Goal: Contribute content: Contribute content

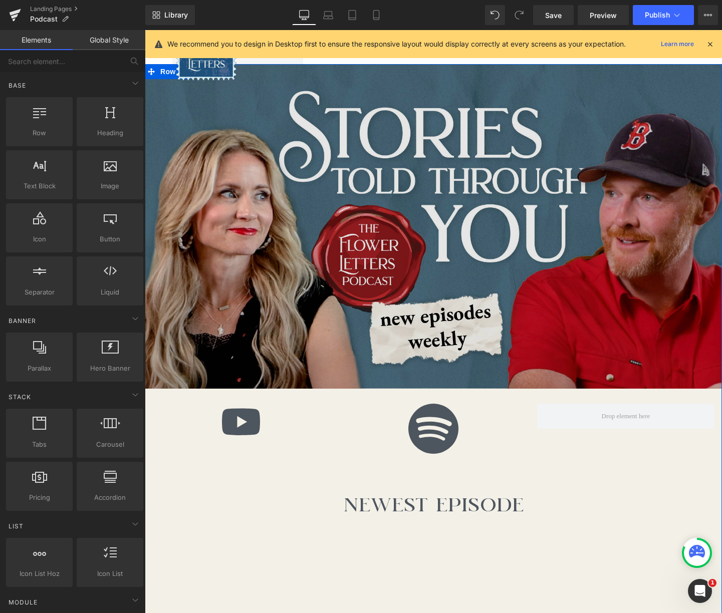
scroll to position [32, 0]
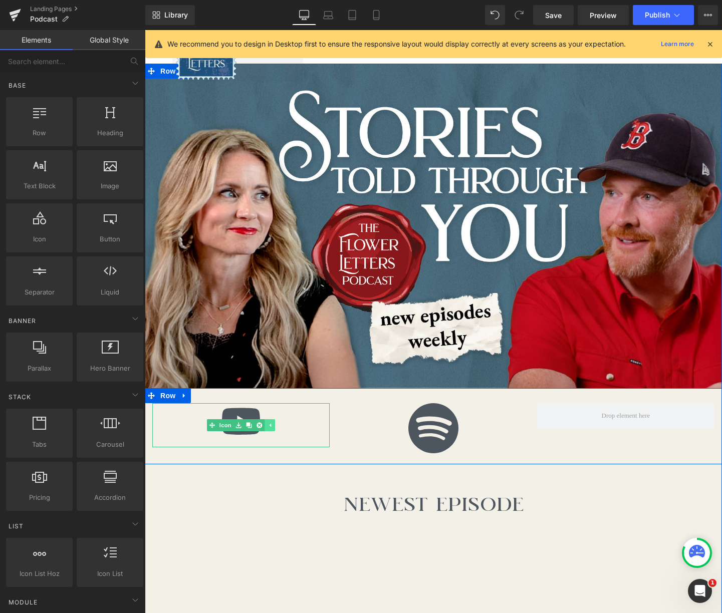
click at [272, 427] on icon at bounding box center [270, 425] width 6 height 6
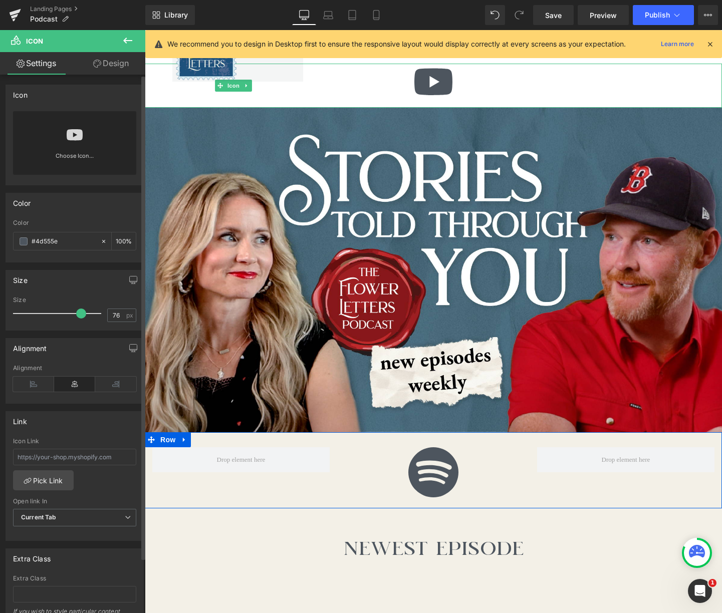
click at [69, 156] on link "Choose Icon..." at bounding box center [74, 163] width 123 height 24
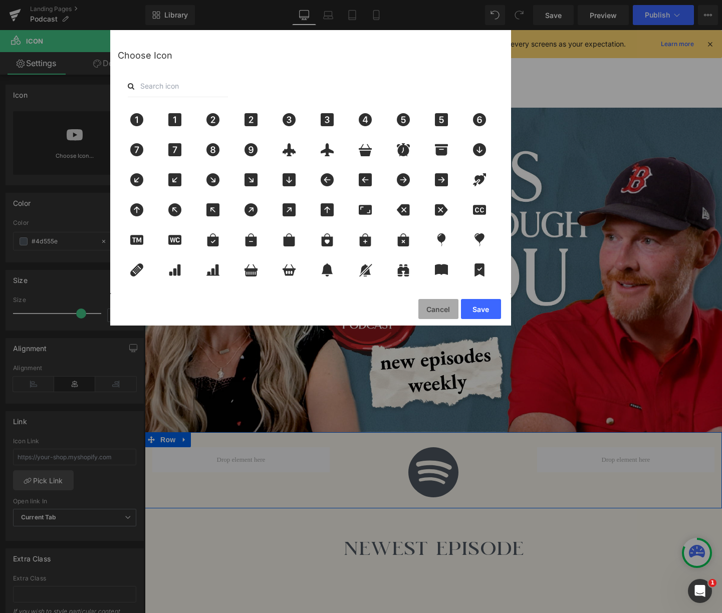
click at [442, 310] on button "Cancel" at bounding box center [438, 309] width 40 height 20
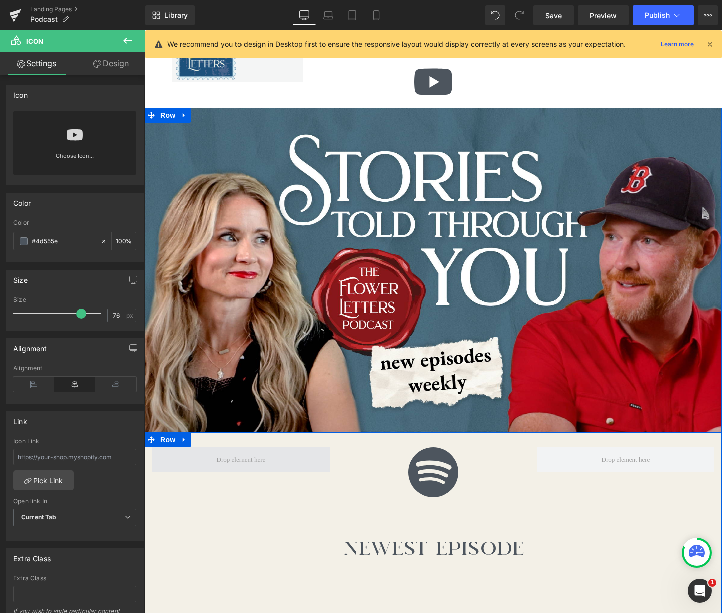
click at [245, 458] on span at bounding box center [241, 460] width 56 height 15
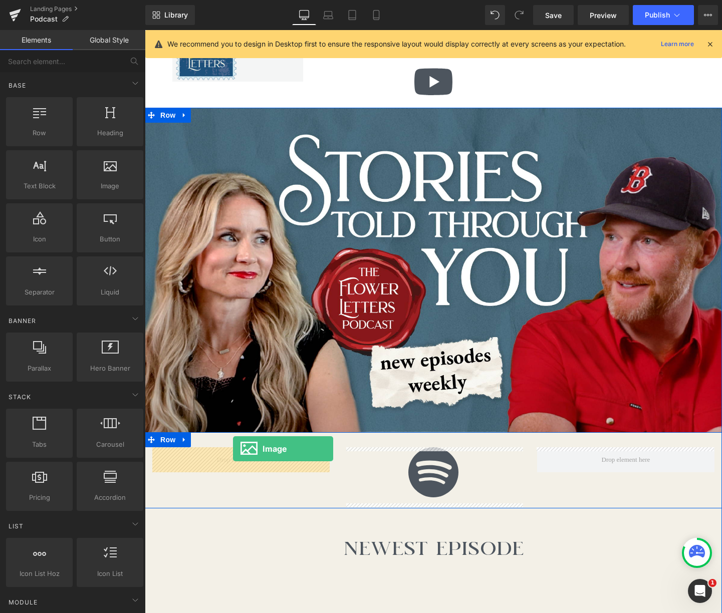
drag, startPoint x: 251, startPoint y: 211, endPoint x: 234, endPoint y: 447, distance: 236.7
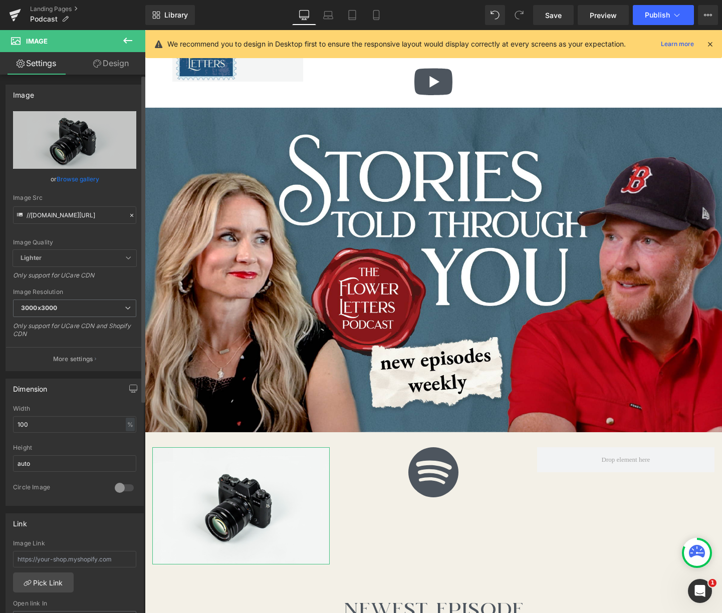
click at [75, 175] on link "Browse gallery" at bounding box center [78, 179] width 43 height 18
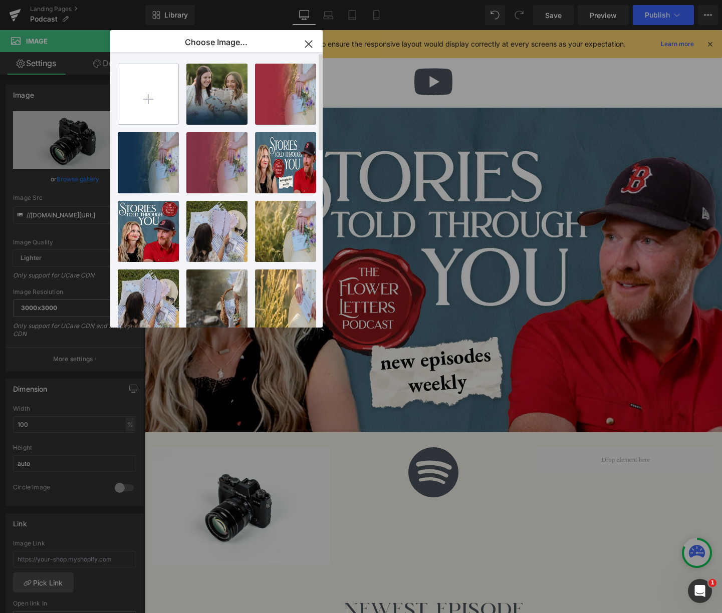
click at [152, 85] on input "file" at bounding box center [148, 94] width 60 height 60
type input "C:\fakepath\Untitled design.zip"
click at [147, 96] on input "file" at bounding box center [148, 94] width 60 height 60
type input "C:\fakepath\3.png"
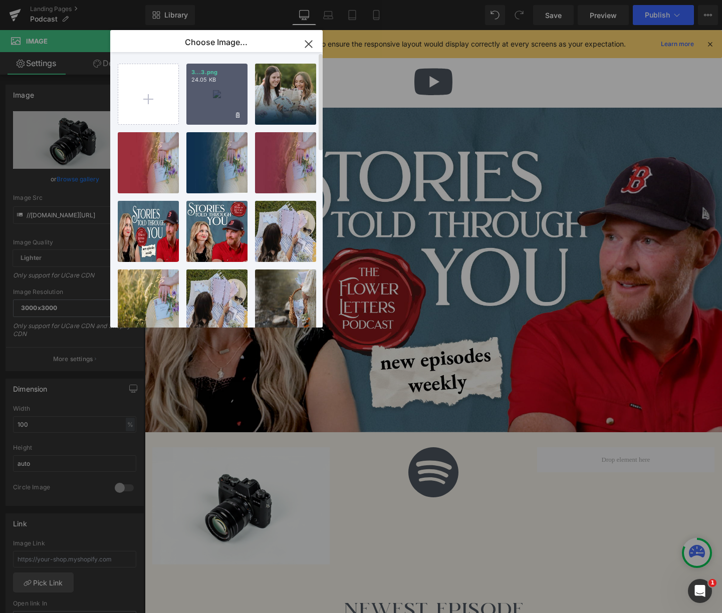
click at [223, 94] on div "3...3.png 24.05 KB" at bounding box center [216, 94] width 61 height 61
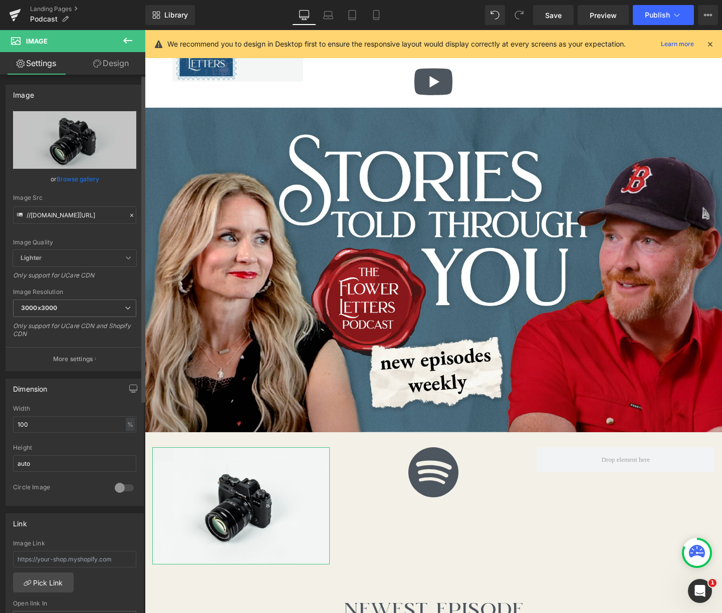
click at [74, 175] on link "Browse gallery" at bounding box center [78, 179] width 43 height 18
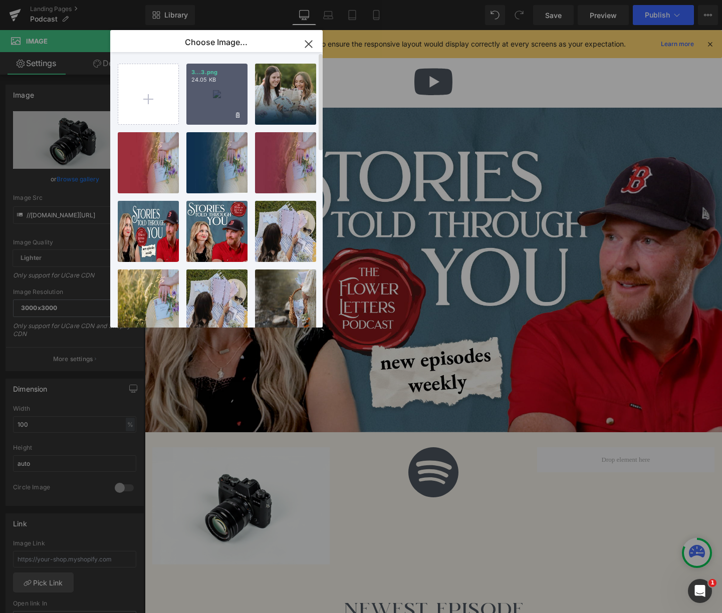
click at [208, 104] on div "3...3.png 24.05 KB" at bounding box center [216, 94] width 61 height 61
type input "[URL][DOMAIN_NAME]"
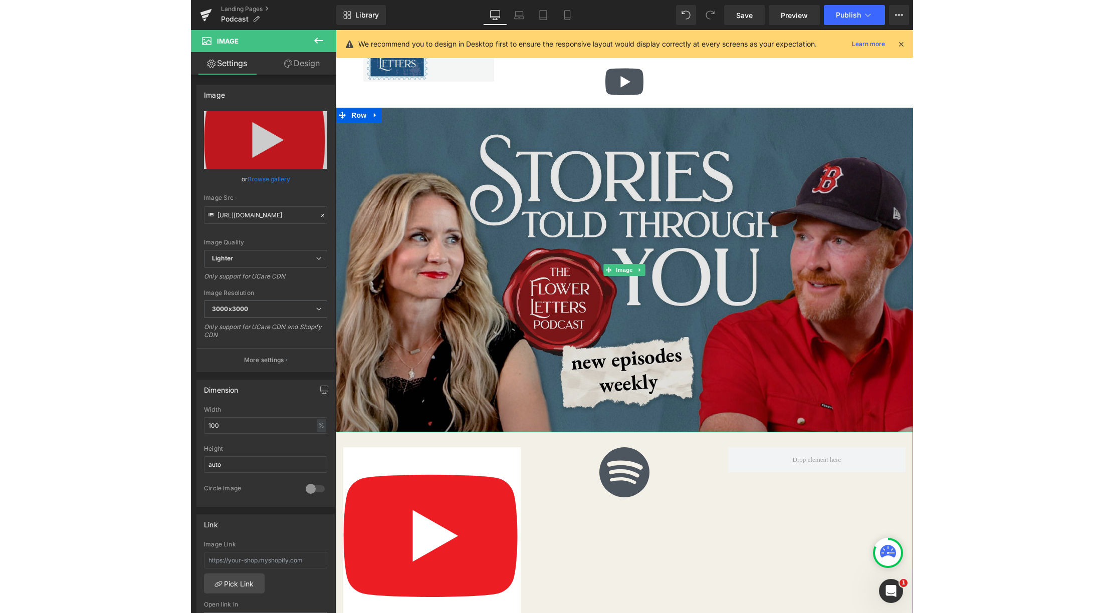
scroll to position [187, 0]
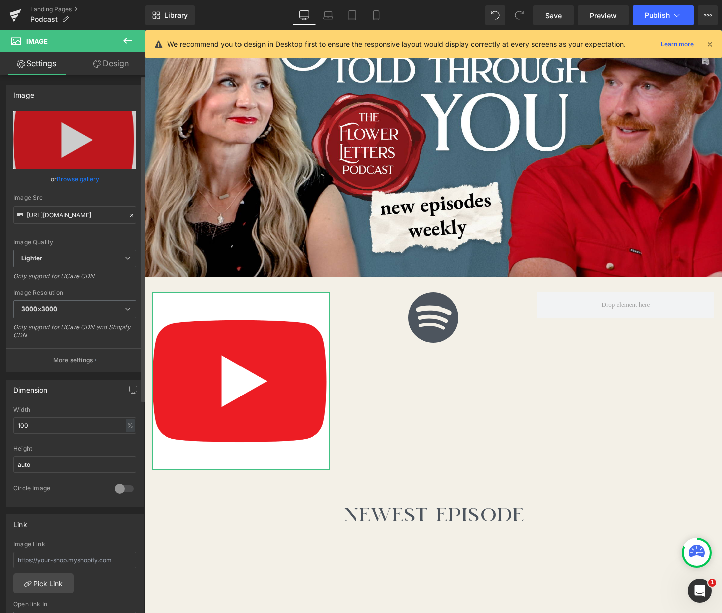
click at [86, 176] on link "Browse gallery" at bounding box center [78, 179] width 43 height 18
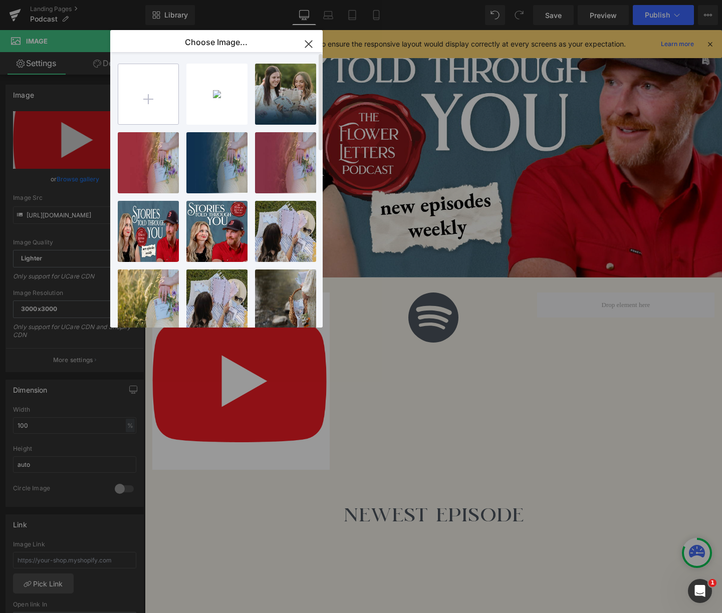
click at [169, 87] on input "file" at bounding box center [148, 94] width 60 height 60
type input "C:\fakepath\3.png"
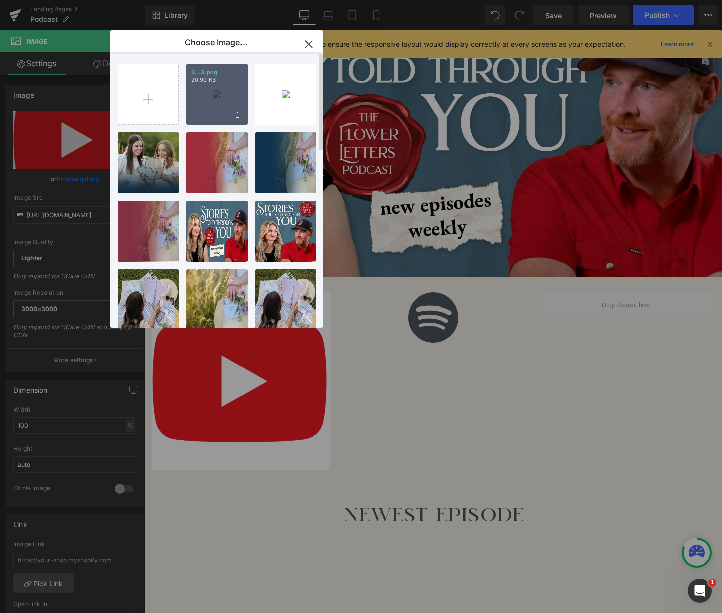
click at [213, 98] on div "3...3.png 20.90 KB" at bounding box center [216, 94] width 61 height 61
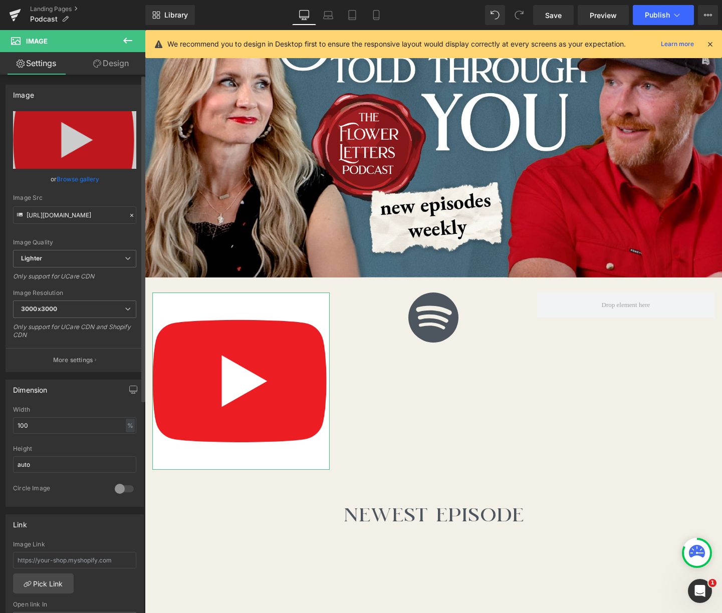
click at [73, 180] on link "Browse gallery" at bounding box center [78, 179] width 43 height 18
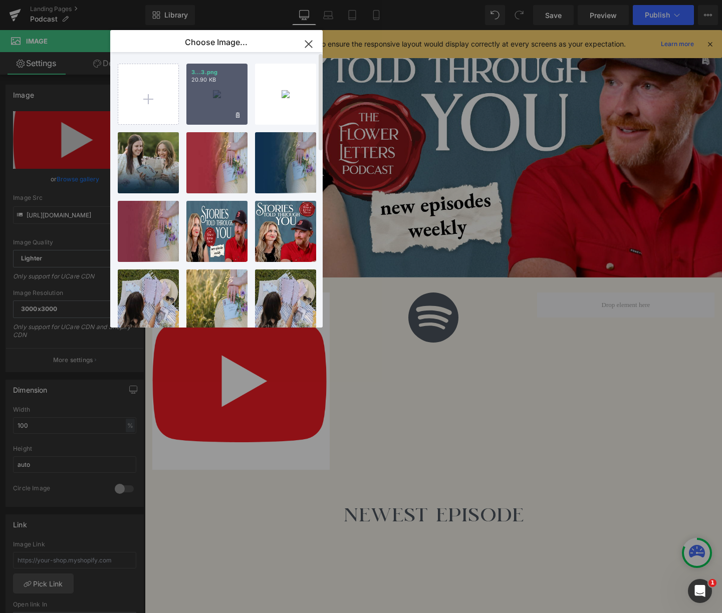
click at [222, 86] on div "3...3.png 20.90 KB" at bounding box center [216, 94] width 61 height 61
type input "[URL][DOMAIN_NAME]"
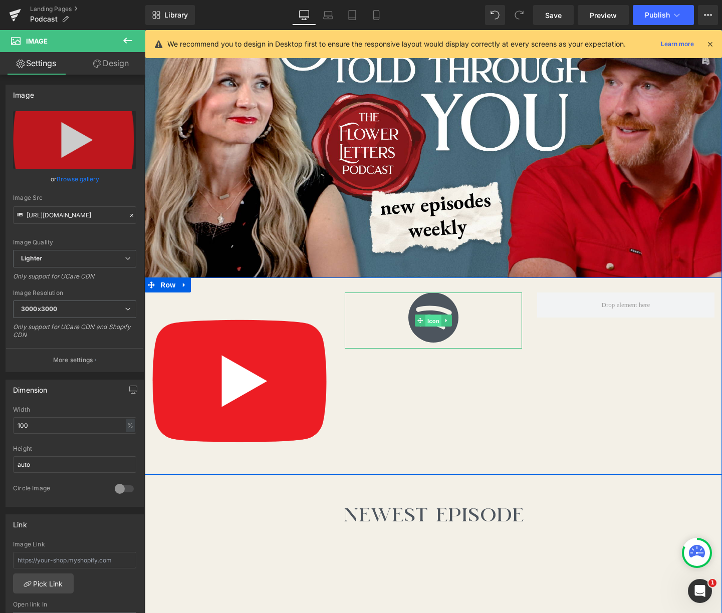
click at [436, 325] on span "Icon" at bounding box center [433, 321] width 16 height 12
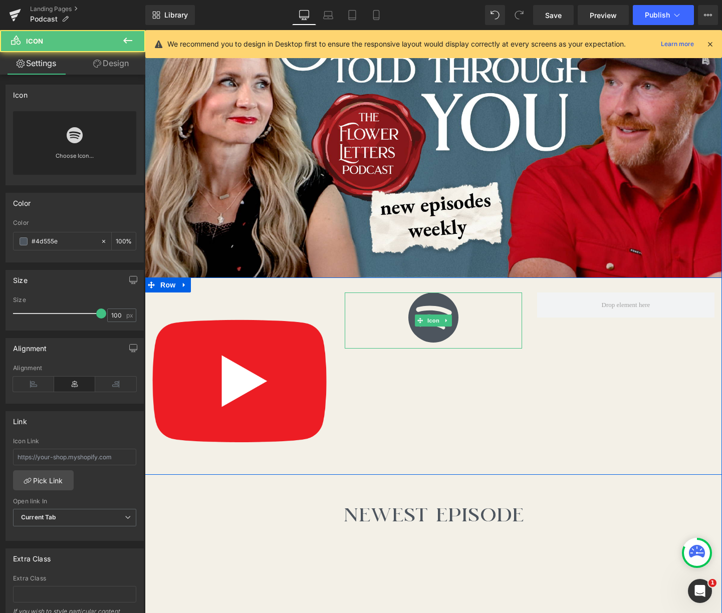
click at [445, 318] on icon at bounding box center [447, 321] width 6 height 6
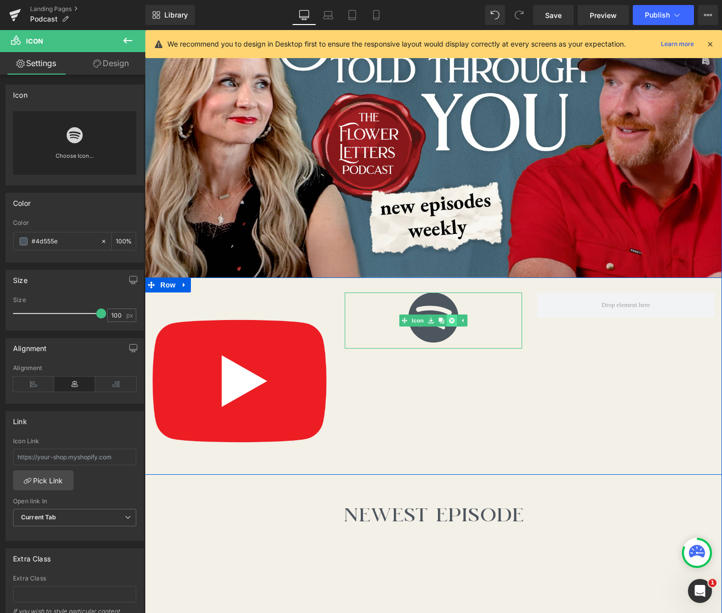
click at [452, 324] on link at bounding box center [452, 321] width 11 height 12
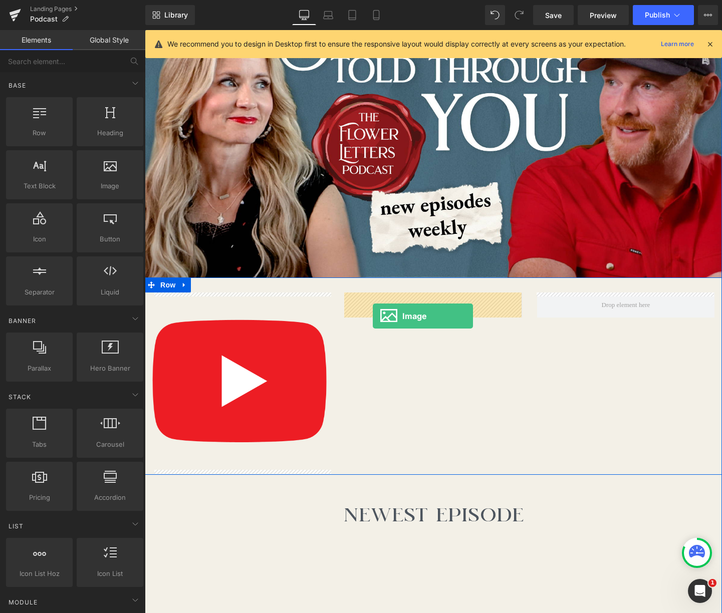
drag, startPoint x: 244, startPoint y: 216, endPoint x: 373, endPoint y: 316, distance: 164.0
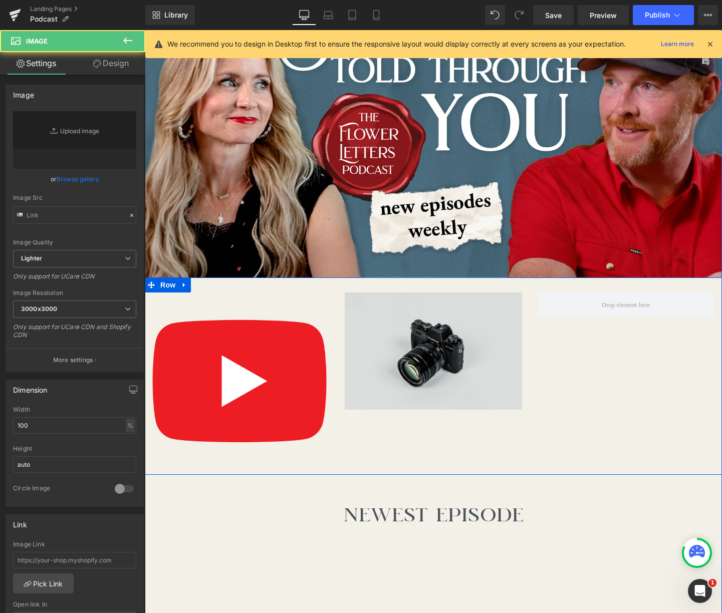
type input "//[DOMAIN_NAME][URL]"
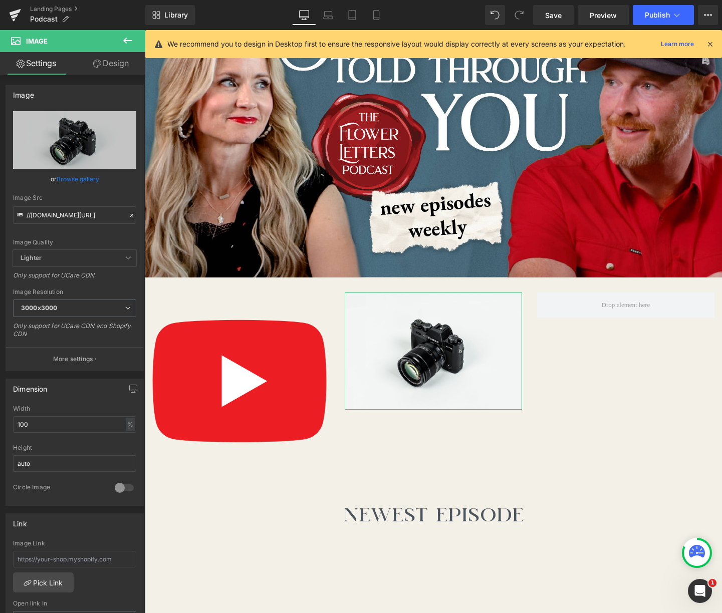
drag, startPoint x: 74, startPoint y: 176, endPoint x: 70, endPoint y: 182, distance: 7.6
click at [74, 176] on link "Browse gallery" at bounding box center [78, 179] width 43 height 18
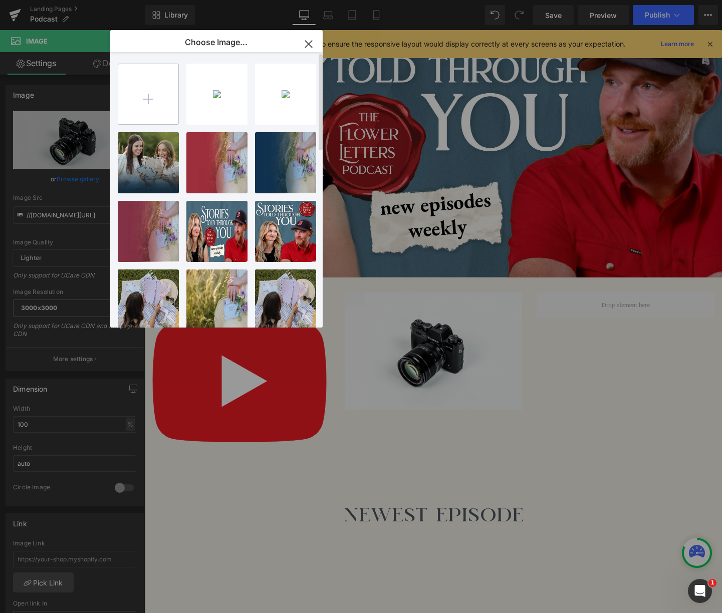
click at [146, 77] on input "file" at bounding box center [148, 94] width 60 height 60
type input "C:\fakepath\2.png"
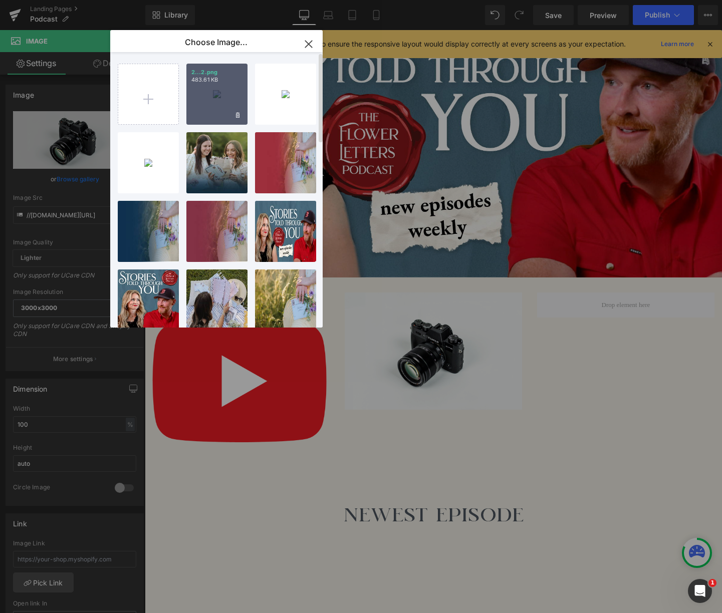
click at [211, 95] on div "2...2.png 483.61 KB" at bounding box center [216, 94] width 61 height 61
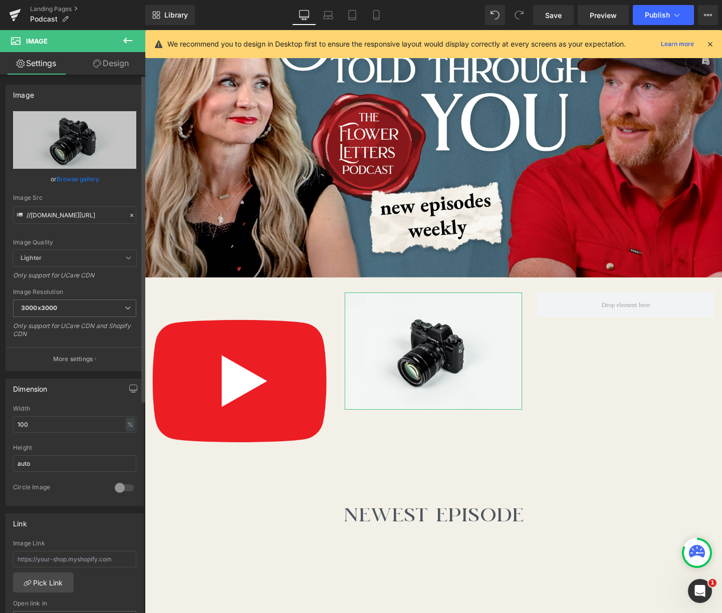
click at [79, 180] on link "Browse gallery" at bounding box center [78, 179] width 43 height 18
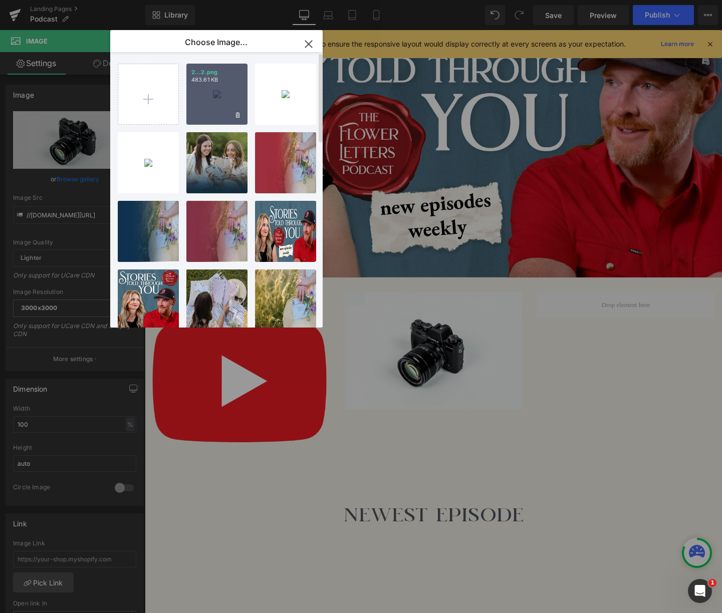
click at [209, 102] on div "2...2.png 483.61 KB" at bounding box center [216, 94] width 61 height 61
type input "[URL][DOMAIN_NAME]"
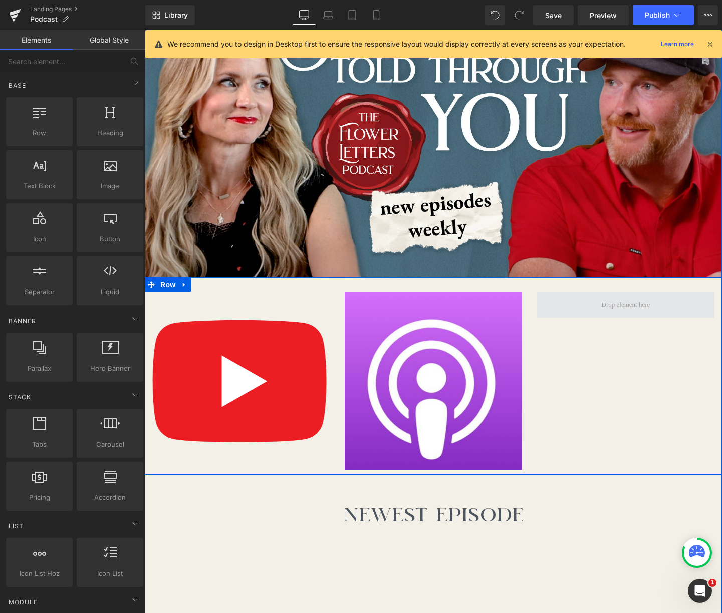
click at [635, 310] on span at bounding box center [626, 305] width 56 height 15
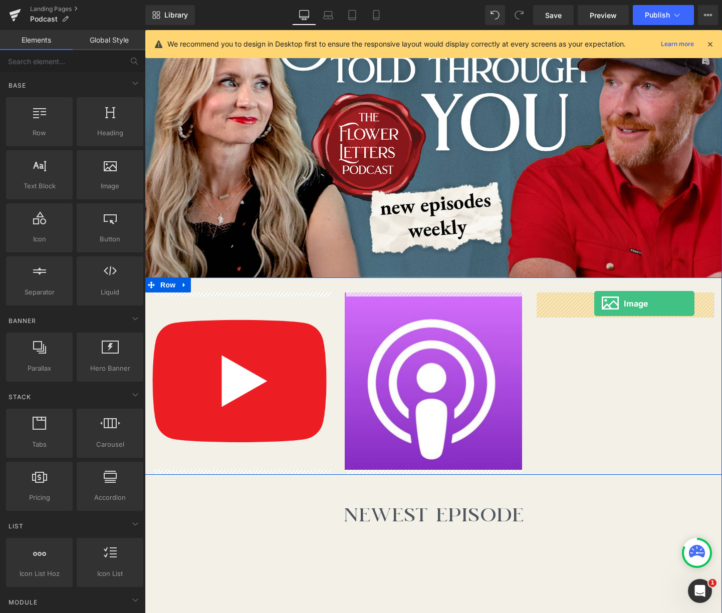
drag, startPoint x: 253, startPoint y: 207, endPoint x: 594, endPoint y: 304, distance: 354.7
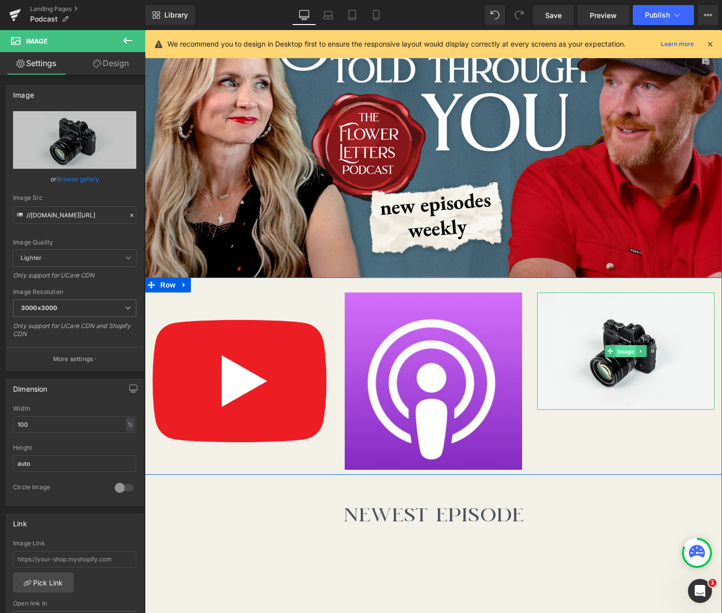
click at [622, 352] on span "Image" at bounding box center [625, 352] width 21 height 12
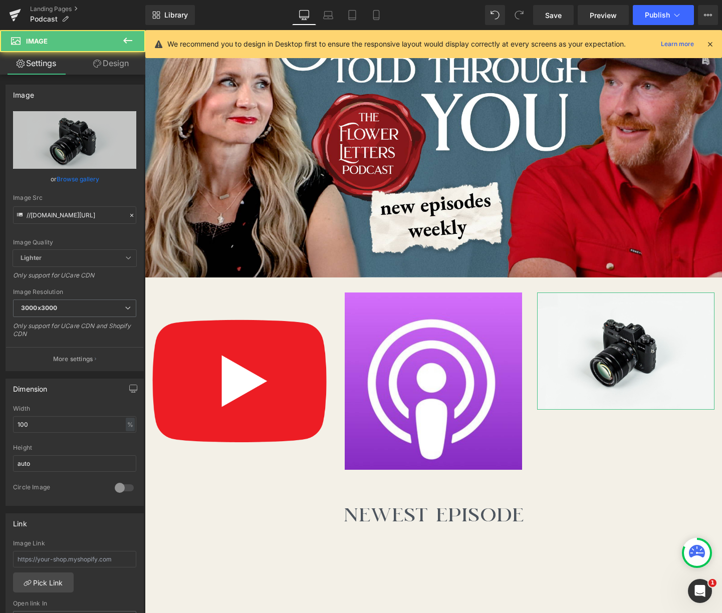
click at [95, 178] on link "Browse gallery" at bounding box center [78, 179] width 43 height 18
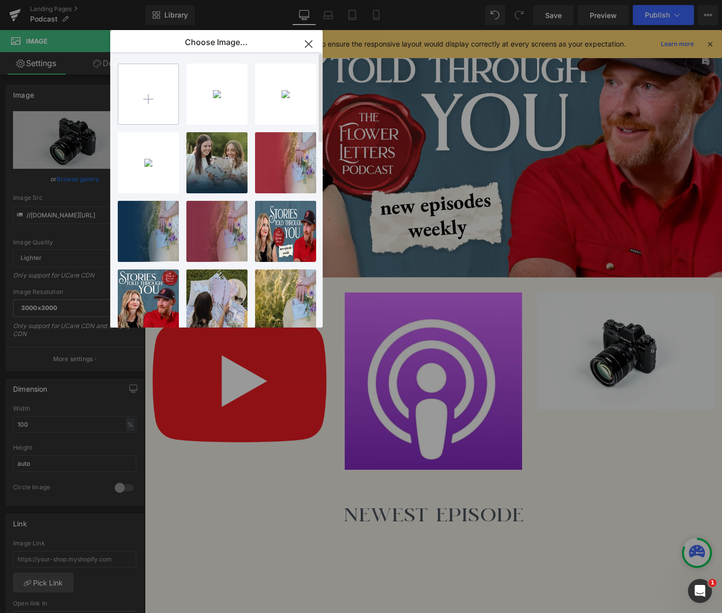
click at [158, 105] on input "file" at bounding box center [148, 94] width 60 height 60
type input "C:\fakepath\1.png"
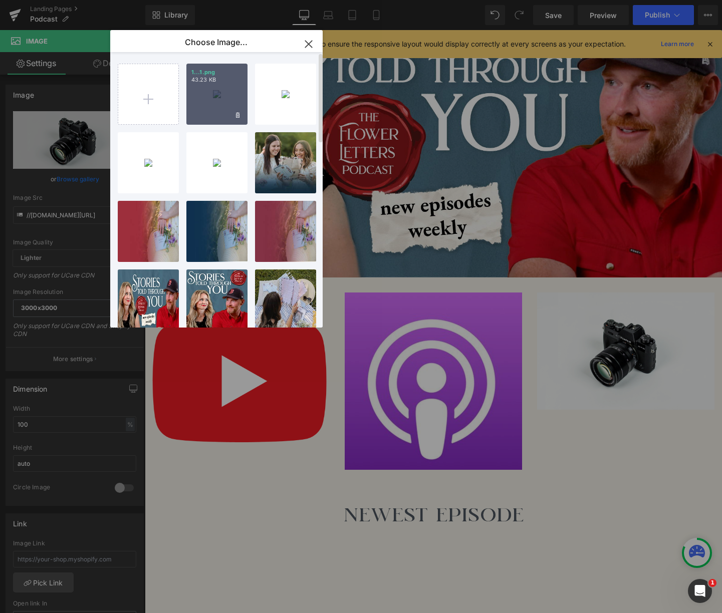
click at [230, 98] on div "1...1.png 43.23 KB" at bounding box center [216, 94] width 61 height 61
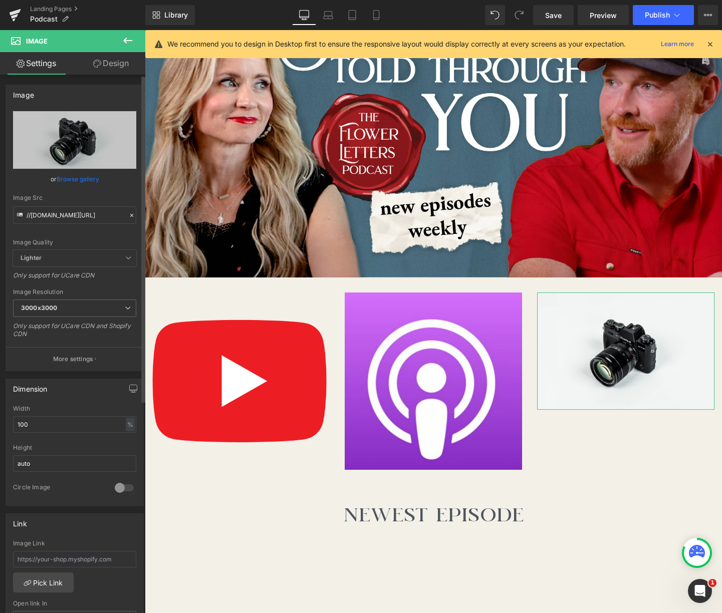
click at [52, 173] on div "Image Quality Lighter Lightest Lighter Lighter Lightest Only support for UCare …" at bounding box center [74, 180] width 123 height 139
click at [73, 179] on link "Browse gallery" at bounding box center [78, 179] width 43 height 18
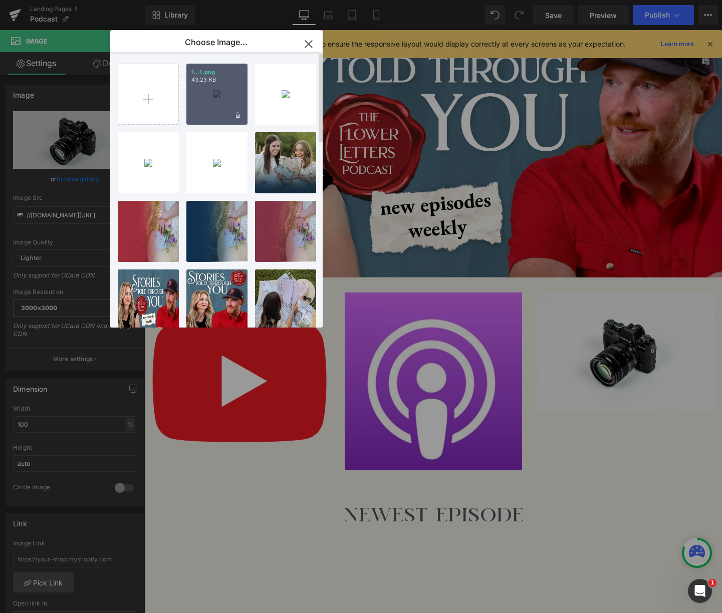
click at [227, 96] on div "1...1.png 43.23 KB" at bounding box center [216, 94] width 61 height 61
type input "[URL][DOMAIN_NAME]"
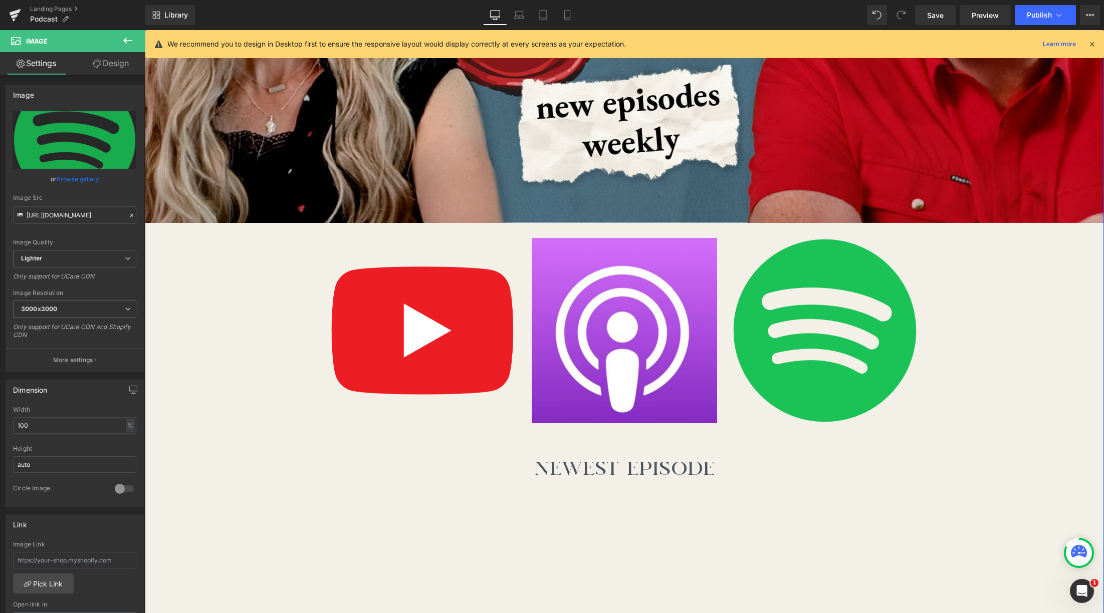
scroll to position [441, 0]
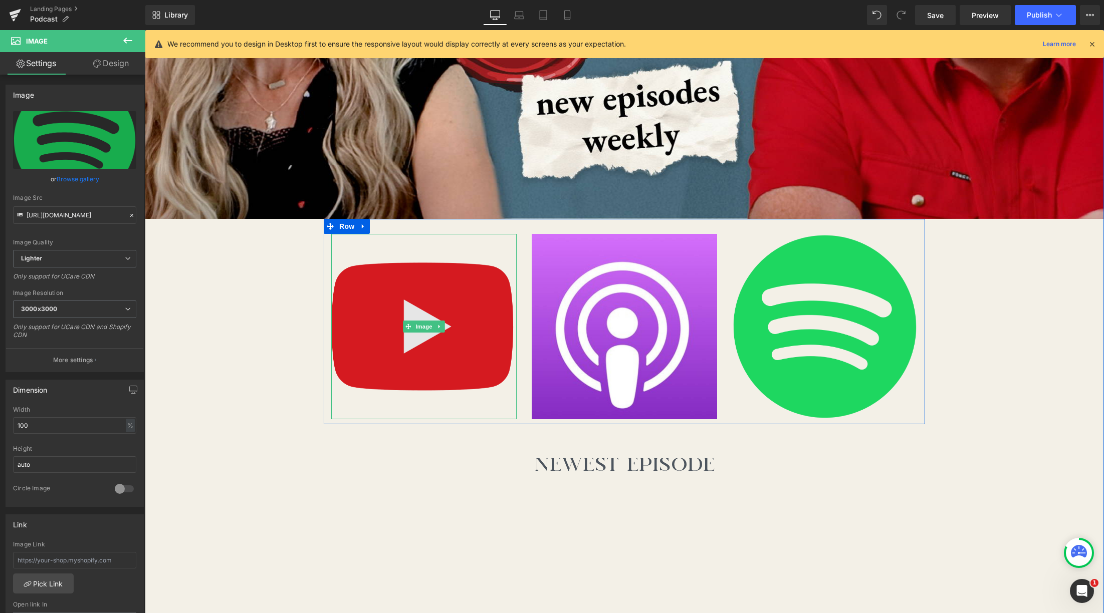
click at [446, 288] on img at bounding box center [423, 326] width 185 height 185
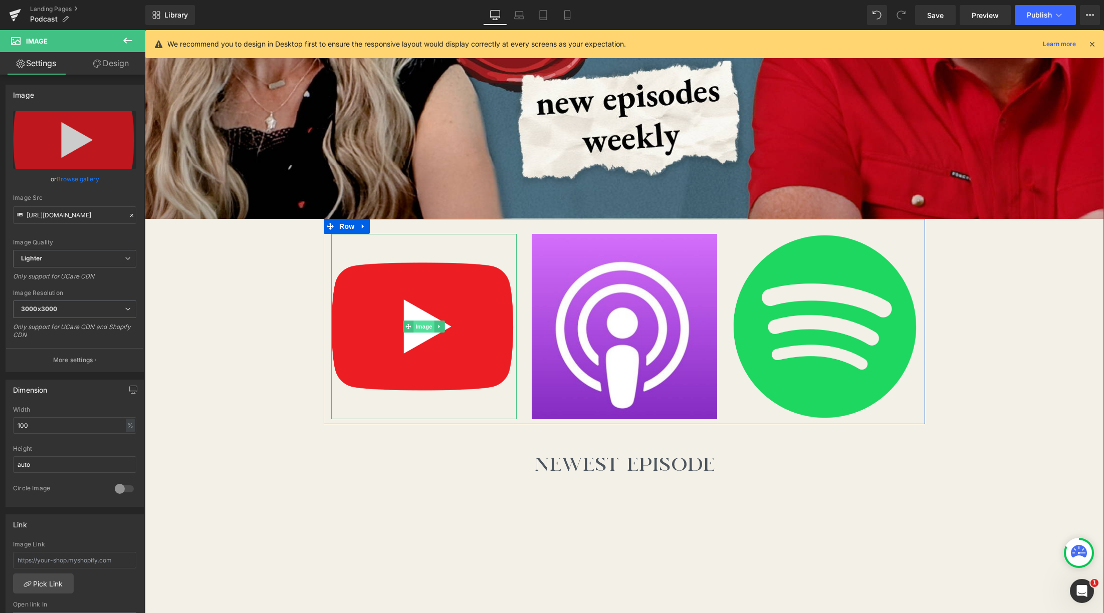
click at [431, 326] on span "Image" at bounding box center [423, 327] width 21 height 12
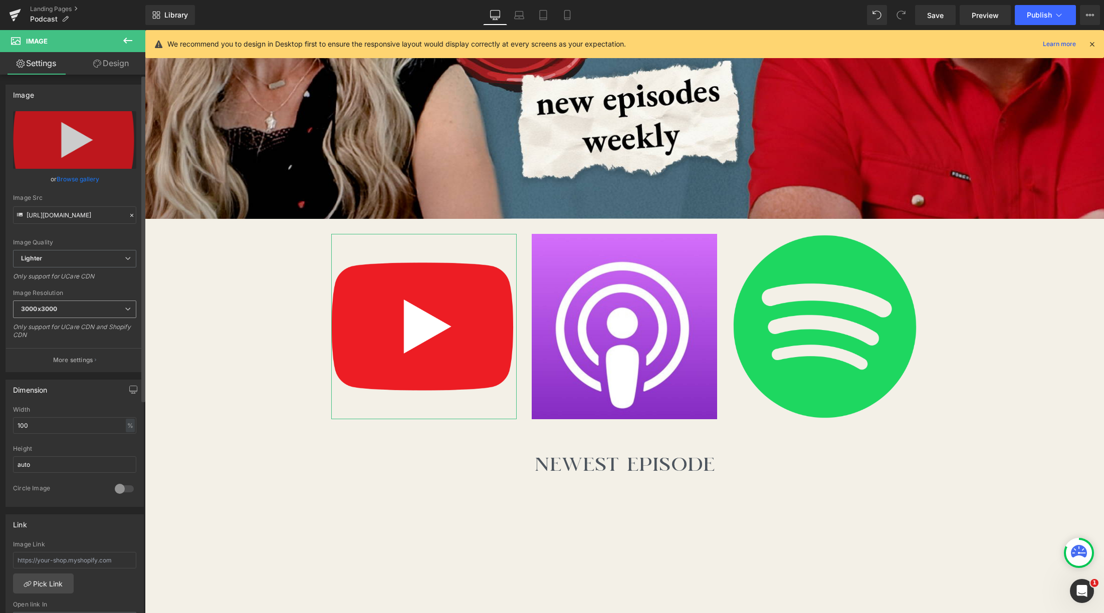
click at [125, 309] on icon at bounding box center [128, 309] width 6 height 6
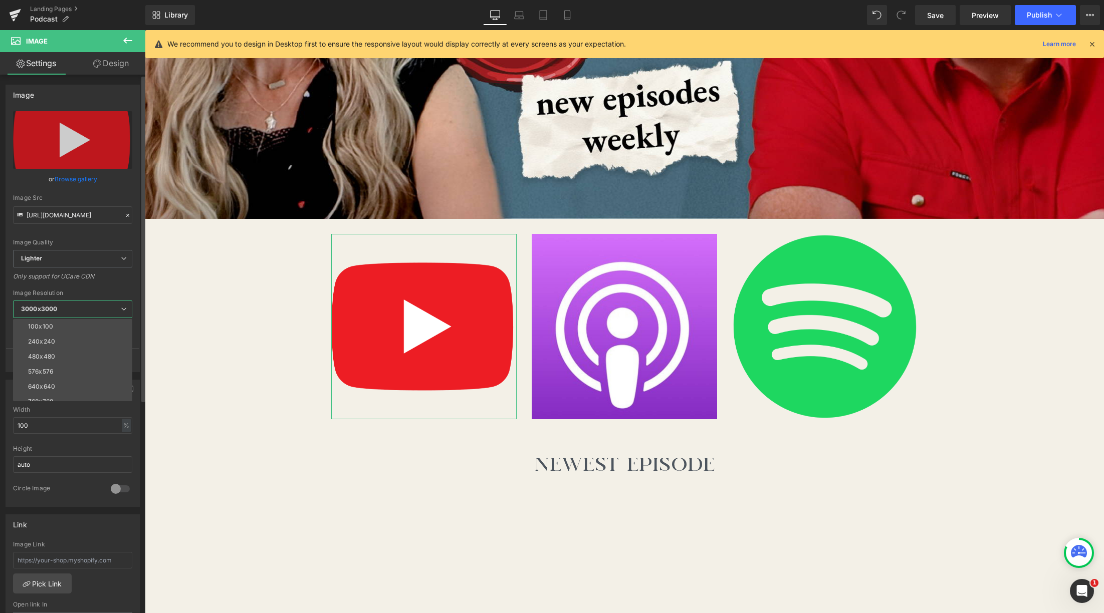
click at [125, 309] on icon at bounding box center [124, 309] width 6 height 6
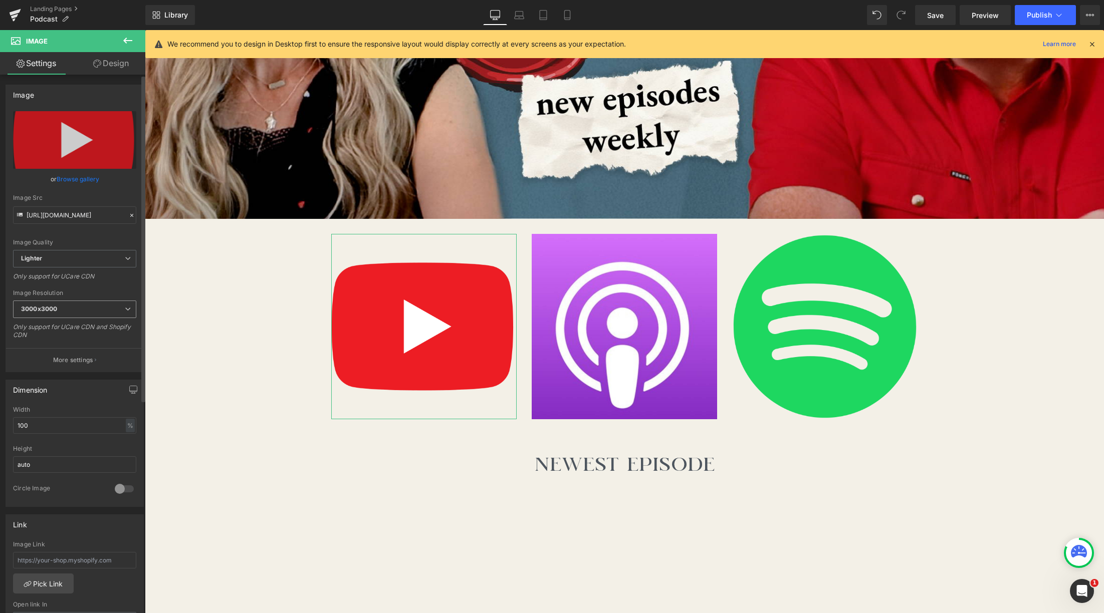
scroll to position [50, 0]
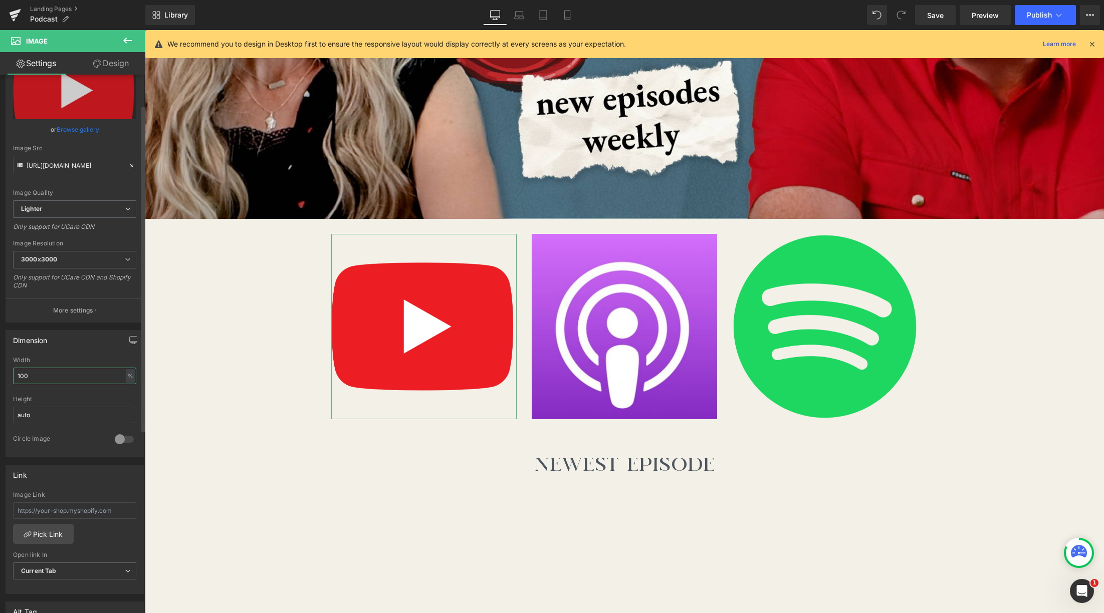
drag, startPoint x: 44, startPoint y: 380, endPoint x: 9, endPoint y: 374, distance: 35.0
click at [9, 374] on div "100% Width 100 % % px auto Height auto 0 Circle Image" at bounding box center [74, 407] width 137 height 100
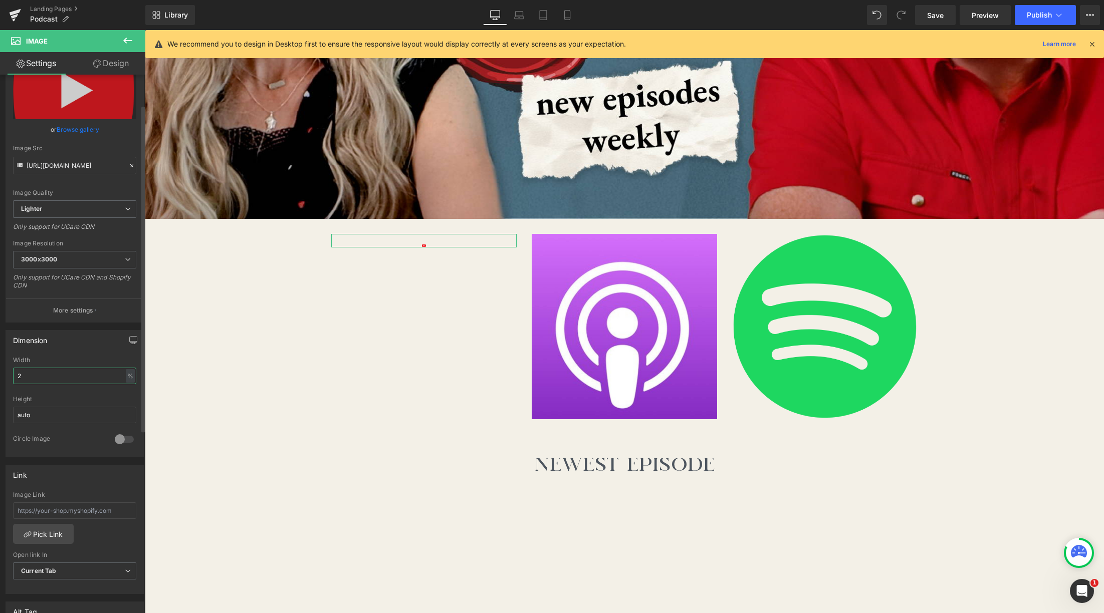
type input "25"
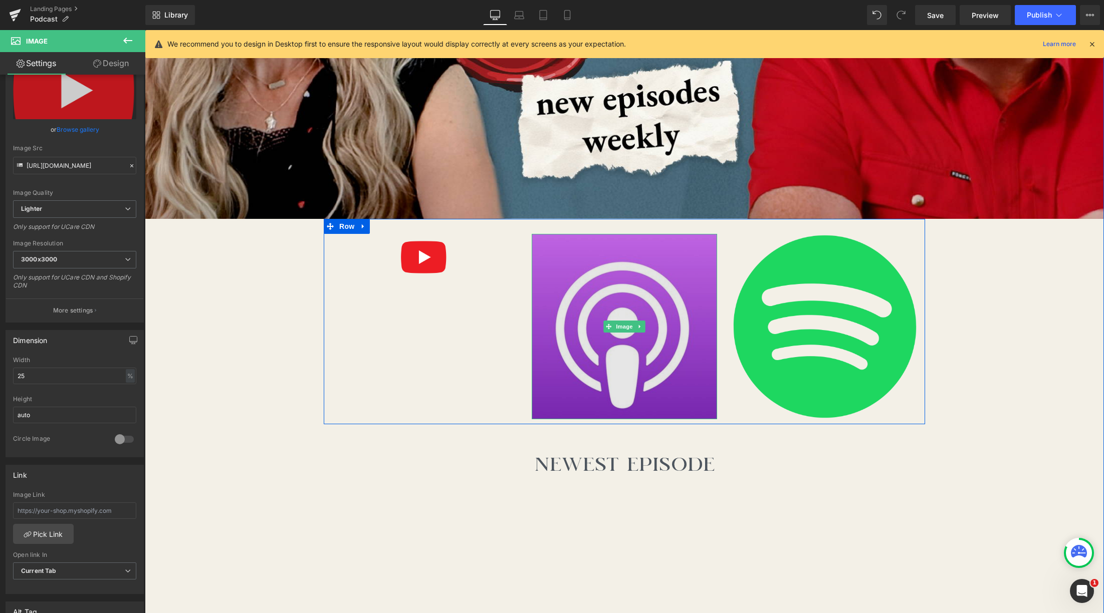
click at [613, 354] on img at bounding box center [624, 326] width 185 height 185
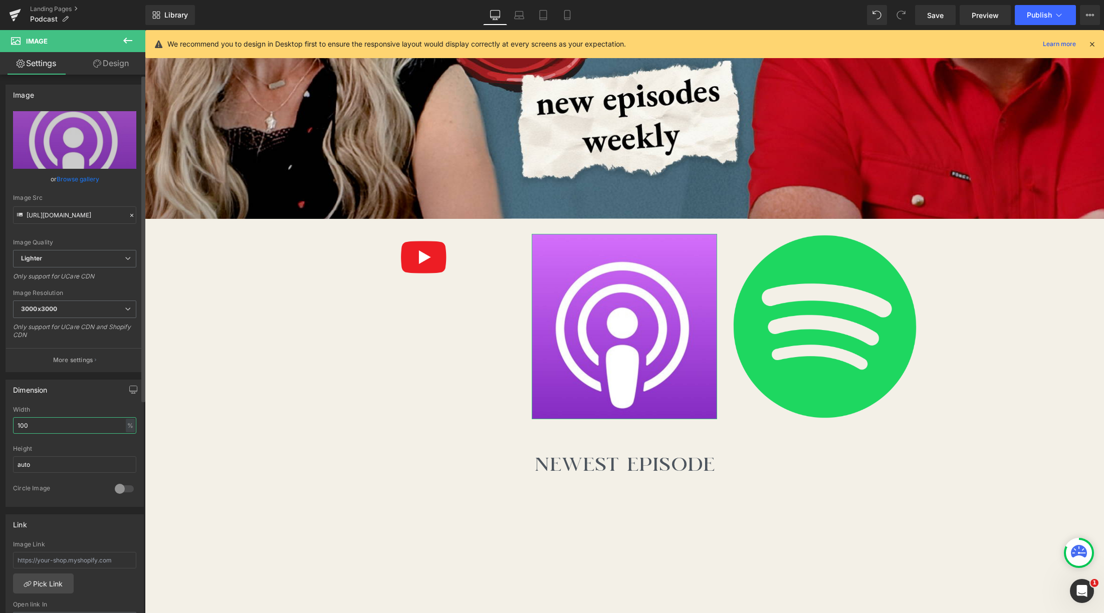
drag, startPoint x: 28, startPoint y: 424, endPoint x: 16, endPoint y: 423, distance: 12.5
click at [16, 423] on input "100" at bounding box center [74, 425] width 123 height 17
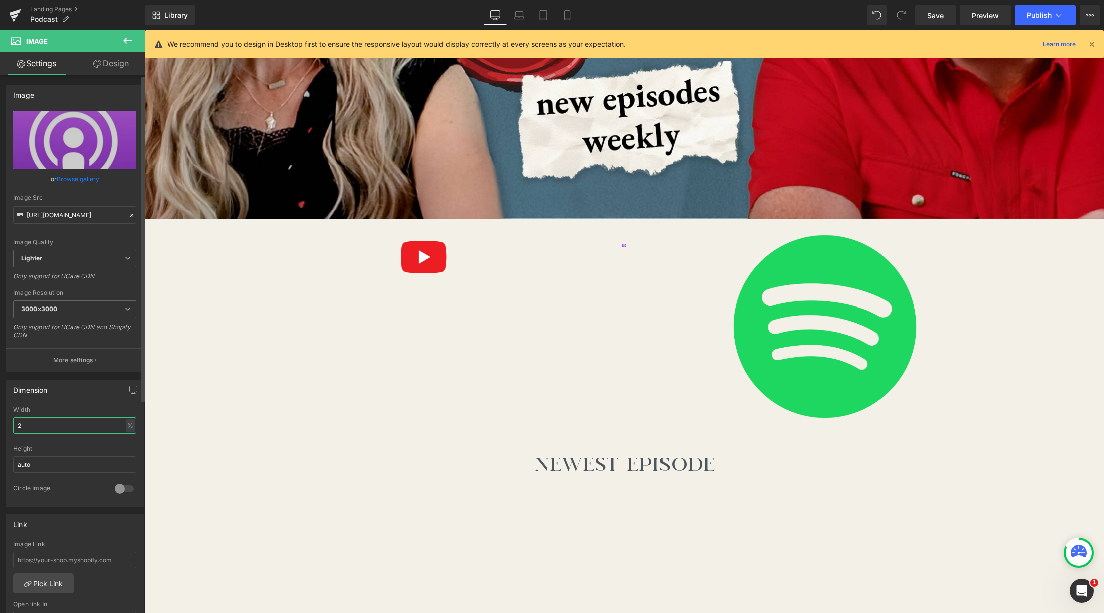
type input "25"
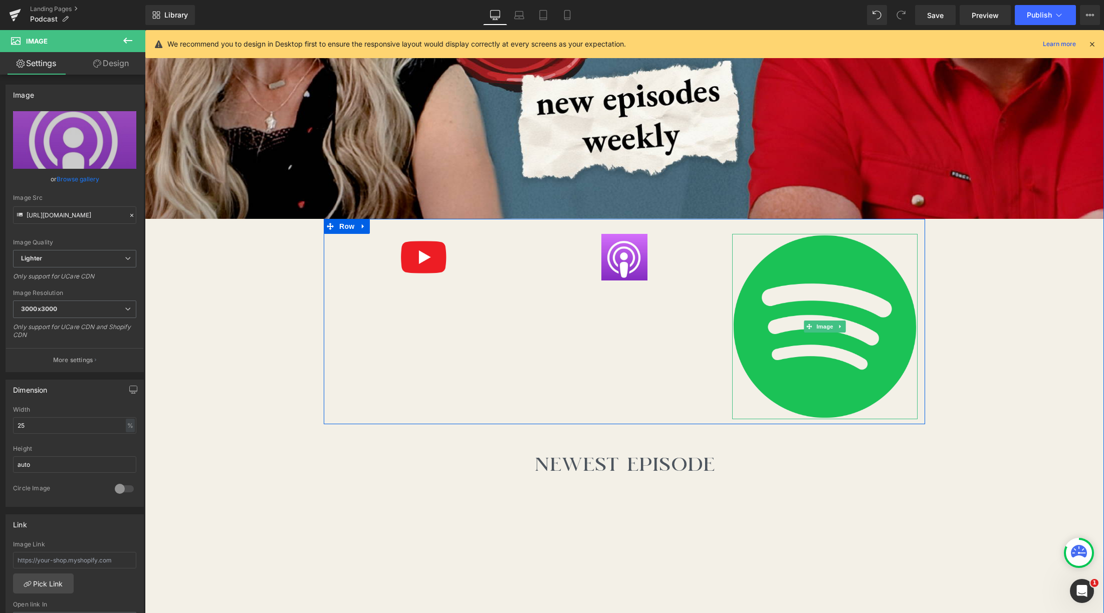
click at [722, 367] on img at bounding box center [824, 326] width 185 height 185
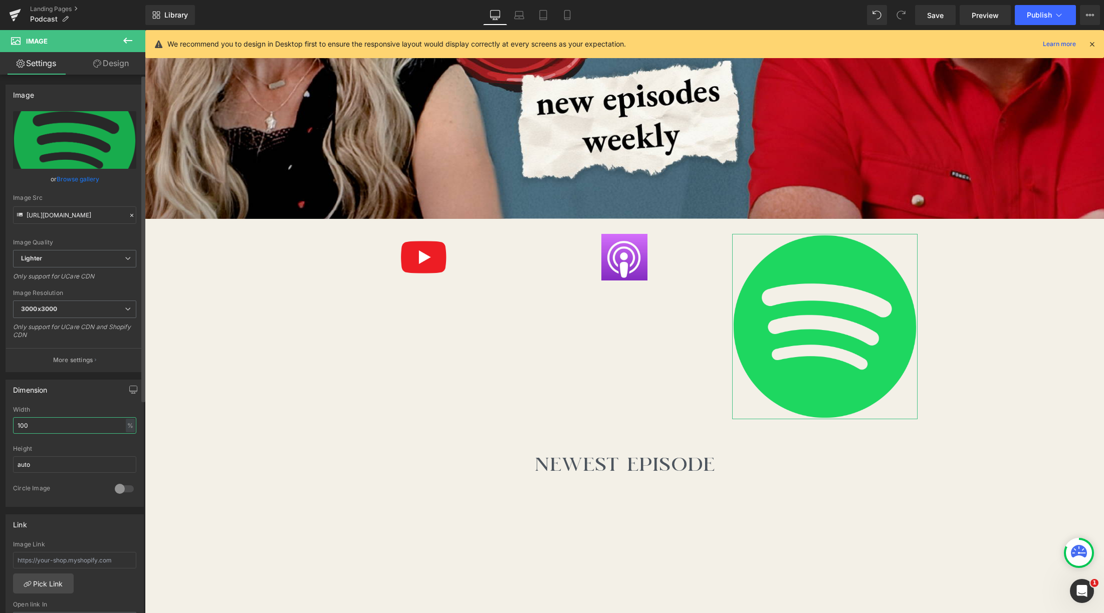
click at [19, 423] on input "100" at bounding box center [74, 425] width 123 height 17
type input "1"
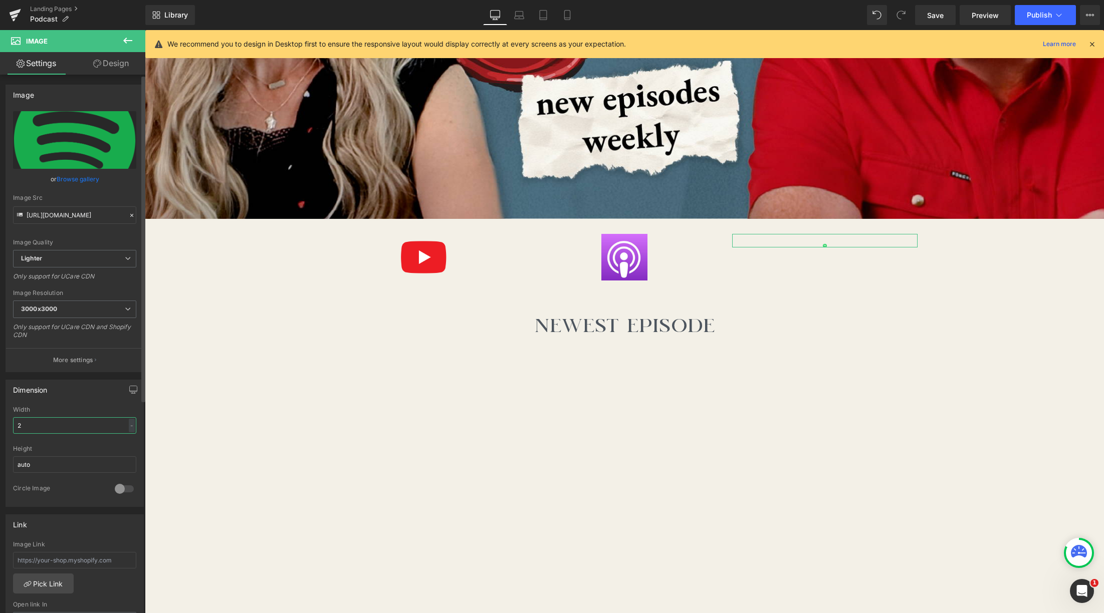
type input "25"
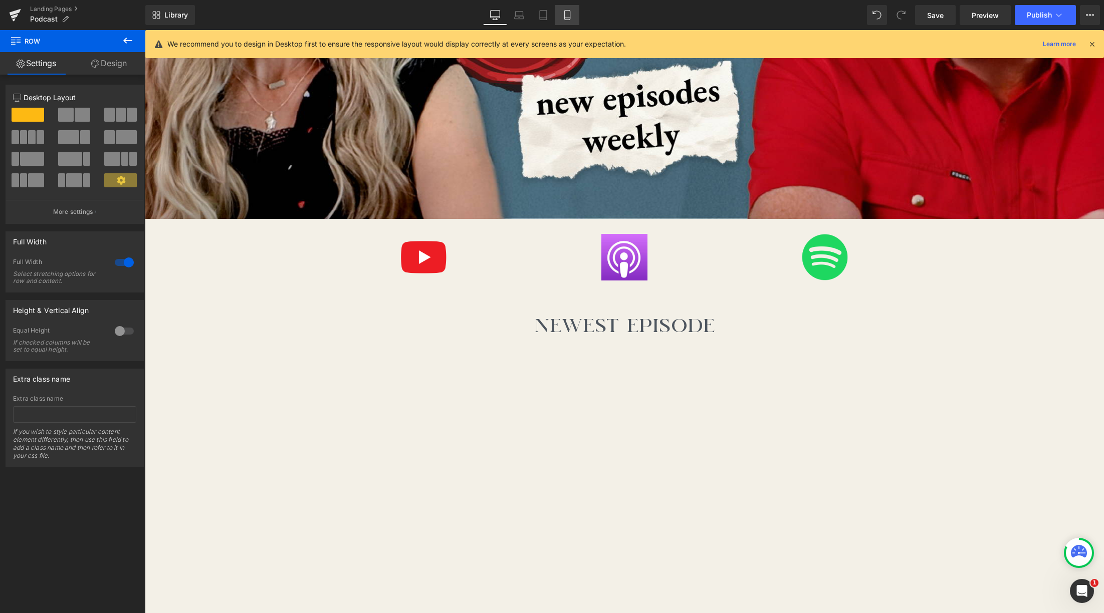
click at [564, 15] on icon at bounding box center [567, 15] width 10 height 10
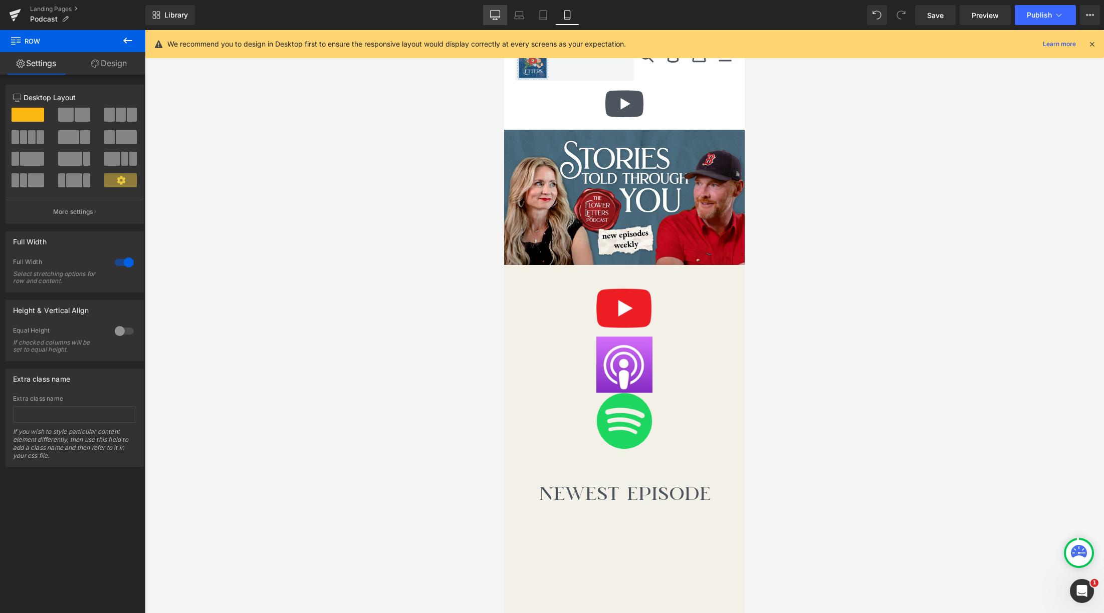
click at [495, 15] on icon at bounding box center [495, 15] width 10 height 10
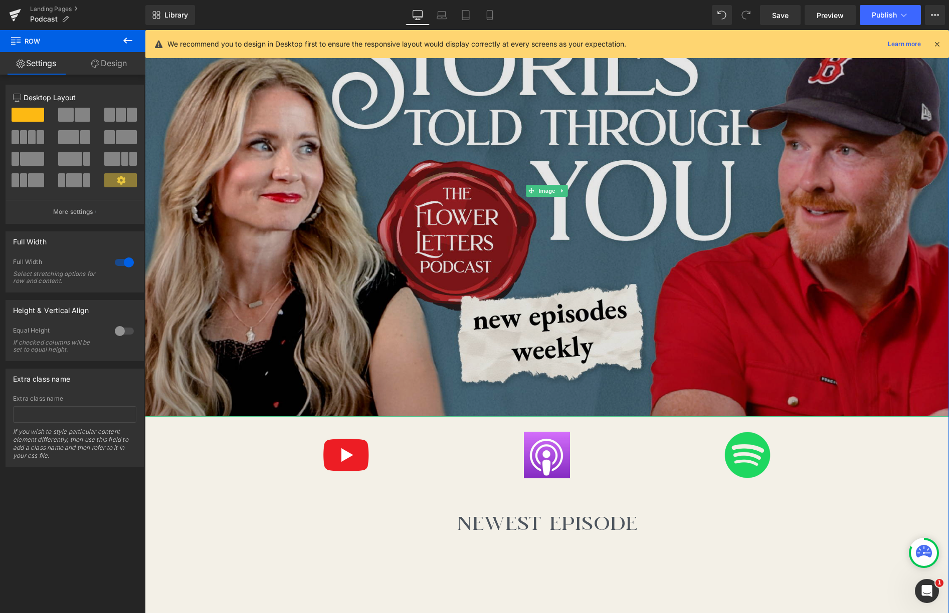
scroll to position [225, 0]
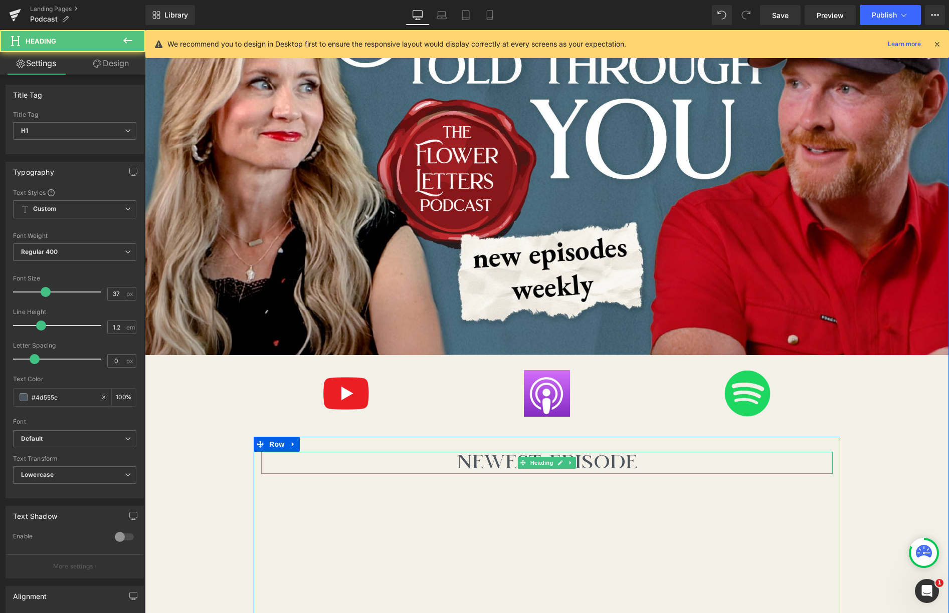
click at [576, 464] on h1 "NEWEST EPISODE" at bounding box center [546, 463] width 571 height 22
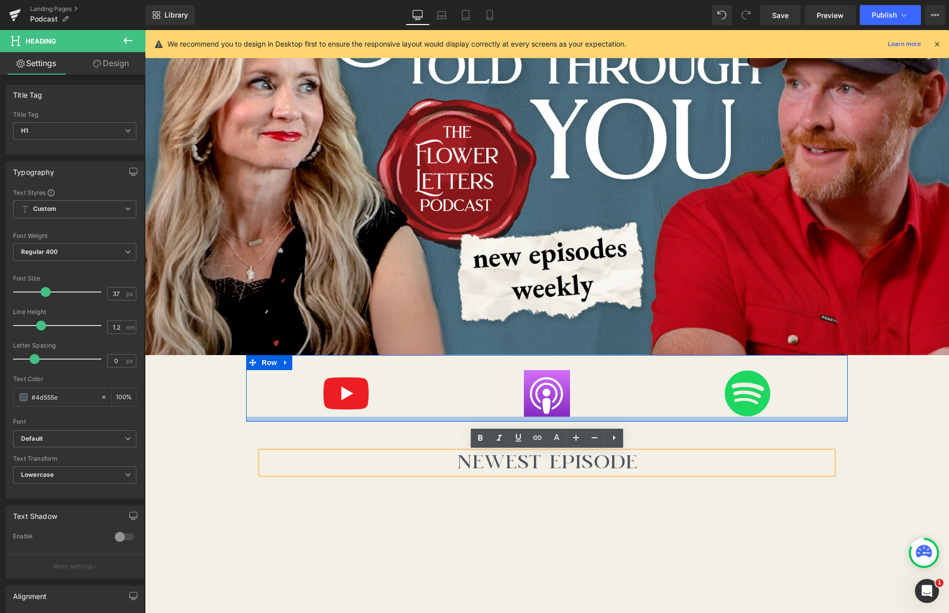
click at [721, 420] on div at bounding box center [546, 419] width 601 height 5
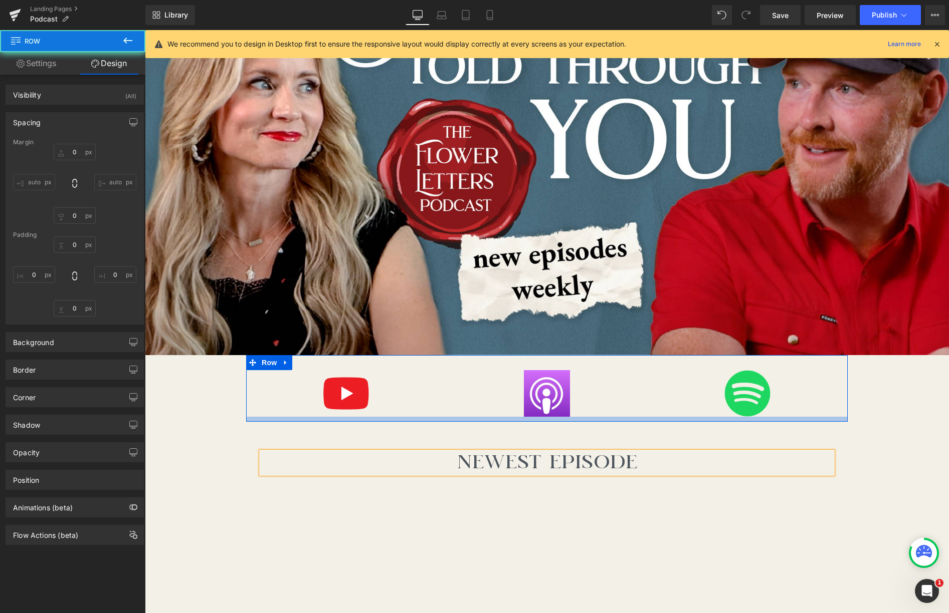
type input "0"
type input "30"
type input "0"
type input "10"
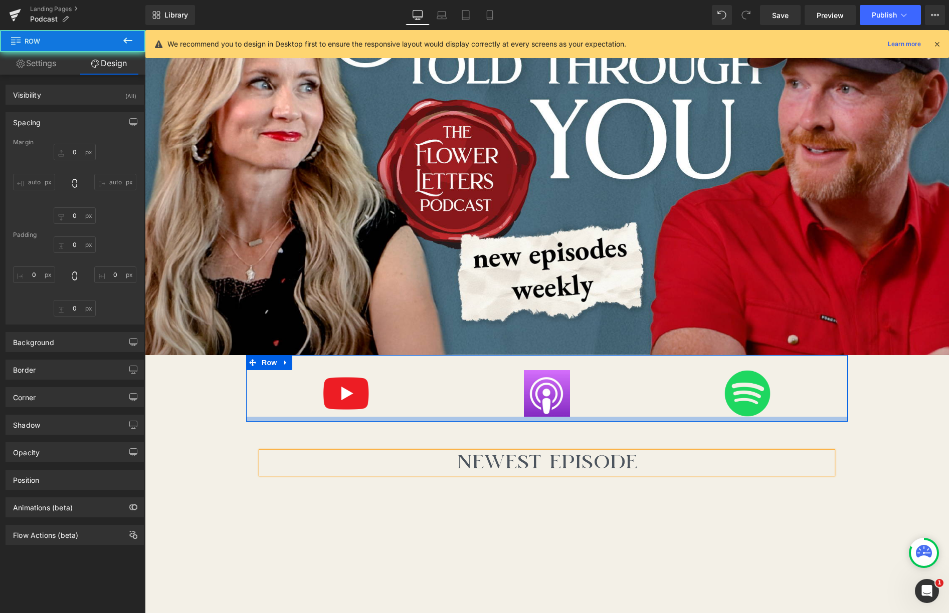
type input "0"
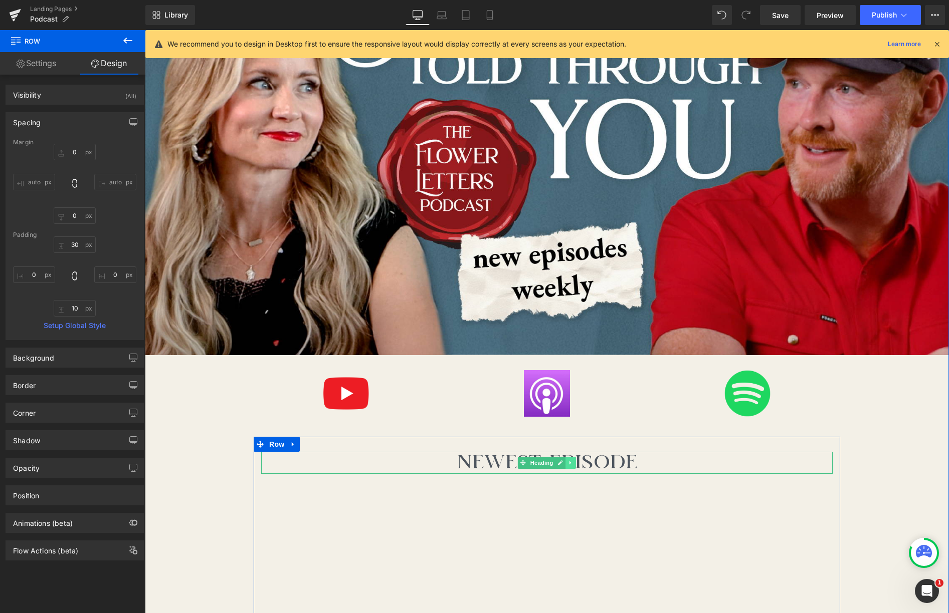
click at [572, 466] on icon at bounding box center [571, 463] width 6 height 6
click at [567, 465] on icon at bounding box center [566, 463] width 6 height 6
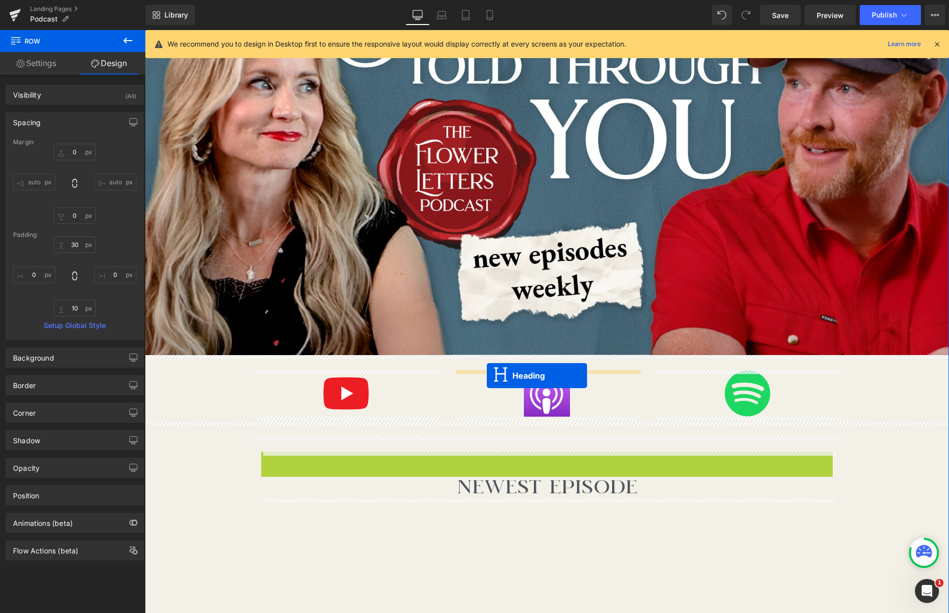
drag, startPoint x: 508, startPoint y: 463, endPoint x: 487, endPoint y: 376, distance: 89.2
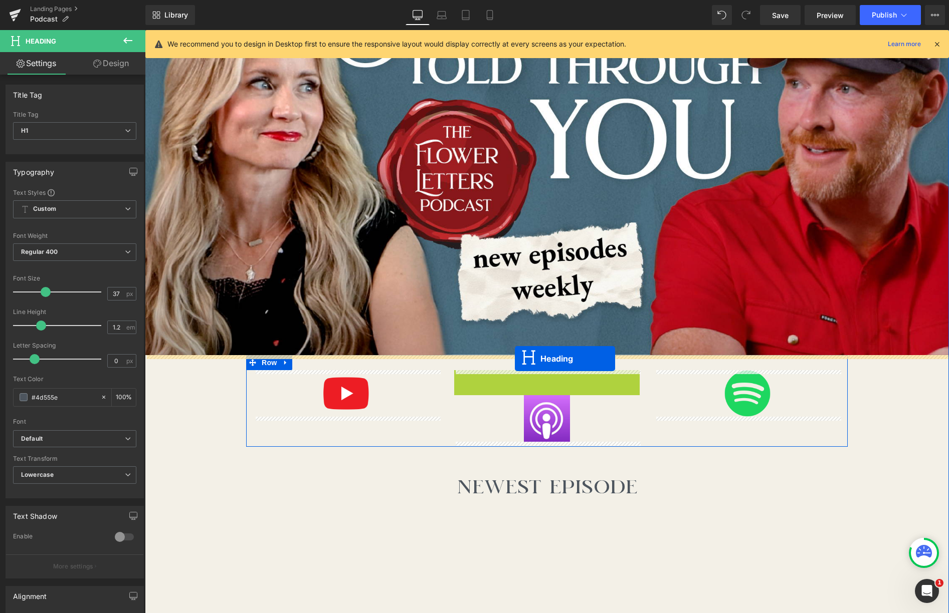
drag, startPoint x: 524, startPoint y: 381, endPoint x: 515, endPoint y: 359, distance: 23.8
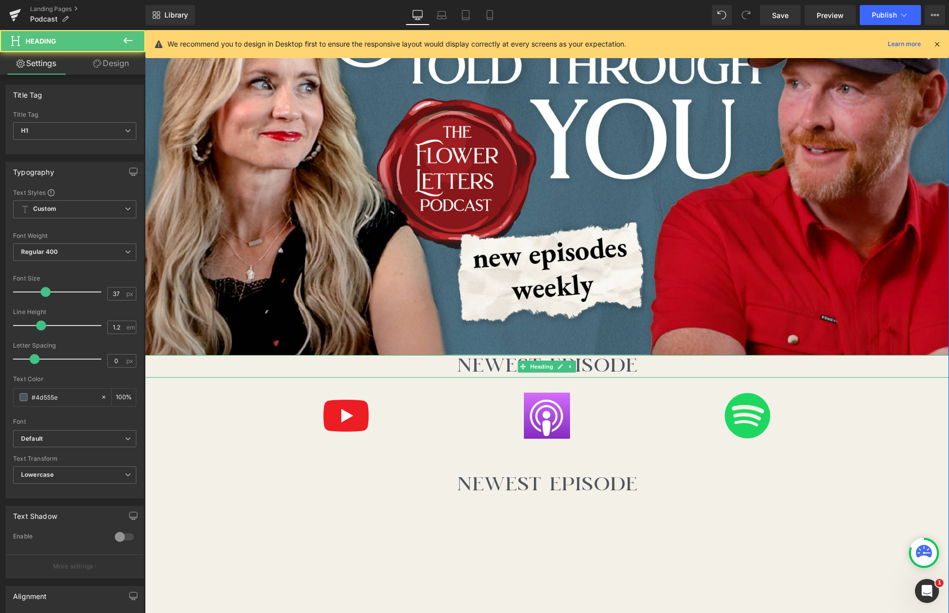
click at [632, 371] on h1 "NEWEST EPISODE" at bounding box center [547, 366] width 804 height 22
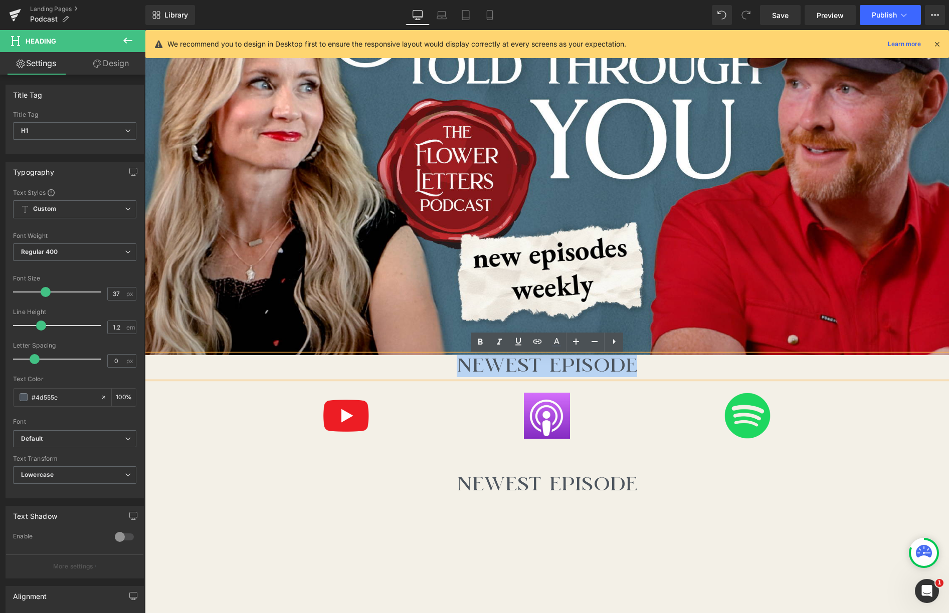
drag, startPoint x: 641, startPoint y: 367, endPoint x: 473, endPoint y: 373, distance: 168.5
click at [459, 365] on h1 "NEWEST EPISODE" at bounding box center [547, 366] width 804 height 22
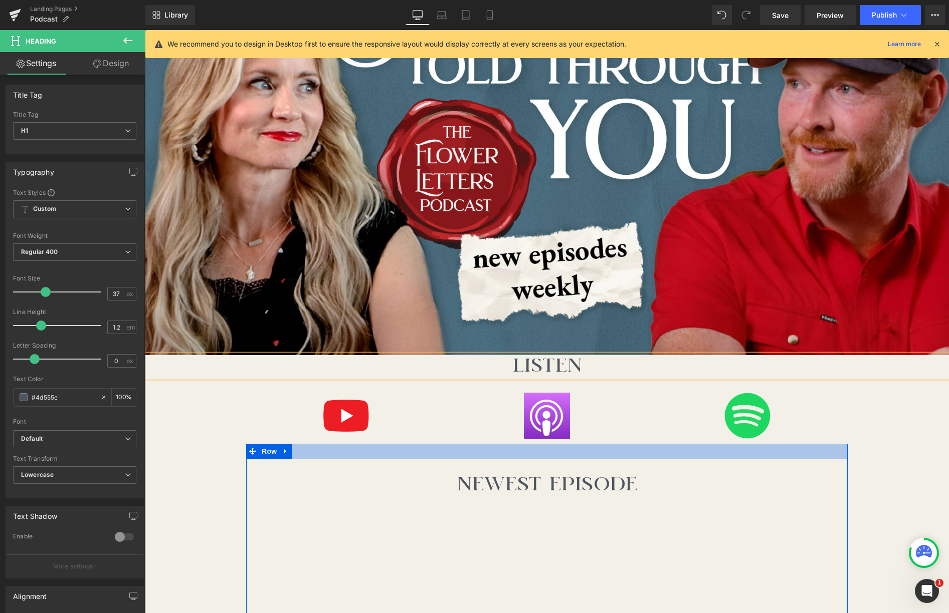
click at [715, 451] on div at bounding box center [546, 451] width 601 height 15
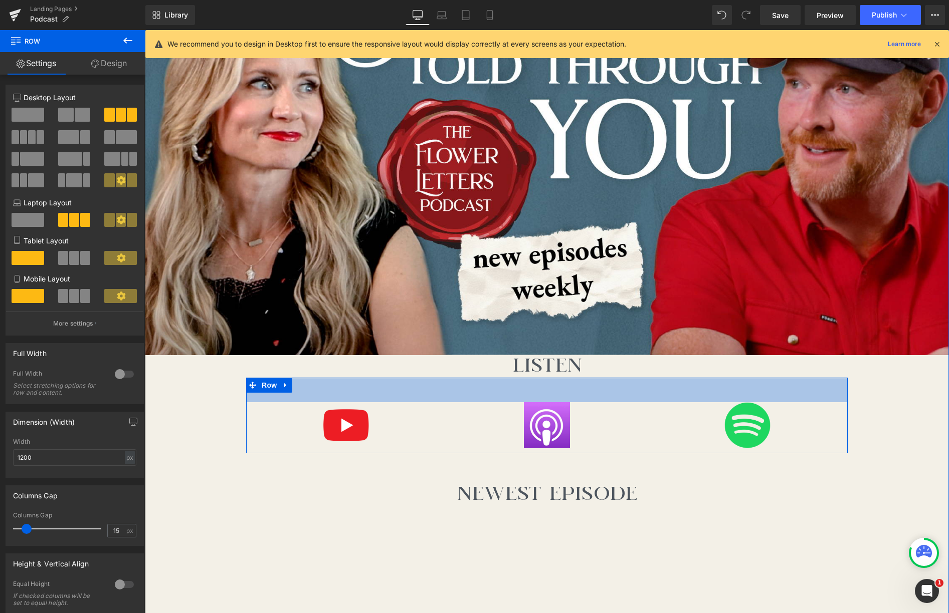
drag, startPoint x: 599, startPoint y: 378, endPoint x: 612, endPoint y: 361, distance: 21.4
click at [601, 378] on div "49px" at bounding box center [546, 390] width 601 height 25
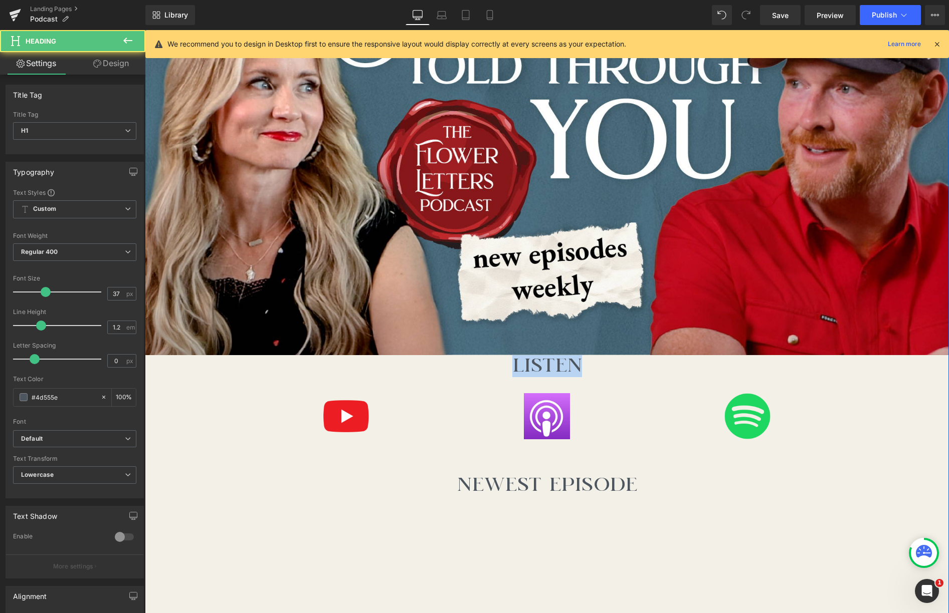
drag, startPoint x: 610, startPoint y: 359, endPoint x: 604, endPoint y: 366, distance: 9.2
click at [610, 355] on h1 "Listen" at bounding box center [547, 366] width 804 height 22
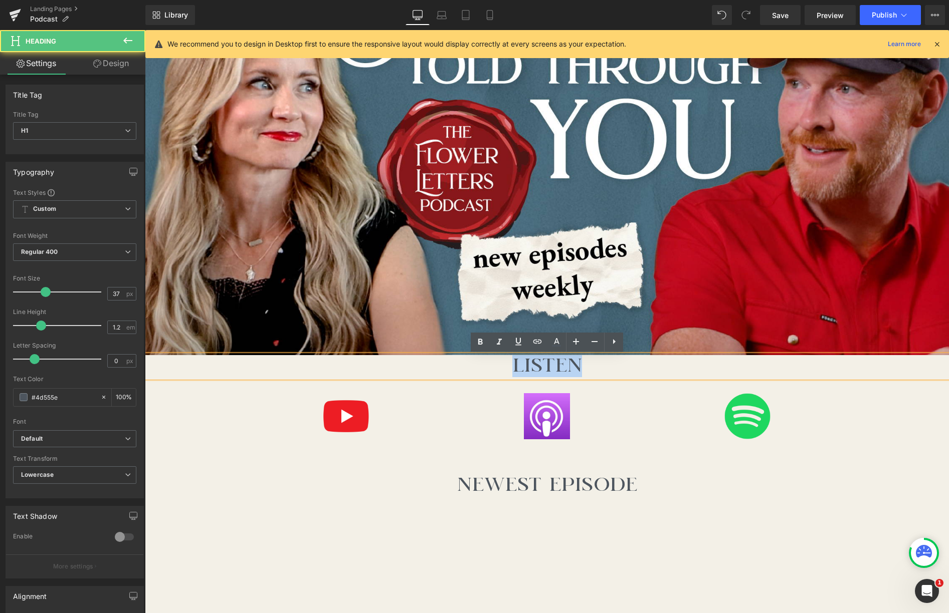
click at [604, 370] on h1 "Listen" at bounding box center [547, 366] width 804 height 22
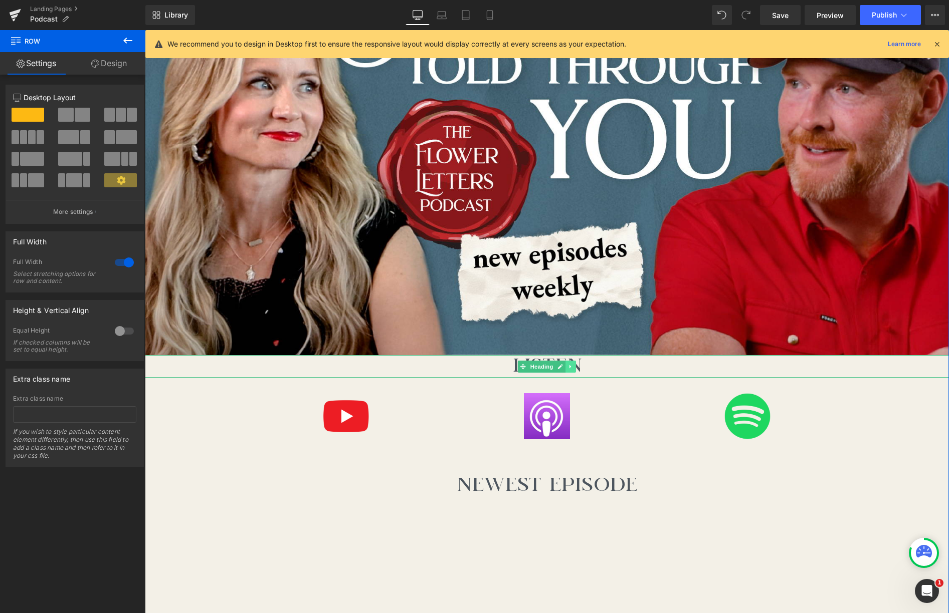
click at [575, 368] on link at bounding box center [570, 367] width 11 height 12
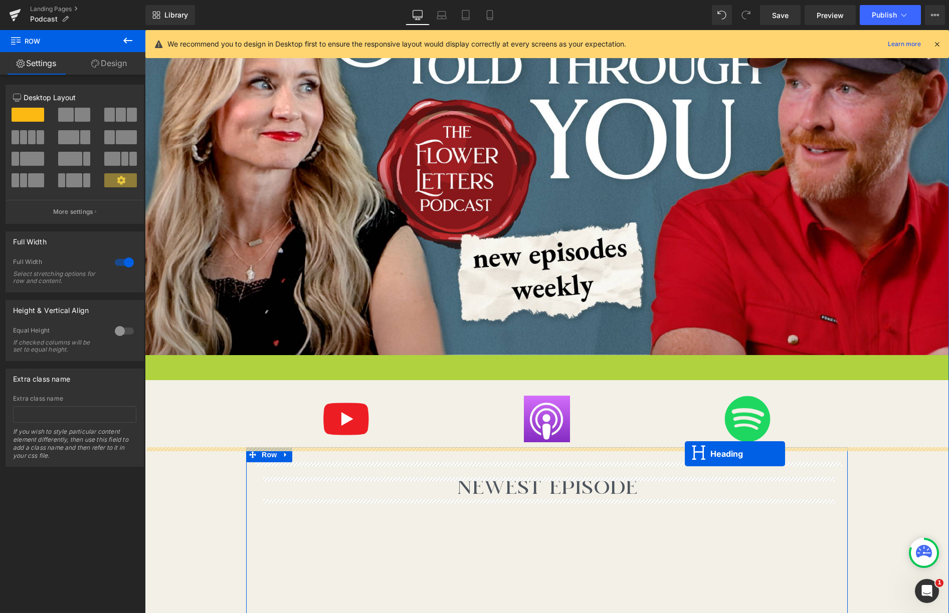
drag, startPoint x: 504, startPoint y: 365, endPoint x: 685, endPoint y: 454, distance: 201.7
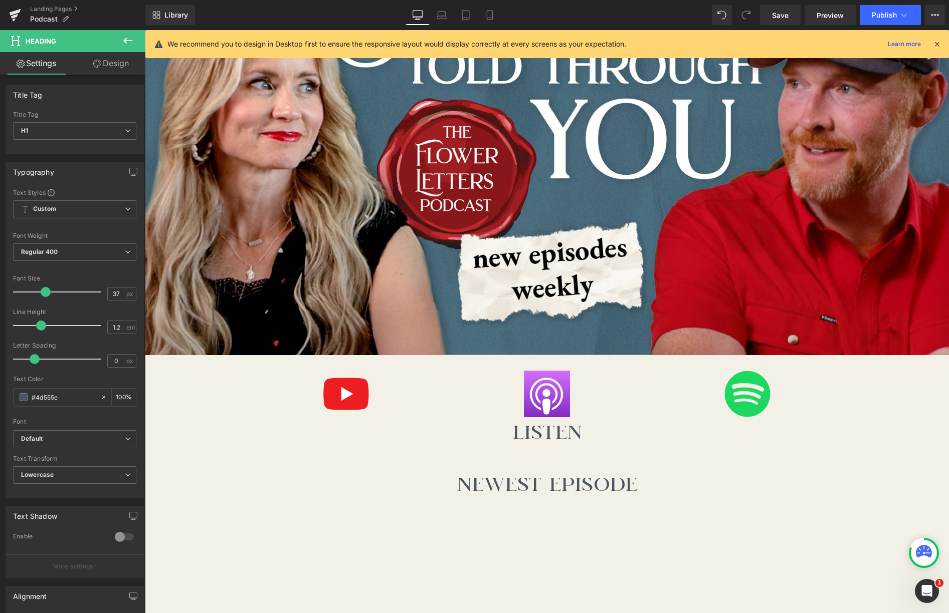
click at [128, 42] on icon at bounding box center [128, 41] width 12 height 12
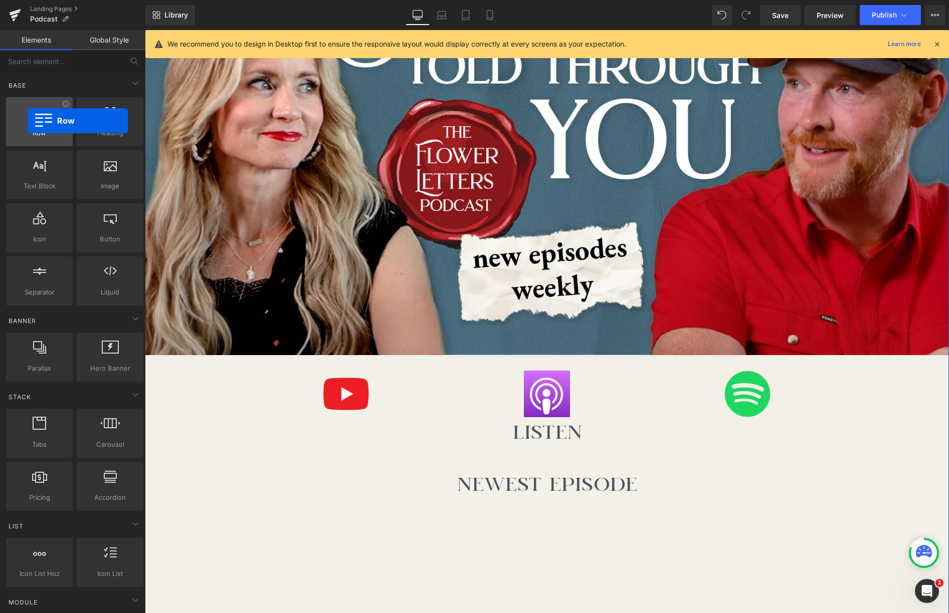
drag, startPoint x: 41, startPoint y: 118, endPoint x: 27, endPoint y: 121, distance: 14.4
click at [28, 121] on div at bounding box center [39, 116] width 61 height 23
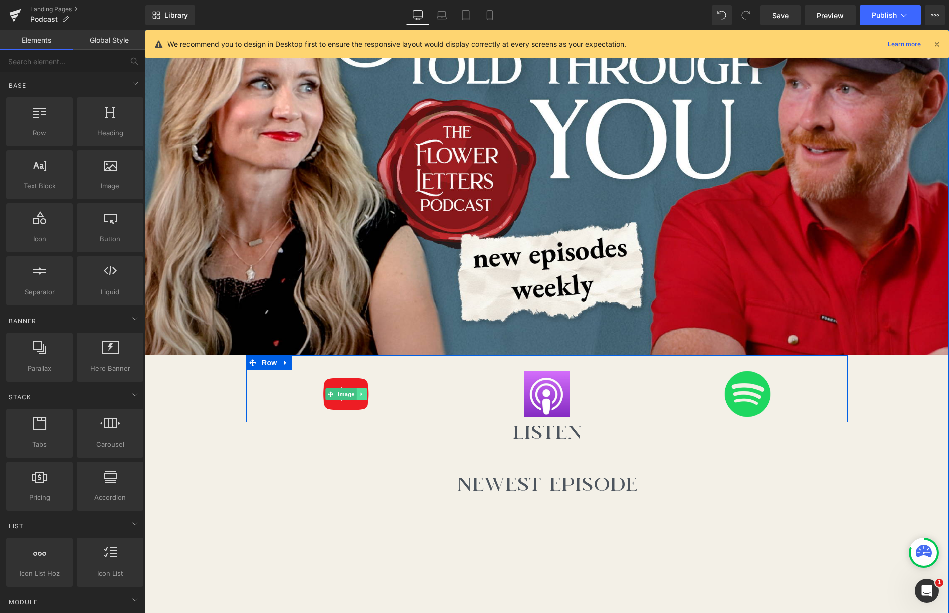
click at [364, 395] on icon at bounding box center [362, 394] width 6 height 6
click at [366, 394] on icon at bounding box center [367, 394] width 6 height 6
click at [563, 393] on icon at bounding box center [563, 394] width 6 height 6
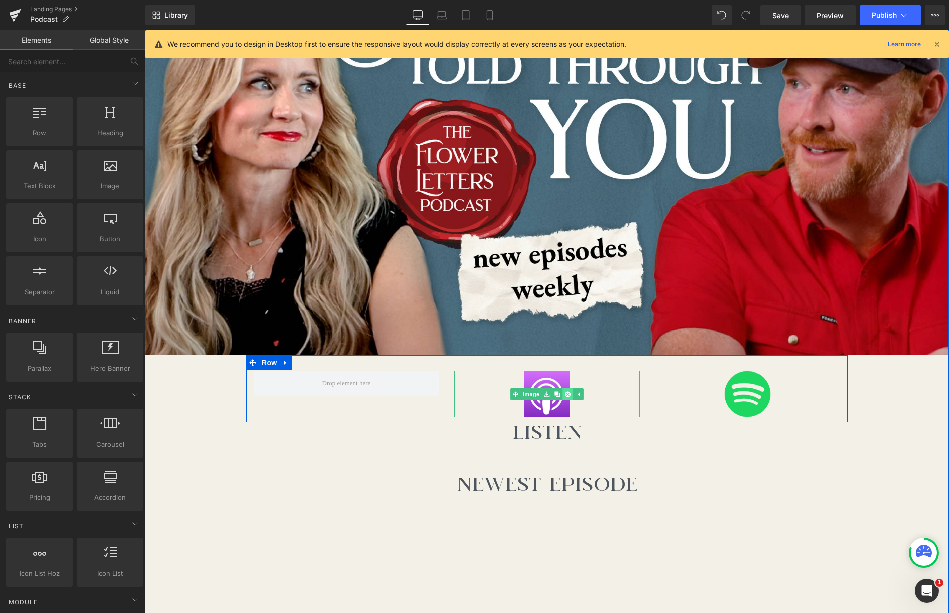
click at [570, 394] on icon at bounding box center [568, 394] width 6 height 6
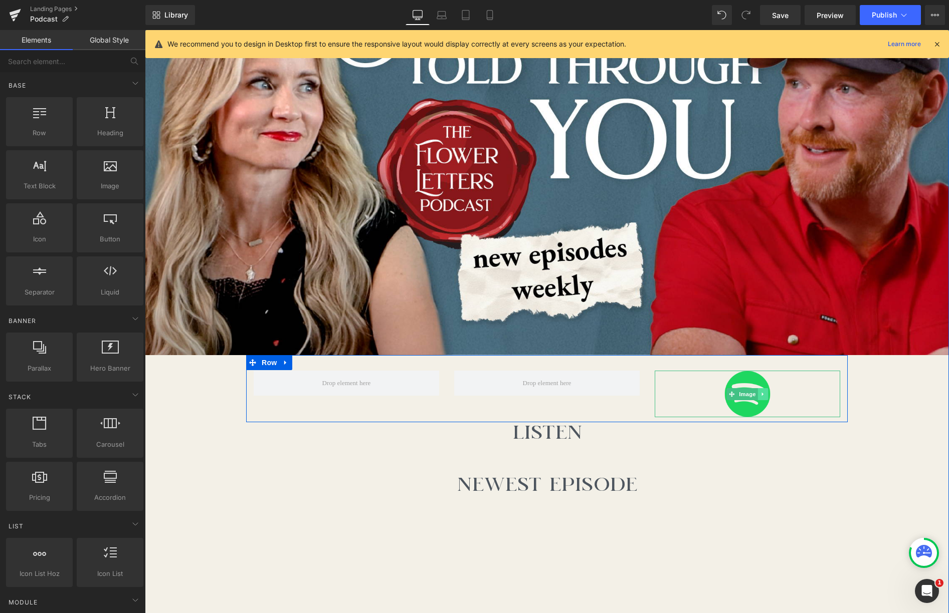
click at [722, 397] on icon at bounding box center [763, 394] width 6 height 6
click at [722, 395] on link at bounding box center [768, 394] width 11 height 12
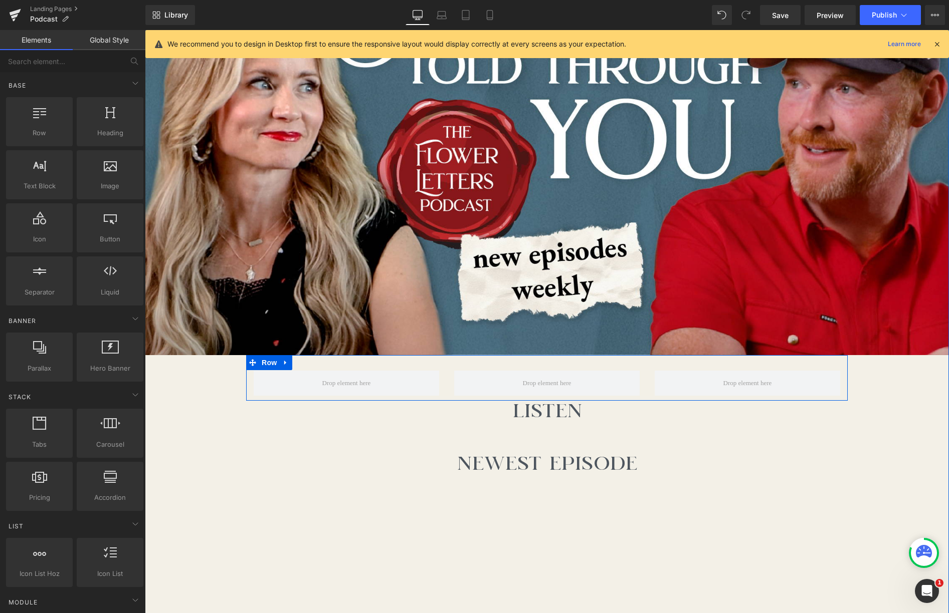
click at [286, 363] on icon at bounding box center [285, 363] width 2 height 5
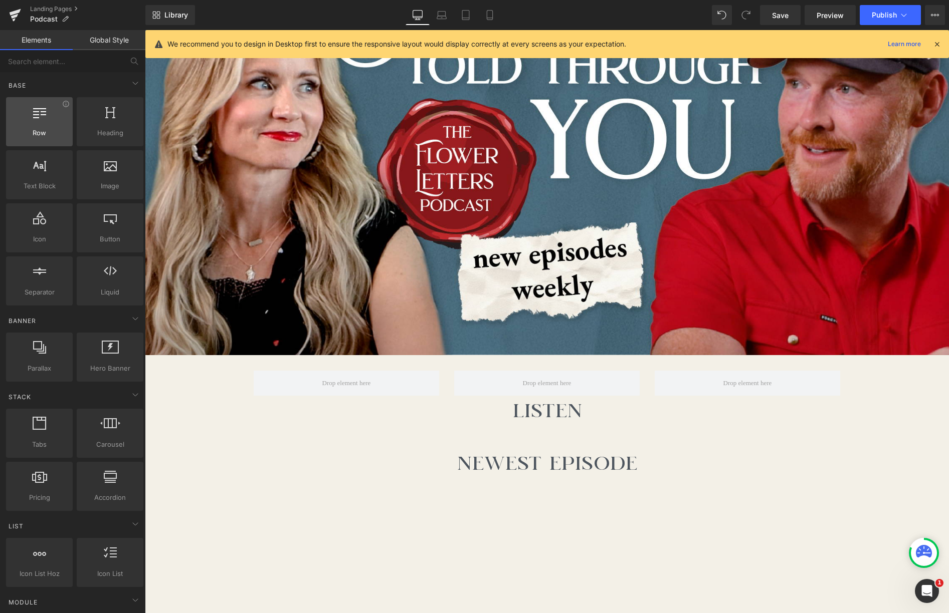
click at [60, 137] on span "Row" at bounding box center [39, 133] width 61 height 11
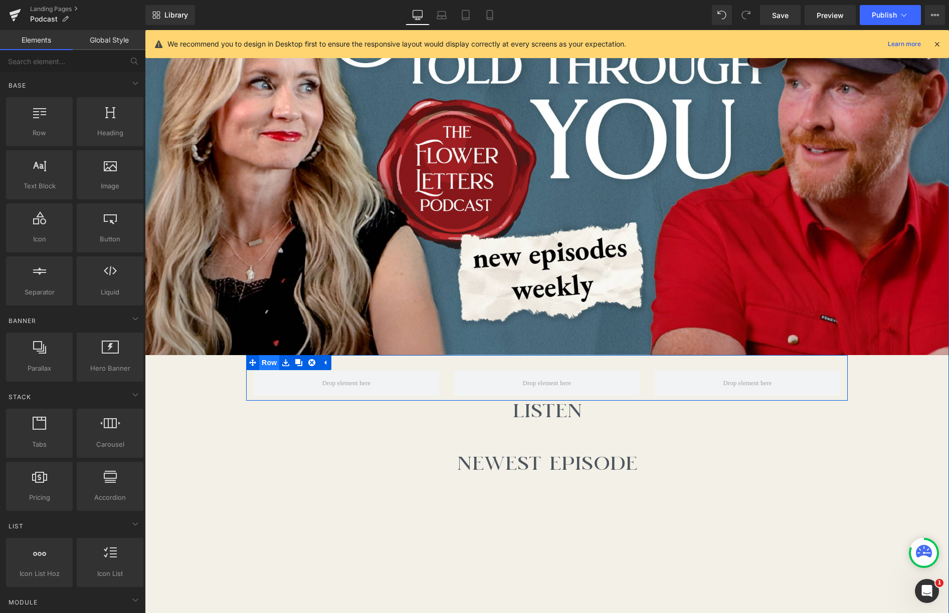
click at [263, 362] on span "Row" at bounding box center [269, 362] width 20 height 15
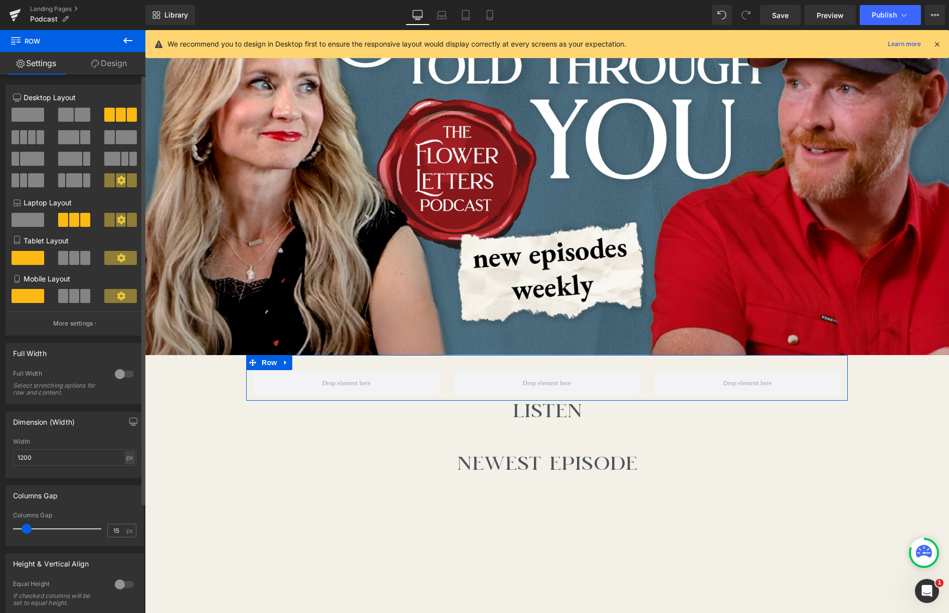
click at [19, 112] on span at bounding box center [28, 115] width 33 height 14
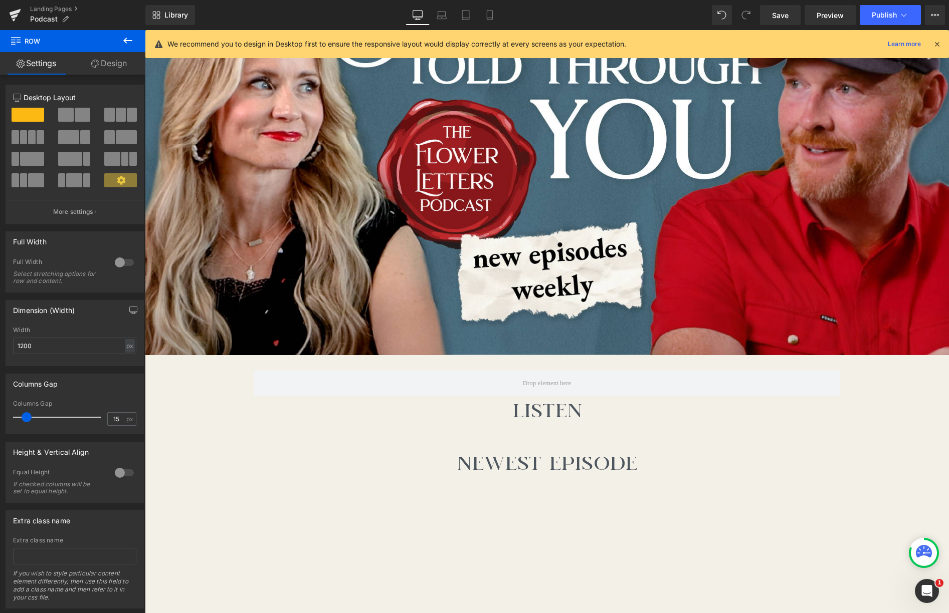
drag, startPoint x: 123, startPoint y: 39, endPoint x: 120, endPoint y: 49, distance: 10.9
click at [123, 39] on icon at bounding box center [128, 41] width 12 height 12
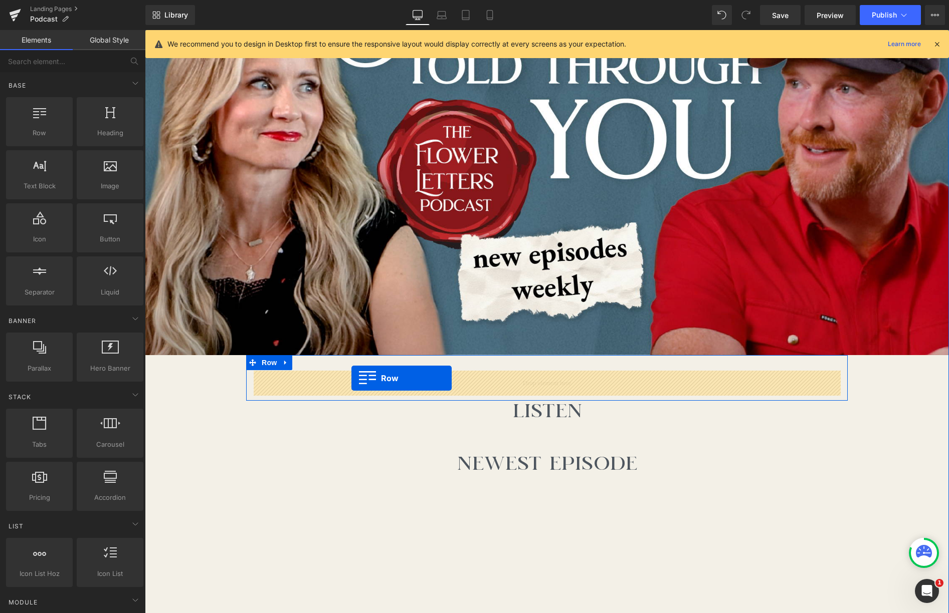
drag, startPoint x: 189, startPoint y: 148, endPoint x: 351, endPoint y: 378, distance: 282.0
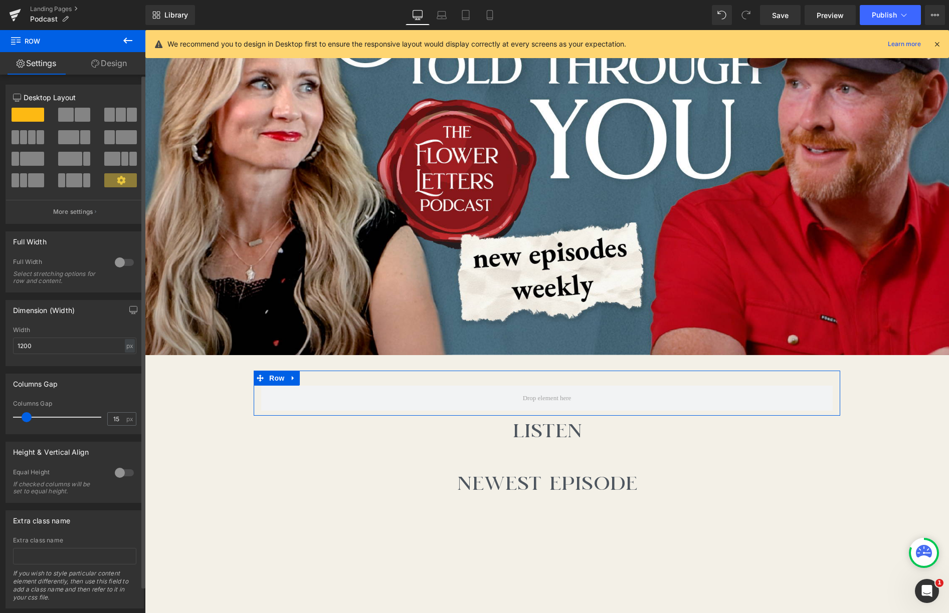
click at [118, 118] on span at bounding box center [121, 115] width 10 height 14
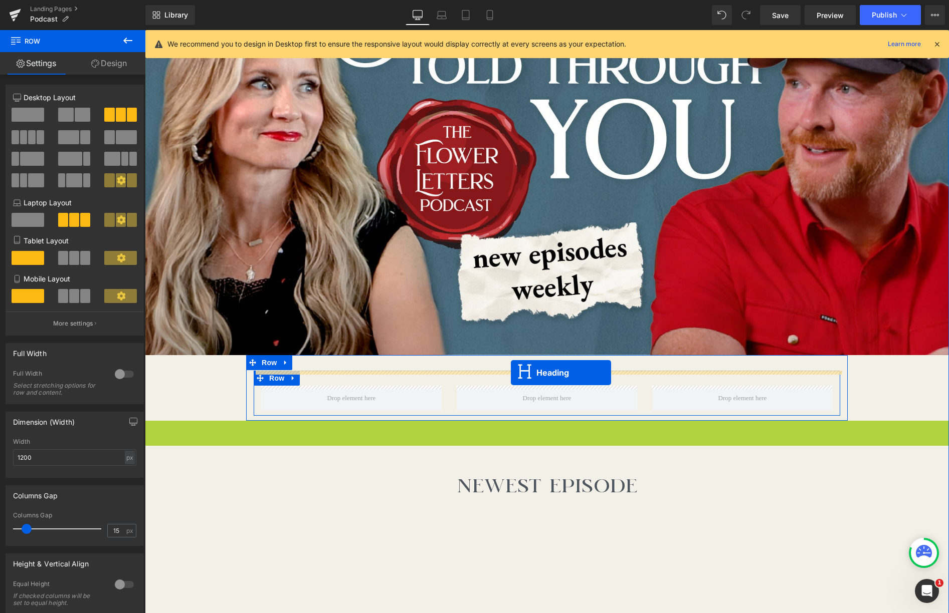
drag, startPoint x: 520, startPoint y: 431, endPoint x: 511, endPoint y: 373, distance: 59.3
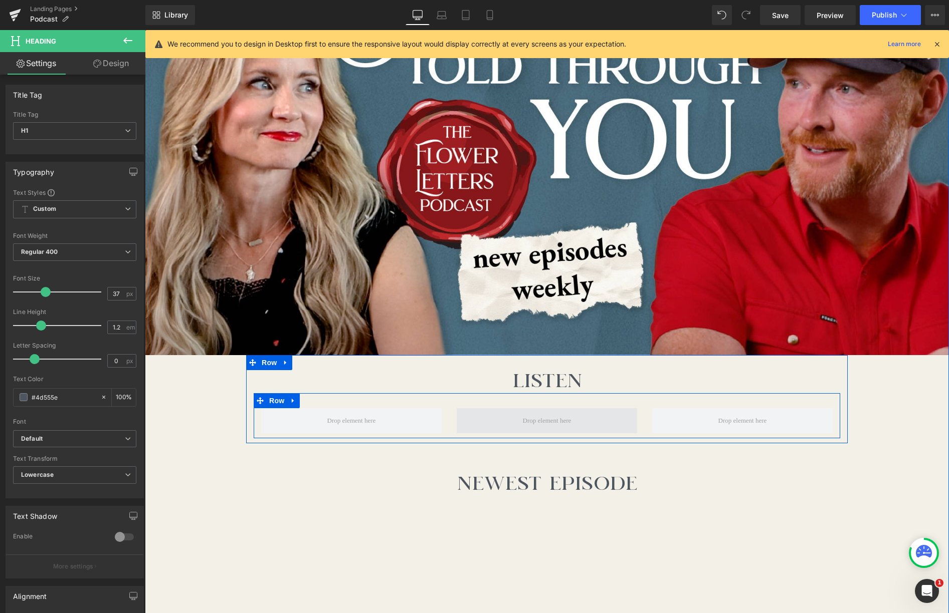
click at [619, 418] on span at bounding box center [547, 420] width 180 height 25
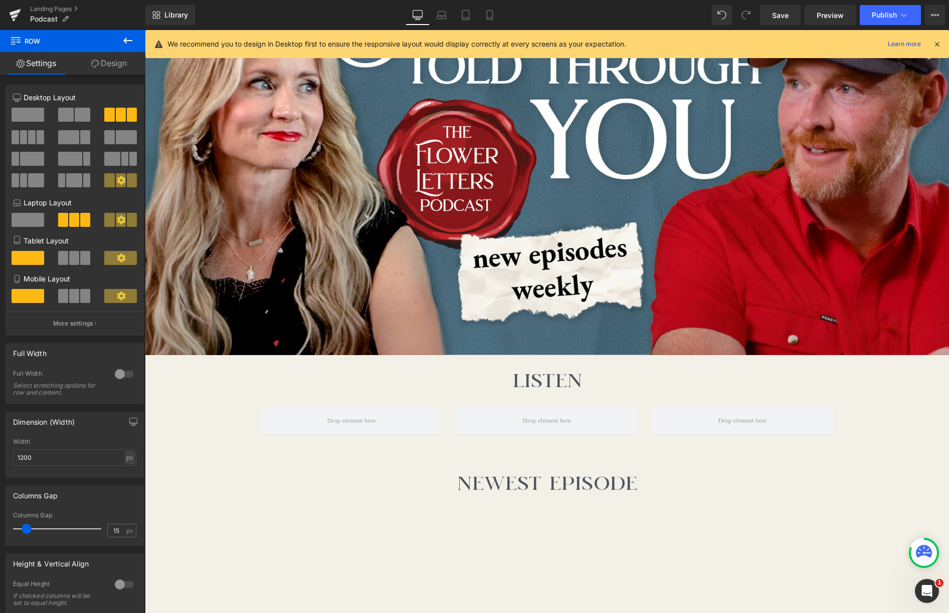
click at [128, 41] on icon at bounding box center [127, 41] width 9 height 6
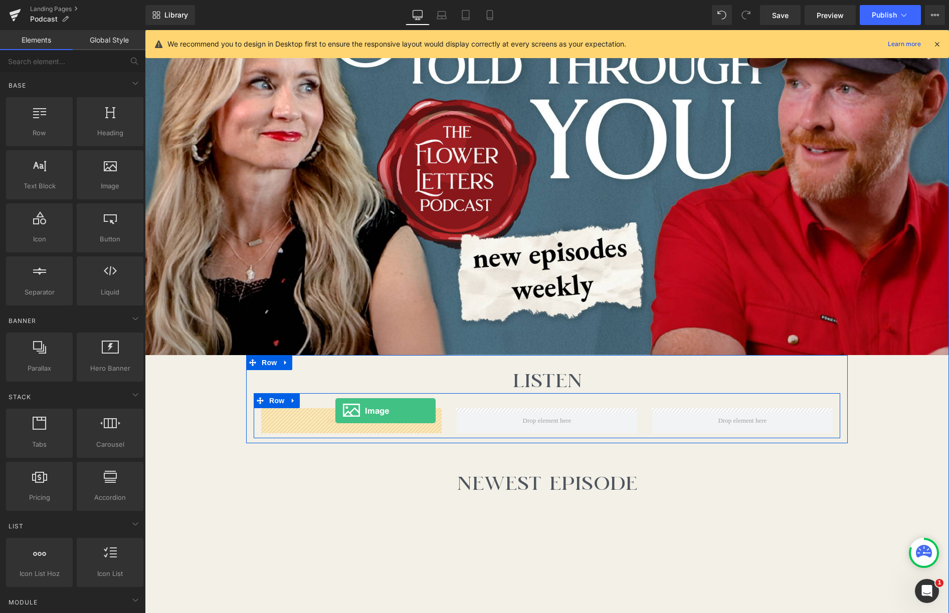
drag, startPoint x: 239, startPoint y: 209, endPoint x: 337, endPoint y: 407, distance: 220.5
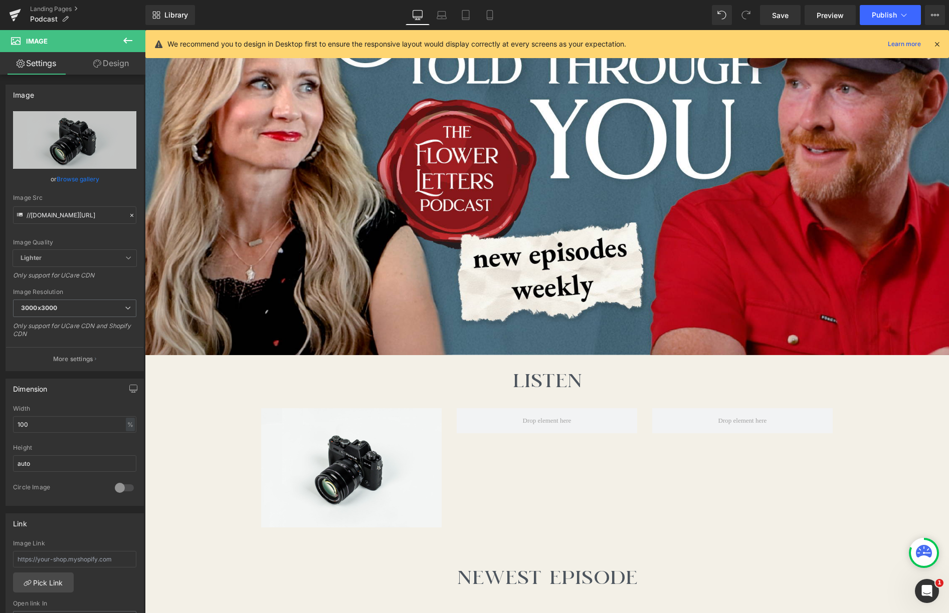
click at [129, 41] on icon at bounding box center [127, 41] width 9 height 6
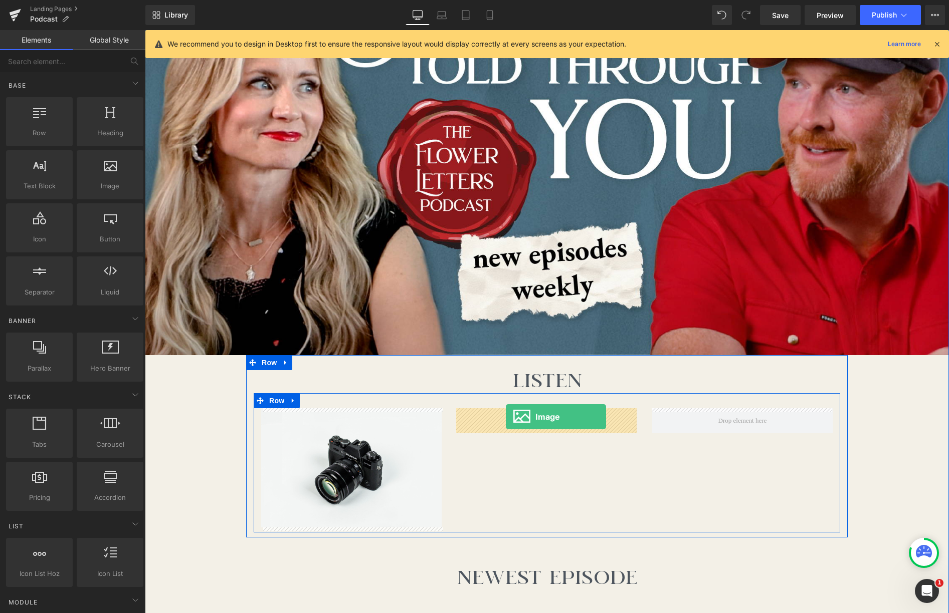
drag, startPoint x: 278, startPoint y: 222, endPoint x: 506, endPoint y: 416, distance: 299.3
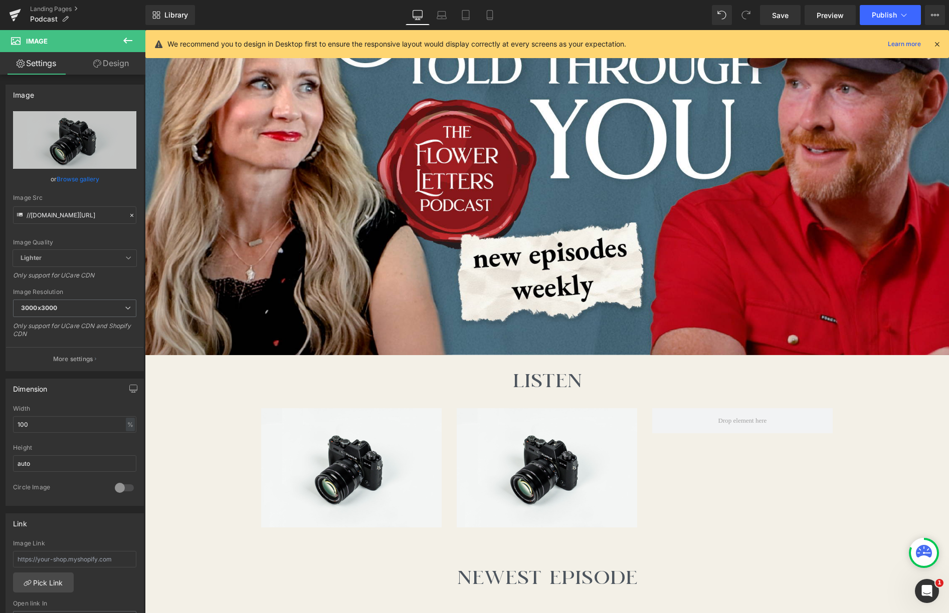
drag, startPoint x: 120, startPoint y: 38, endPoint x: 120, endPoint y: 52, distance: 13.5
click at [120, 38] on button at bounding box center [127, 41] width 35 height 22
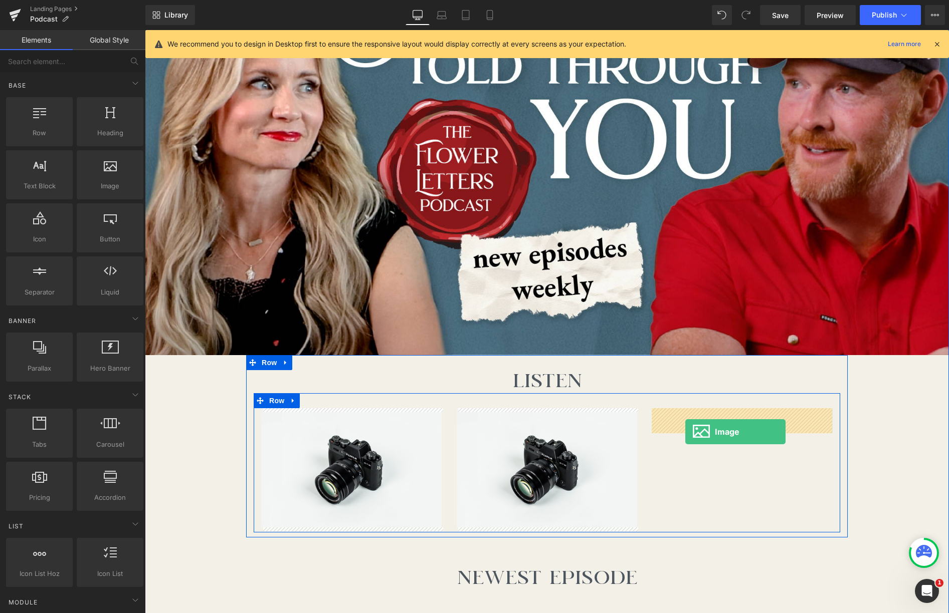
drag, startPoint x: 280, startPoint y: 227, endPoint x: 685, endPoint y: 432, distance: 454.3
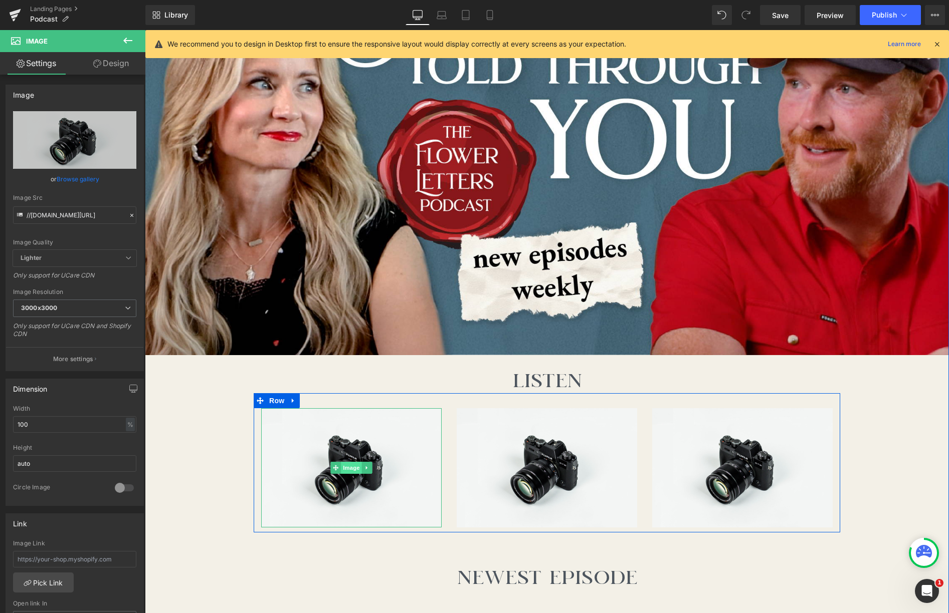
click at [350, 470] on span "Image" at bounding box center [351, 468] width 21 height 12
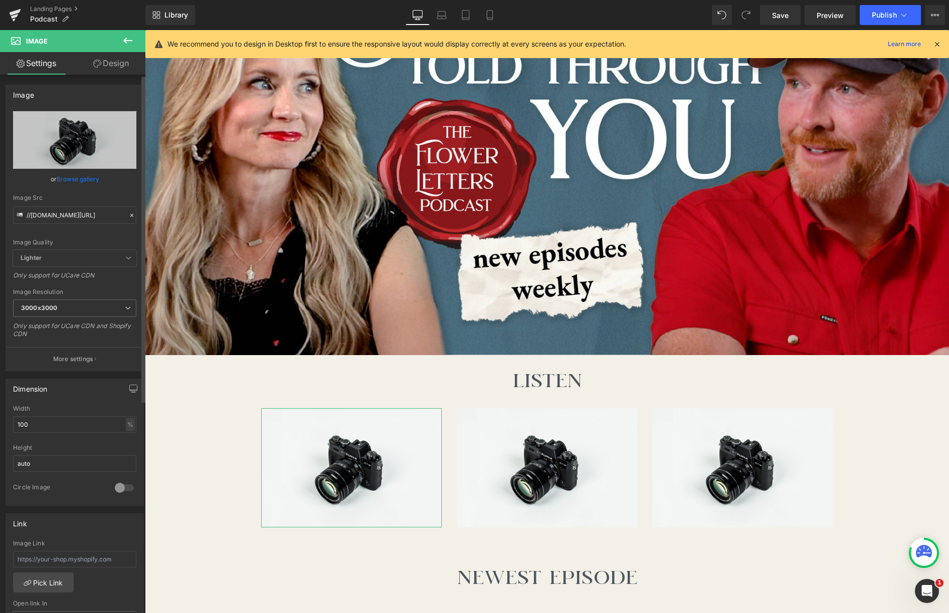
click at [72, 178] on link "Browse gallery" at bounding box center [78, 179] width 43 height 18
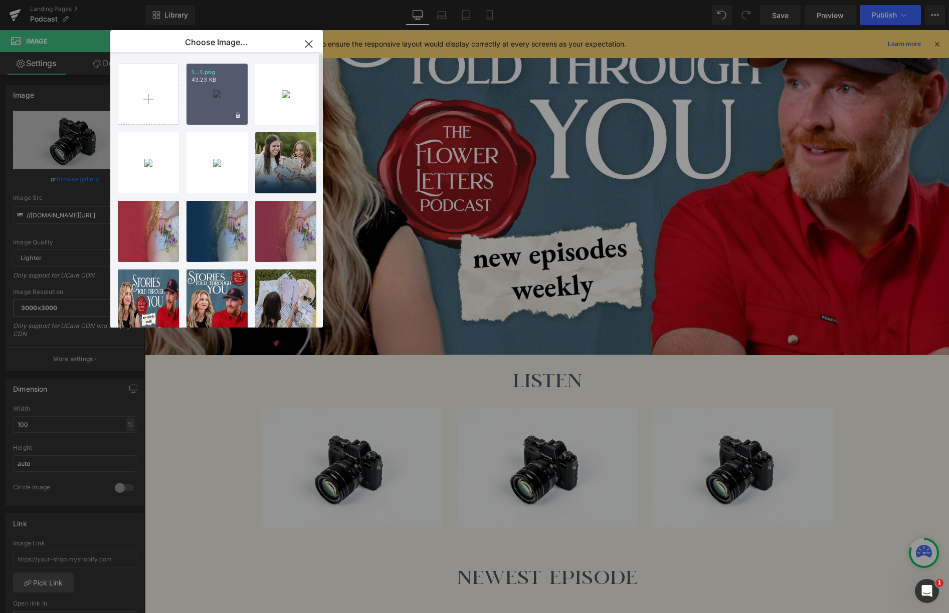
click at [219, 94] on div "1...1.png 43.23 KB" at bounding box center [216, 94] width 61 height 61
type input "[URL][DOMAIN_NAME]"
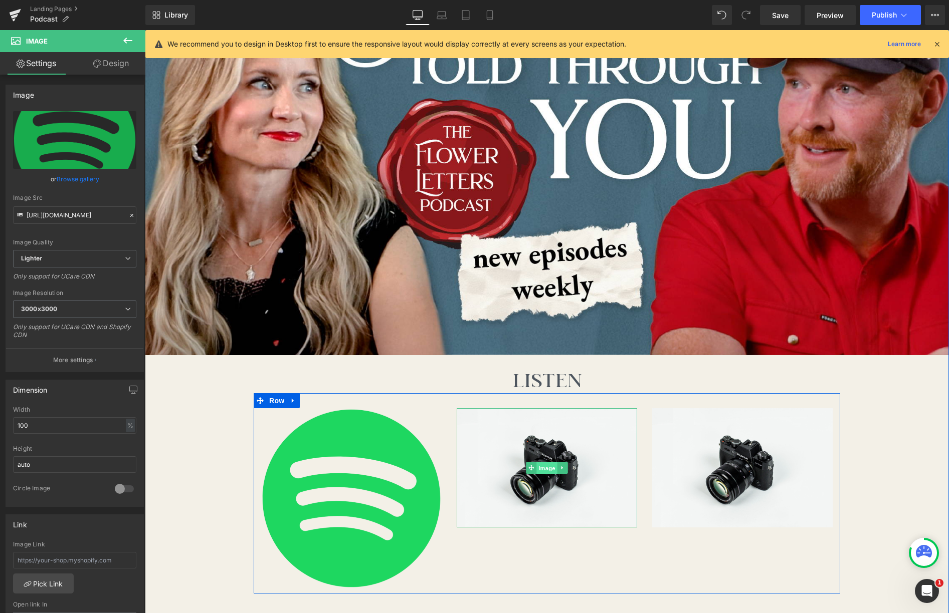
click at [549, 469] on span "Image" at bounding box center [546, 469] width 21 height 12
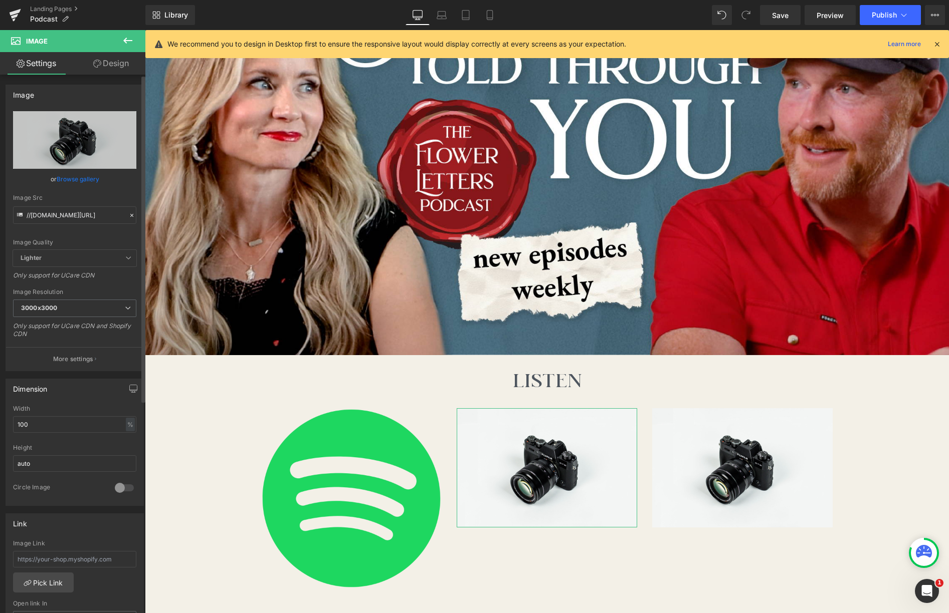
click at [74, 179] on link "Browse gallery" at bounding box center [78, 179] width 43 height 18
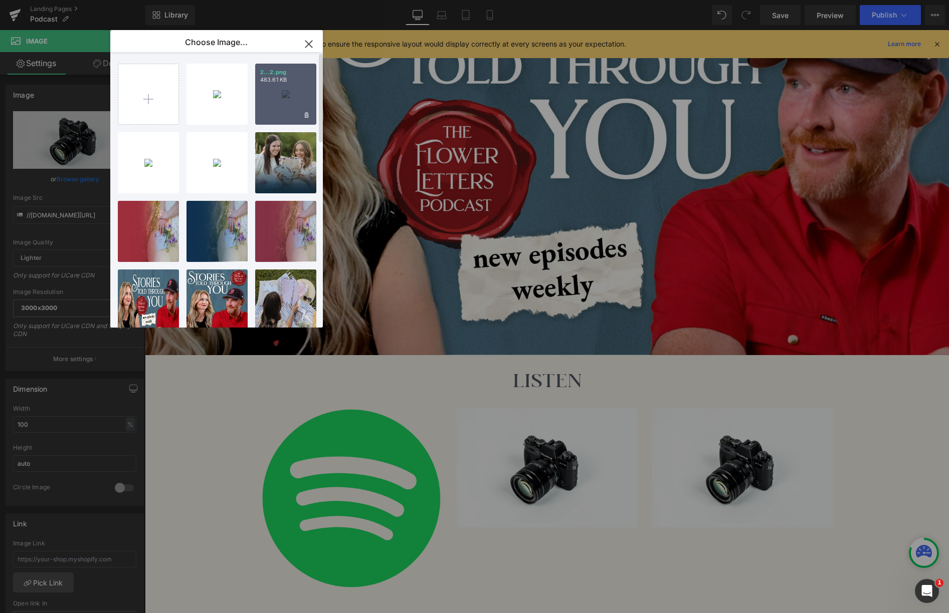
click at [288, 112] on div "2...2.png 483.61 KB" at bounding box center [285, 94] width 61 height 61
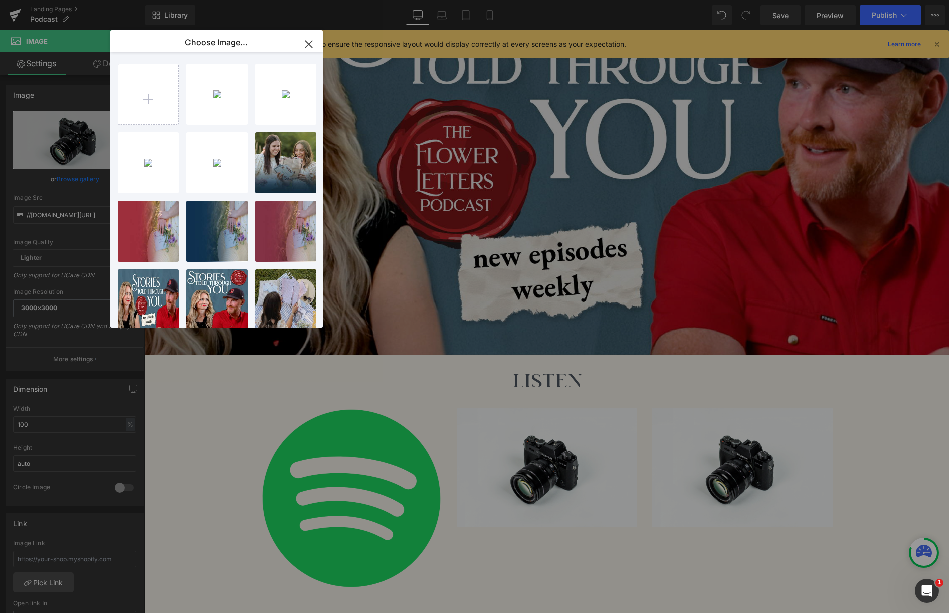
type input "[URL][DOMAIN_NAME]"
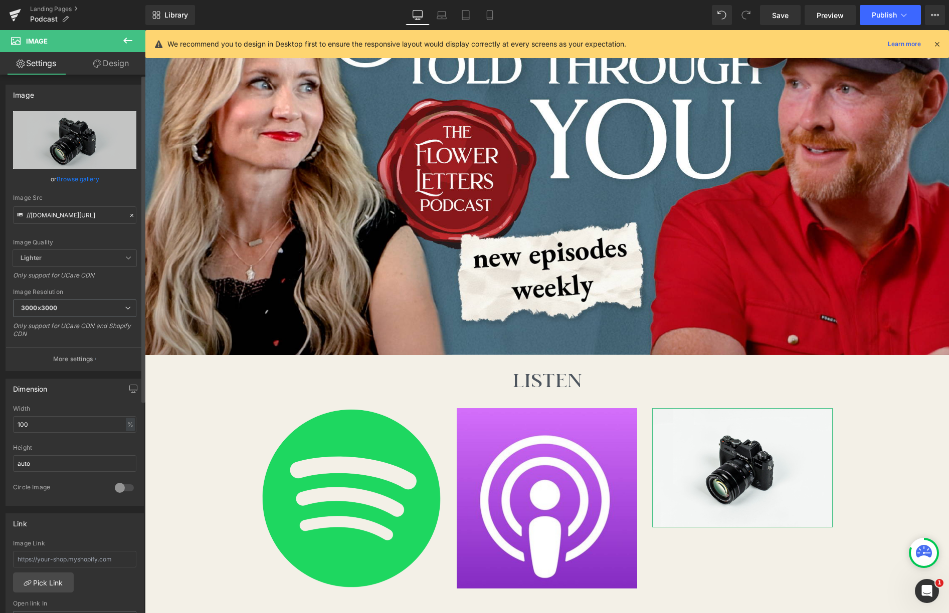
click at [82, 178] on link "Browse gallery" at bounding box center [78, 179] width 43 height 18
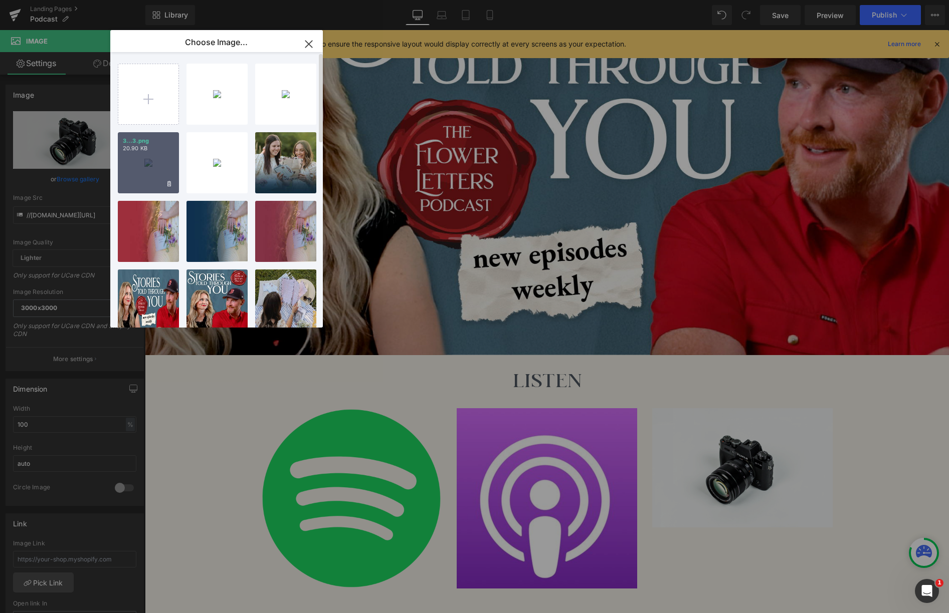
click at [156, 163] on div "3...3.png 20.90 KB" at bounding box center [148, 162] width 61 height 61
type input "[URL][DOMAIN_NAME]"
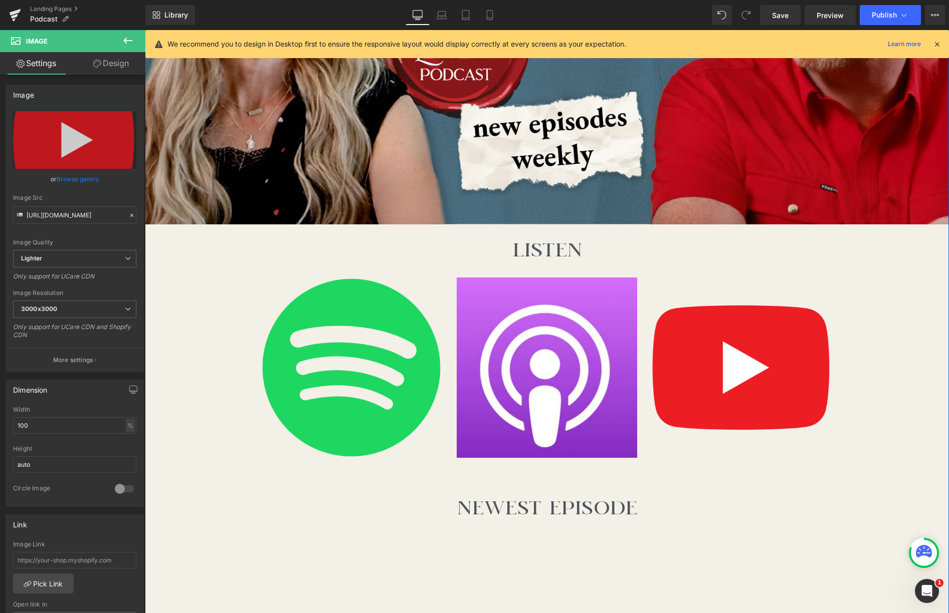
scroll to position [438, 0]
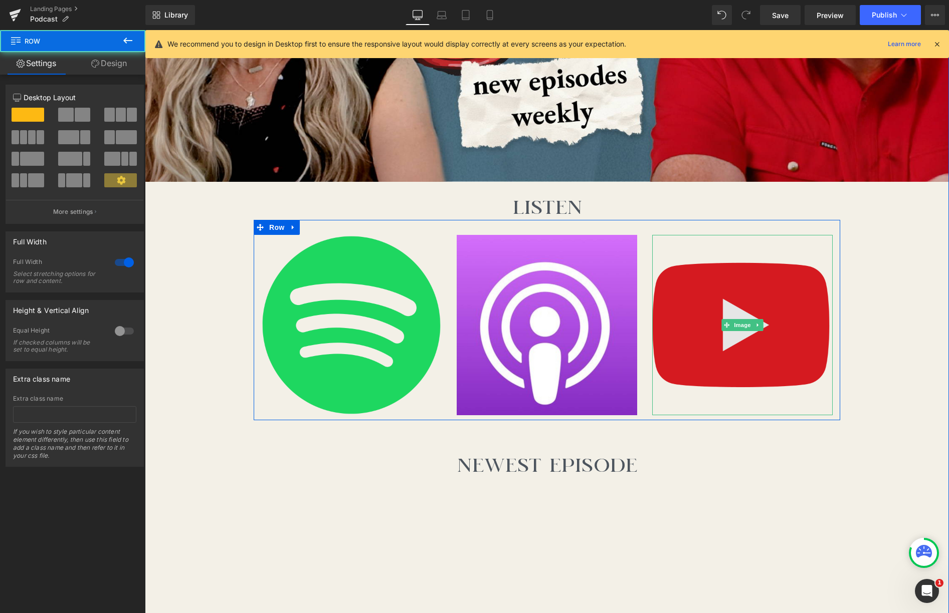
scroll to position [334, 0]
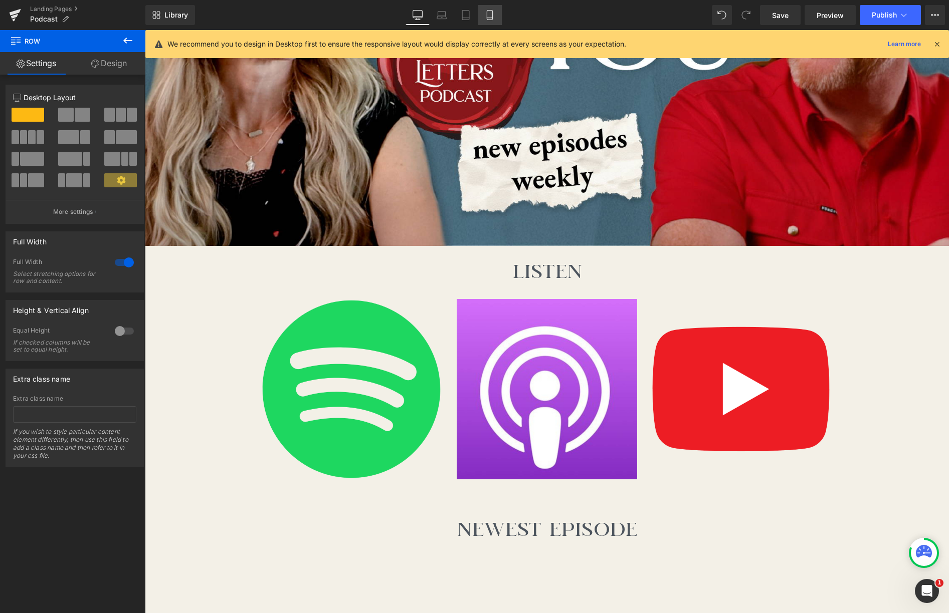
click at [490, 20] on icon at bounding box center [490, 16] width 6 height 10
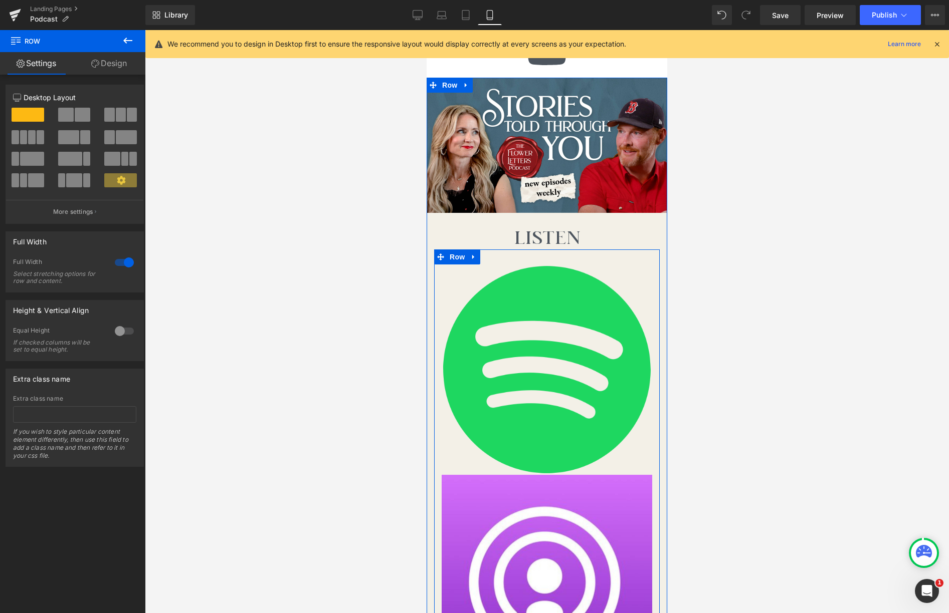
scroll to position [0, 0]
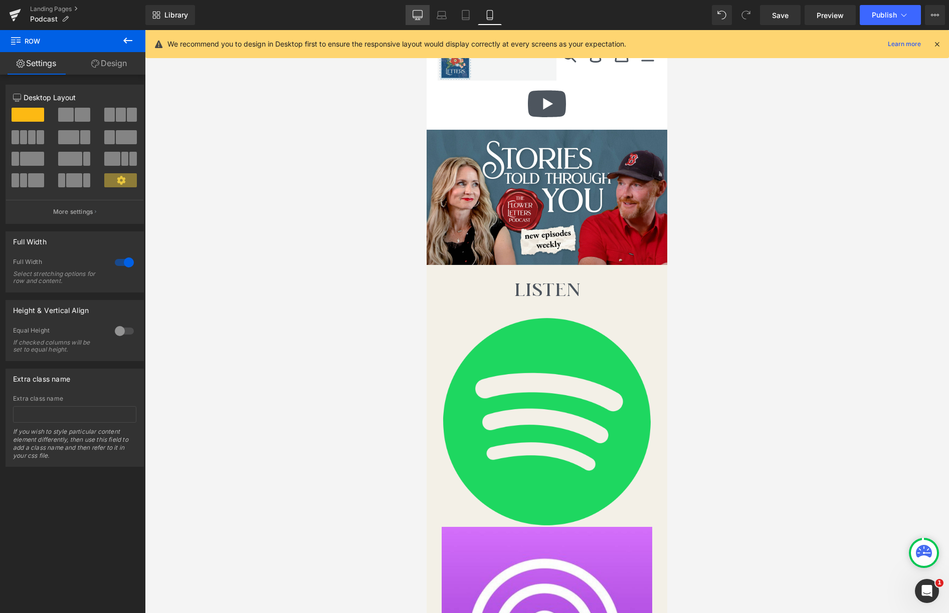
click at [416, 19] on icon at bounding box center [416, 19] width 3 height 2
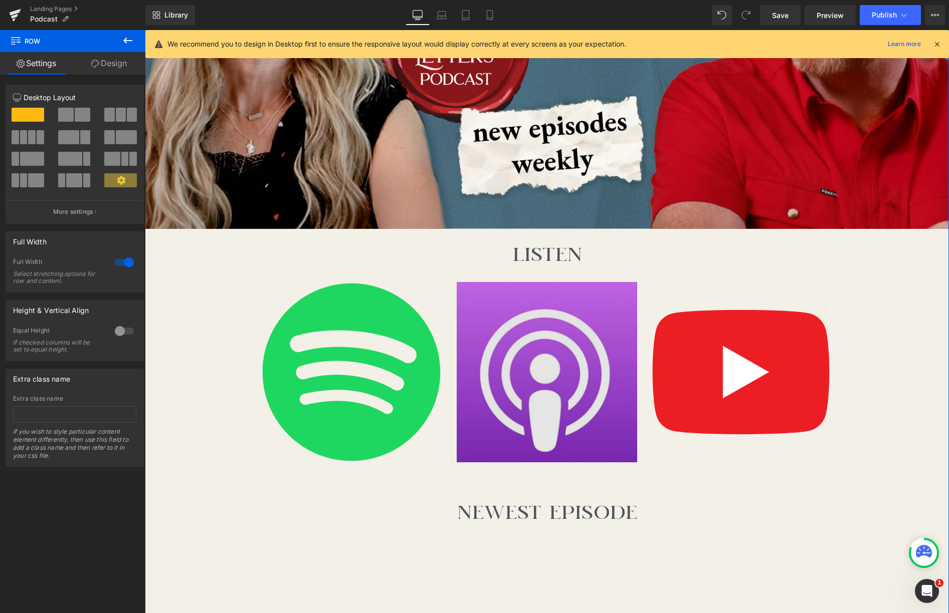
scroll to position [362, 0]
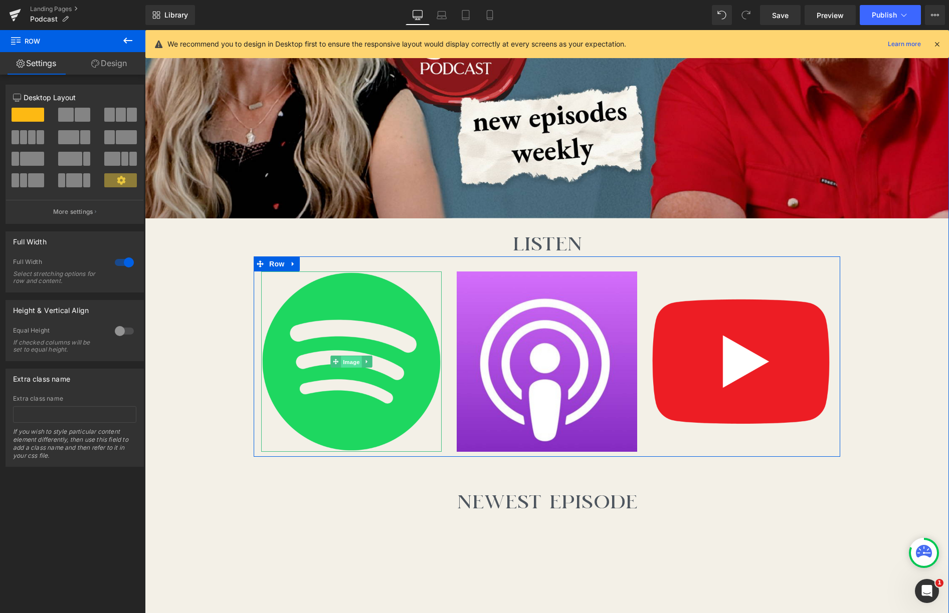
click at [354, 364] on span "Image" at bounding box center [351, 362] width 21 height 12
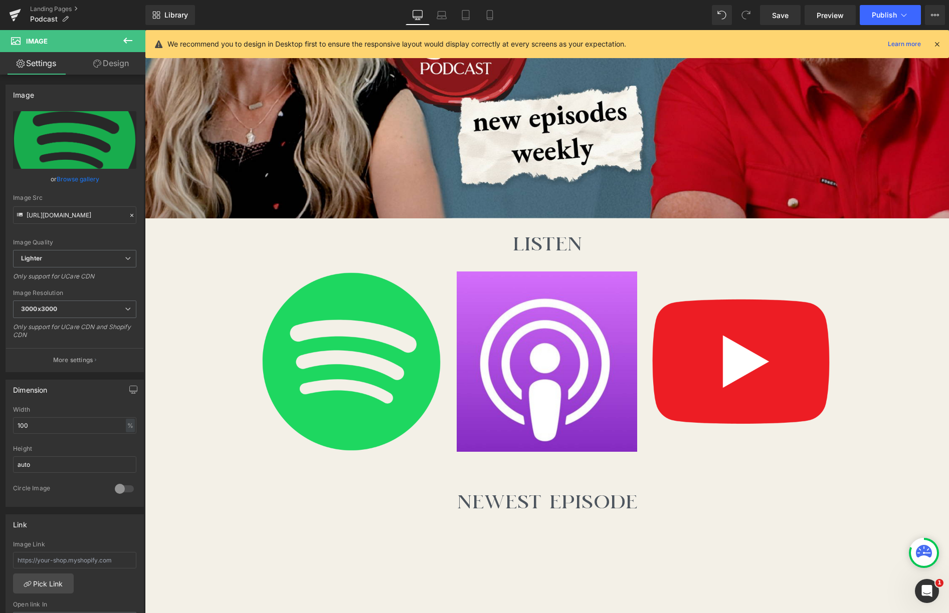
click at [129, 36] on icon at bounding box center [128, 41] width 12 height 12
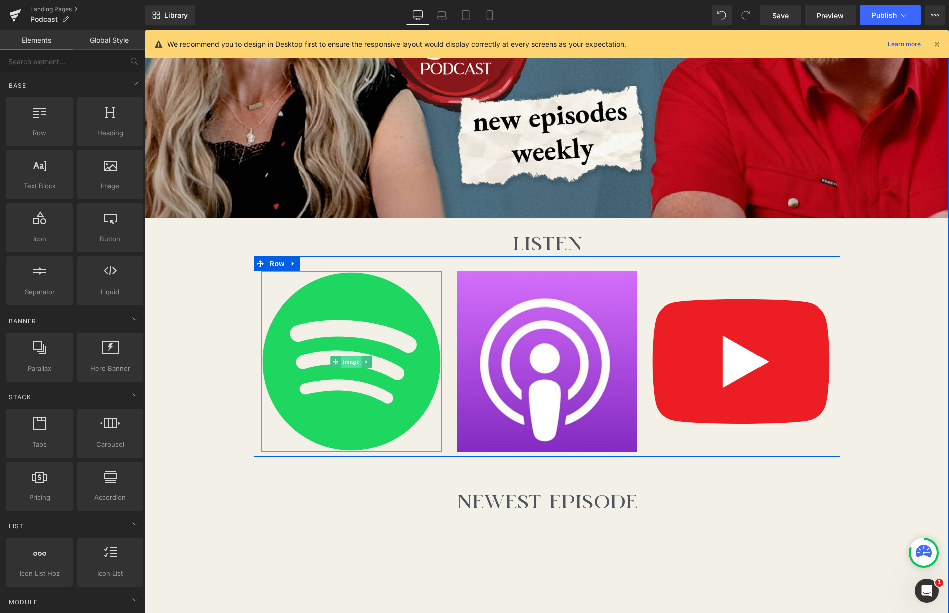
click at [355, 363] on span "Image" at bounding box center [351, 362] width 21 height 12
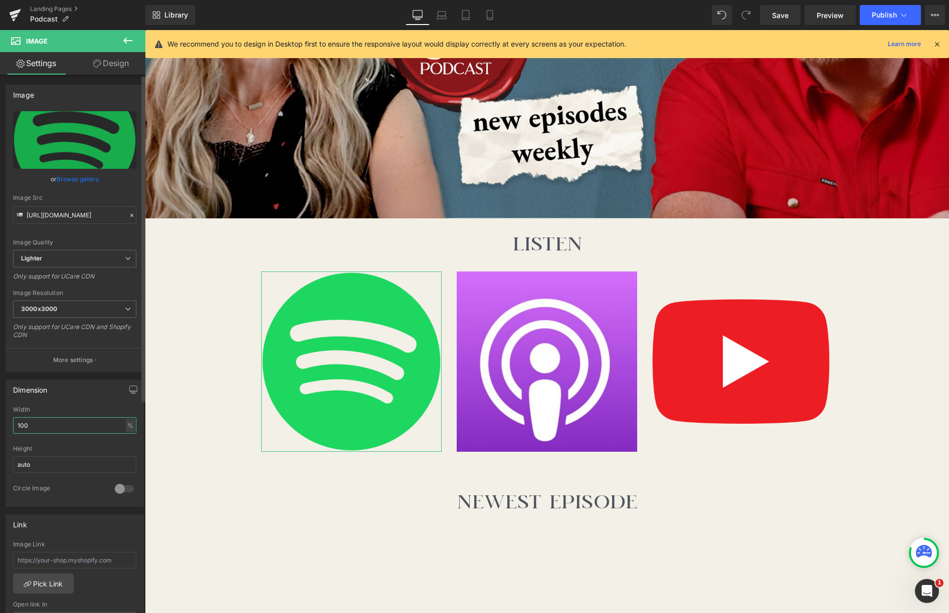
drag, startPoint x: 40, startPoint y: 427, endPoint x: 11, endPoint y: 423, distance: 29.9
click at [11, 423] on div "100% Width 100 % % px auto Height auto 0 Circle Image" at bounding box center [74, 456] width 137 height 100
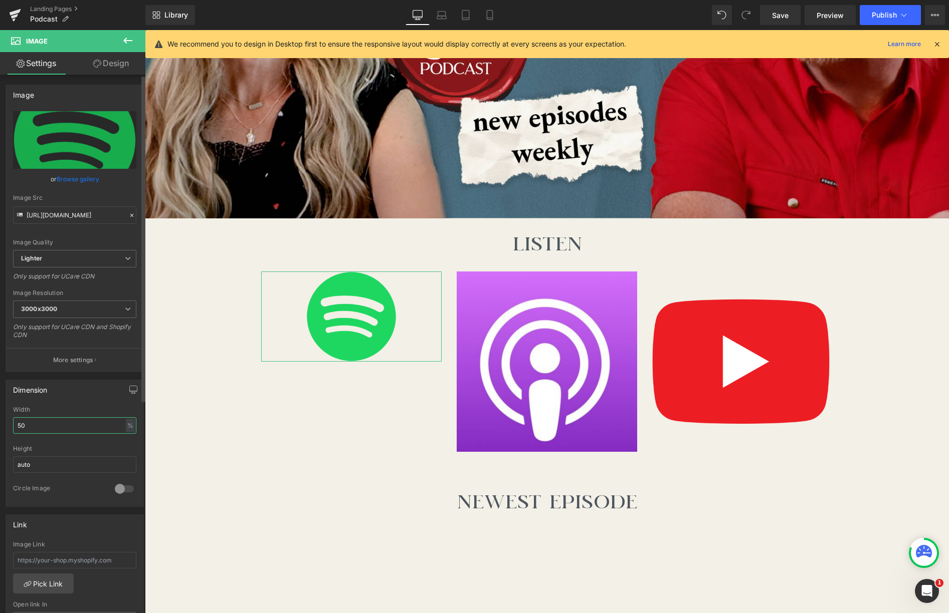
type input "5"
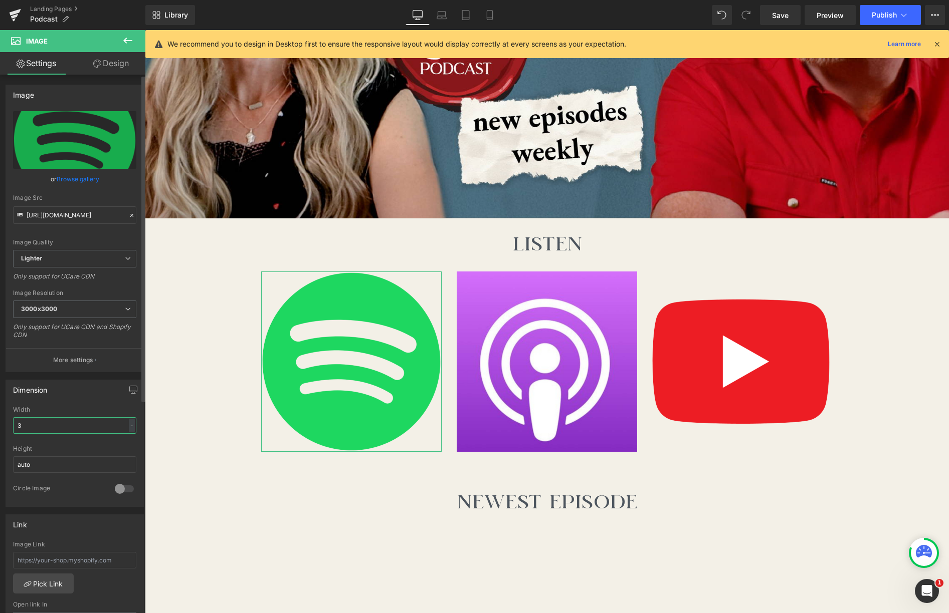
type input "30"
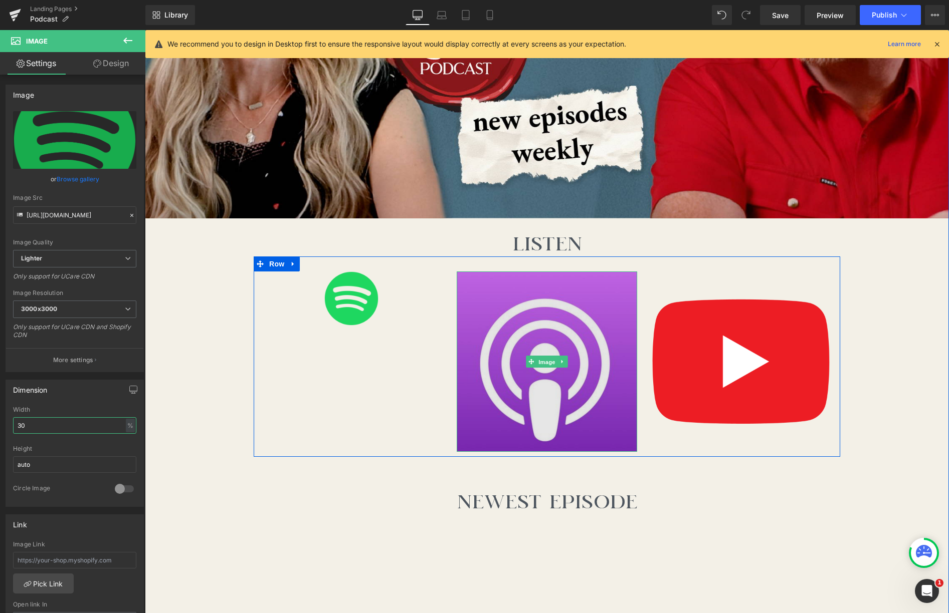
drag, startPoint x: 548, startPoint y: 362, endPoint x: 552, endPoint y: 375, distance: 13.6
click at [548, 362] on span "Image" at bounding box center [546, 362] width 21 height 12
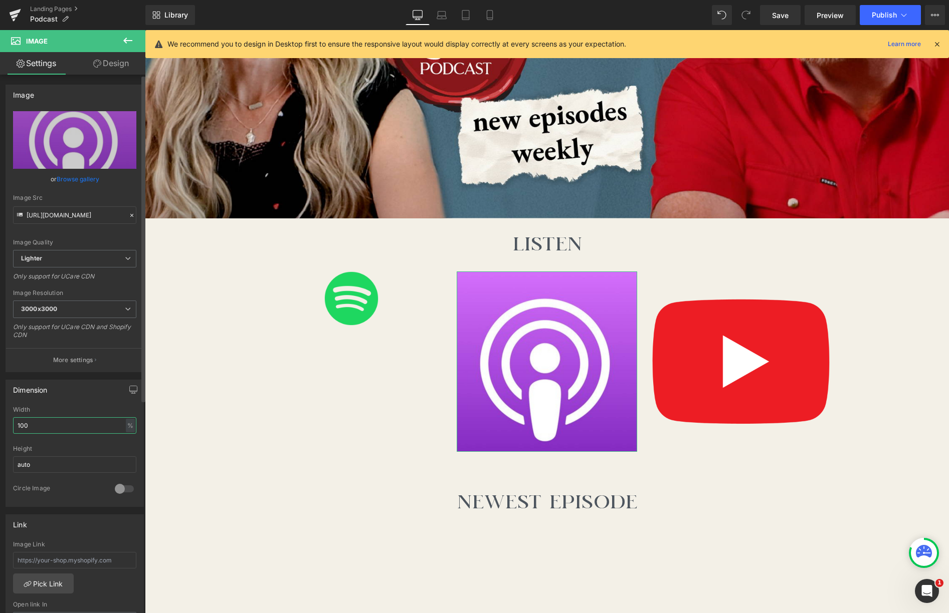
drag, startPoint x: 44, startPoint y: 425, endPoint x: 10, endPoint y: 423, distance: 34.6
click at [10, 423] on div "100% Width 100 % % px auto Height auto 0 Circle Image" at bounding box center [74, 456] width 137 height 100
type input "30"
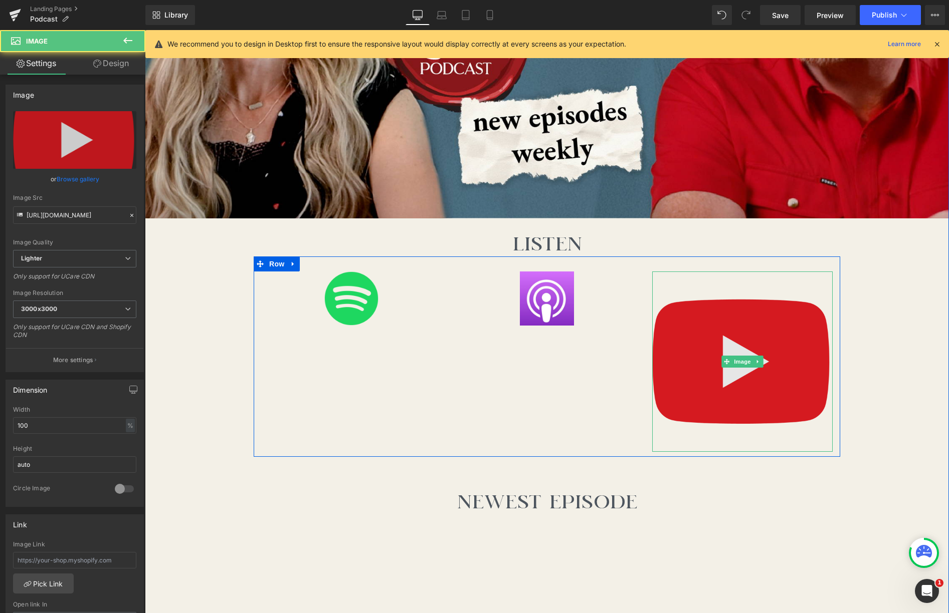
click at [722, 388] on img at bounding box center [742, 362] width 180 height 180
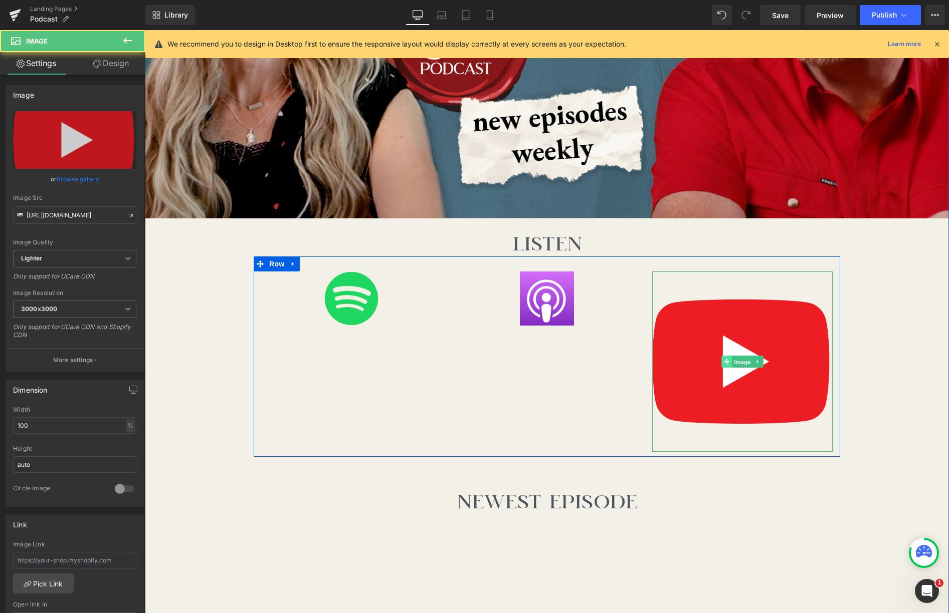
drag, startPoint x: 742, startPoint y: 364, endPoint x: 730, endPoint y: 366, distance: 12.2
click at [722, 364] on span "Image" at bounding box center [742, 362] width 21 height 12
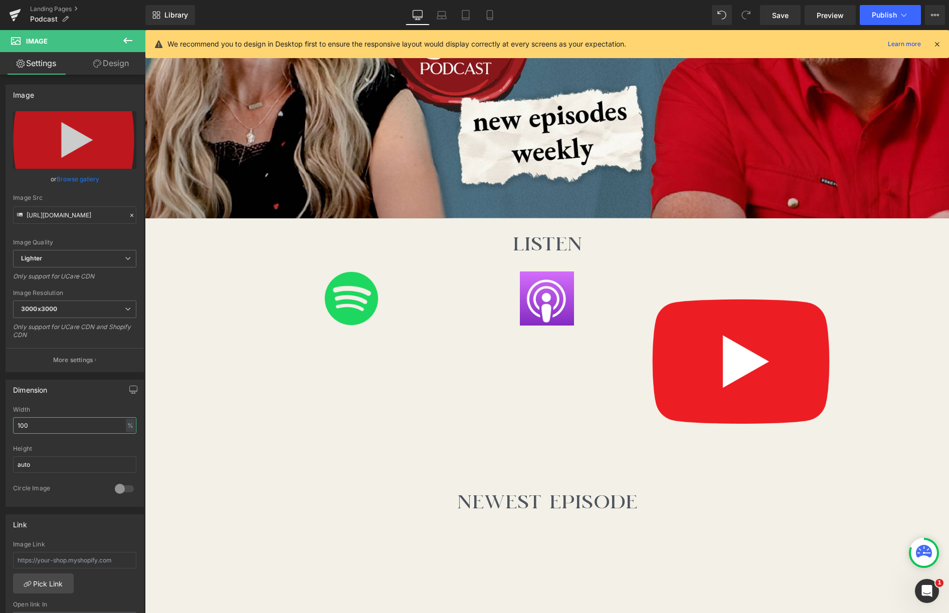
drag, startPoint x: 42, startPoint y: 427, endPoint x: -2, endPoint y: 421, distance: 43.9
click at [0, 421] on html "Image You are previewing how the will restyle your page. You can not edit Eleme…" at bounding box center [474, 306] width 949 height 613
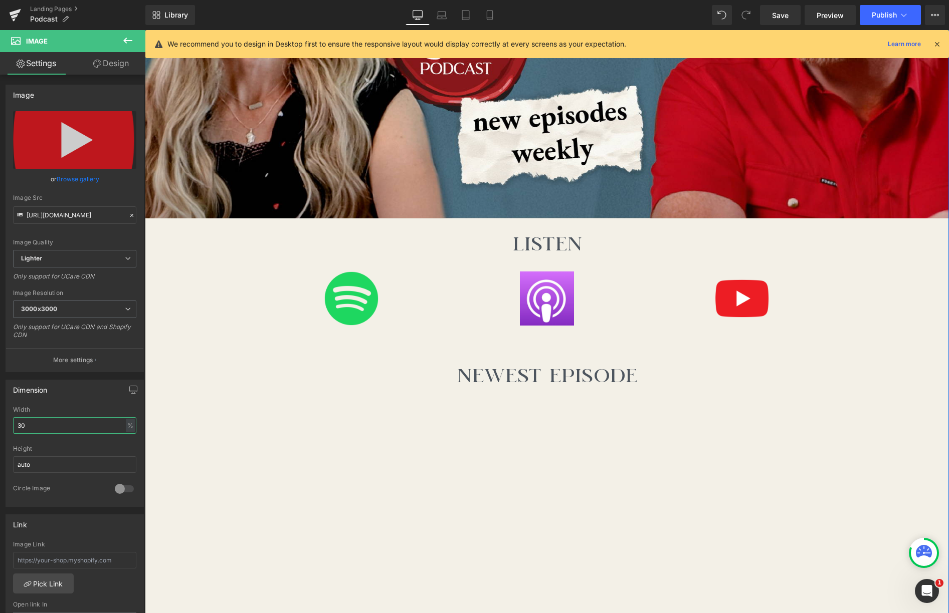
scroll to position [361, 0]
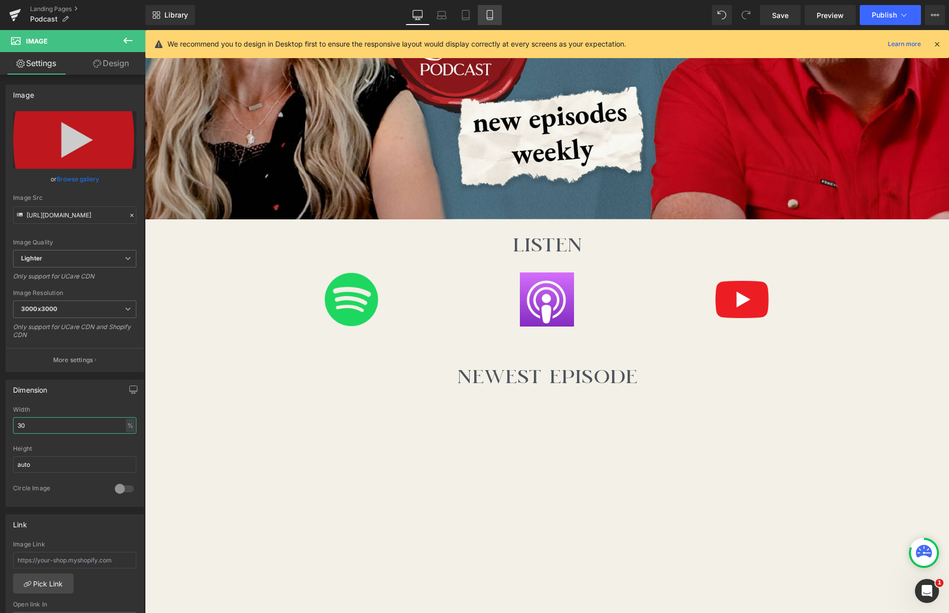
type input "30"
click at [491, 13] on icon at bounding box center [490, 15] width 10 height 10
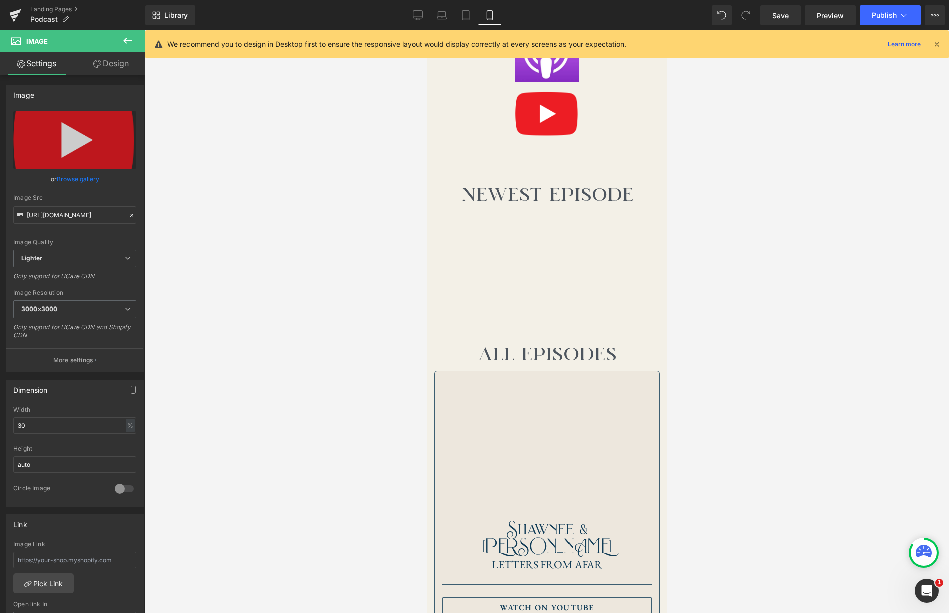
scroll to position [170, 0]
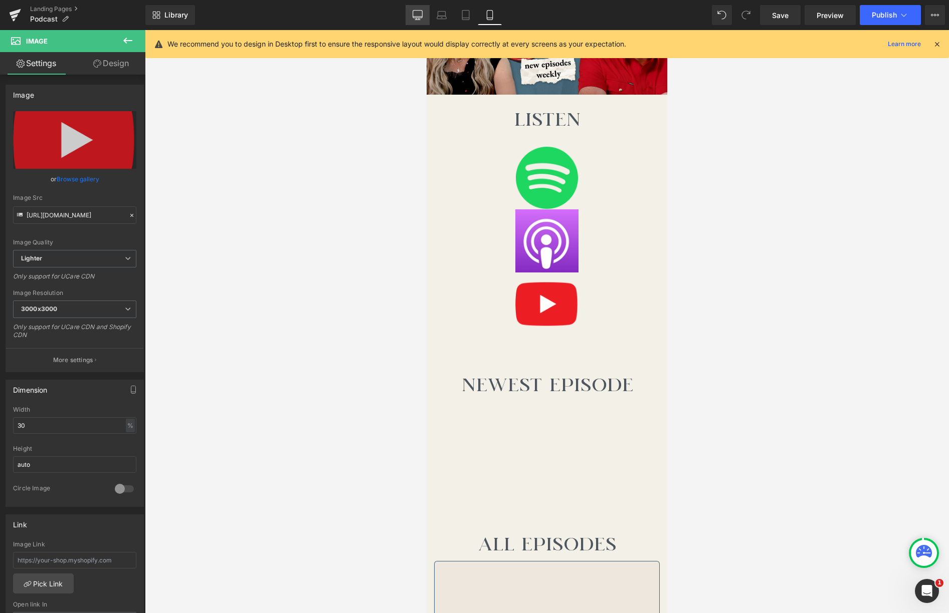
click at [419, 15] on icon at bounding box center [417, 15] width 10 height 10
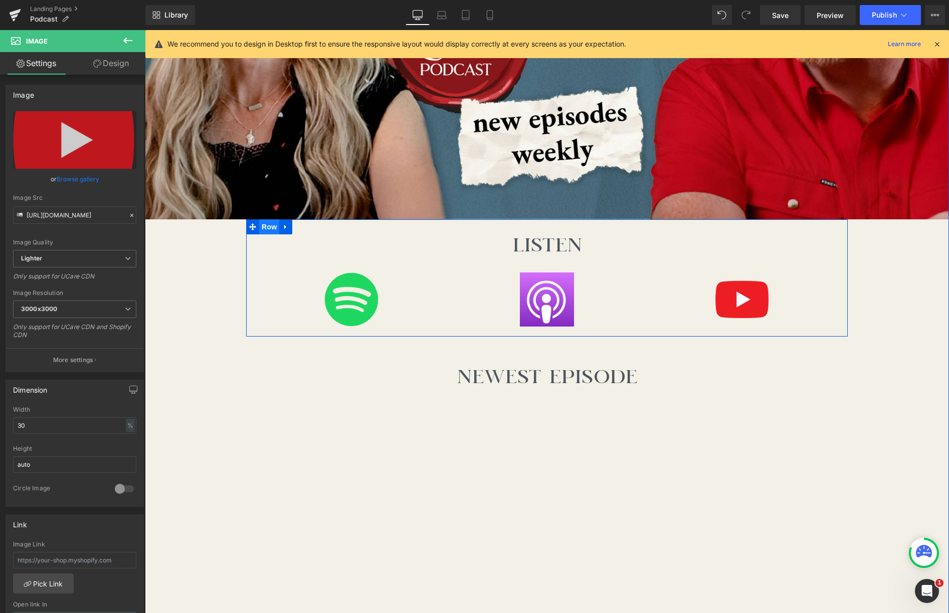
click at [266, 228] on span "Row" at bounding box center [269, 226] width 20 height 15
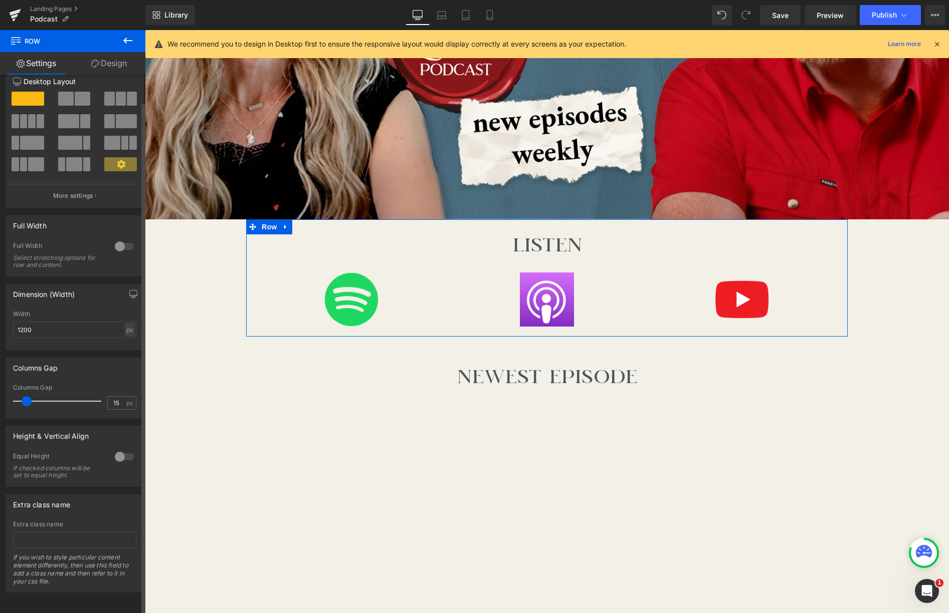
scroll to position [0, 0]
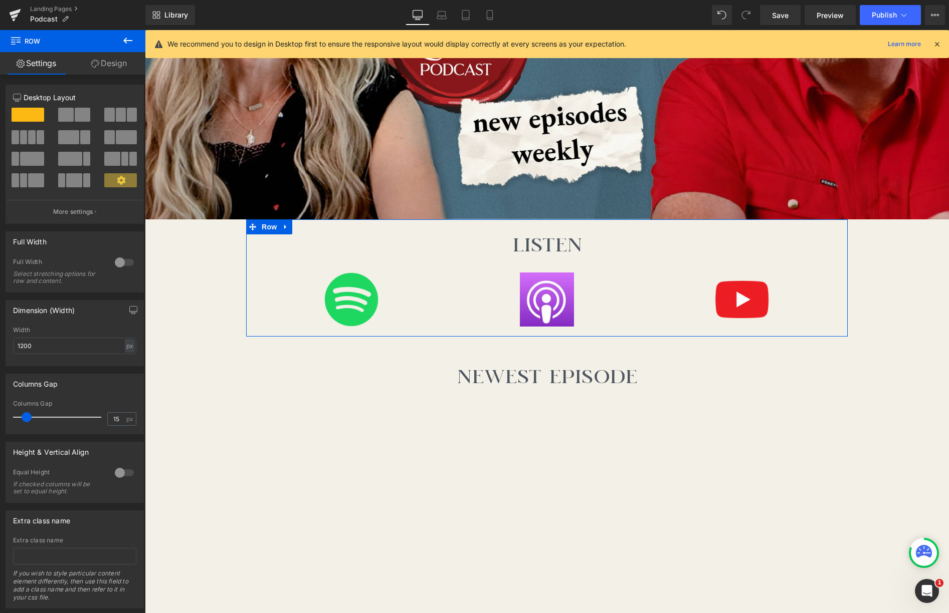
click at [113, 64] on link "Design" at bounding box center [109, 63] width 73 height 23
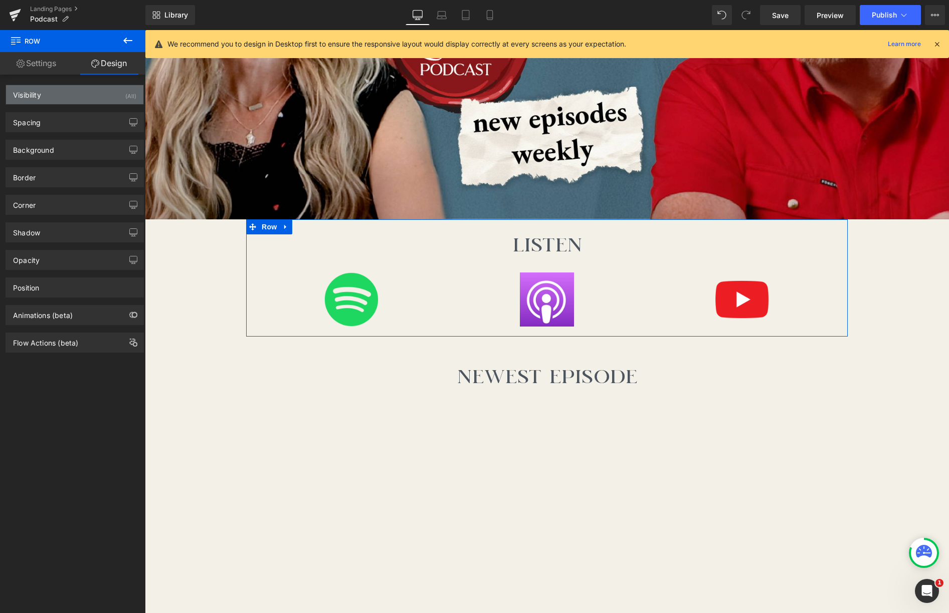
click at [96, 95] on div "Visibility (All)" at bounding box center [74, 94] width 137 height 19
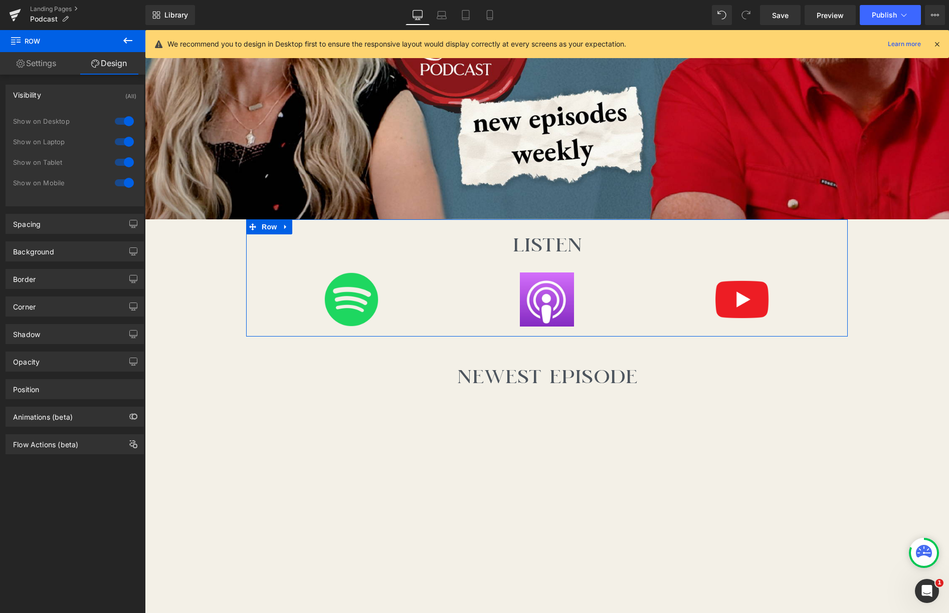
click at [116, 140] on div at bounding box center [124, 142] width 24 height 16
click at [117, 163] on div at bounding box center [124, 162] width 24 height 16
click at [117, 186] on div at bounding box center [124, 183] width 24 height 16
click at [129, 40] on icon at bounding box center [127, 41] width 9 height 6
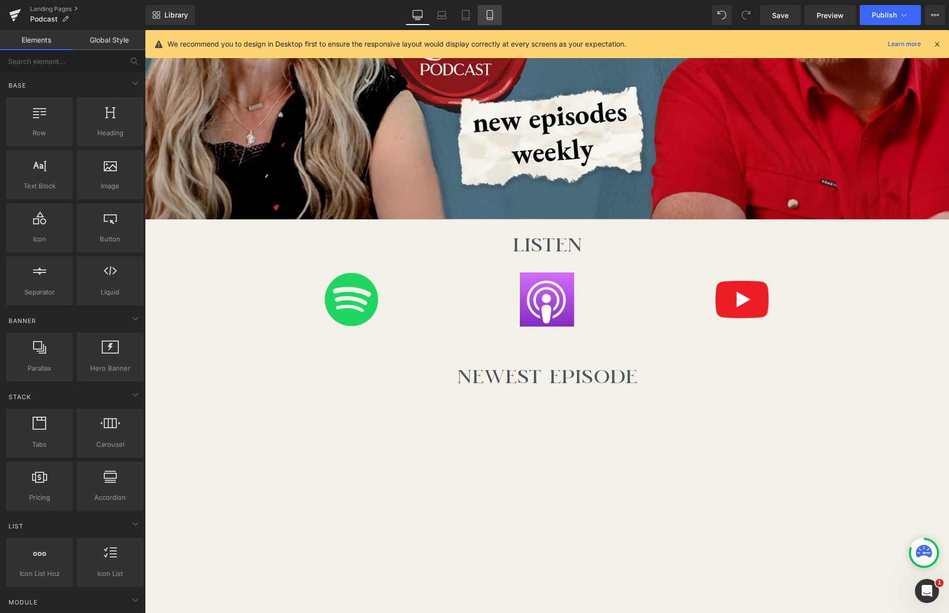
click at [484, 15] on link "Mobile" at bounding box center [490, 15] width 24 height 20
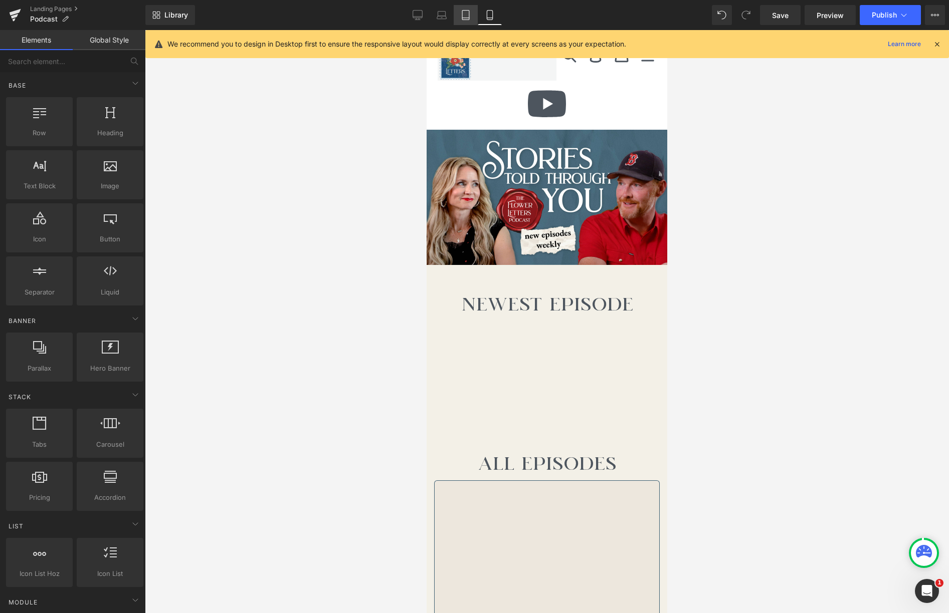
click at [470, 13] on icon at bounding box center [466, 15] width 10 height 10
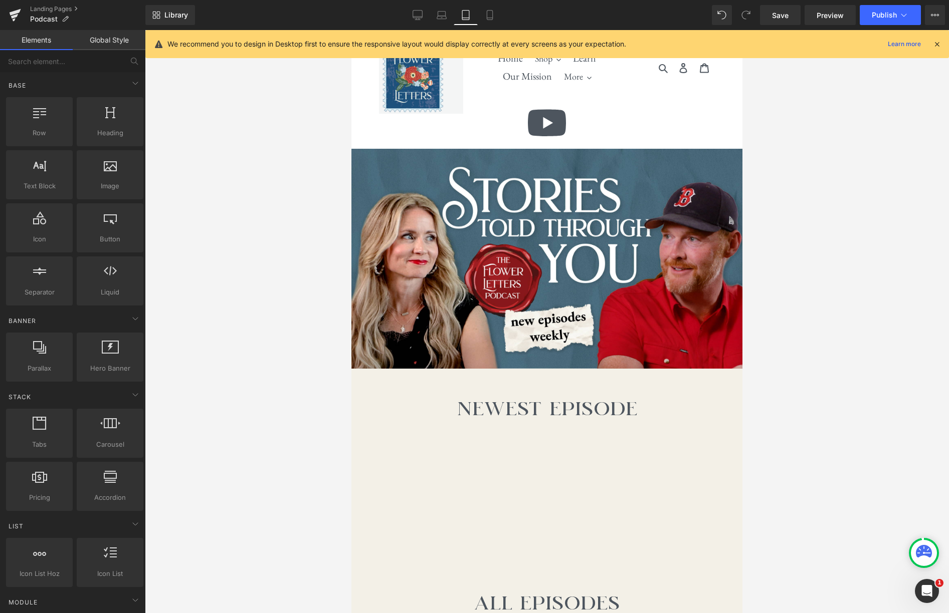
scroll to position [75, 0]
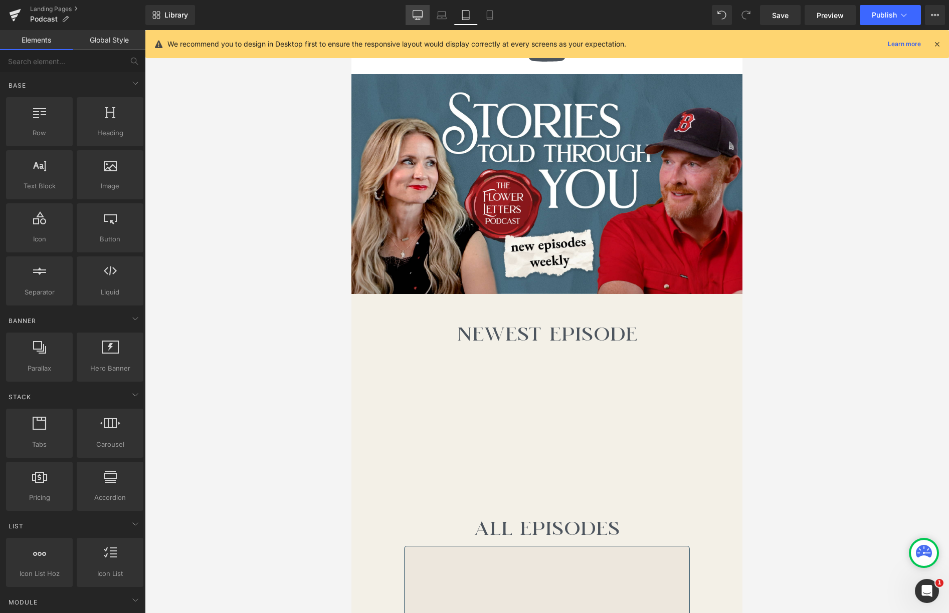
click at [414, 13] on icon at bounding box center [417, 15] width 10 height 10
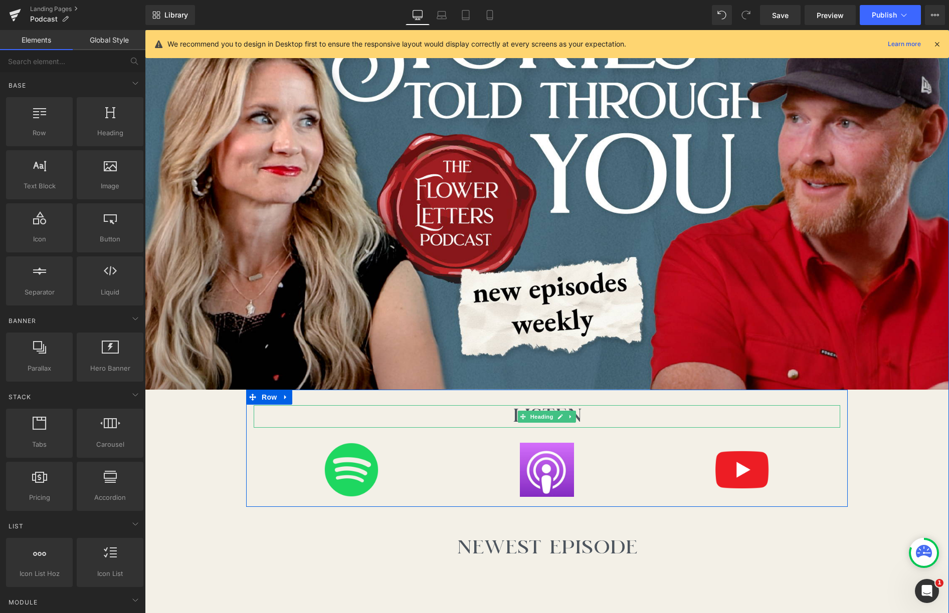
scroll to position [193, 0]
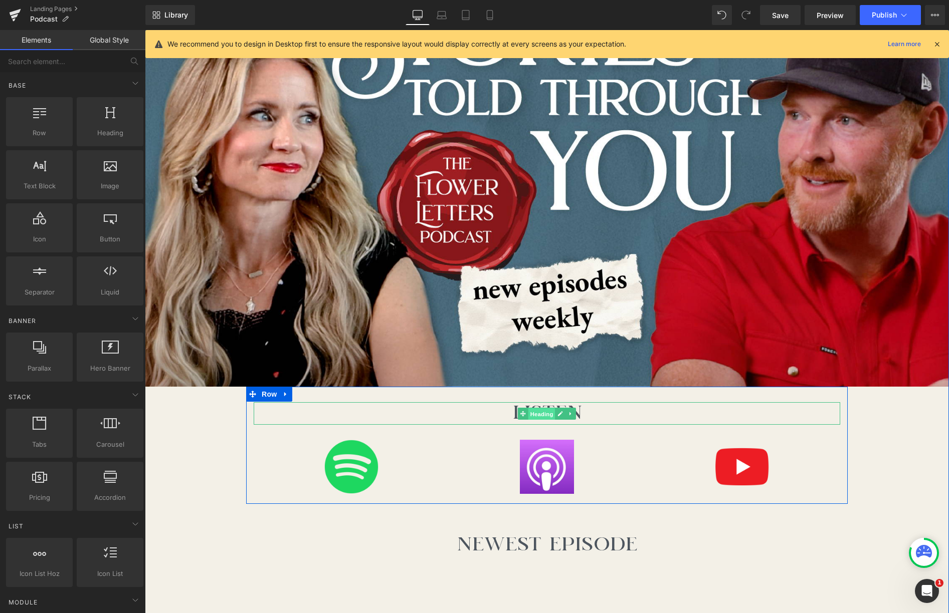
click at [545, 415] on span "Heading" at bounding box center [541, 414] width 27 height 12
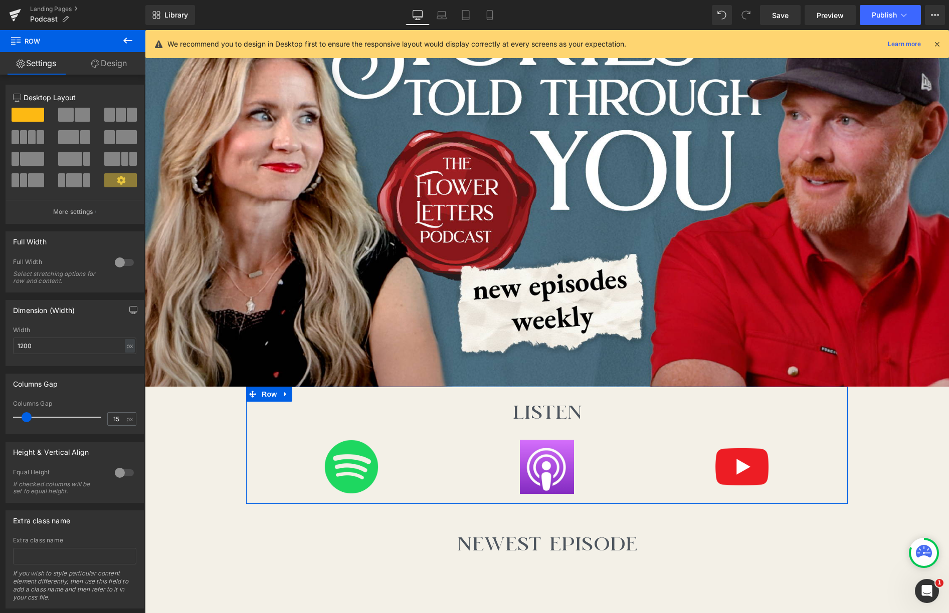
click at [102, 57] on link "Design" at bounding box center [109, 63] width 73 height 23
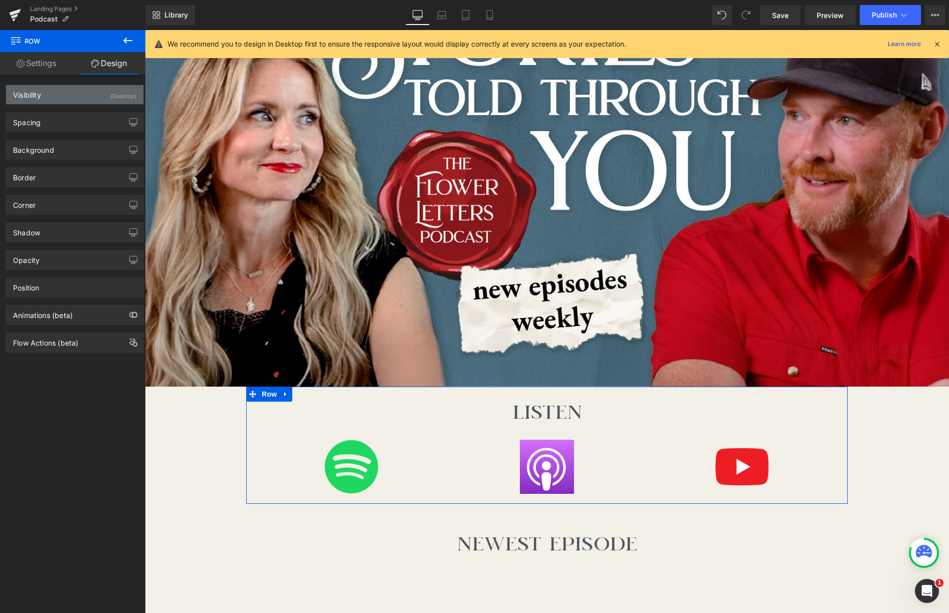
click at [122, 96] on div "(Desktop)" at bounding box center [123, 93] width 26 height 17
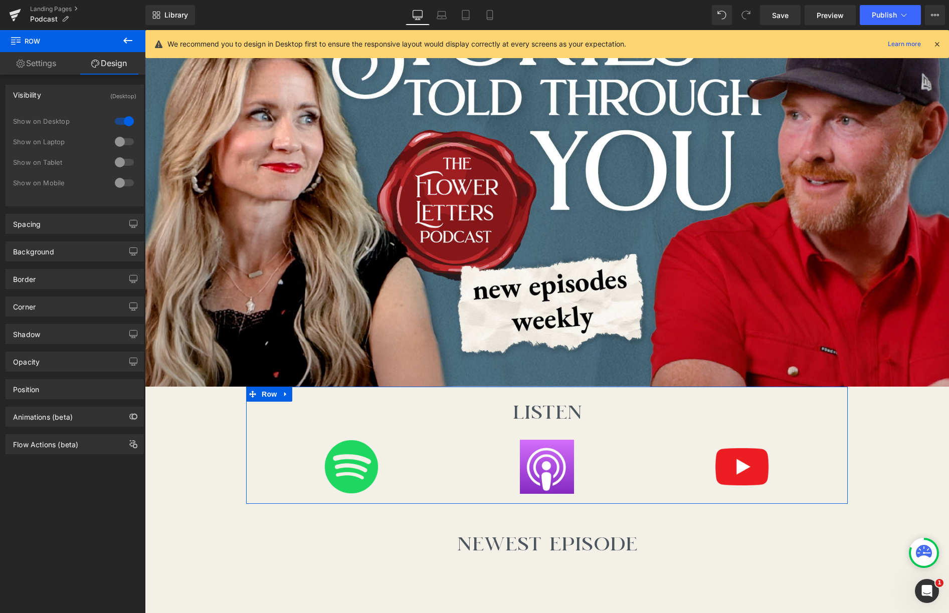
click at [121, 143] on div at bounding box center [124, 142] width 24 height 16
click at [121, 162] on div at bounding box center [124, 162] width 24 height 16
click at [466, 14] on icon at bounding box center [466, 15] width 10 height 10
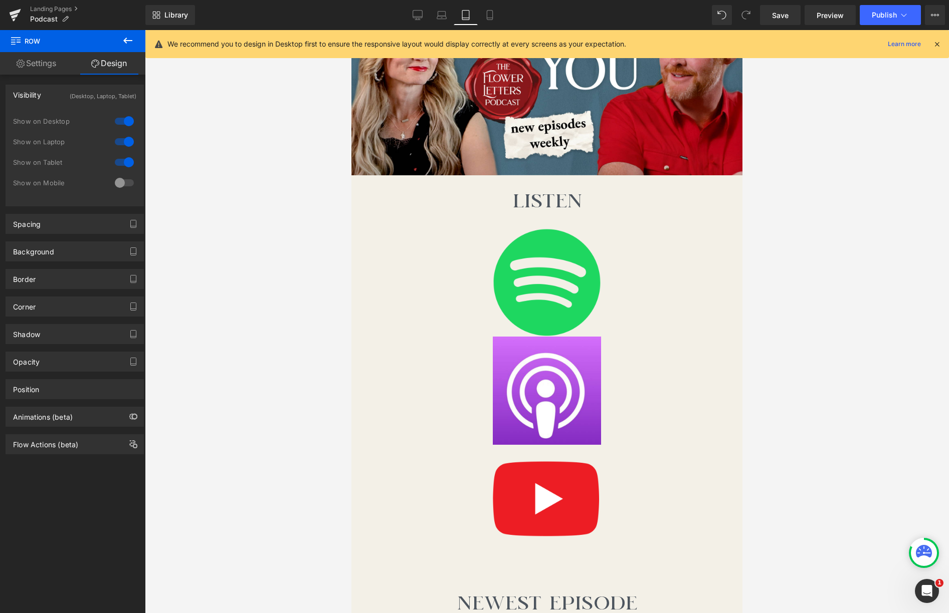
scroll to position [0, 0]
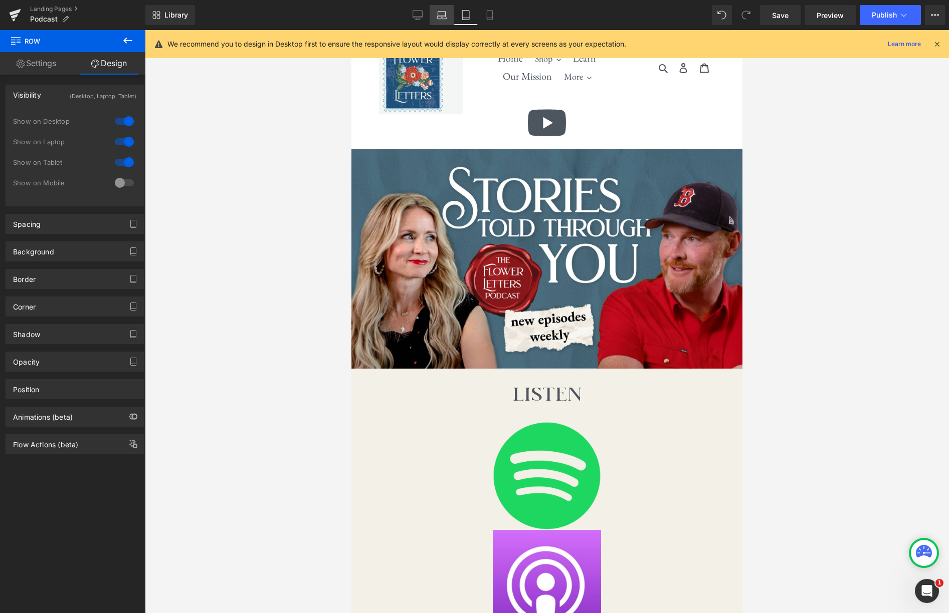
click at [445, 16] on icon at bounding box center [441, 15] width 10 height 10
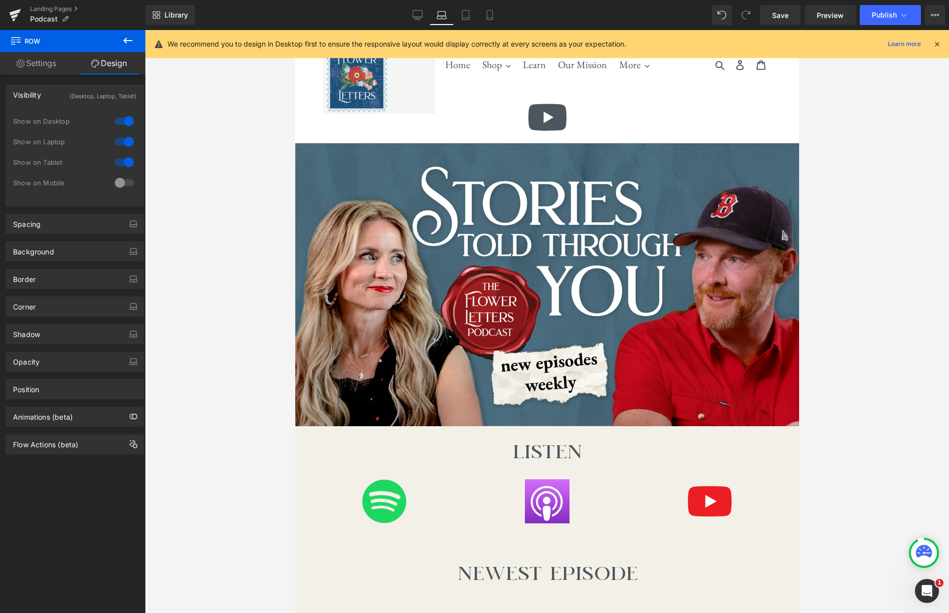
scroll to position [58, 0]
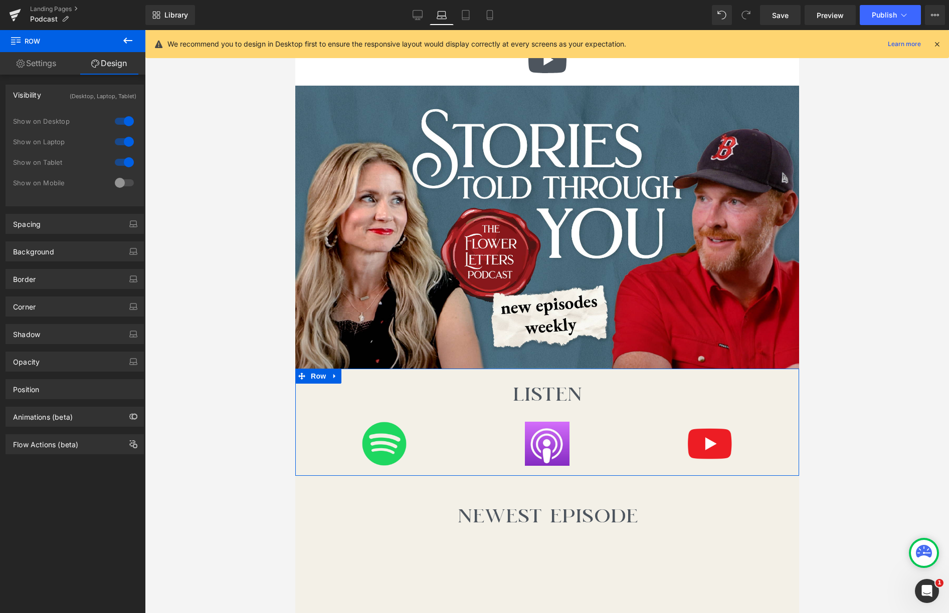
click at [122, 163] on div at bounding box center [124, 162] width 24 height 16
click at [470, 13] on icon at bounding box center [466, 15] width 10 height 10
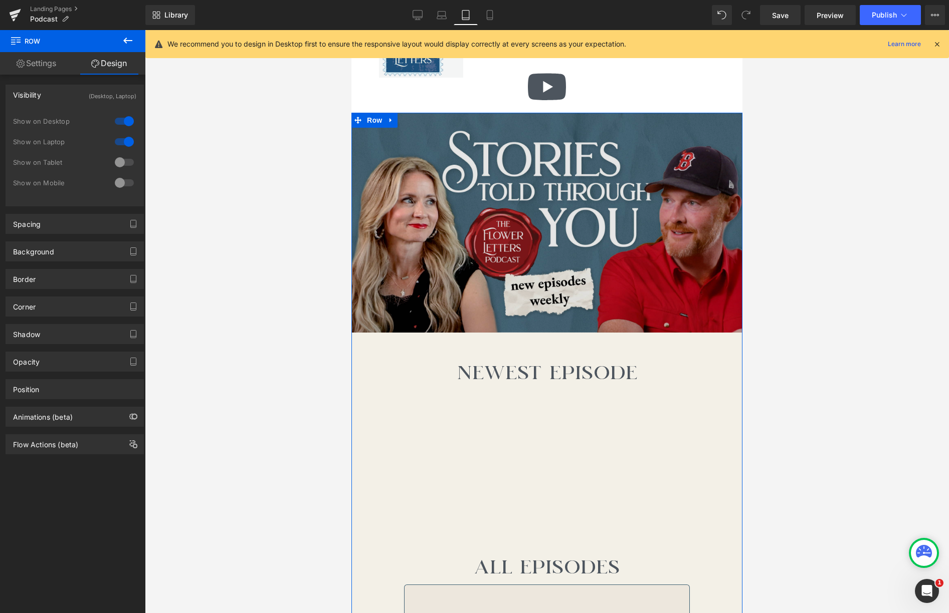
scroll to position [0, 0]
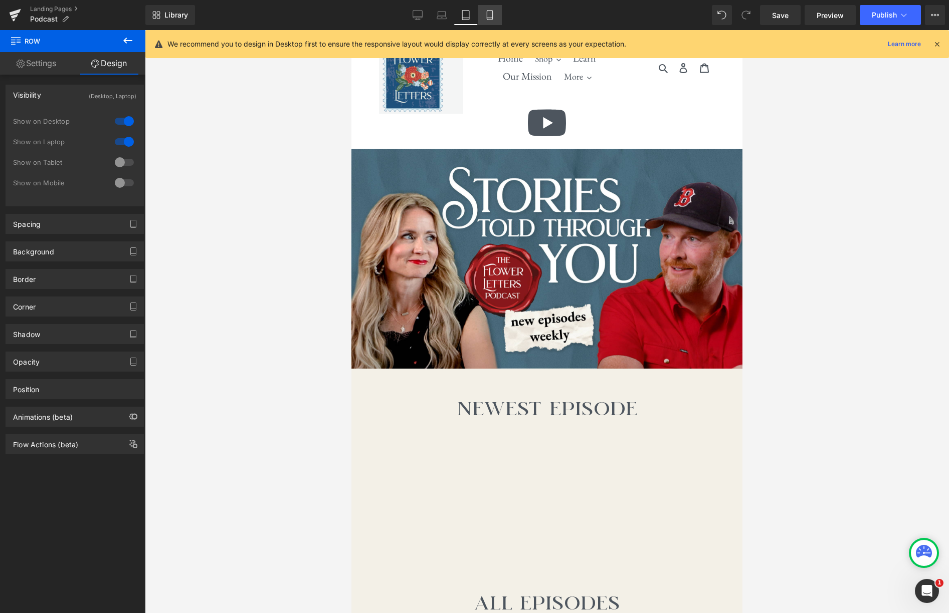
click at [495, 13] on link "Mobile" at bounding box center [490, 15] width 24 height 20
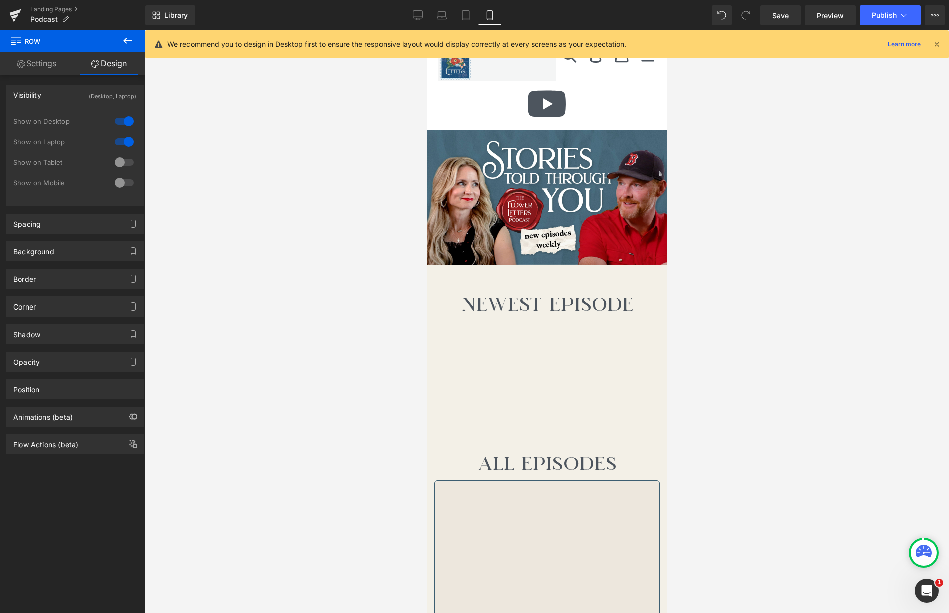
click at [121, 46] on button at bounding box center [127, 41] width 35 height 22
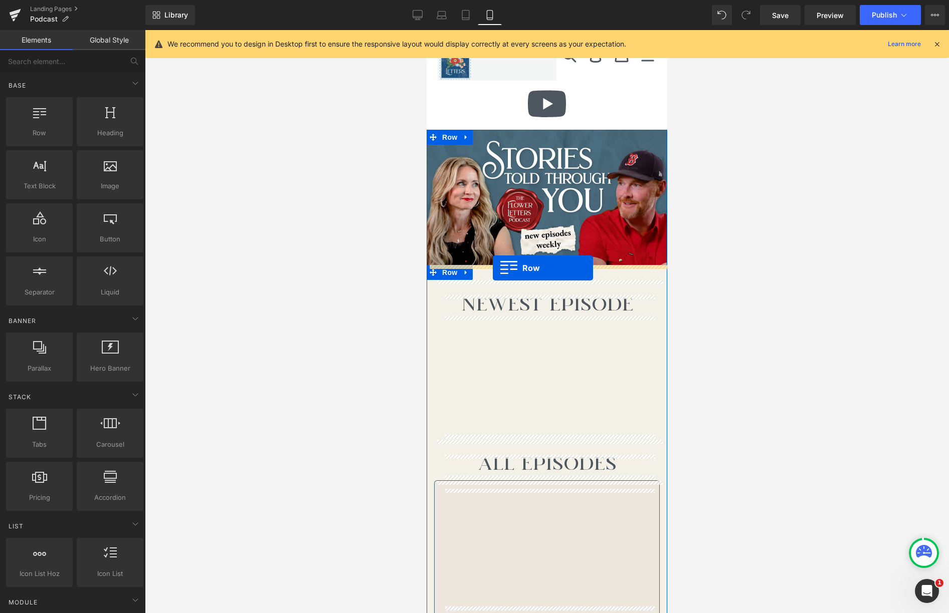
drag, startPoint x: 463, startPoint y: 150, endPoint x: 493, endPoint y: 268, distance: 121.4
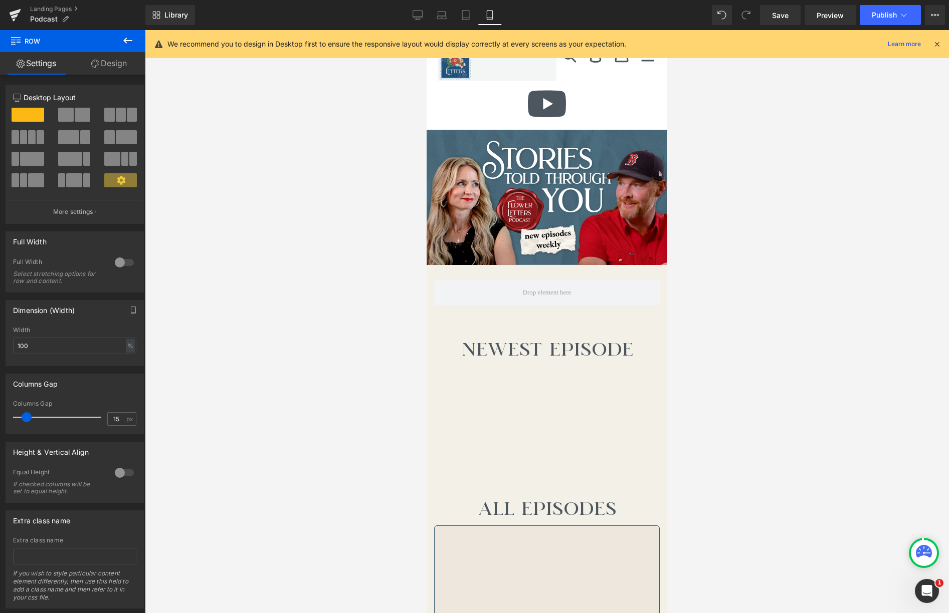
click at [128, 42] on icon at bounding box center [128, 41] width 12 height 12
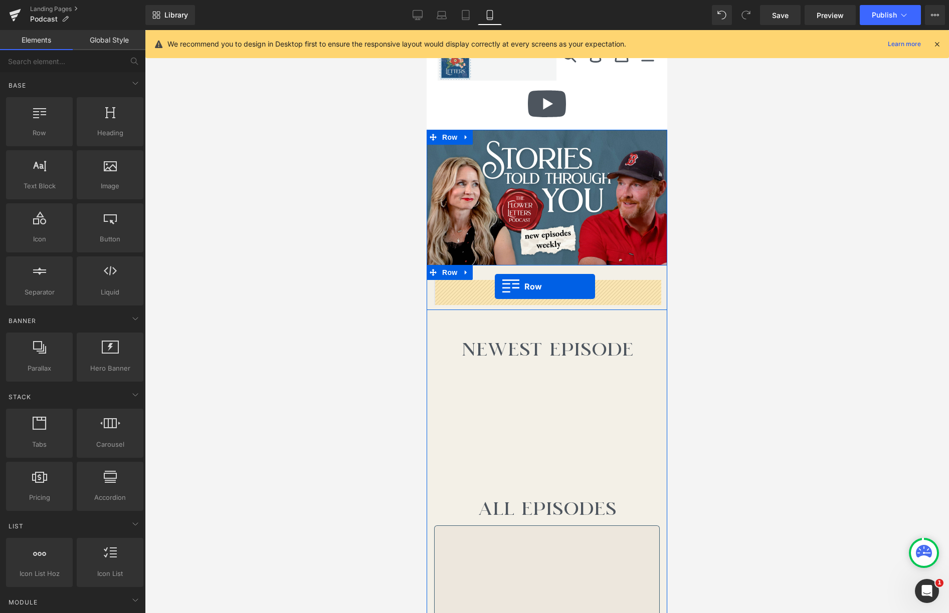
drag, startPoint x: 468, startPoint y: 153, endPoint x: 495, endPoint y: 287, distance: 135.9
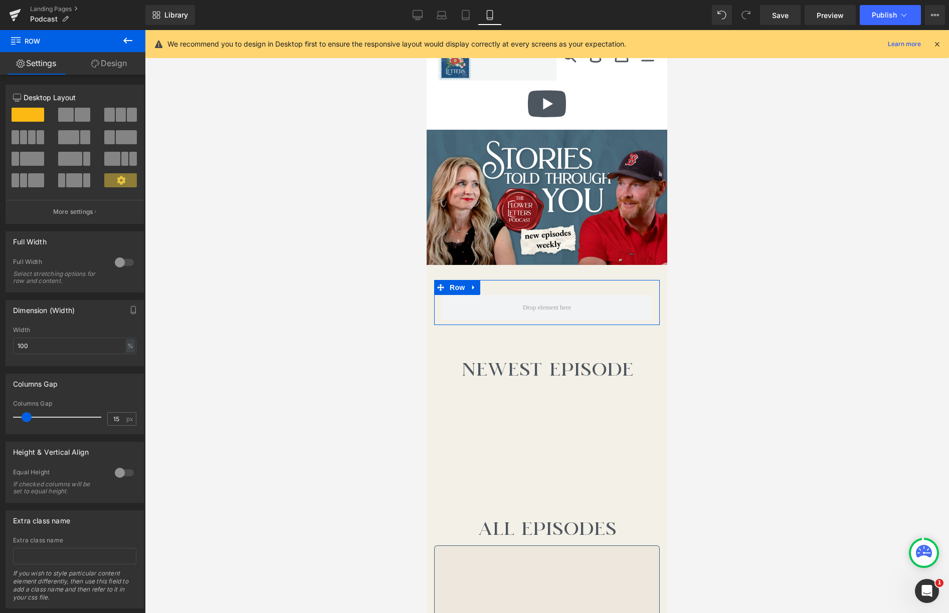
click at [116, 114] on span at bounding box center [121, 115] width 10 height 14
type input "1200"
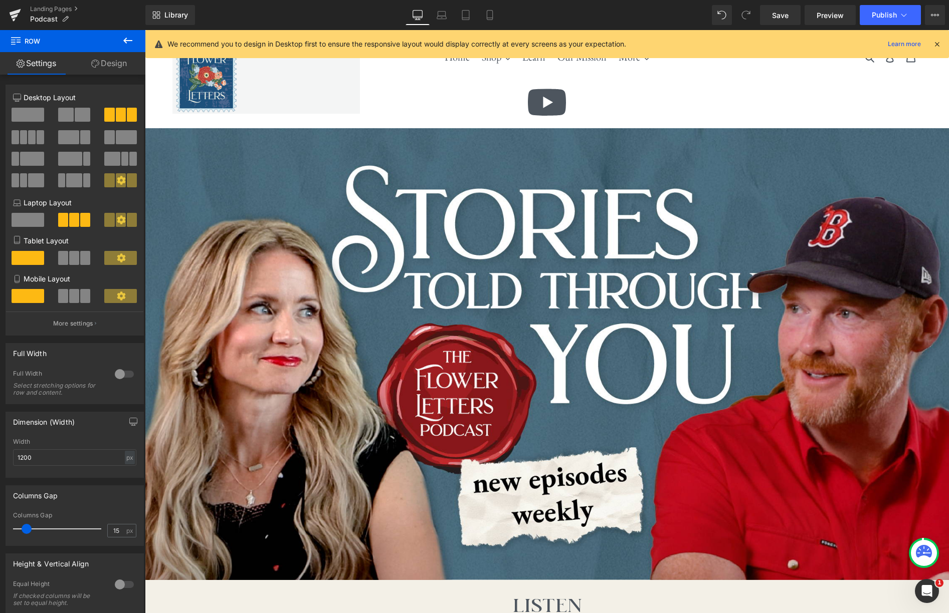
click at [116, 60] on link "Design" at bounding box center [109, 63] width 73 height 23
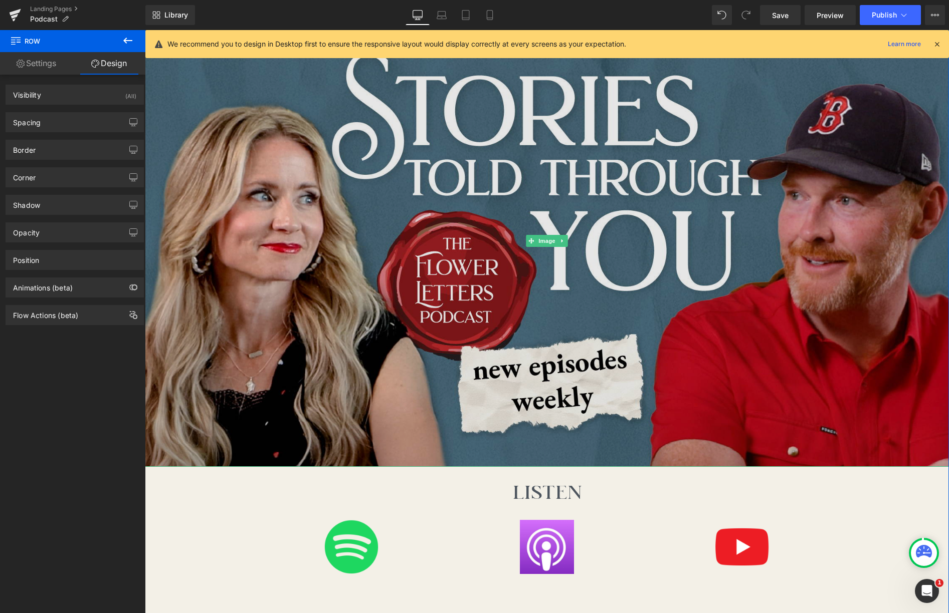
scroll to position [397, 0]
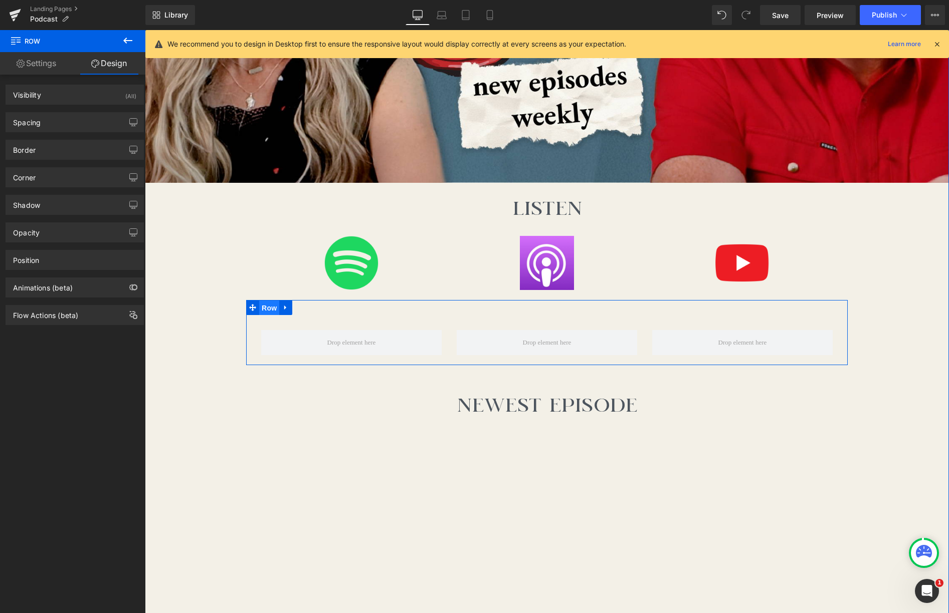
click at [265, 308] on span "Row" at bounding box center [269, 308] width 20 height 15
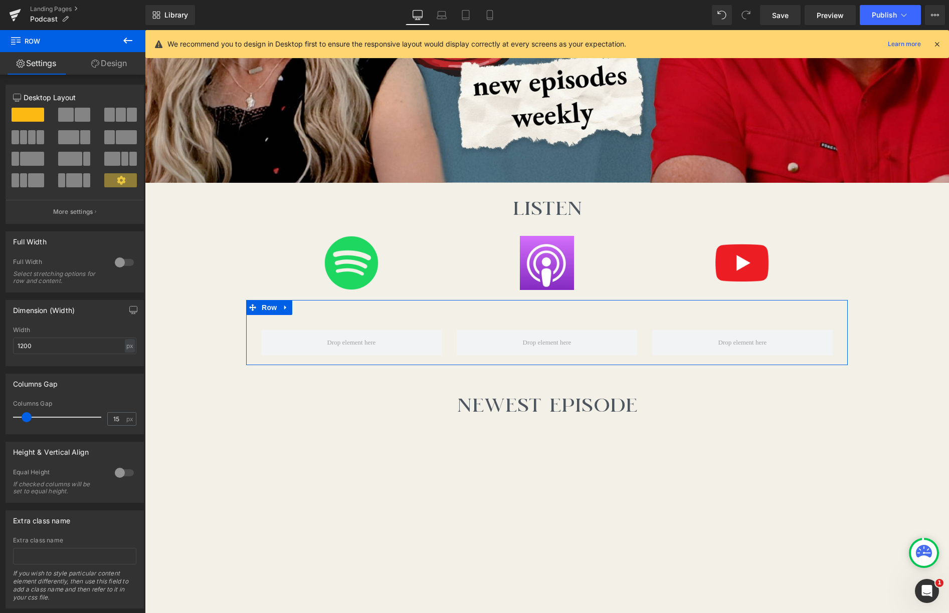
click at [109, 63] on link "Design" at bounding box center [109, 63] width 73 height 23
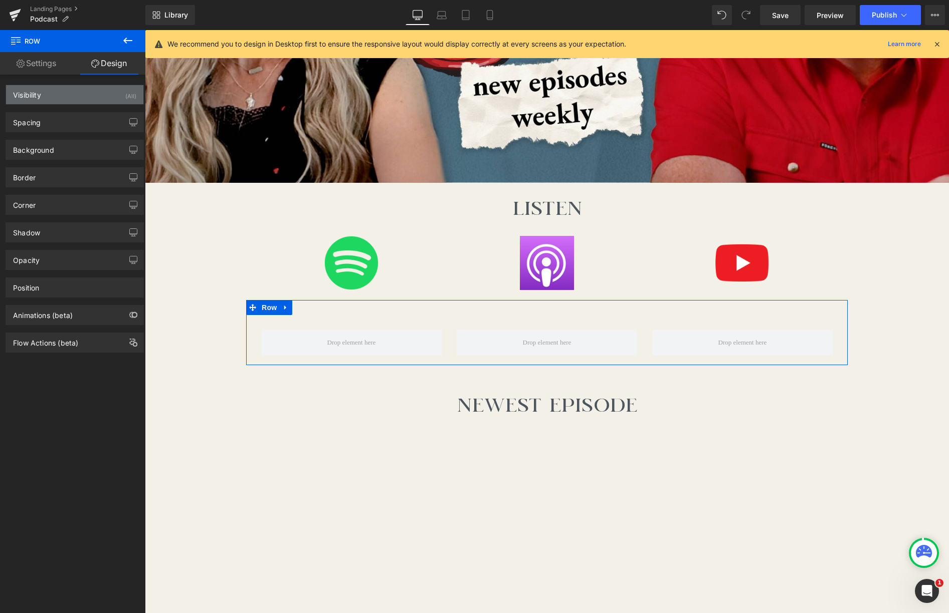
click at [120, 100] on div "Visibility (All)" at bounding box center [74, 94] width 137 height 19
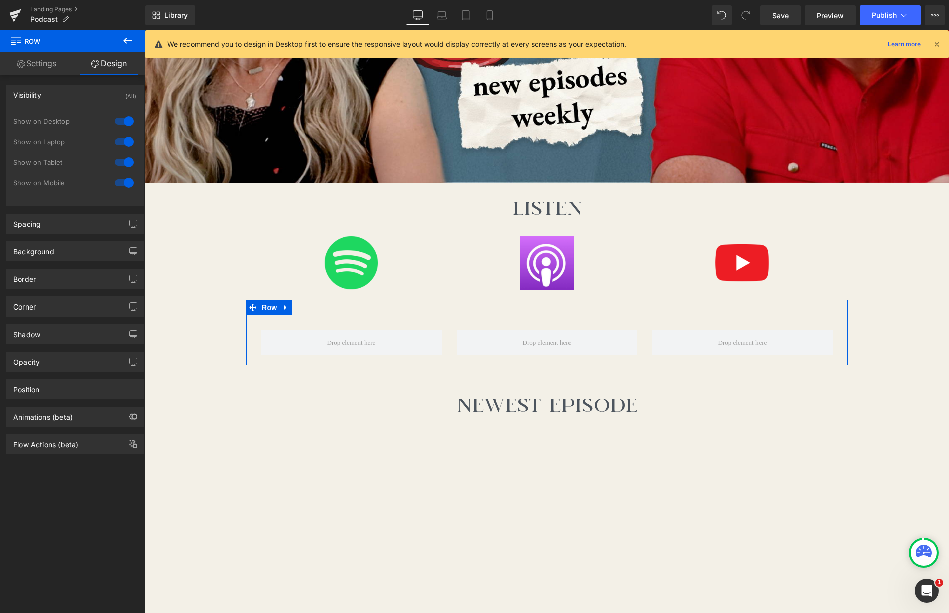
click at [122, 121] on div at bounding box center [124, 121] width 24 height 16
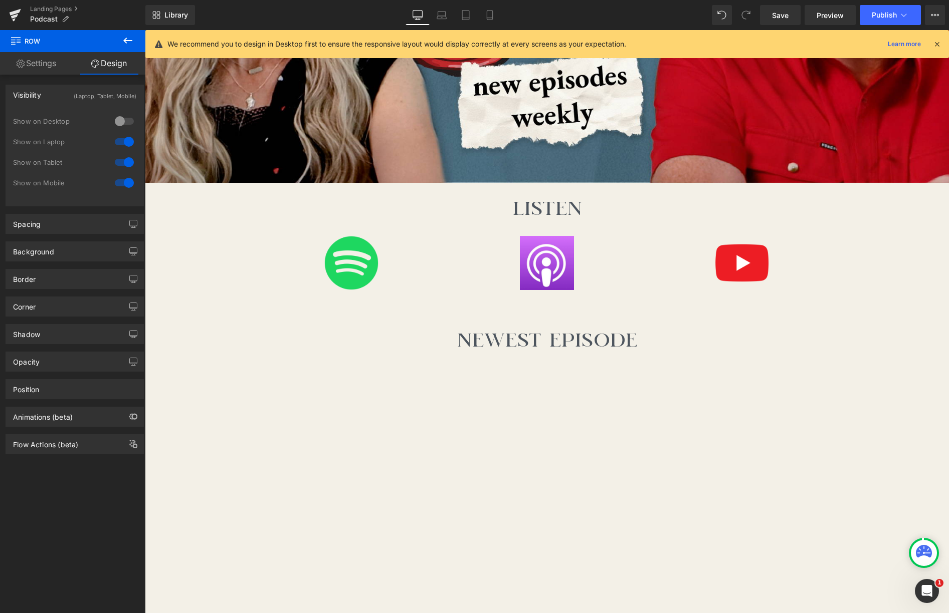
click at [123, 142] on div at bounding box center [124, 142] width 24 height 16
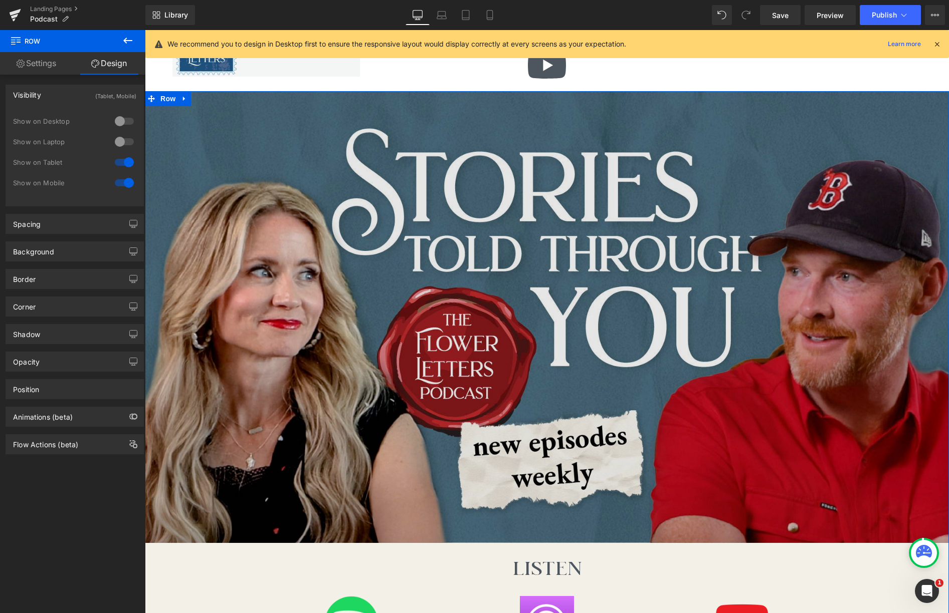
scroll to position [0, 0]
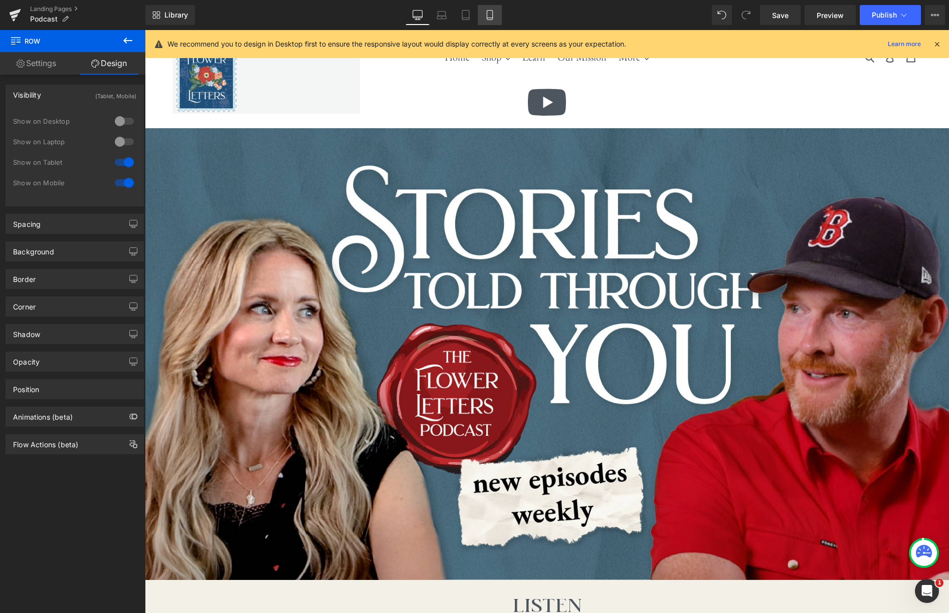
click at [494, 12] on icon at bounding box center [490, 15] width 10 height 10
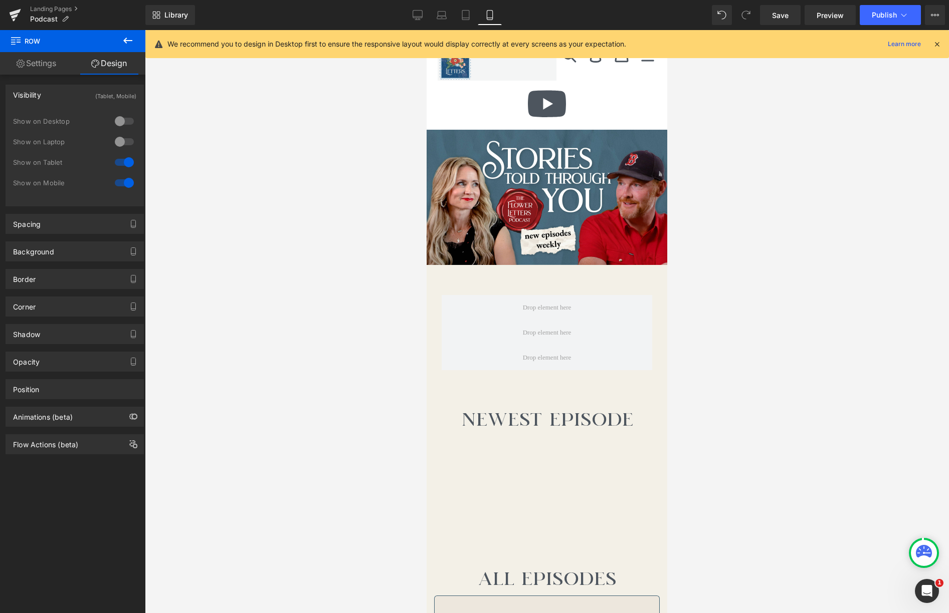
scroll to position [39, 0]
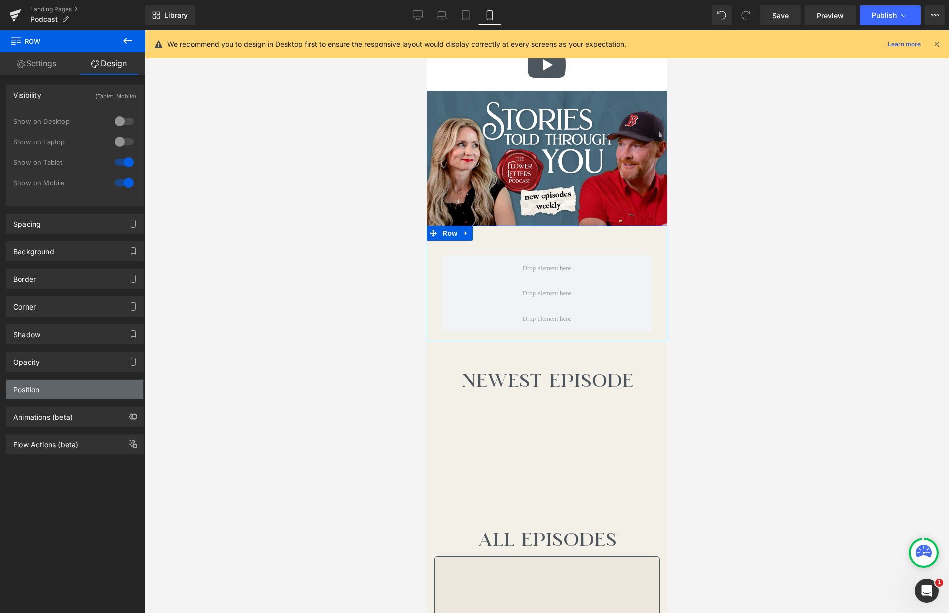
click at [69, 394] on div "Position" at bounding box center [74, 389] width 137 height 19
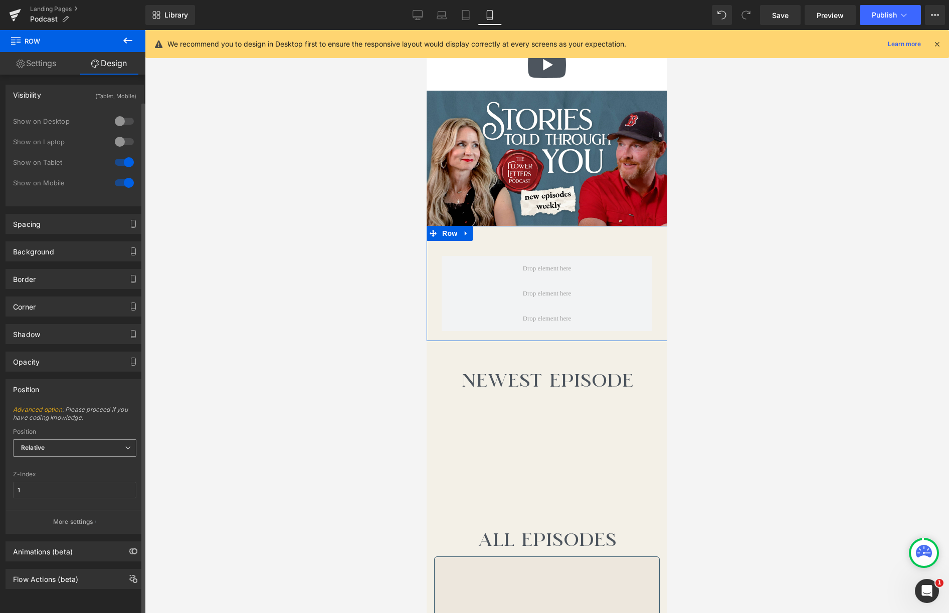
scroll to position [0, 0]
click at [33, 60] on link "Settings" at bounding box center [36, 63] width 73 height 23
type input "100"
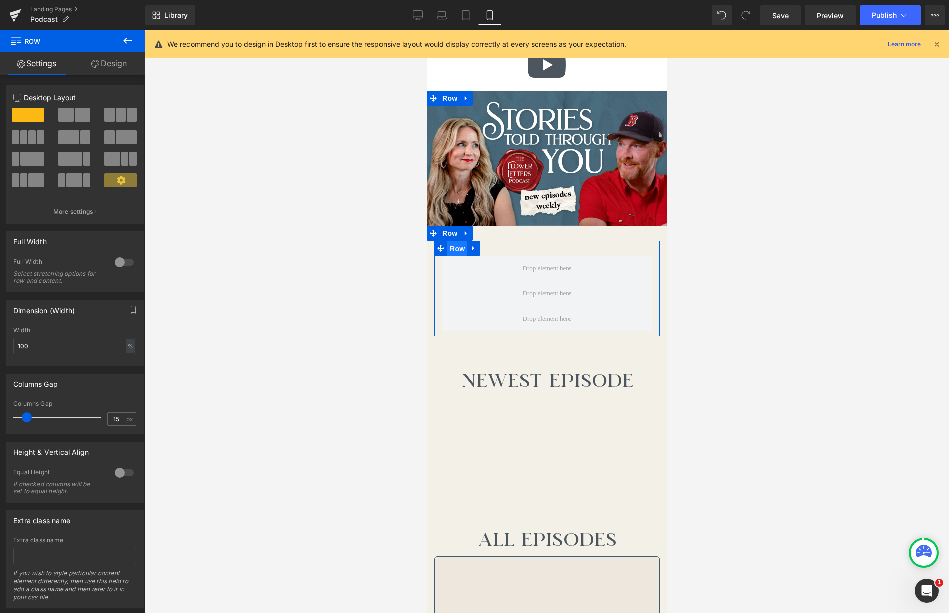
click at [458, 249] on span "Row" at bounding box center [457, 249] width 20 height 15
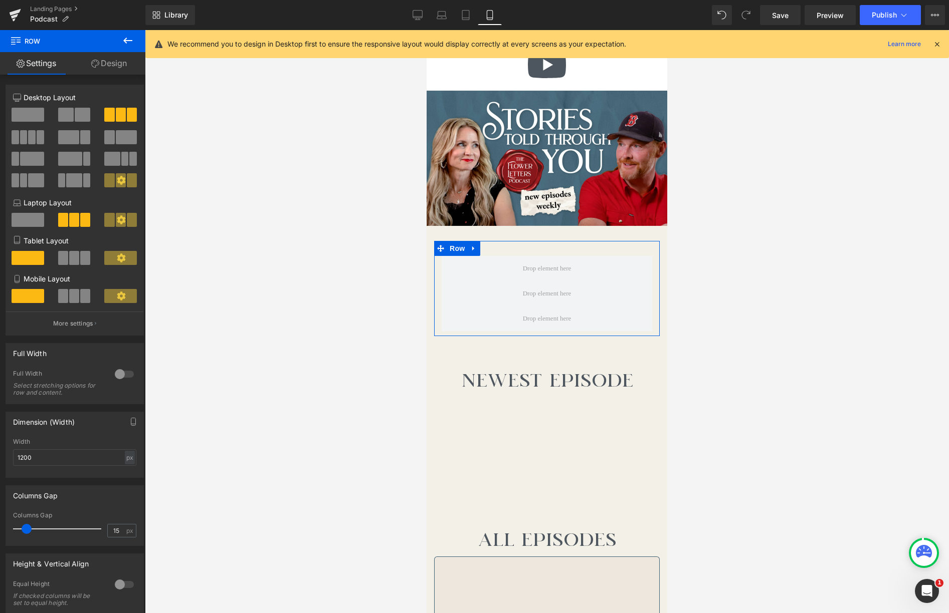
click at [74, 301] on span at bounding box center [74, 296] width 10 height 14
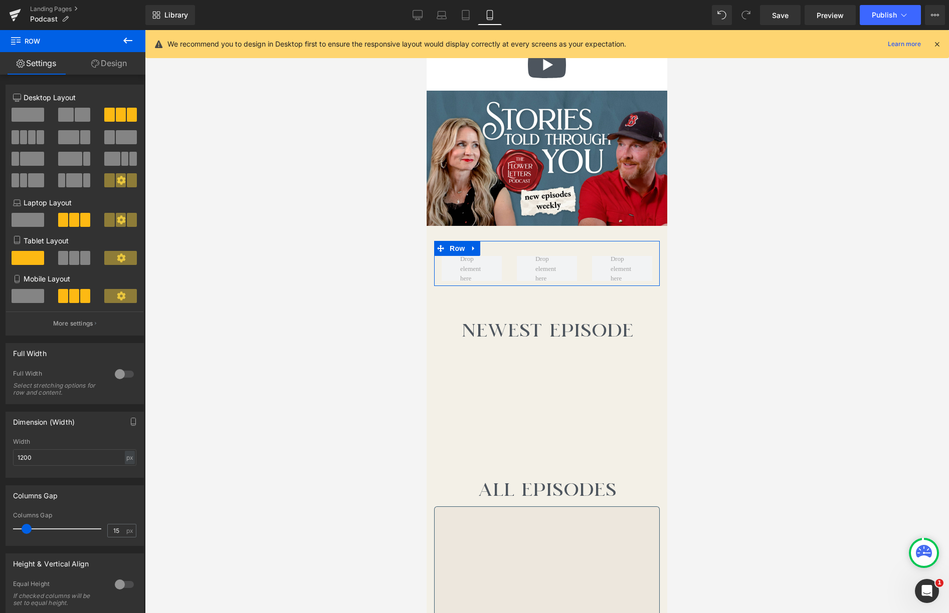
click at [73, 257] on span at bounding box center [74, 258] width 10 height 14
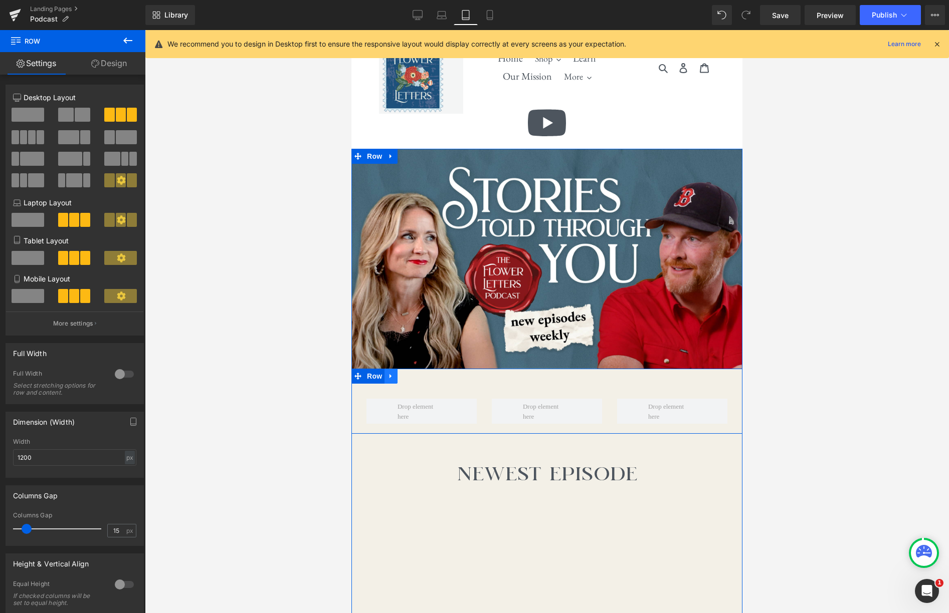
click at [392, 378] on icon at bounding box center [390, 377] width 7 height 8
click at [416, 378] on icon at bounding box center [416, 376] width 7 height 7
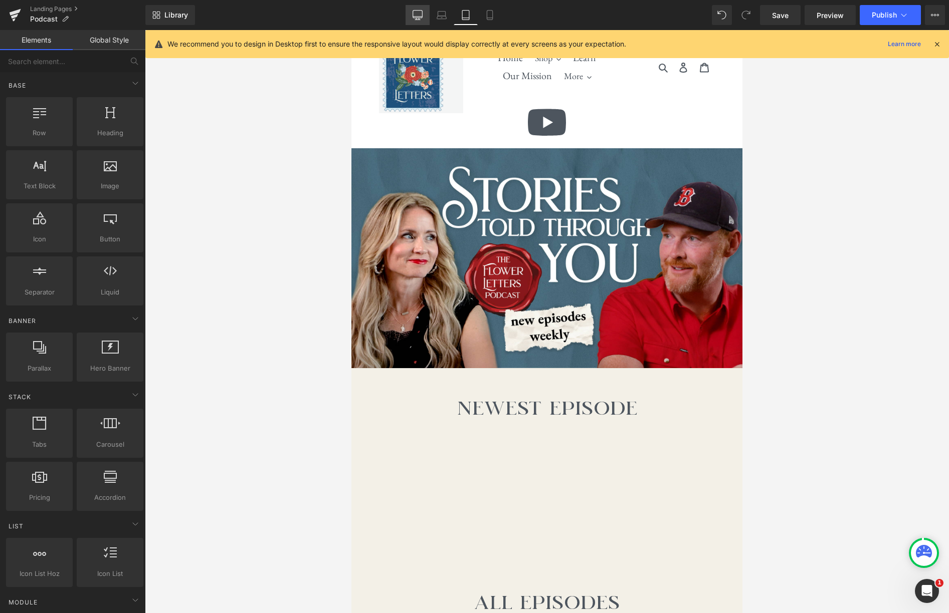
click at [420, 17] on icon at bounding box center [417, 15] width 10 height 10
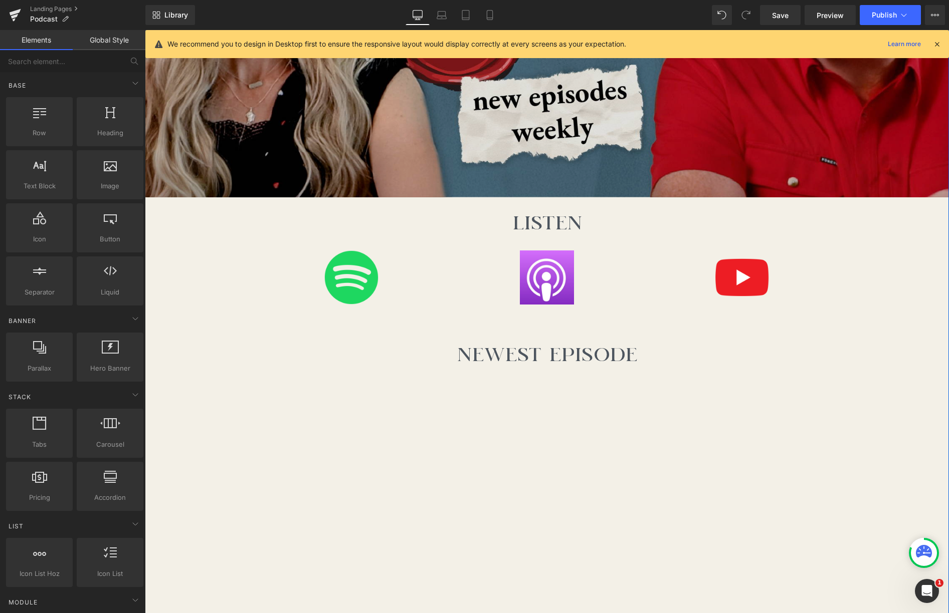
scroll to position [338, 0]
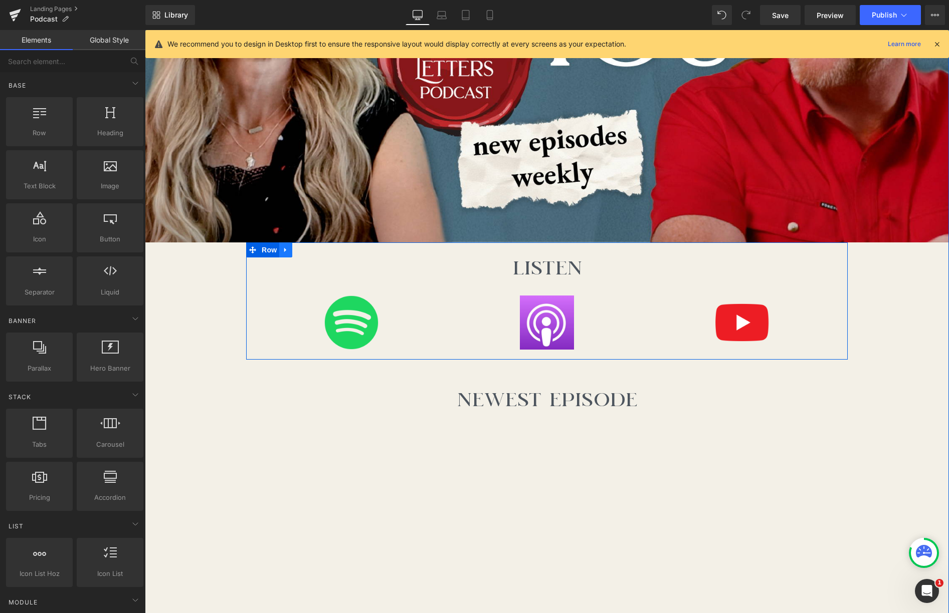
click at [284, 251] on icon at bounding box center [285, 250] width 2 height 5
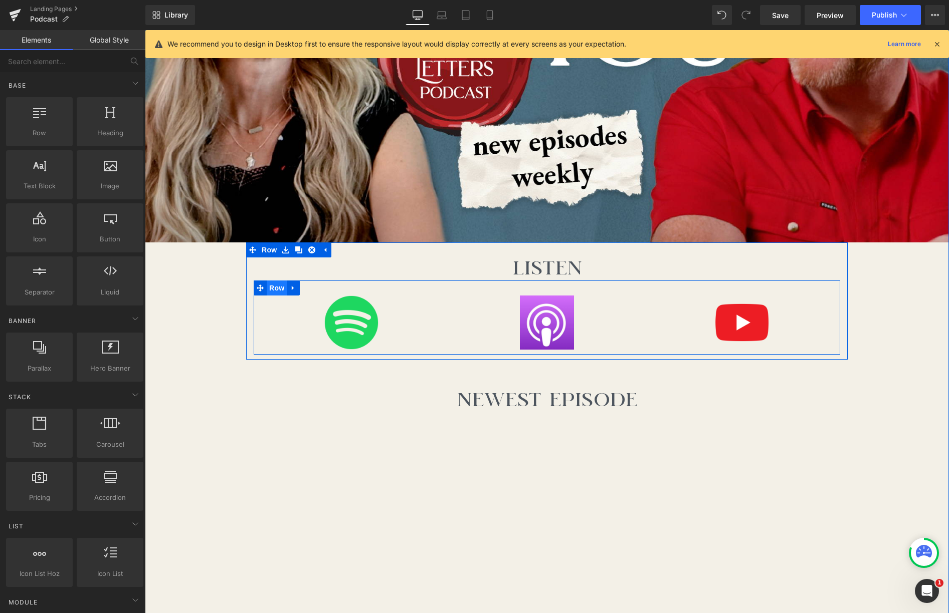
click at [283, 289] on span "Row" at bounding box center [277, 288] width 20 height 15
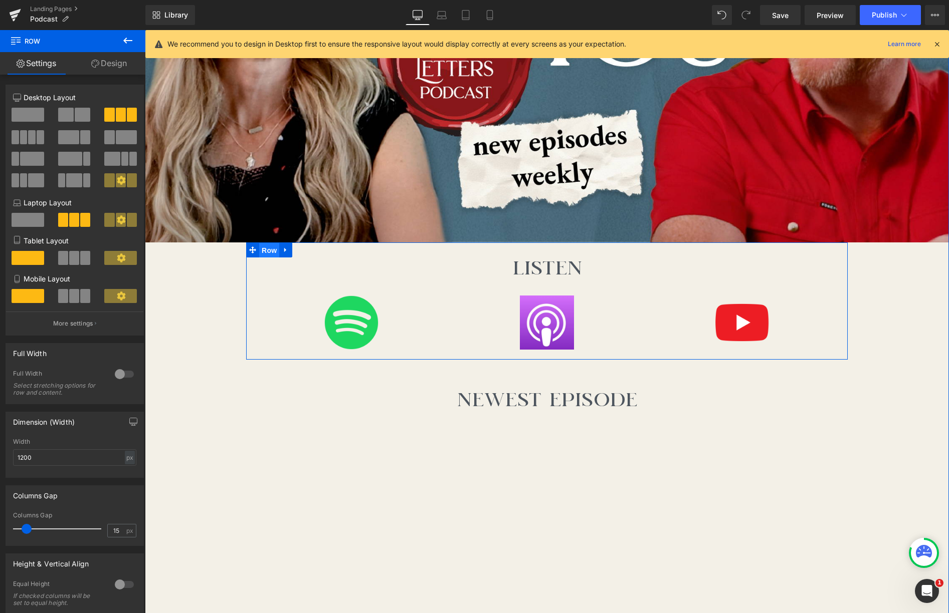
click at [273, 254] on span "Row" at bounding box center [269, 250] width 20 height 15
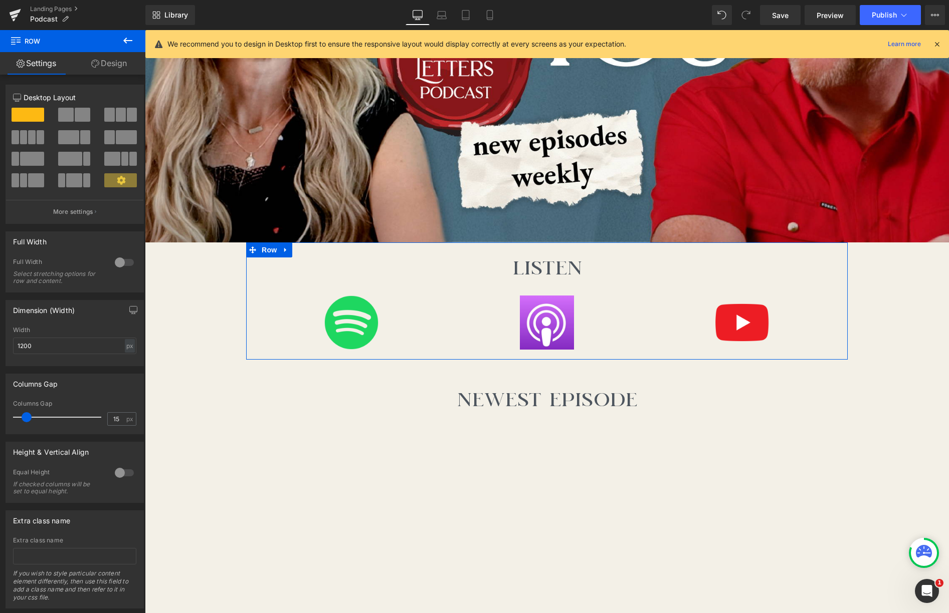
click at [116, 57] on link "Design" at bounding box center [109, 63] width 73 height 23
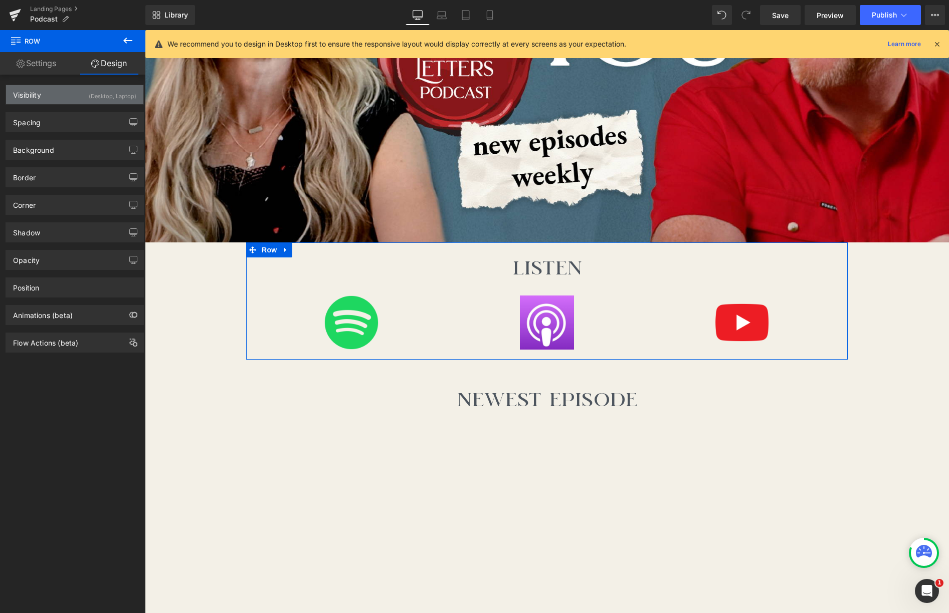
click at [63, 99] on div "Visibility (Desktop, Laptop)" at bounding box center [74, 94] width 137 height 19
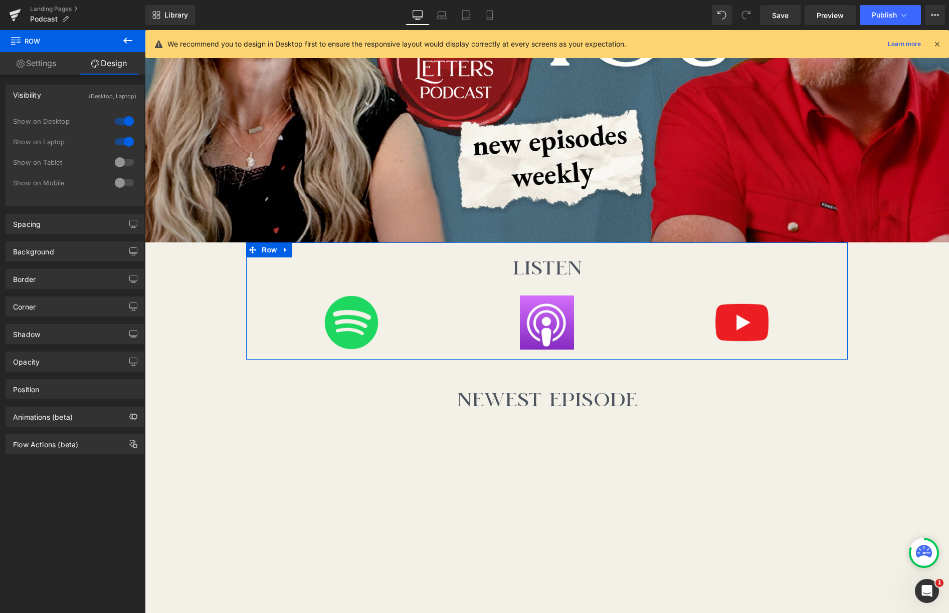
drag, startPoint x: 115, startPoint y: 159, endPoint x: 115, endPoint y: 166, distance: 7.0
click at [115, 159] on div at bounding box center [124, 162] width 24 height 16
click at [116, 182] on div at bounding box center [124, 183] width 24 height 16
click at [35, 66] on link "Settings" at bounding box center [36, 63] width 73 height 23
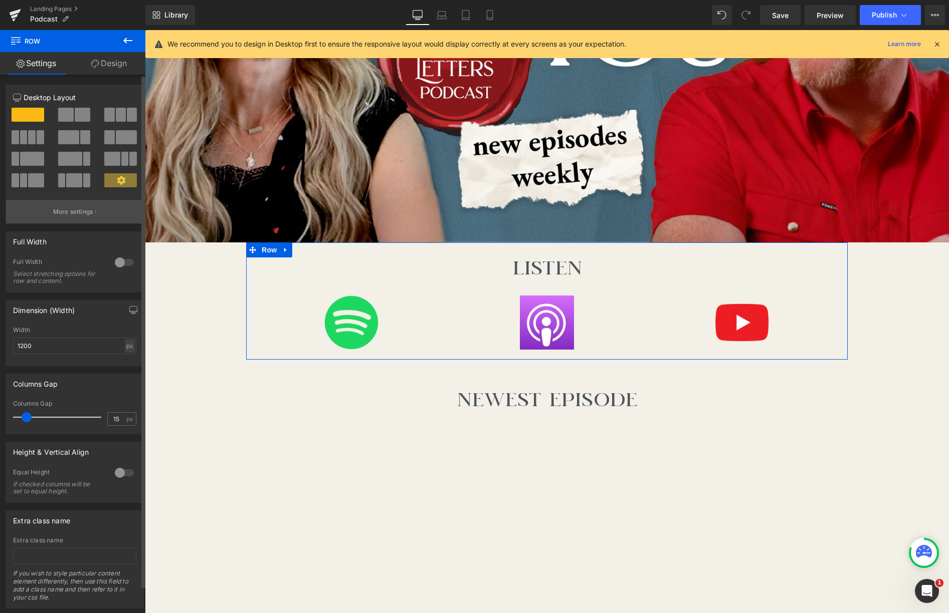
click at [84, 215] on p "More settings" at bounding box center [73, 211] width 40 height 9
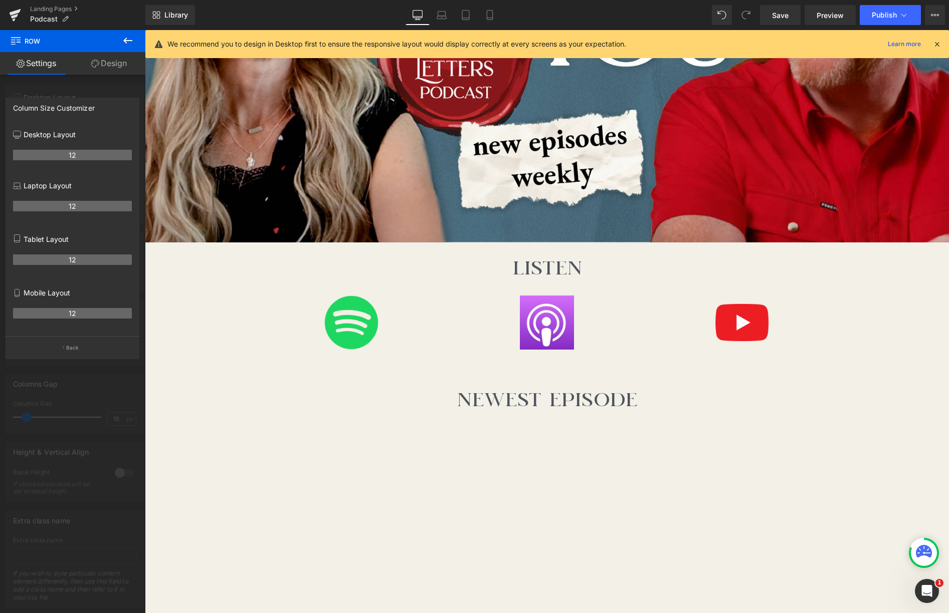
click at [124, 43] on icon at bounding box center [128, 41] width 12 height 12
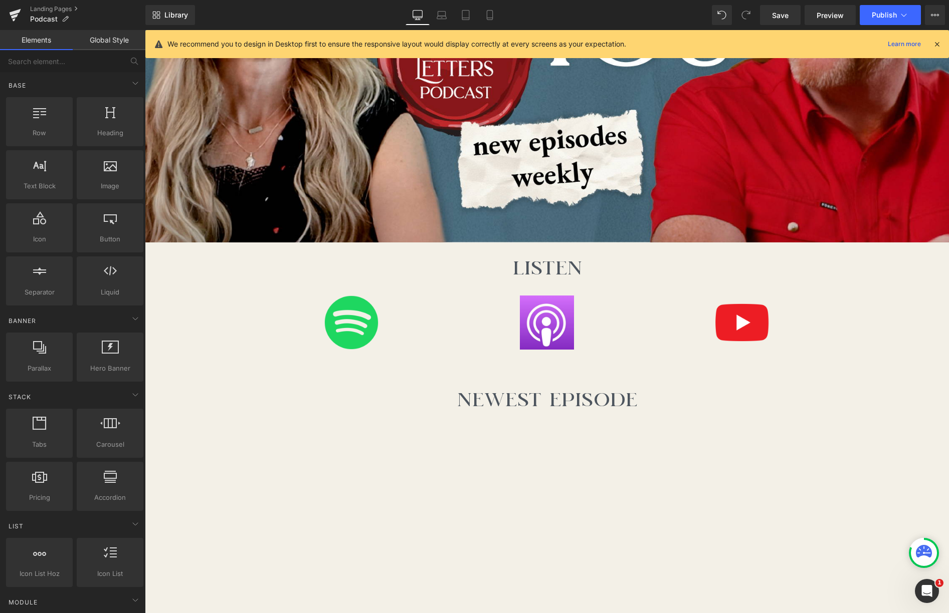
click at [125, 39] on link "Global Style" at bounding box center [109, 40] width 73 height 20
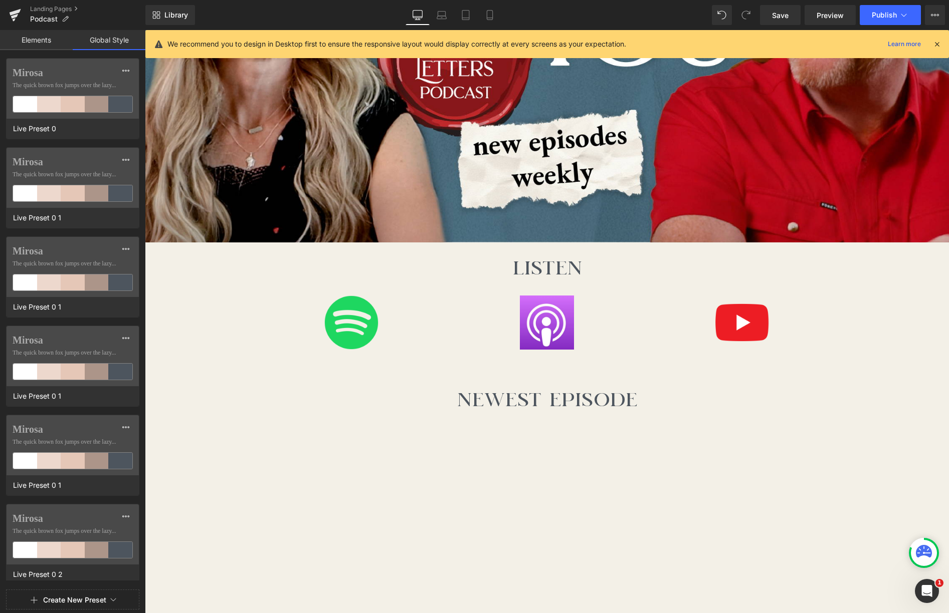
click at [41, 41] on link "Elements" at bounding box center [36, 40] width 73 height 20
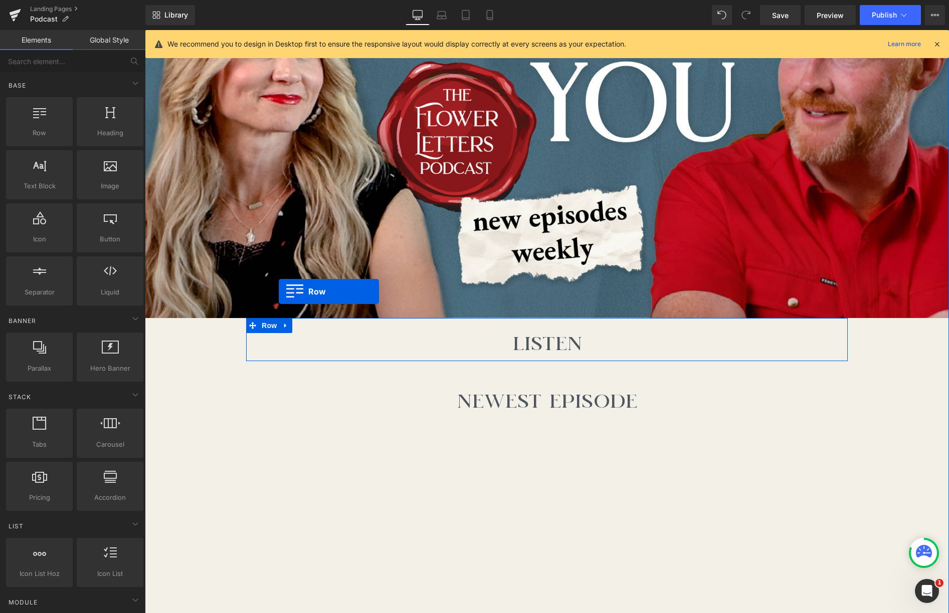
scroll to position [413, 0]
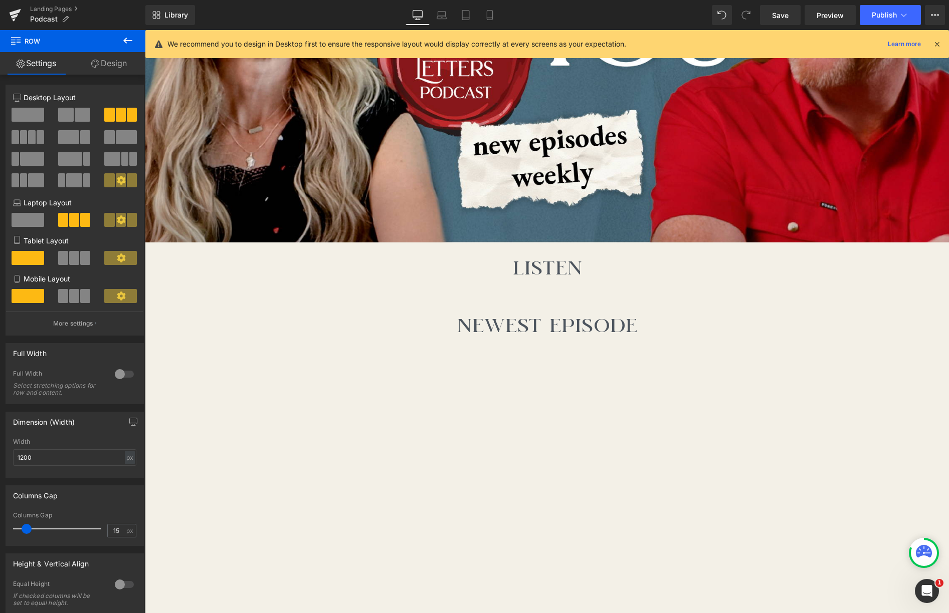
click at [69, 260] on span at bounding box center [74, 258] width 10 height 14
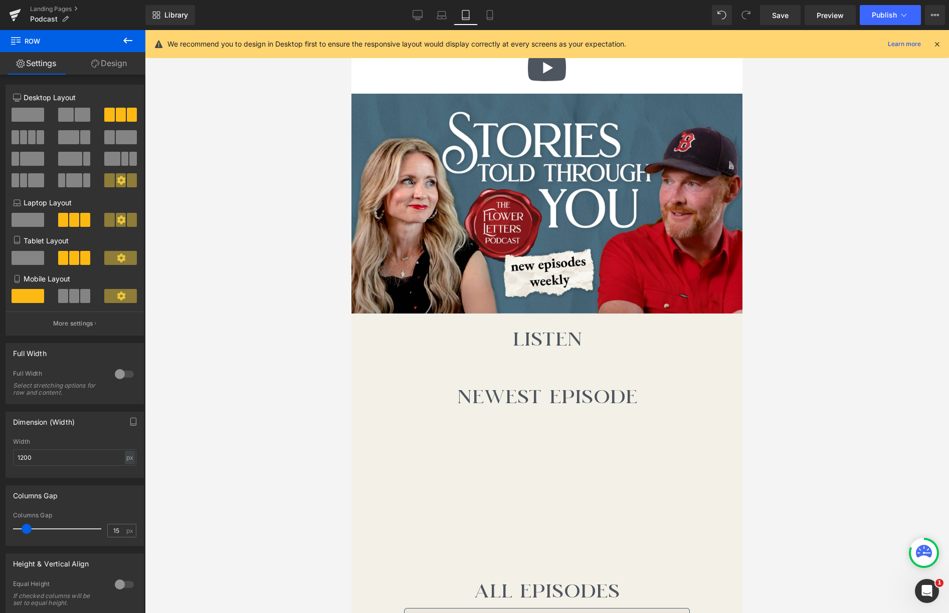
scroll to position [0, 0]
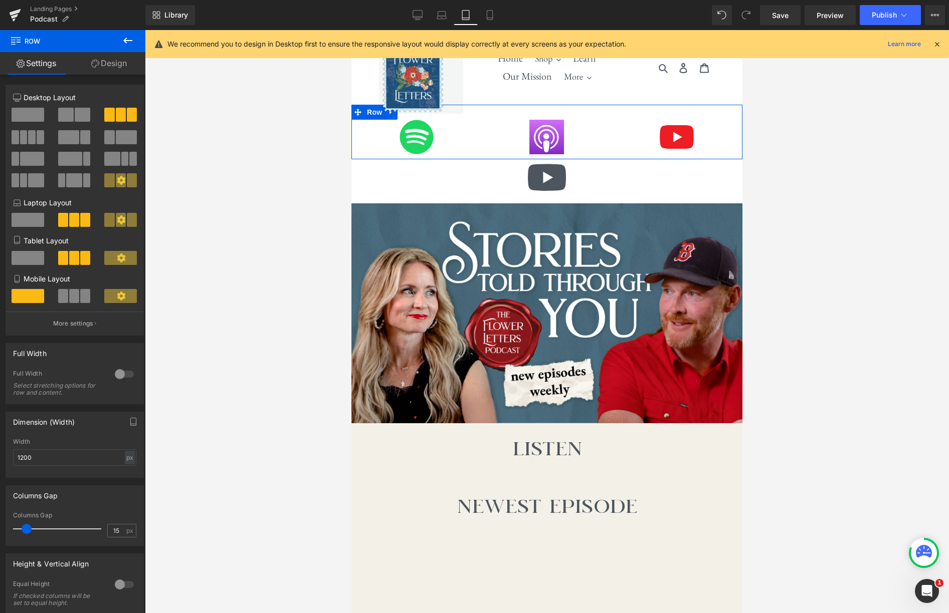
click at [77, 303] on button at bounding box center [75, 296] width 34 height 14
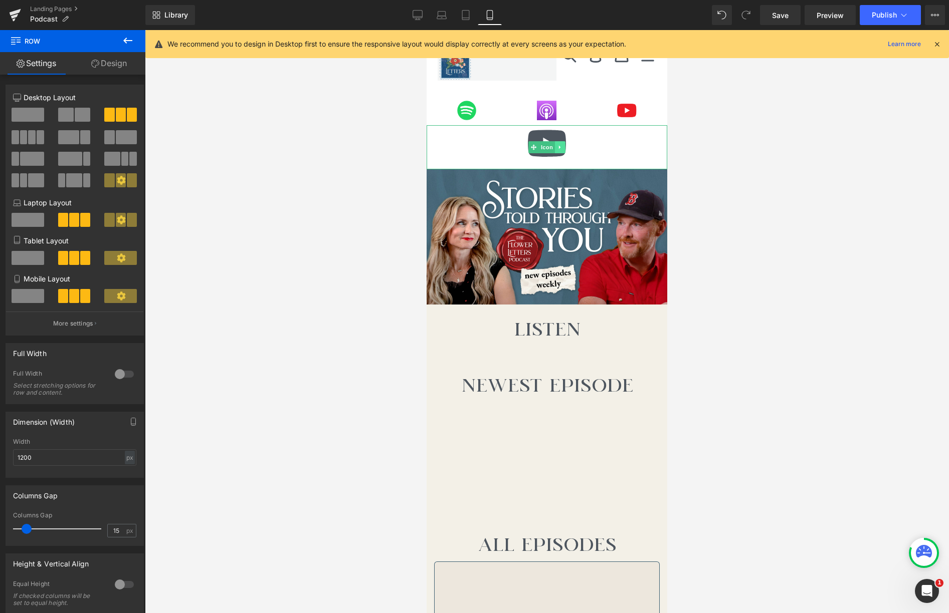
click at [559, 146] on icon at bounding box center [560, 148] width 2 height 4
click at [564, 148] on icon at bounding box center [565, 147] width 6 height 6
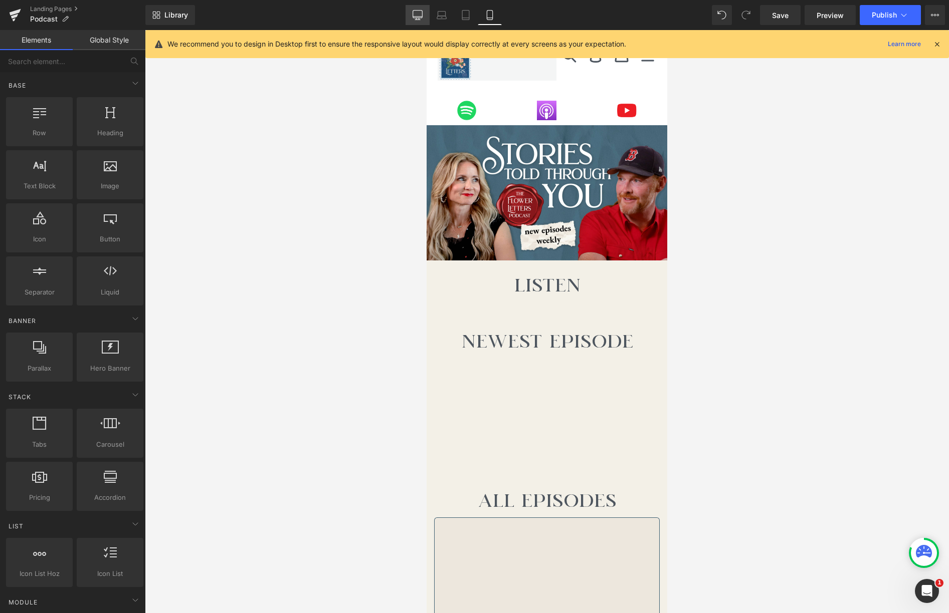
click at [409, 14] on link "Desktop" at bounding box center [417, 15] width 24 height 20
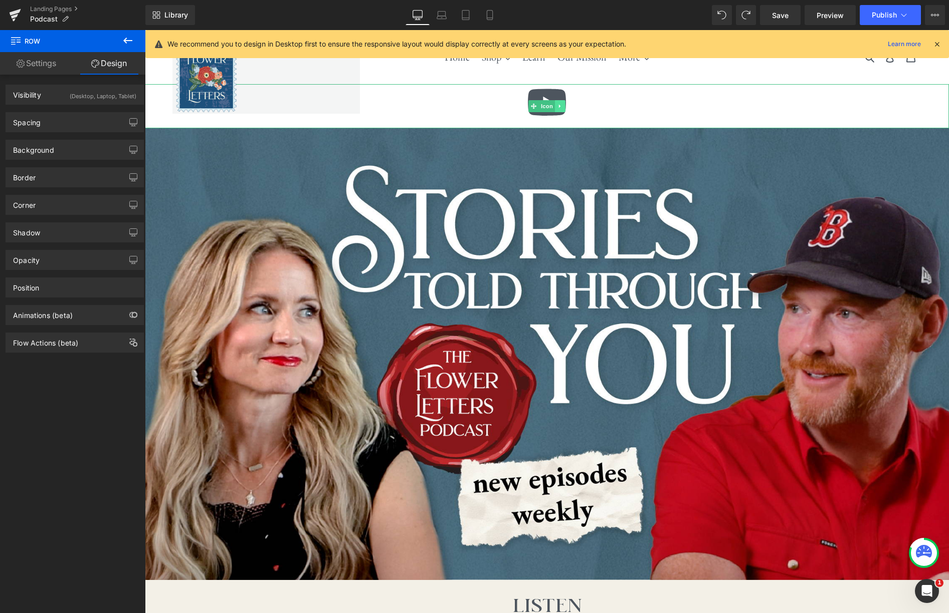
click at [559, 106] on icon at bounding box center [560, 107] width 2 height 4
click at [567, 108] on icon at bounding box center [565, 107] width 6 height 6
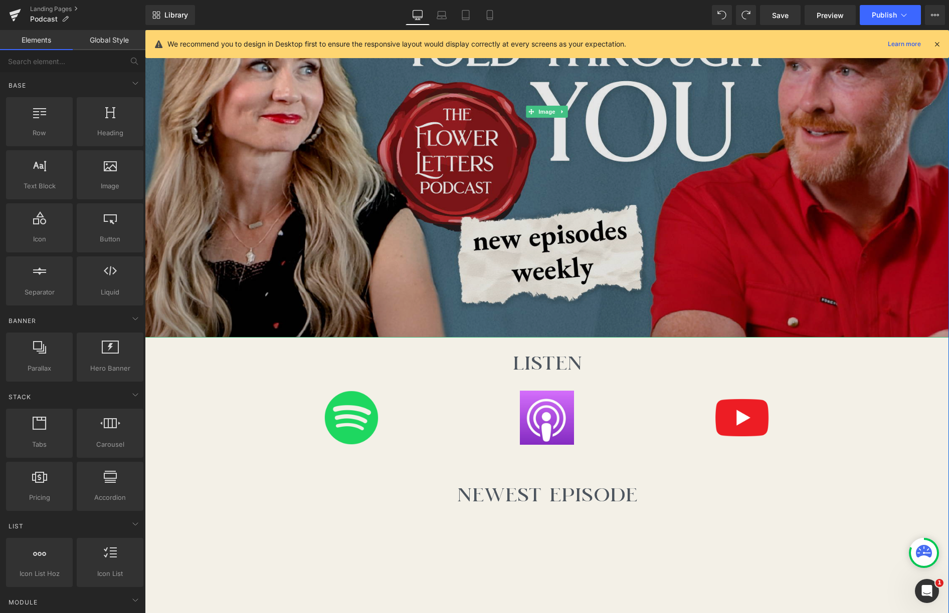
scroll to position [411, 0]
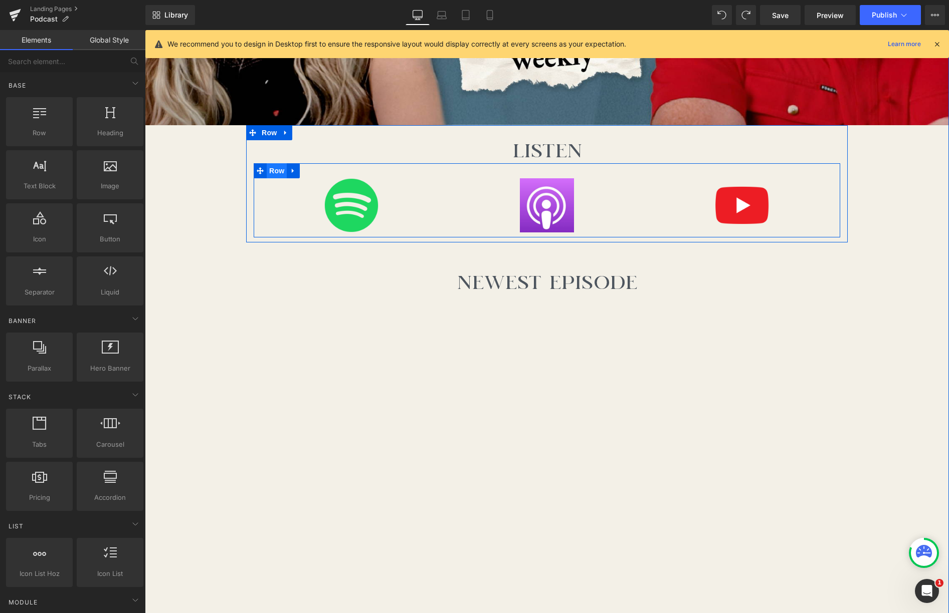
click at [280, 173] on span "Row" at bounding box center [277, 170] width 20 height 15
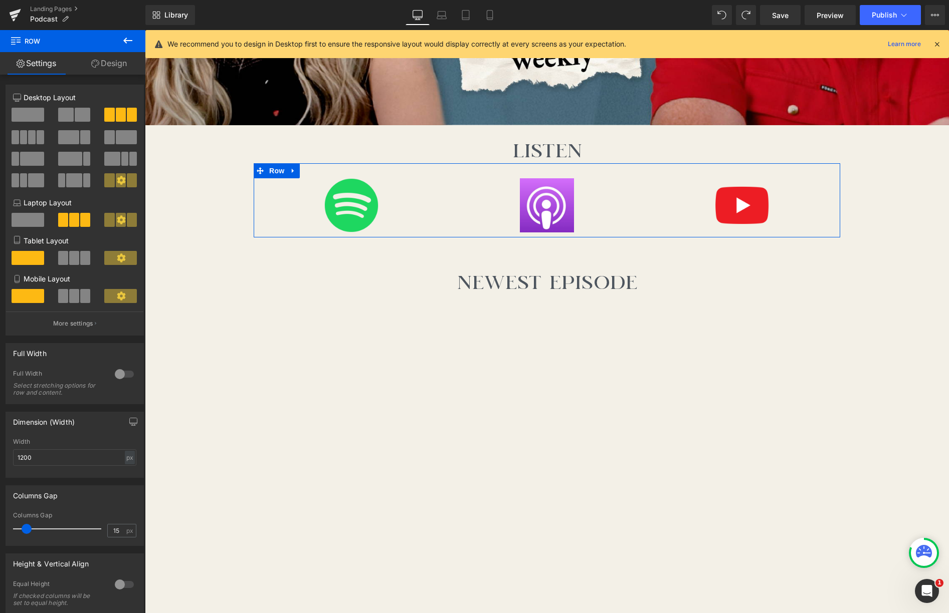
click at [76, 262] on span at bounding box center [74, 258] width 10 height 14
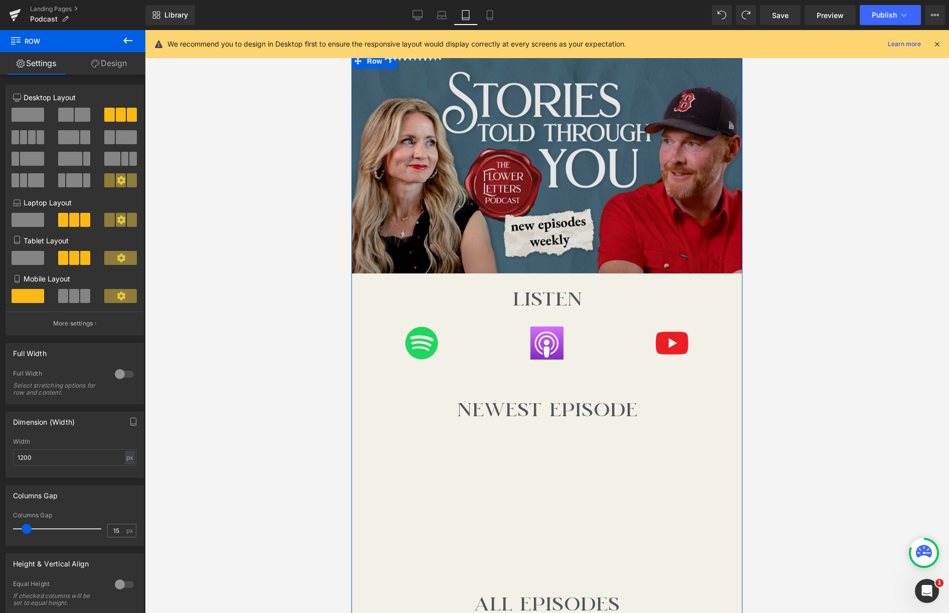
scroll to position [53, 0]
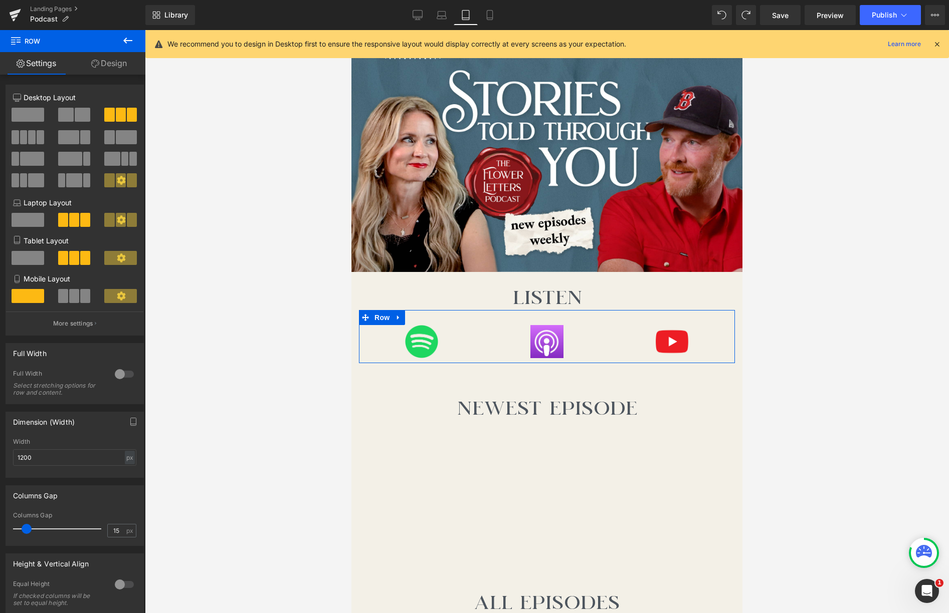
click at [73, 302] on span at bounding box center [74, 296] width 10 height 14
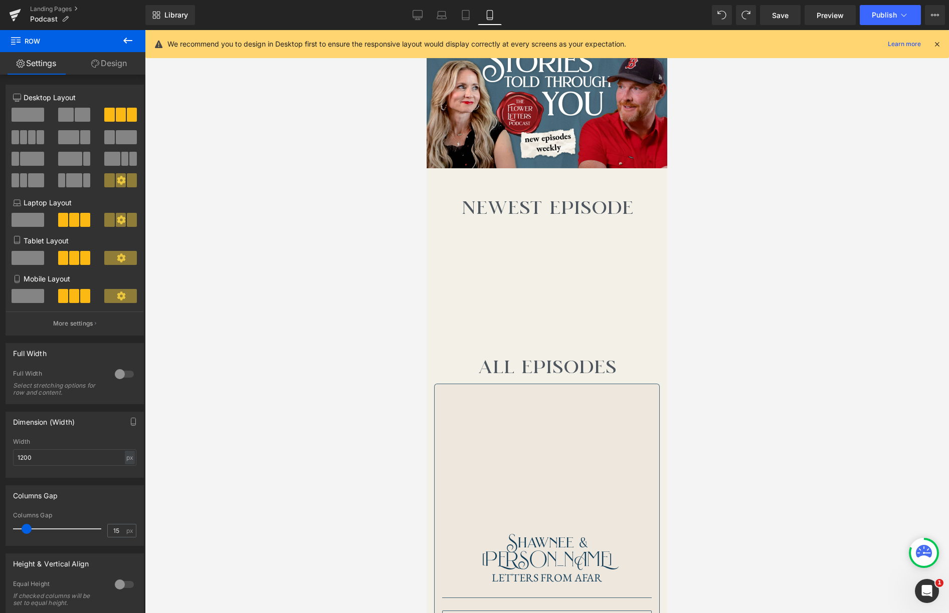
scroll to position [0, 0]
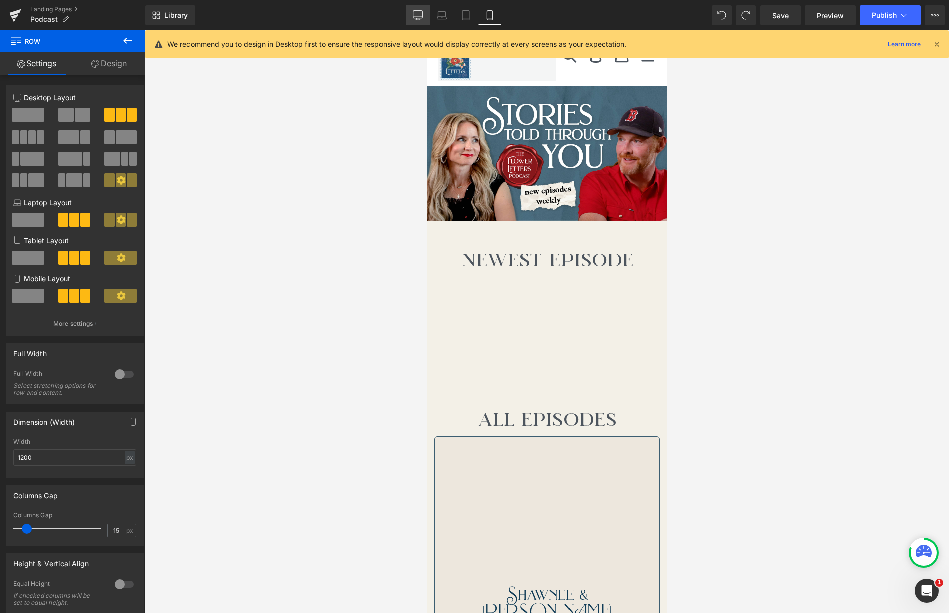
click at [416, 20] on icon at bounding box center [417, 20] width 5 height 0
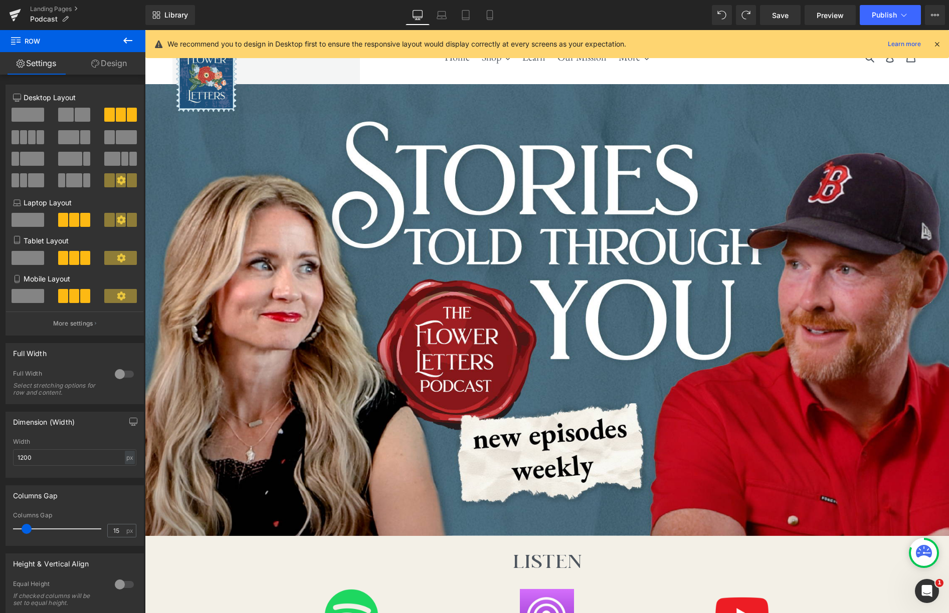
scroll to position [348, 0]
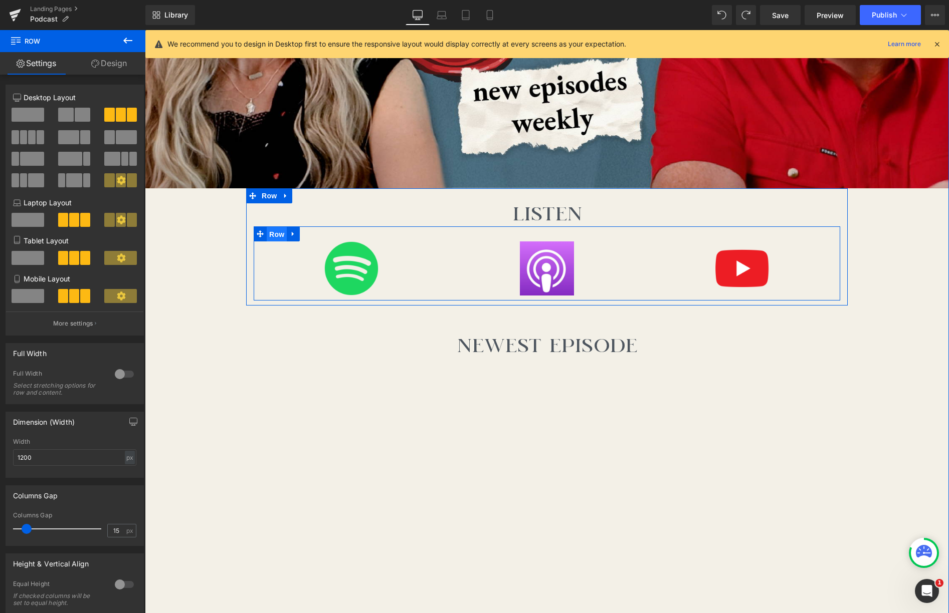
click at [282, 236] on span "Row" at bounding box center [277, 234] width 20 height 15
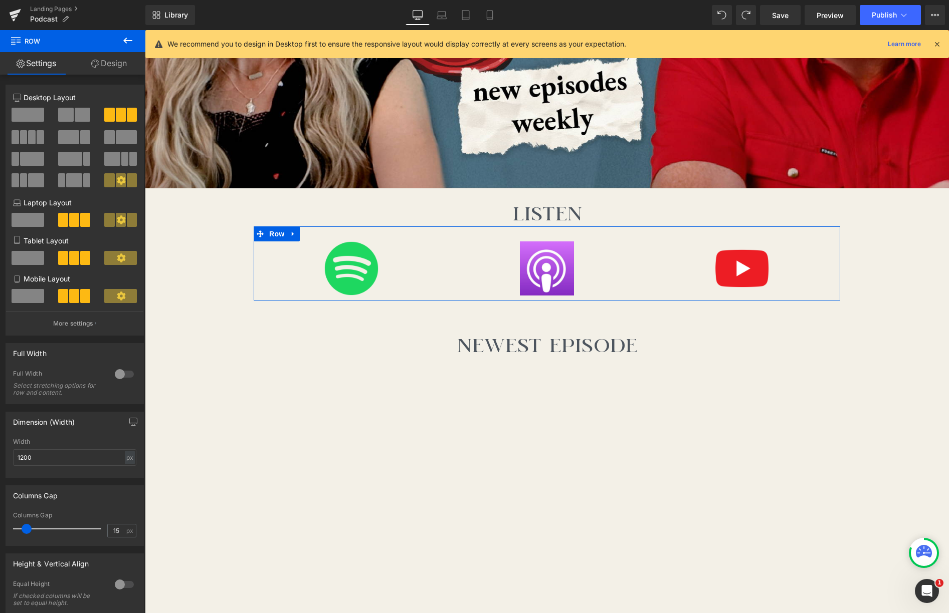
click at [116, 61] on link "Design" at bounding box center [109, 63] width 73 height 23
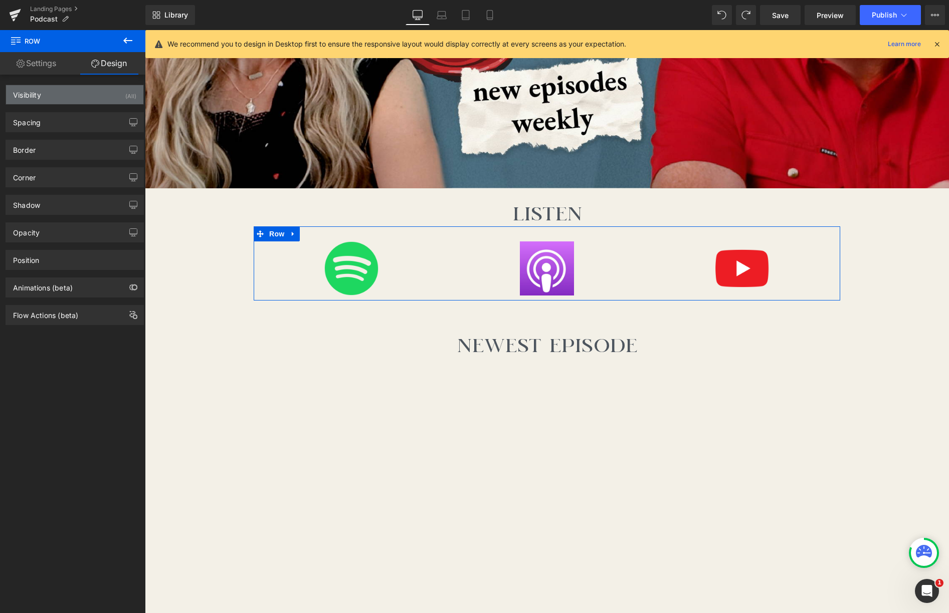
click at [105, 91] on div "Visibility (All)" at bounding box center [74, 94] width 137 height 19
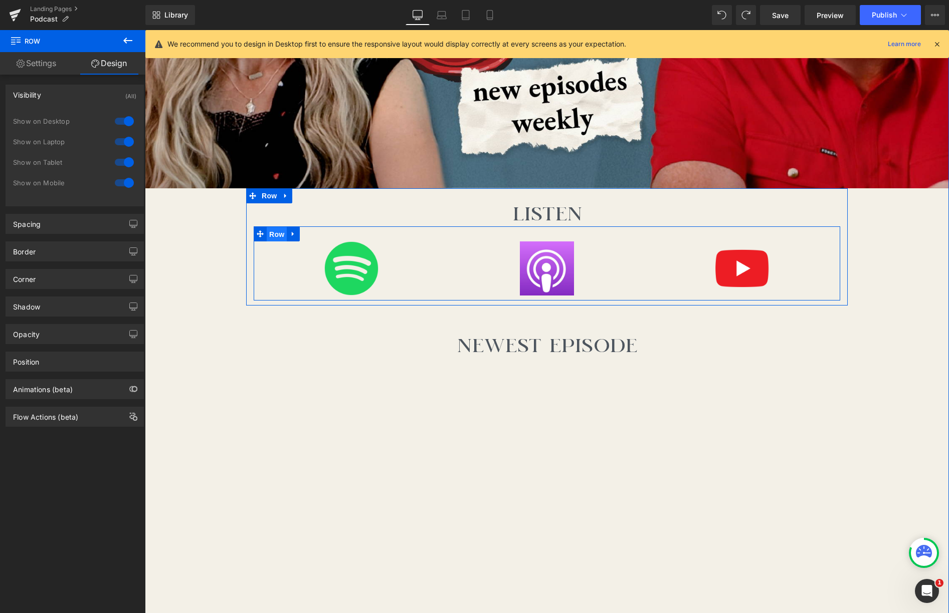
click at [274, 235] on span "Row" at bounding box center [277, 234] width 20 height 15
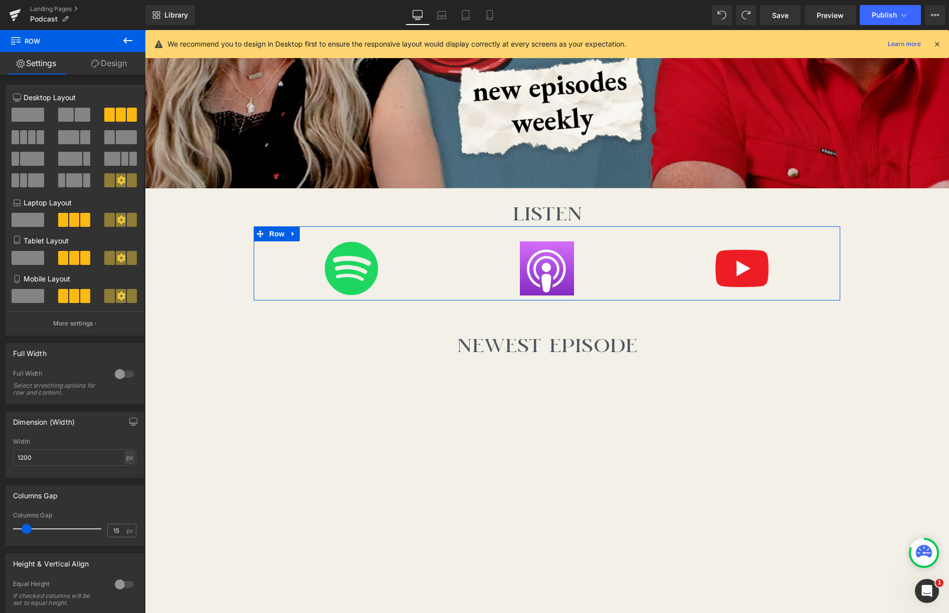
click at [113, 70] on link "Design" at bounding box center [109, 63] width 73 height 23
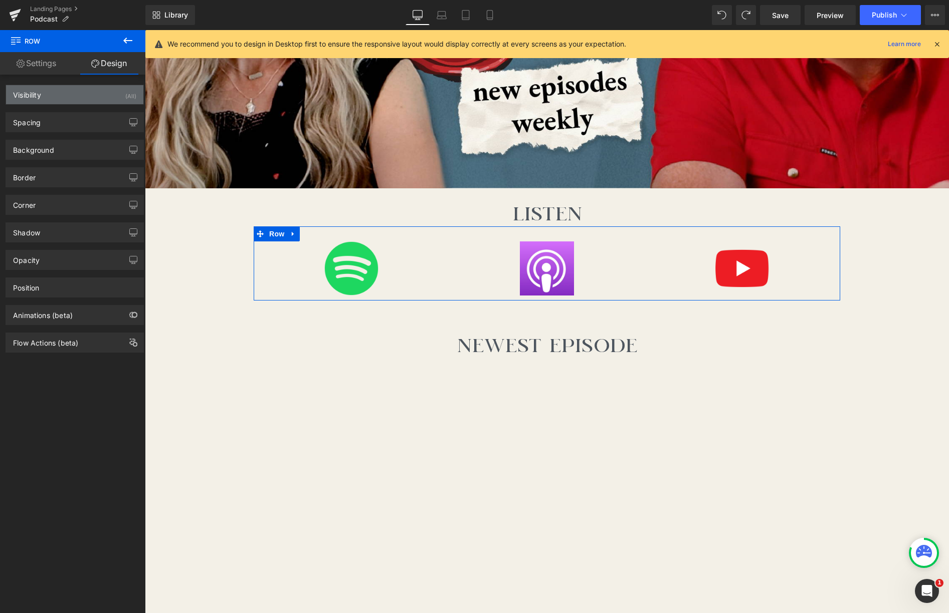
click at [91, 93] on div "Visibility (All)" at bounding box center [74, 94] width 137 height 19
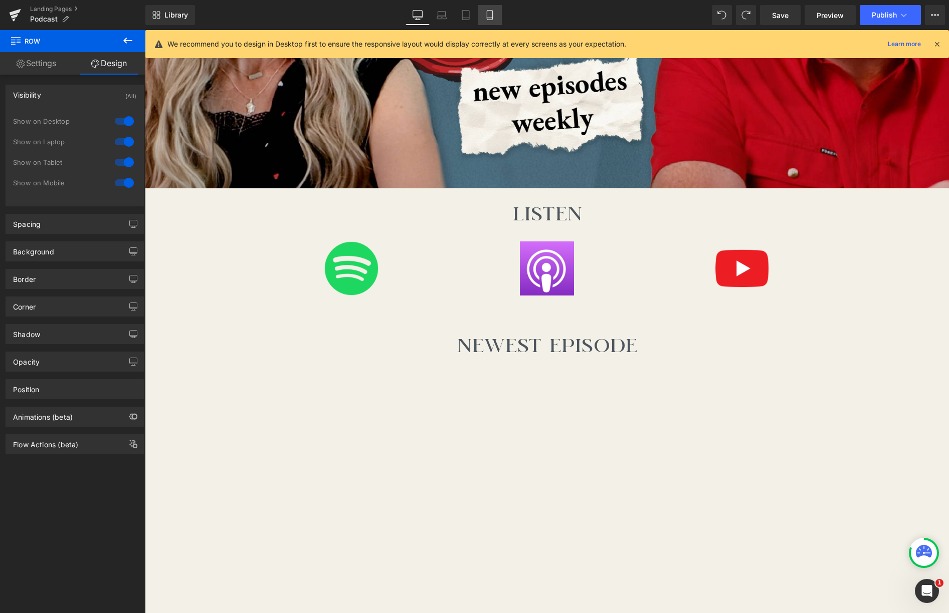
click at [487, 11] on icon at bounding box center [490, 16] width 6 height 10
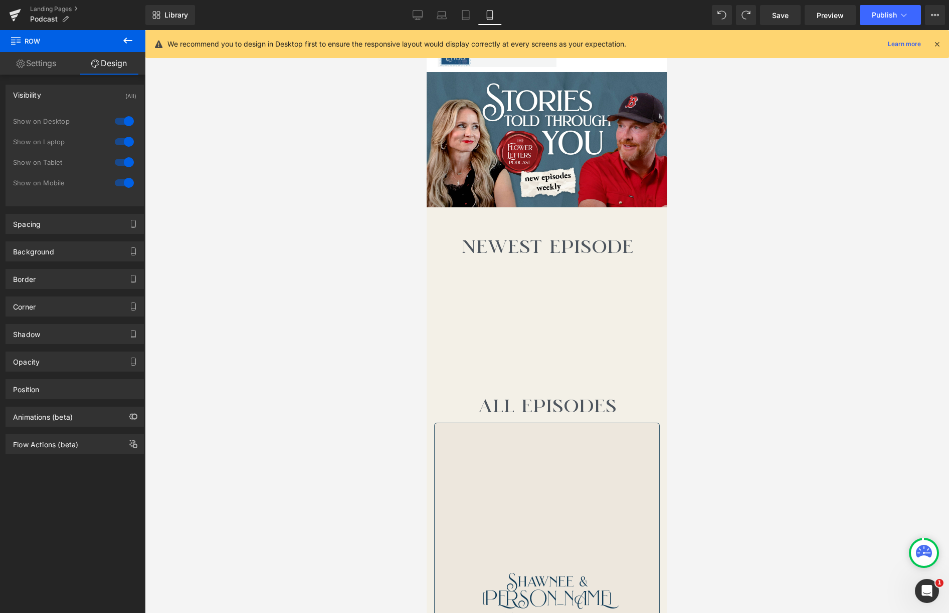
scroll to position [0, 0]
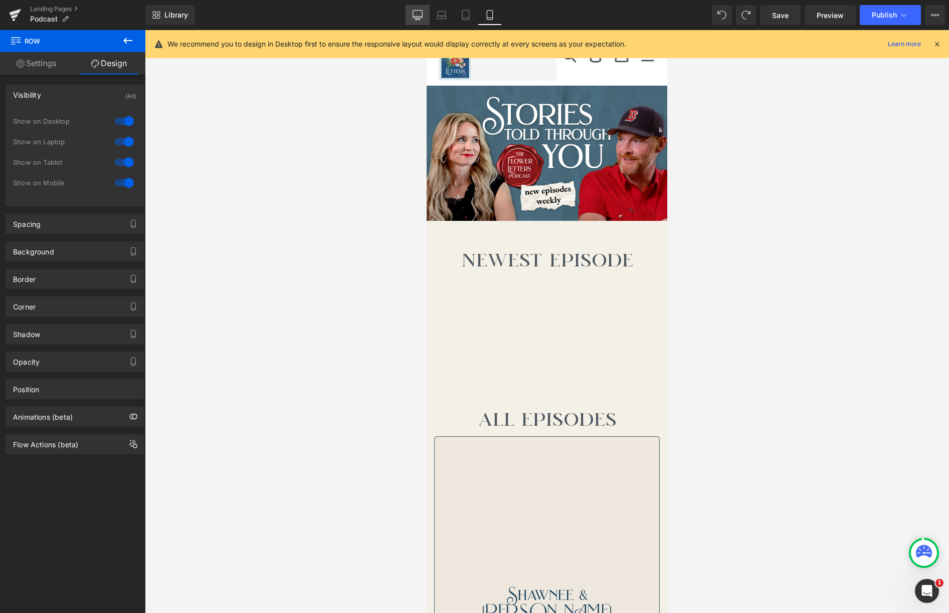
click at [412, 16] on icon at bounding box center [417, 15] width 10 height 10
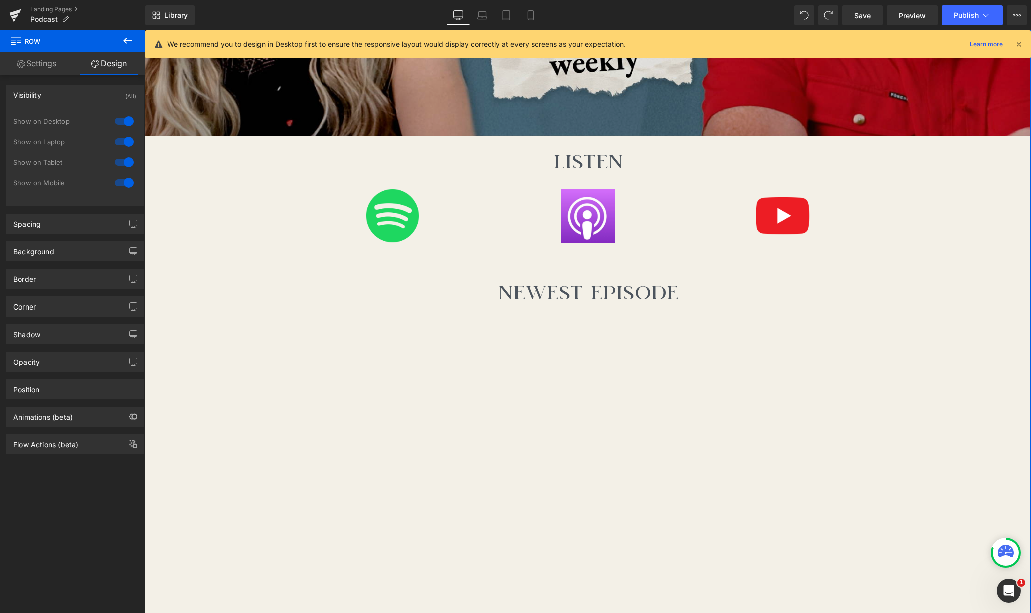
scroll to position [442, 0]
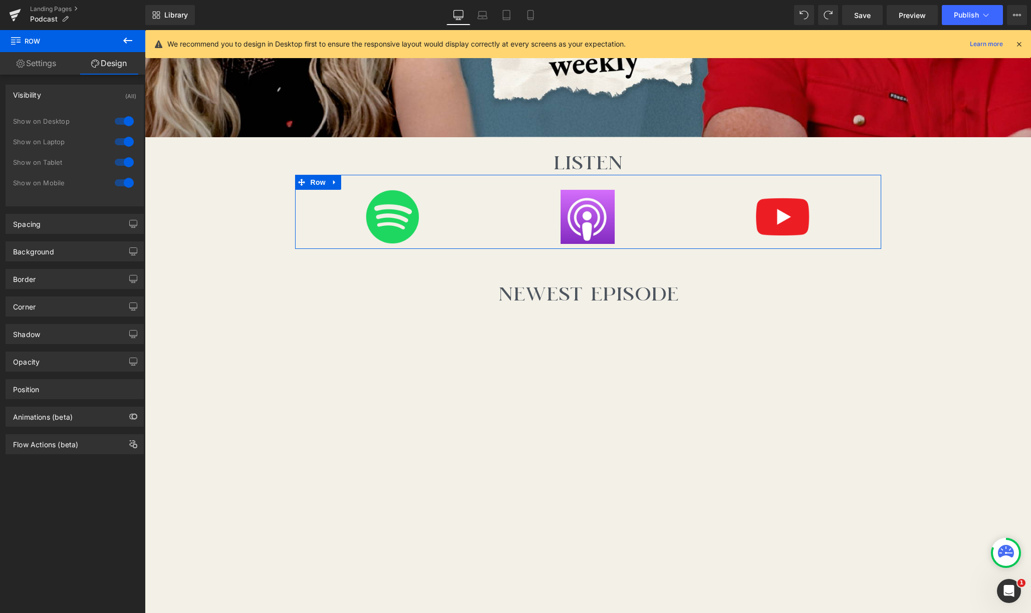
click at [51, 65] on link "Settings" at bounding box center [36, 63] width 73 height 23
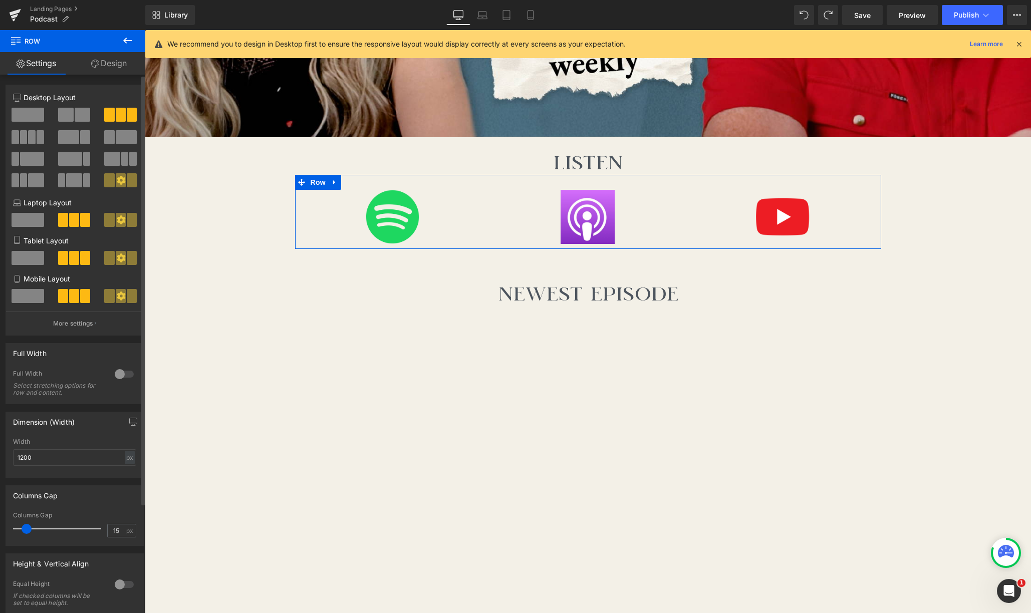
click at [32, 301] on span at bounding box center [28, 296] width 33 height 14
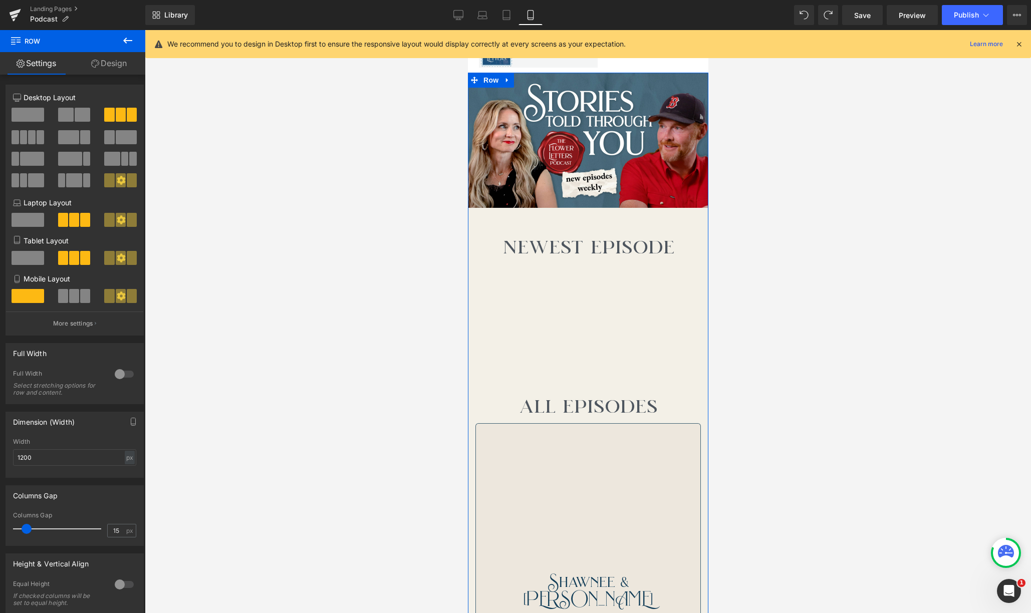
scroll to position [0, 0]
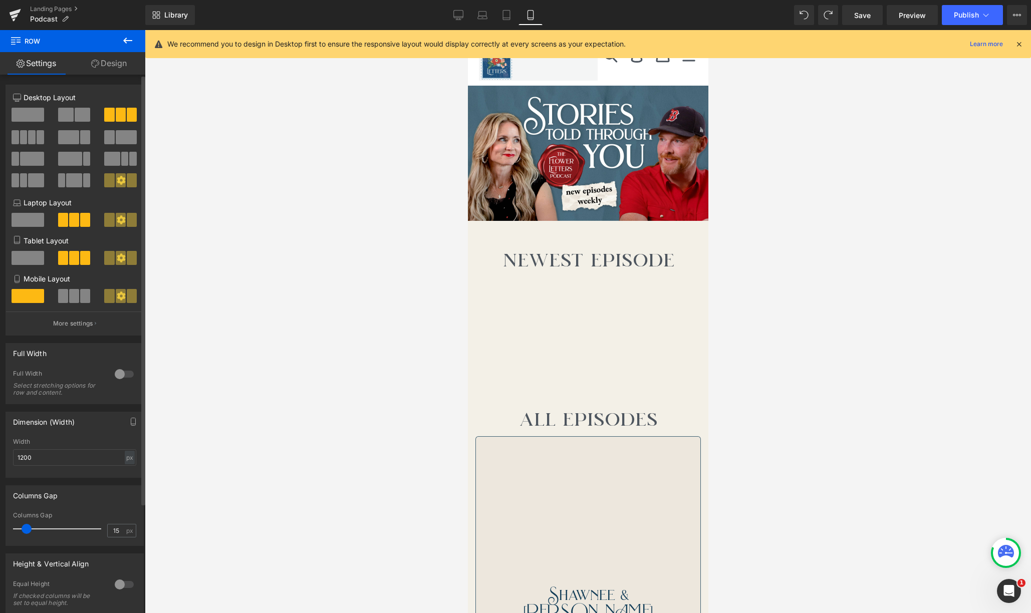
click at [64, 299] on span at bounding box center [63, 296] width 10 height 14
click at [722, 42] on icon at bounding box center [1019, 44] width 9 height 9
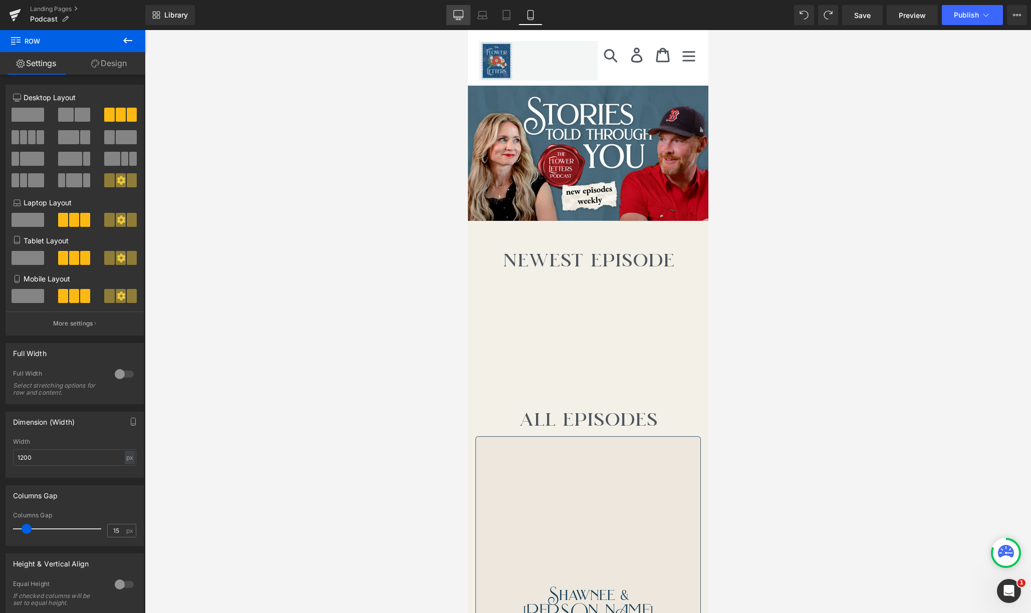
click at [463, 16] on icon at bounding box center [459, 15] width 10 height 10
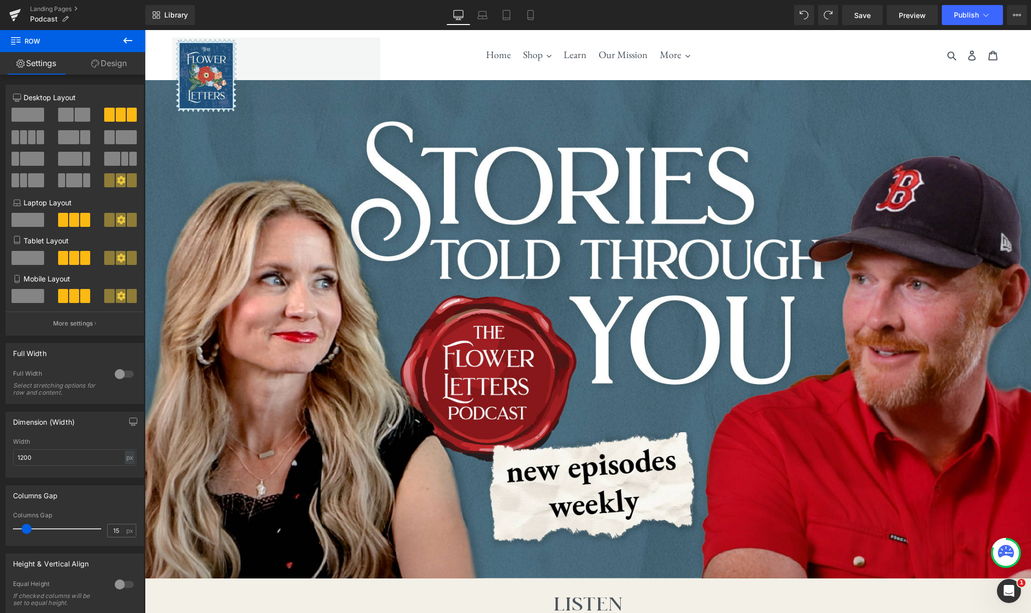
scroll to position [390, 0]
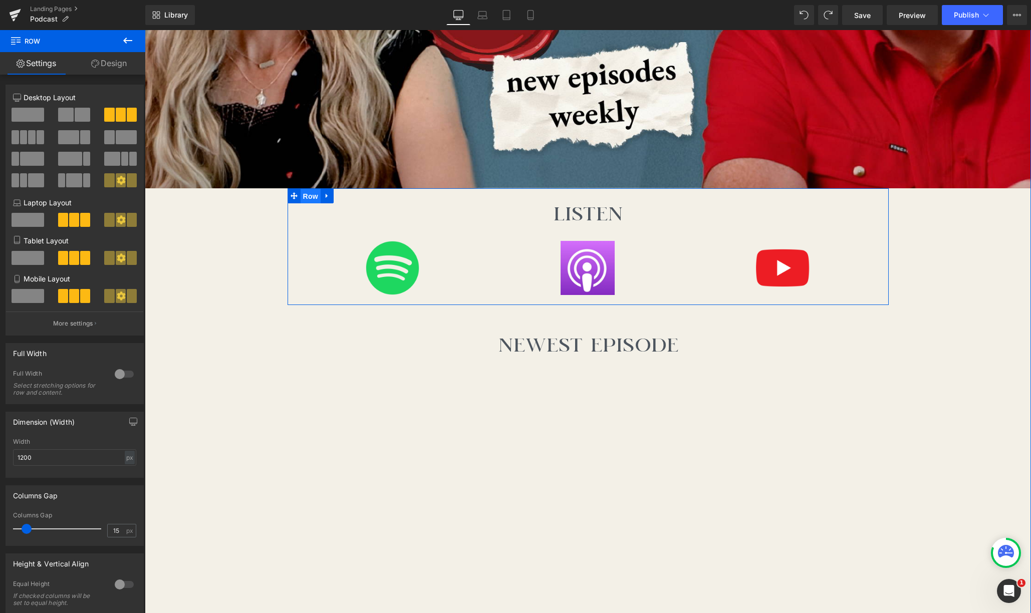
click at [309, 194] on span "Row" at bounding box center [311, 196] width 20 height 15
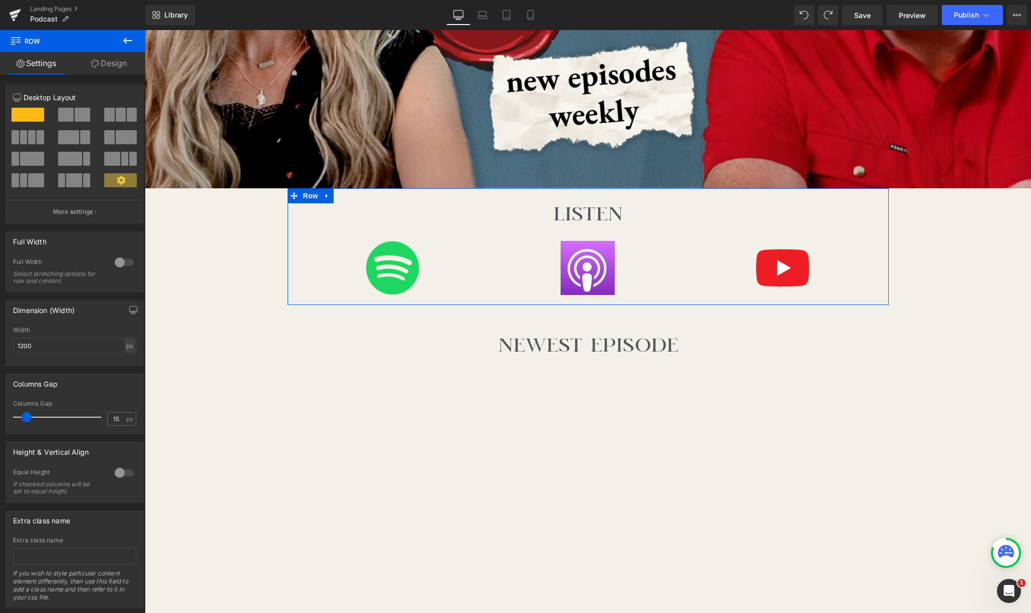
click at [124, 66] on link "Design" at bounding box center [109, 63] width 73 height 23
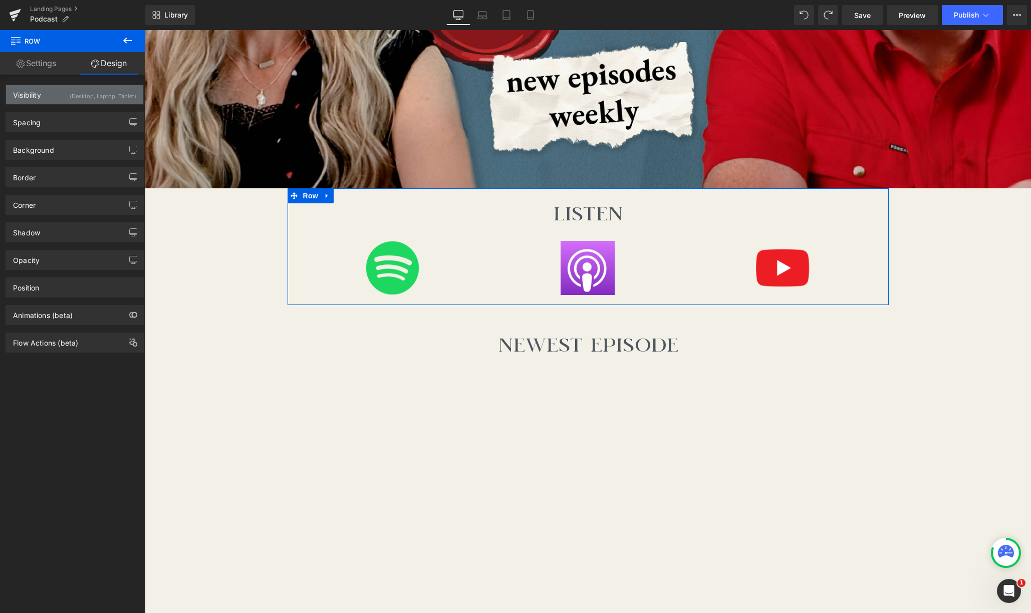
click at [104, 98] on div "(Desktop, Laptop, Tablet)" at bounding box center [103, 93] width 67 height 17
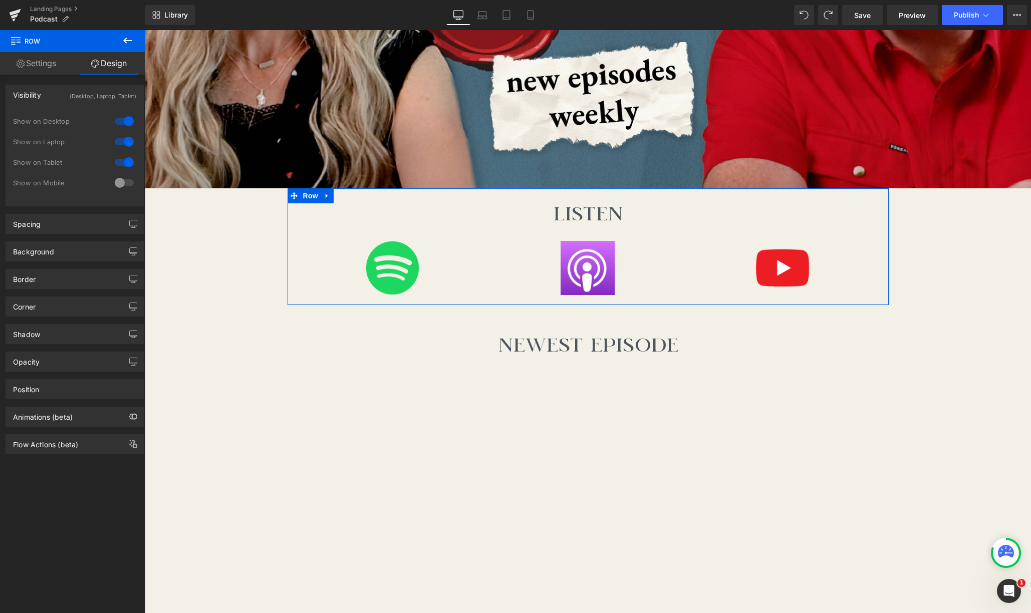
click at [122, 184] on div at bounding box center [124, 183] width 24 height 16
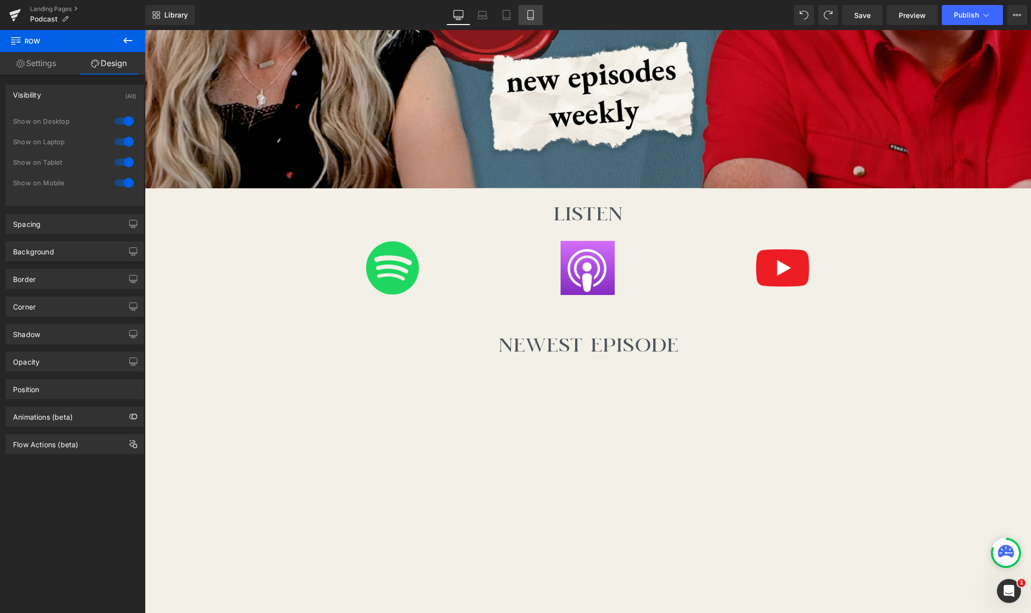
click at [528, 20] on icon at bounding box center [531, 15] width 10 height 10
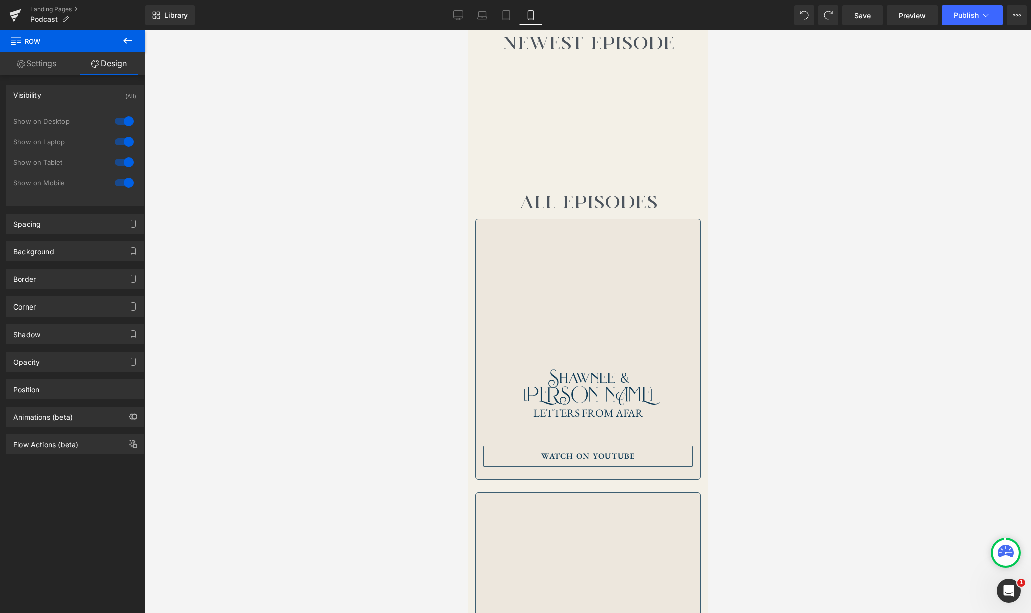
scroll to position [0, 0]
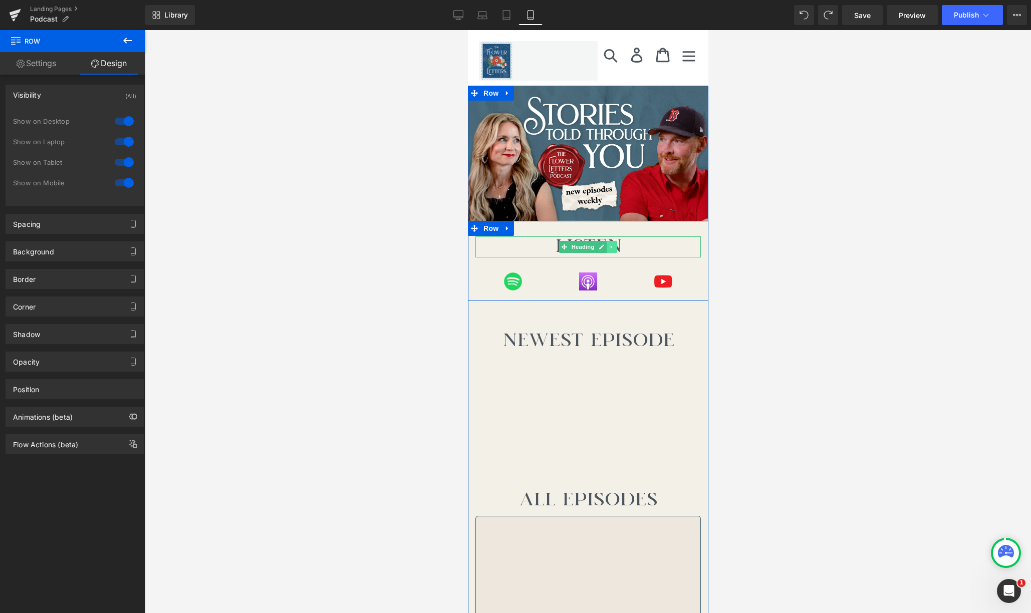
click at [614, 249] on icon at bounding box center [612, 247] width 6 height 6
click at [617, 248] on icon at bounding box center [617, 247] width 6 height 6
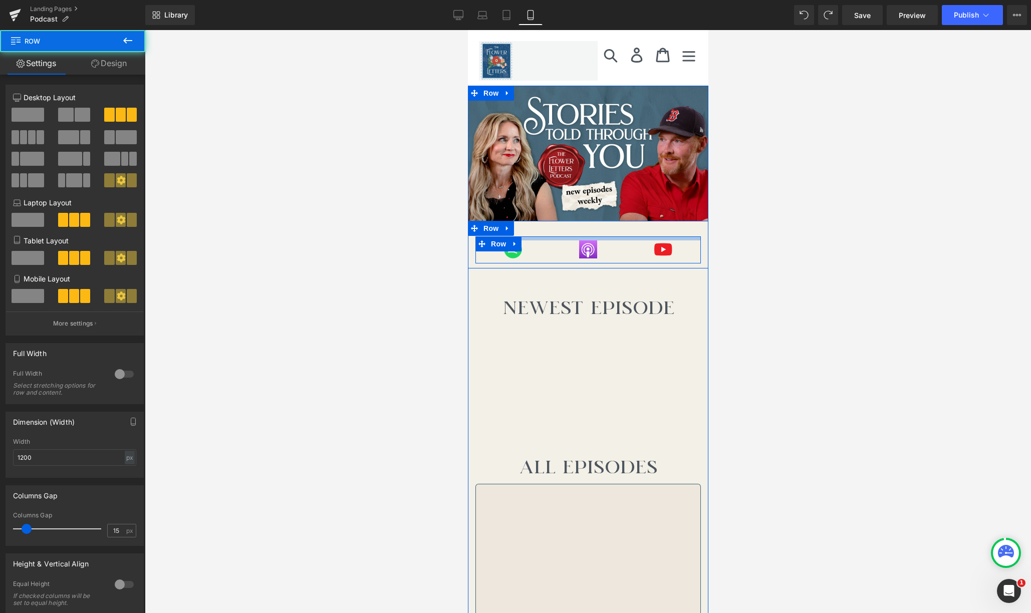
drag, startPoint x: 618, startPoint y: 249, endPoint x: 619, endPoint y: 238, distance: 11.1
click at [619, 238] on div at bounding box center [588, 239] width 226 height 4
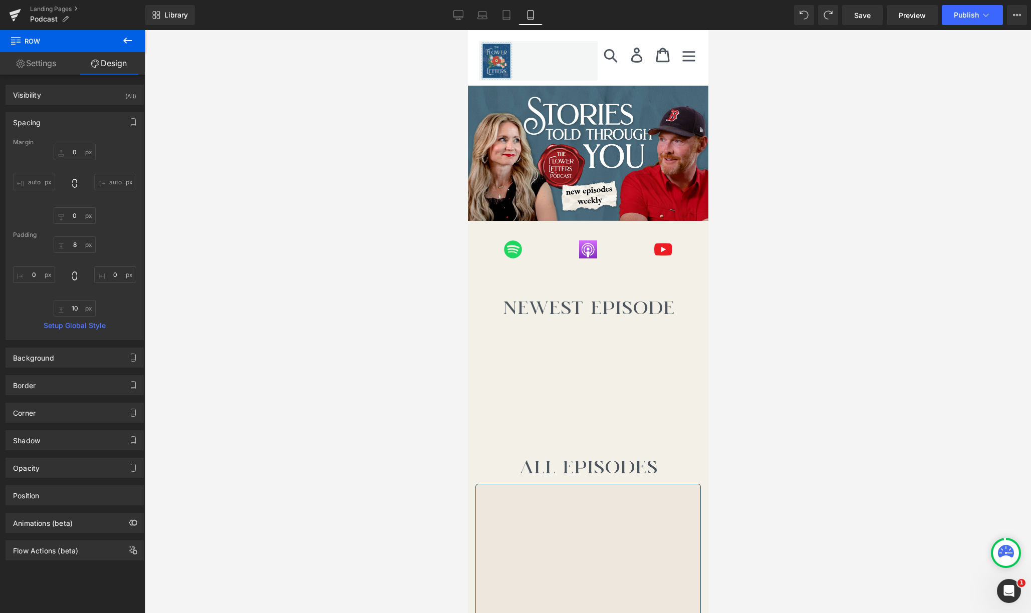
click at [722, 244] on div at bounding box center [588, 321] width 887 height 583
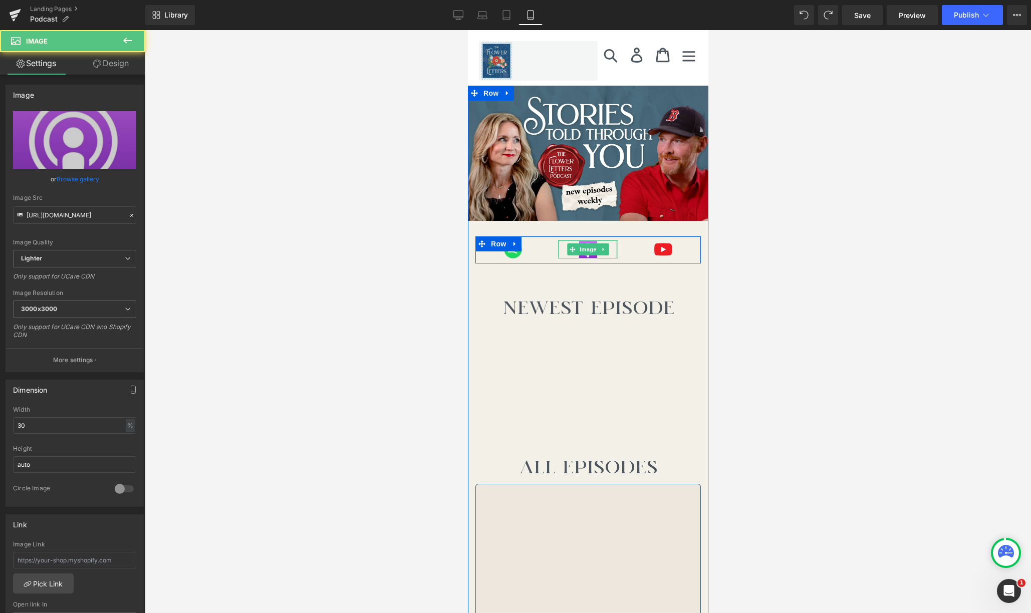
click at [617, 246] on div at bounding box center [616, 250] width 3 height 18
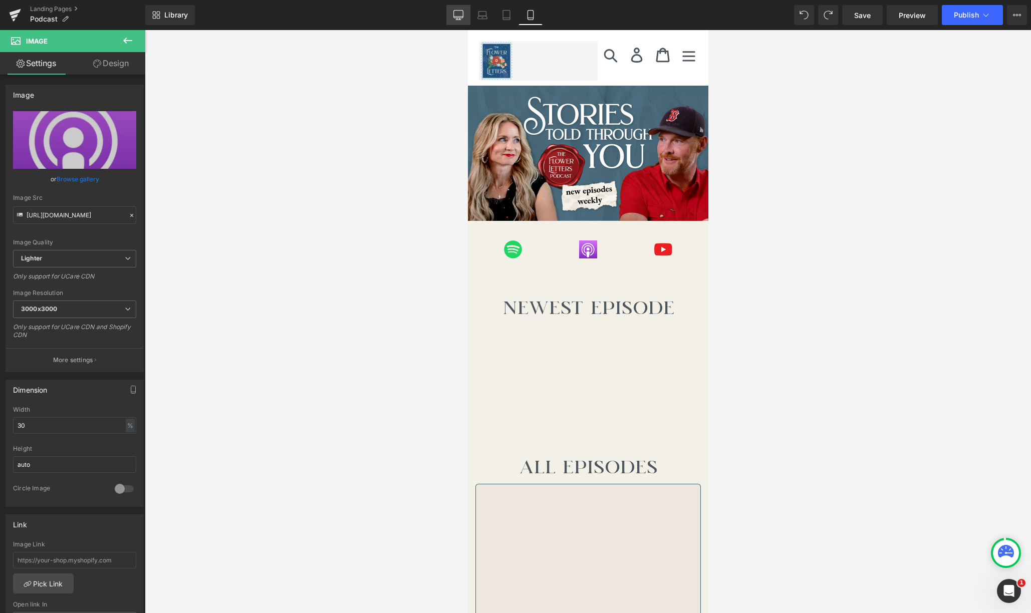
click at [461, 15] on icon at bounding box center [459, 15] width 10 height 10
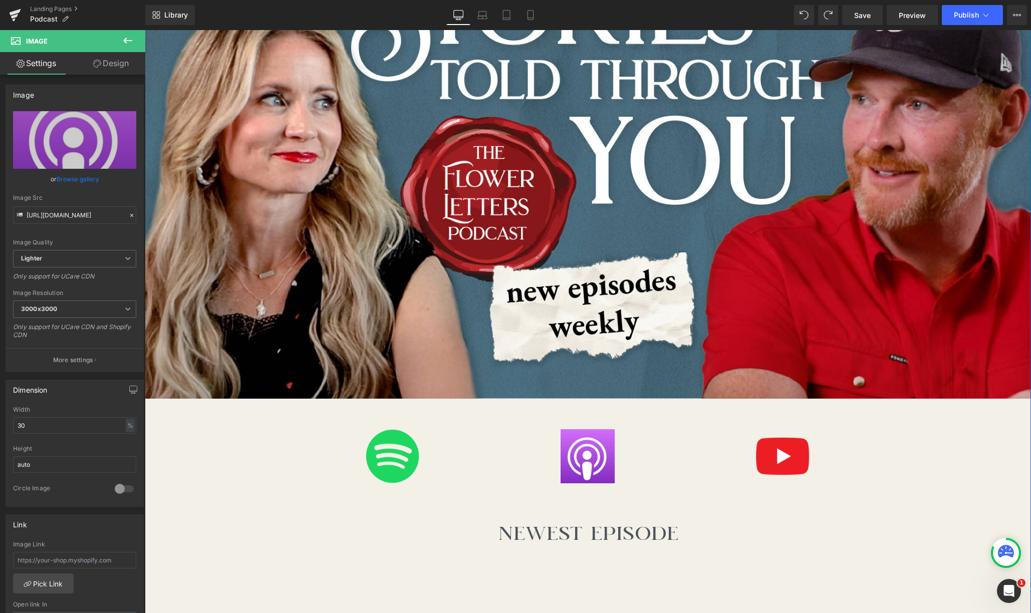
scroll to position [288, 0]
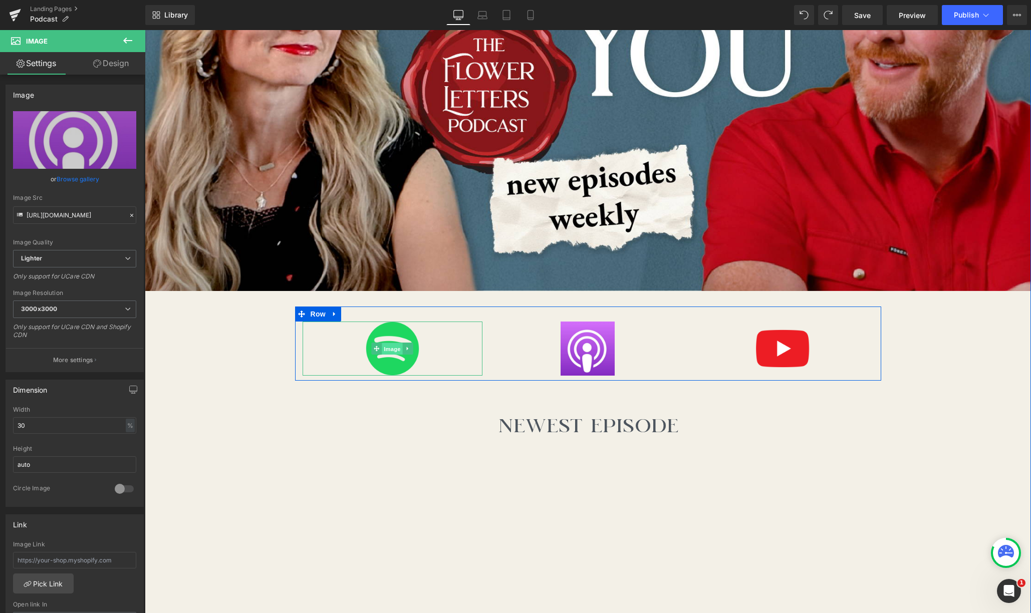
click at [388, 348] on span "Image" at bounding box center [392, 349] width 21 height 12
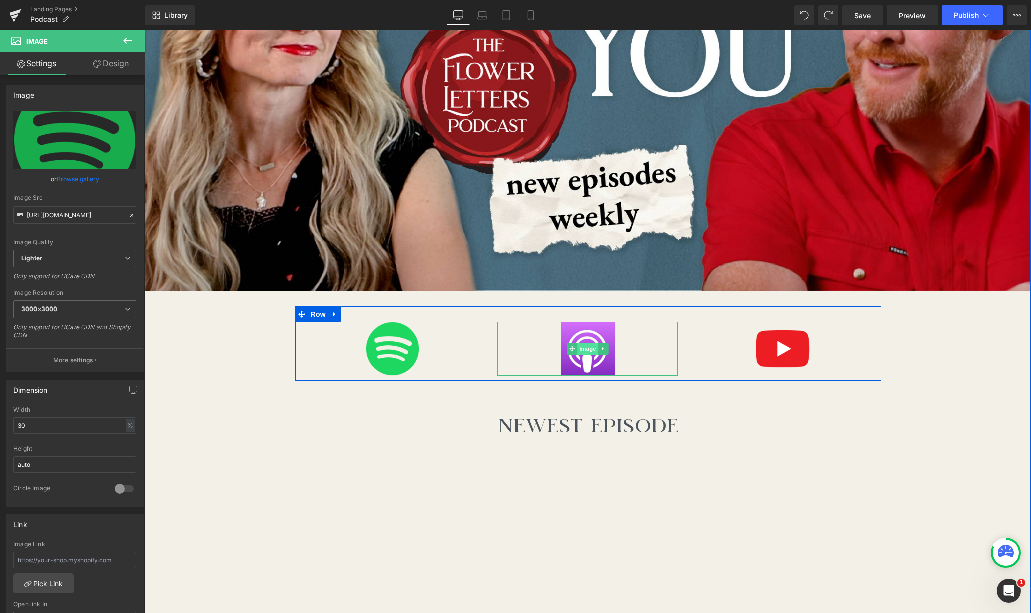
click at [586, 350] on span "Image" at bounding box center [588, 349] width 21 height 12
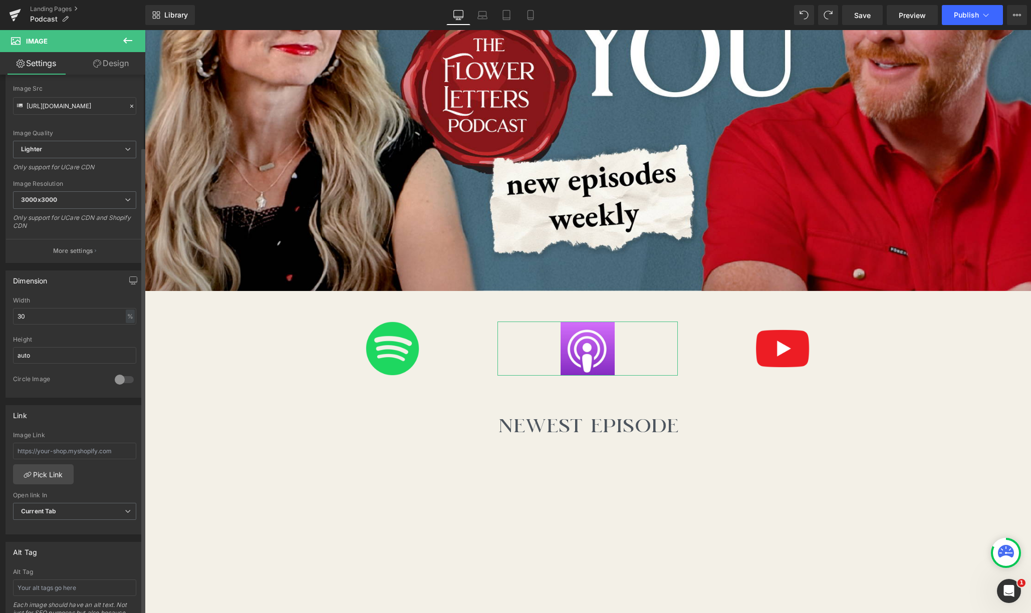
scroll to position [114, 0]
click at [106, 448] on input "text" at bounding box center [74, 446] width 123 height 17
paste input "[URL][DOMAIN_NAME]"
type input "[URL][DOMAIN_NAME]"
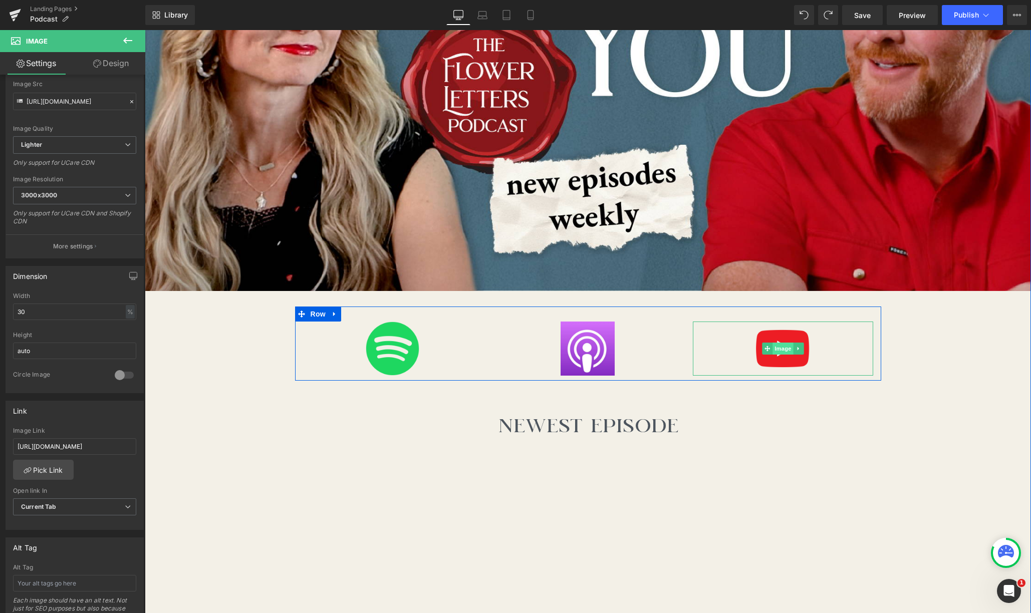
click at [722, 348] on span "Image" at bounding box center [783, 349] width 21 height 12
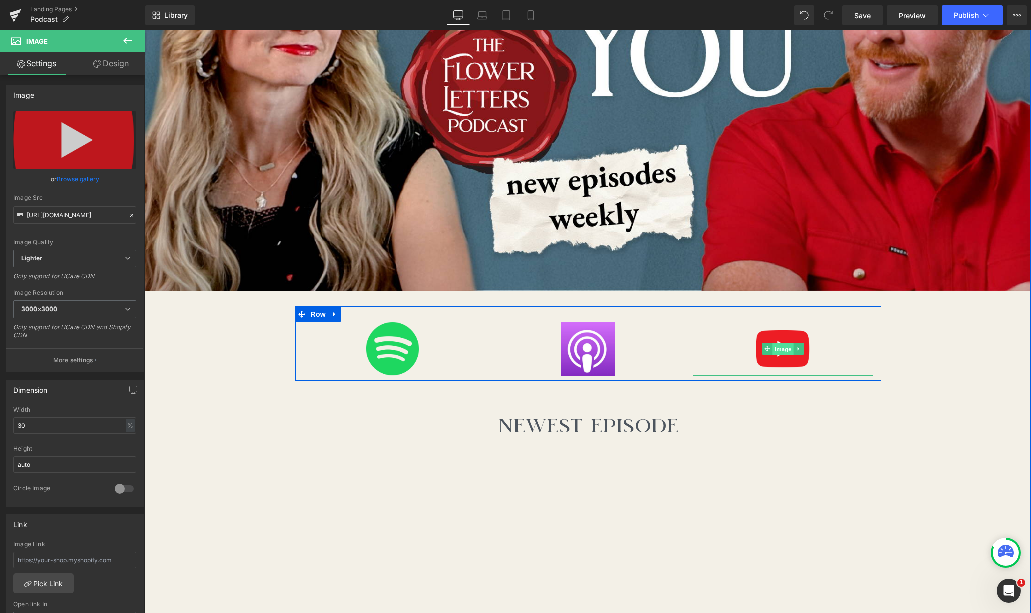
click at [722, 350] on span "Image" at bounding box center [783, 349] width 21 height 12
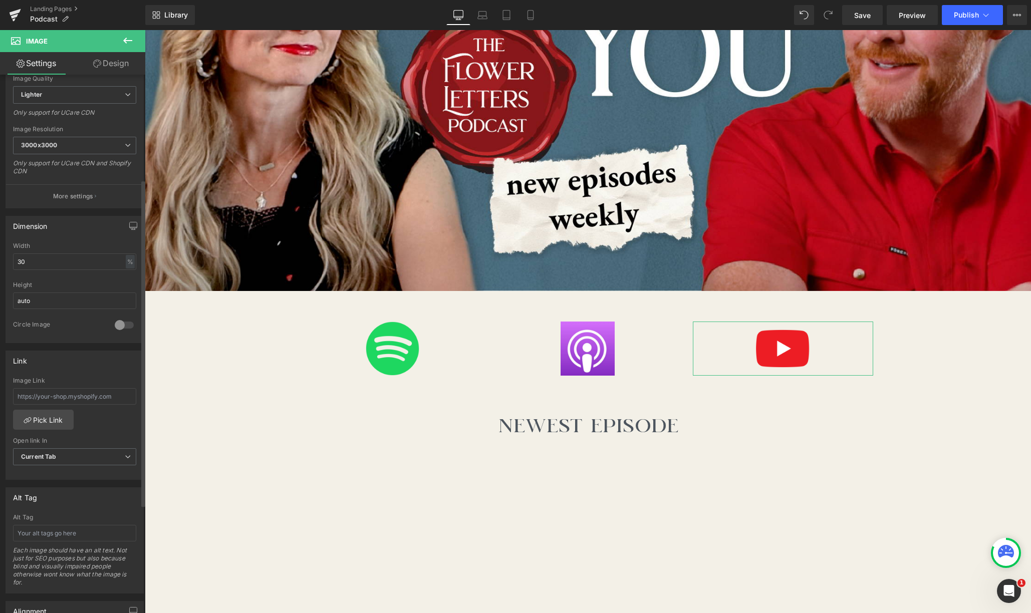
scroll to position [177, 0]
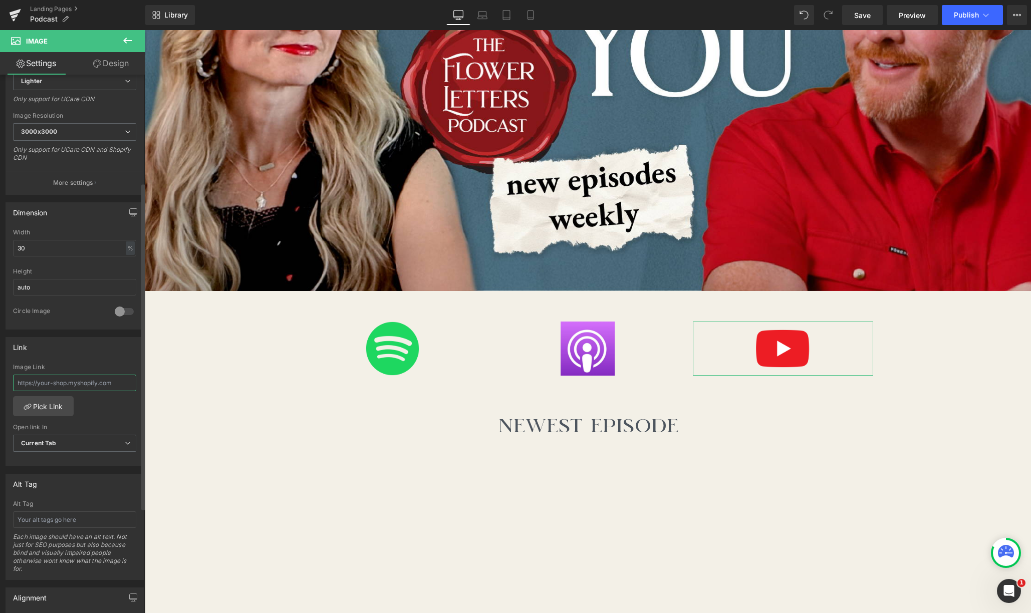
click at [77, 383] on input "text" at bounding box center [74, 383] width 123 height 17
paste input "[URL][DOMAIN_NAME]"
type input "[URL][DOMAIN_NAME]"
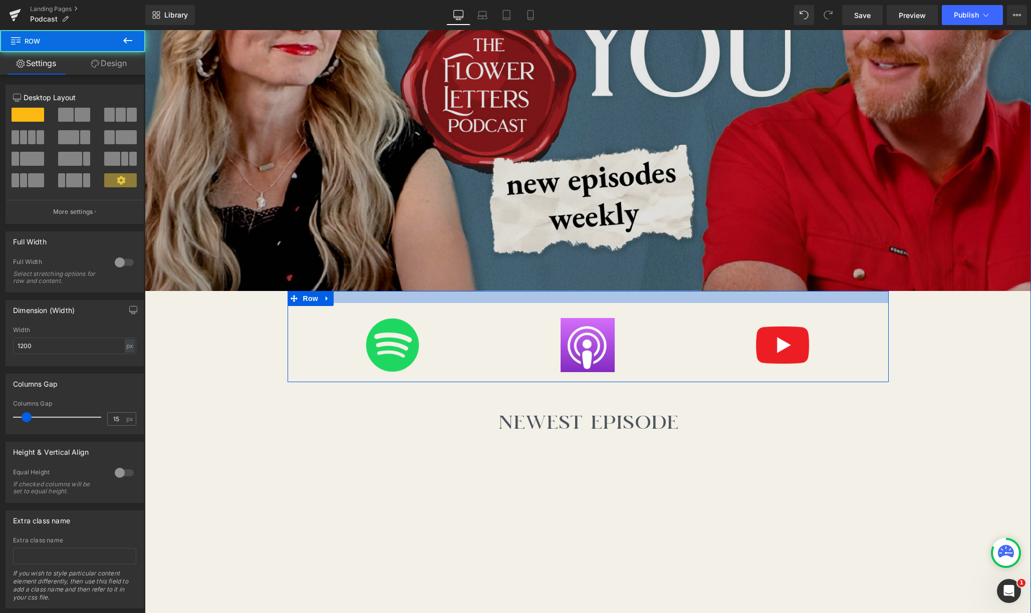
drag, startPoint x: 628, startPoint y: 303, endPoint x: 645, endPoint y: 277, distance: 30.7
click at [629, 297] on div at bounding box center [588, 297] width 601 height 12
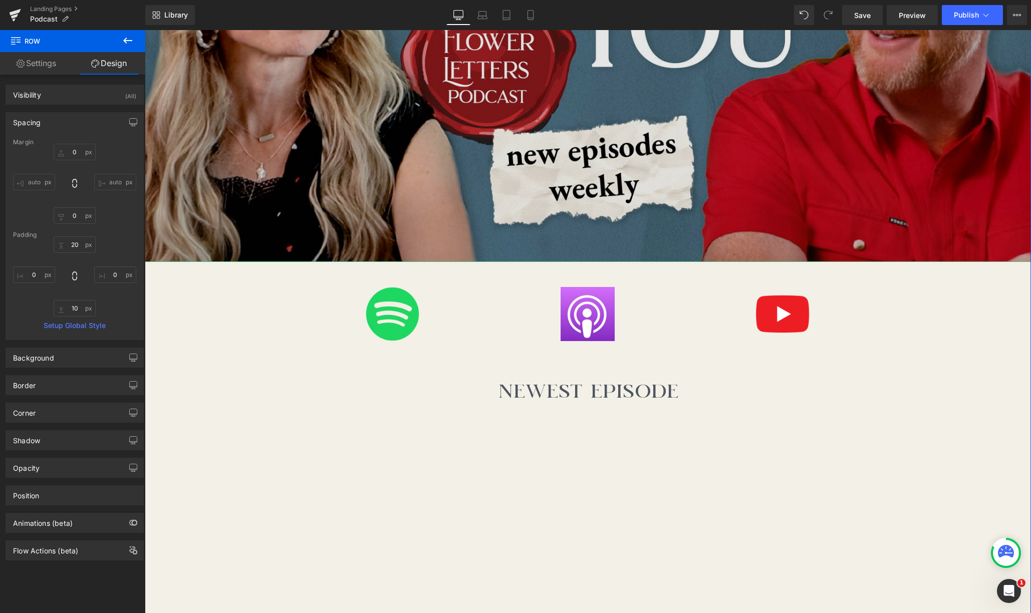
scroll to position [451, 0]
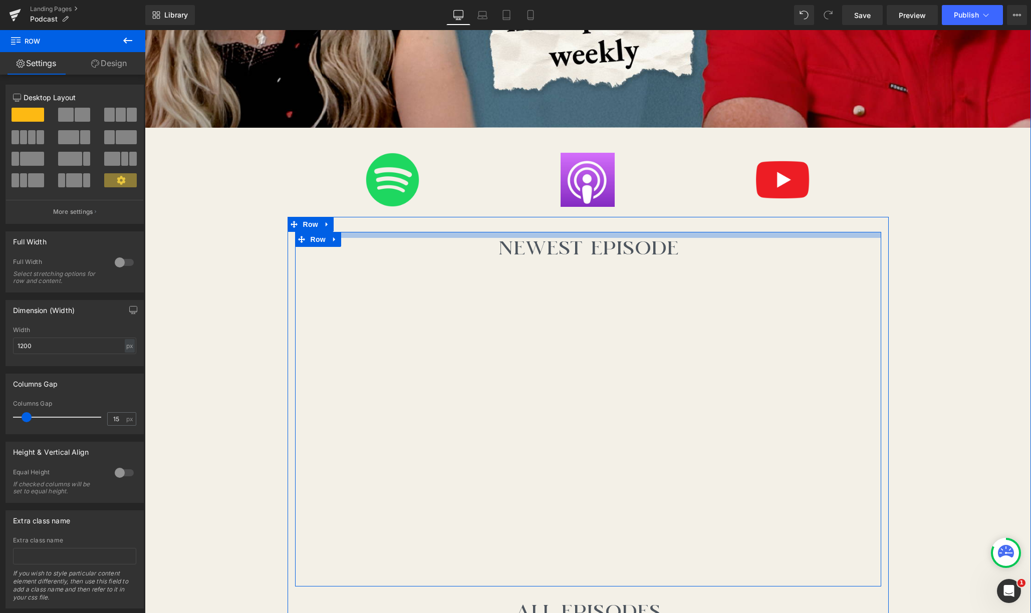
drag, startPoint x: 630, startPoint y: 238, endPoint x: 660, endPoint y: 246, distance: 30.2
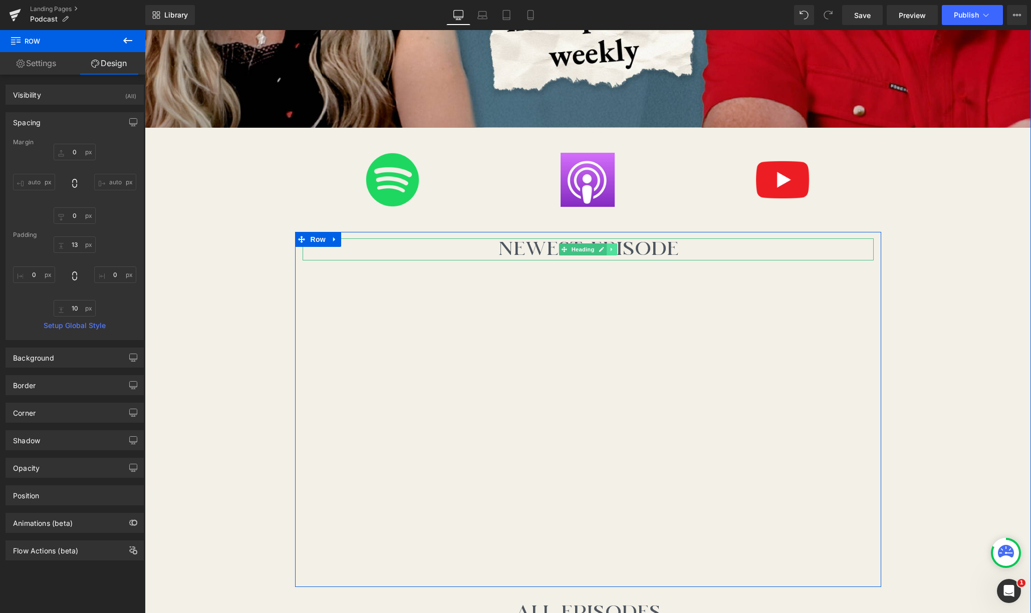
click at [610, 248] on icon at bounding box center [612, 250] width 6 height 6
click at [617, 248] on icon at bounding box center [617, 250] width 6 height 6
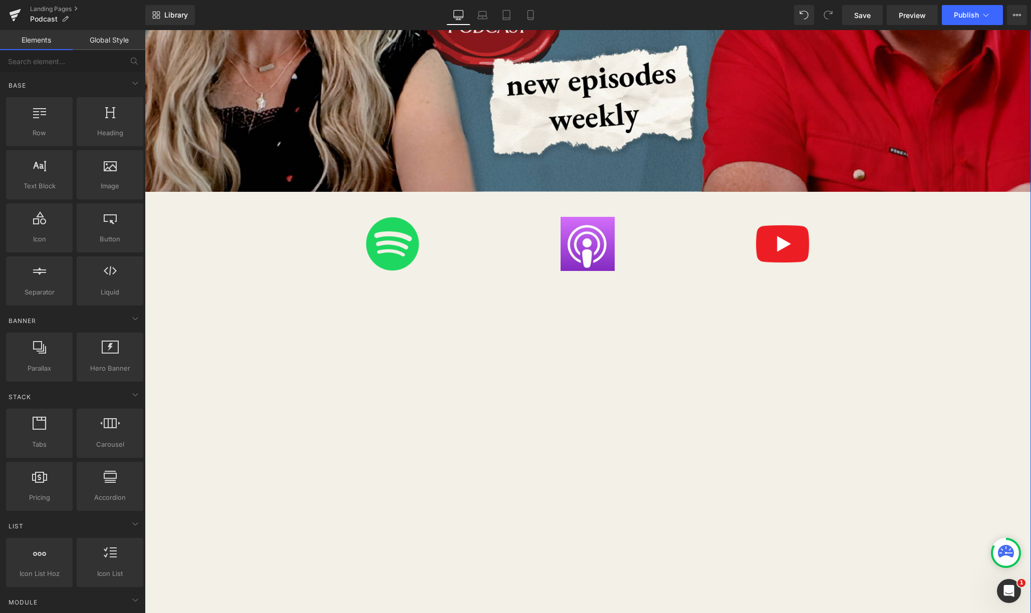
scroll to position [359, 0]
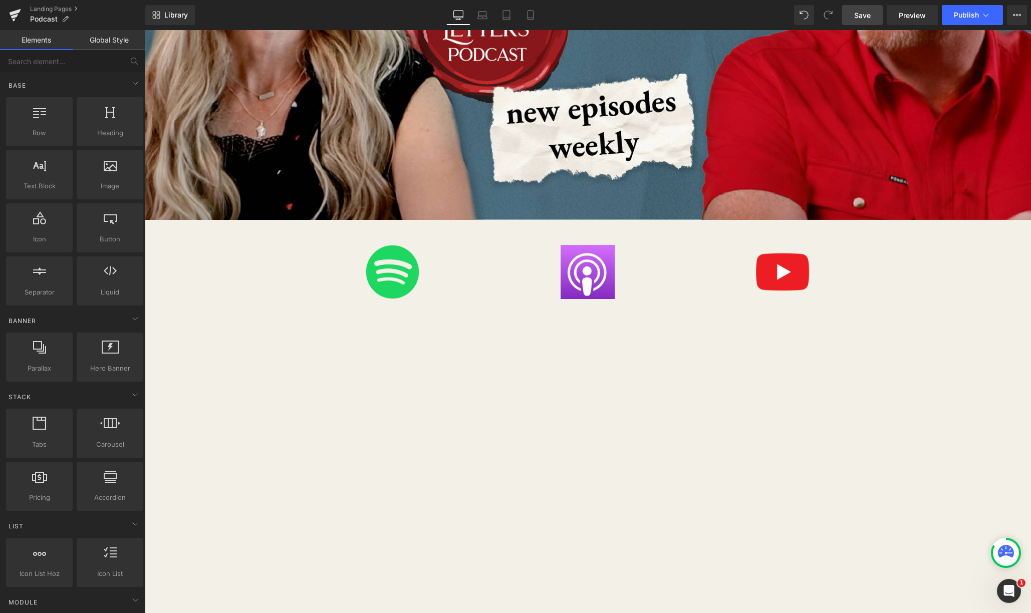
click at [722, 16] on span "Save" at bounding box center [862, 15] width 17 height 11
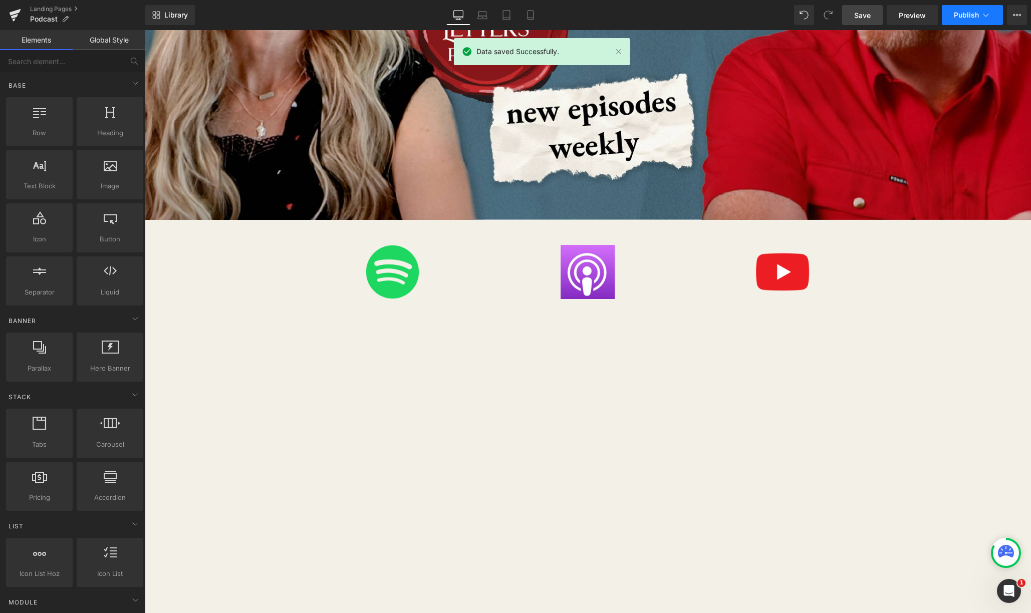
click at [722, 21] on button "Publish" at bounding box center [972, 15] width 61 height 20
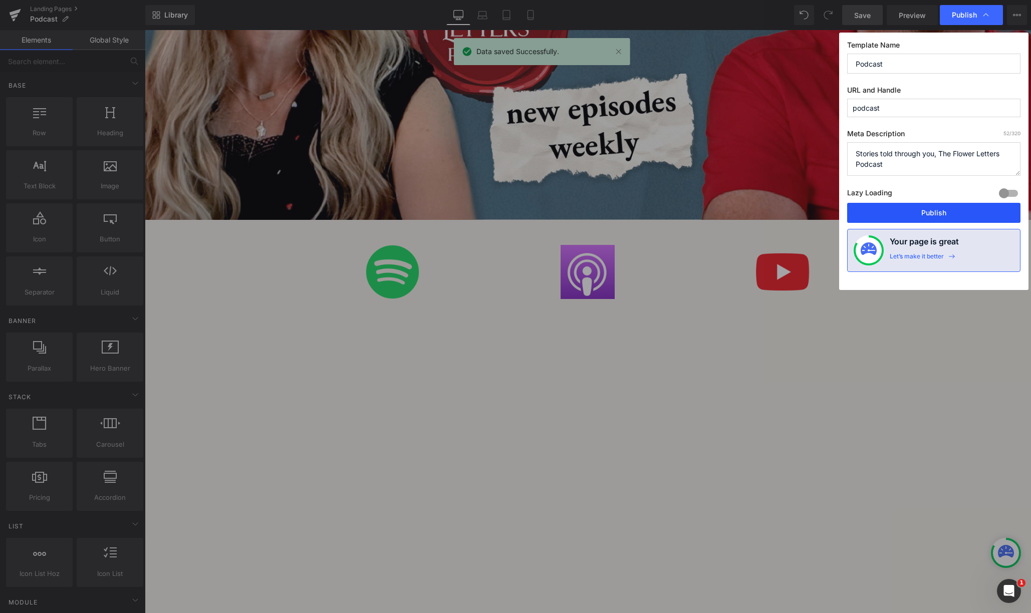
click at [722, 214] on button "Publish" at bounding box center [933, 213] width 173 height 20
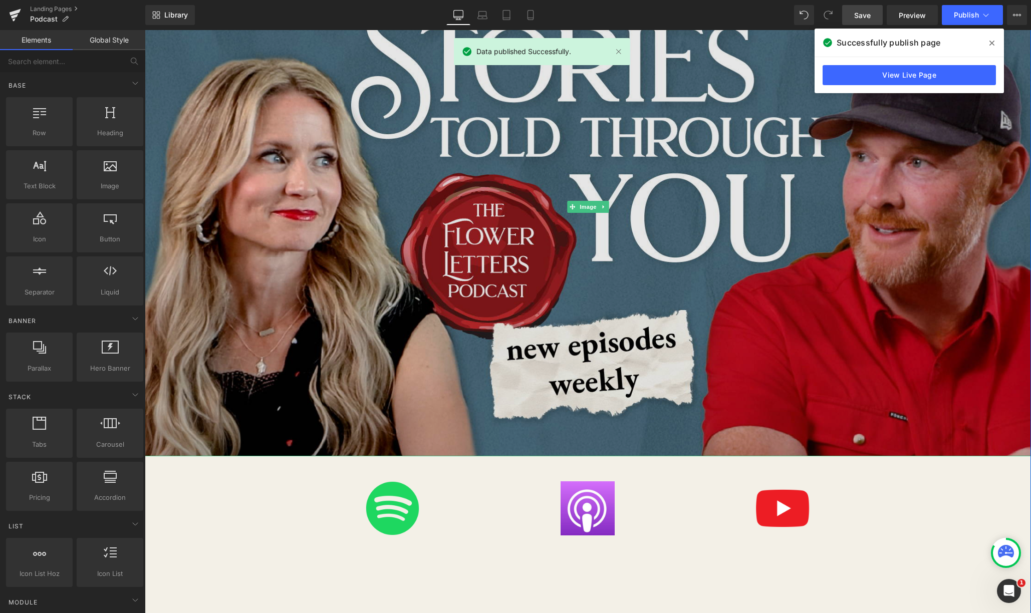
scroll to position [55, 0]
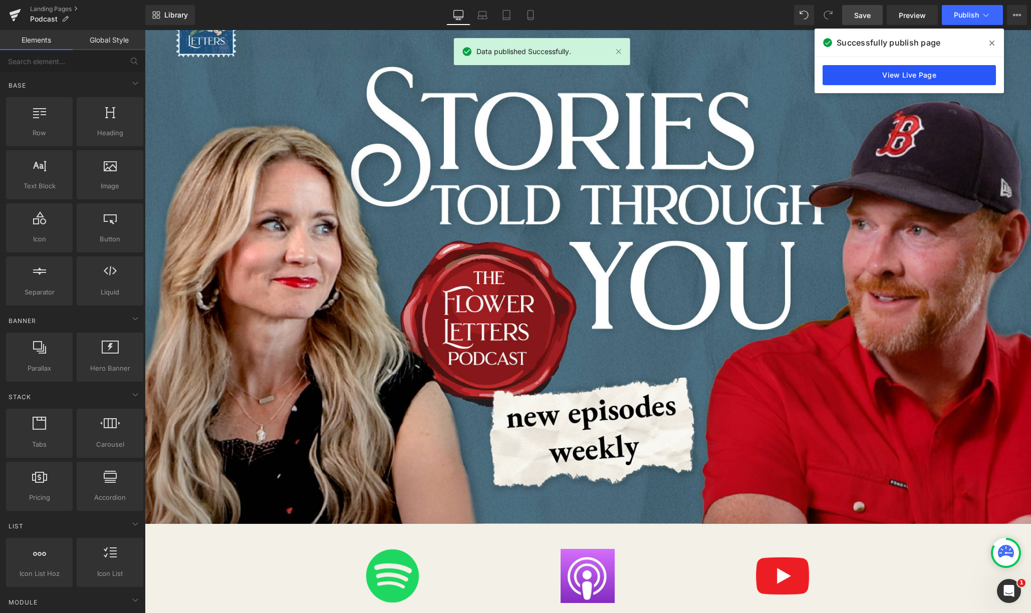
click at [722, 78] on link "View Live Page" at bounding box center [909, 75] width 173 height 20
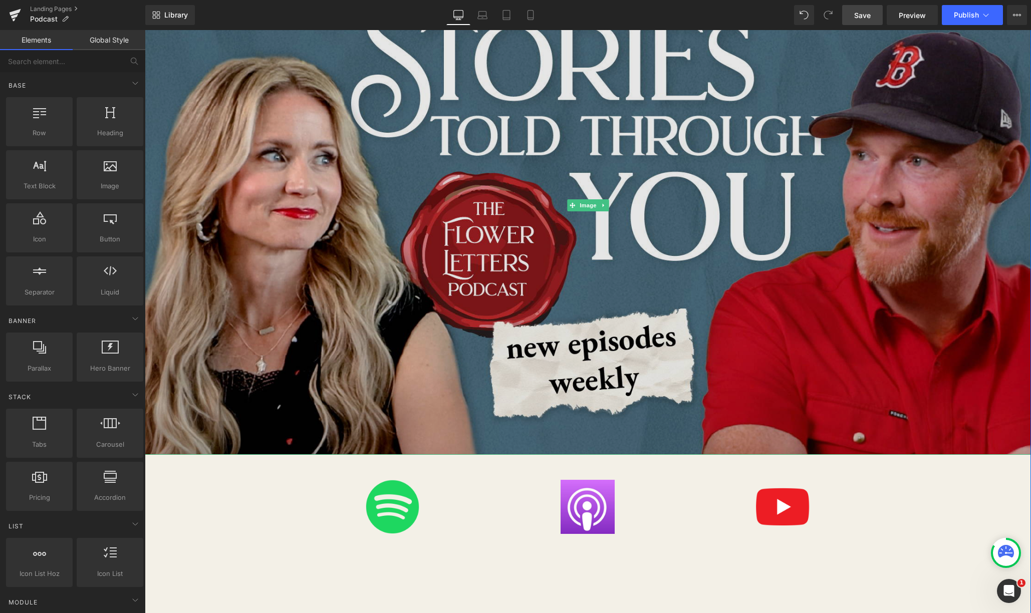
scroll to position [139, 0]
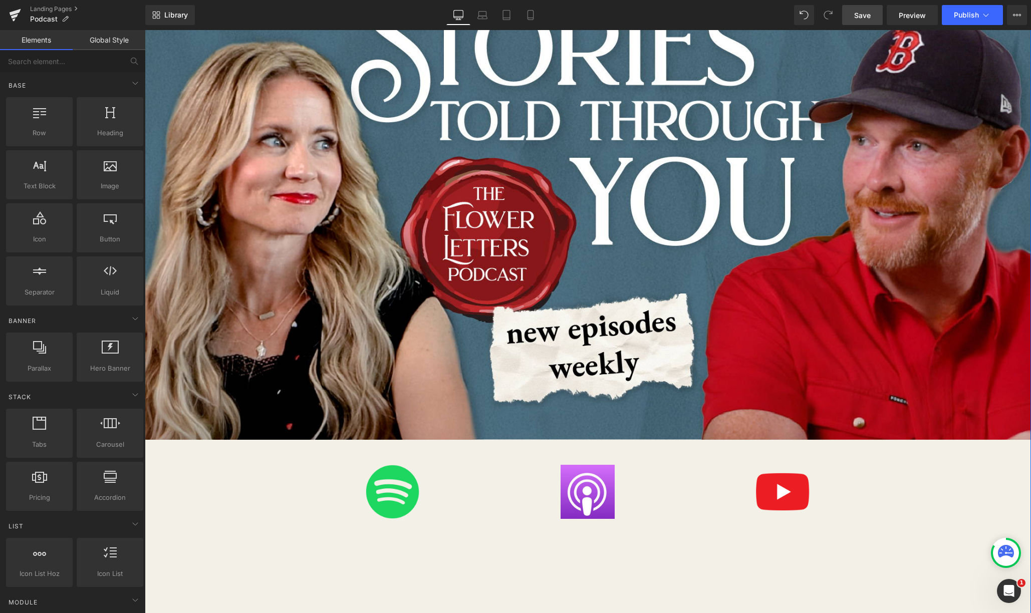
click at [598, 496] on div "Image" at bounding box center [588, 492] width 180 height 54
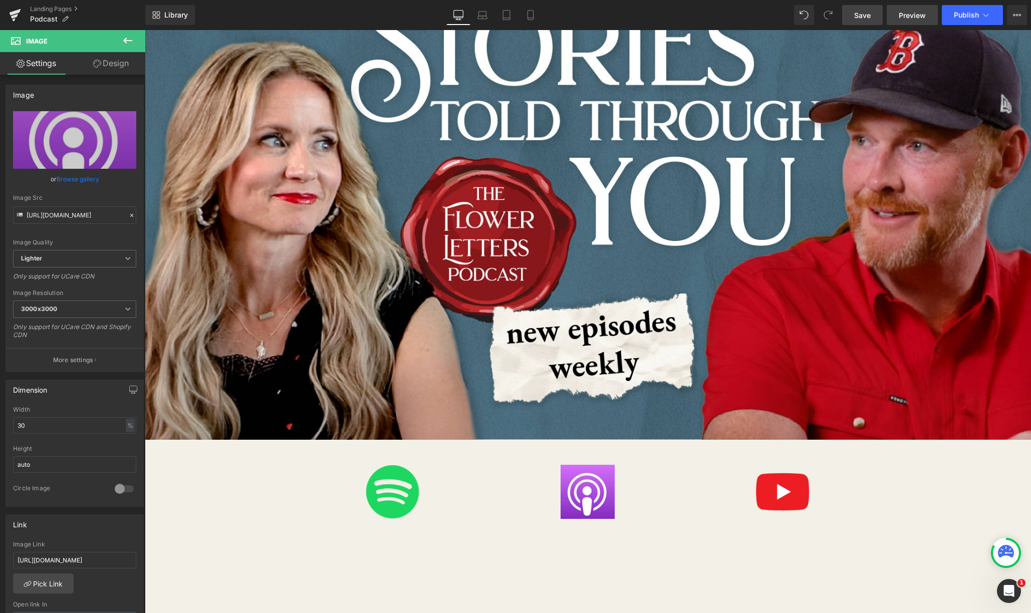
click at [722, 23] on link "Preview" at bounding box center [912, 15] width 51 height 20
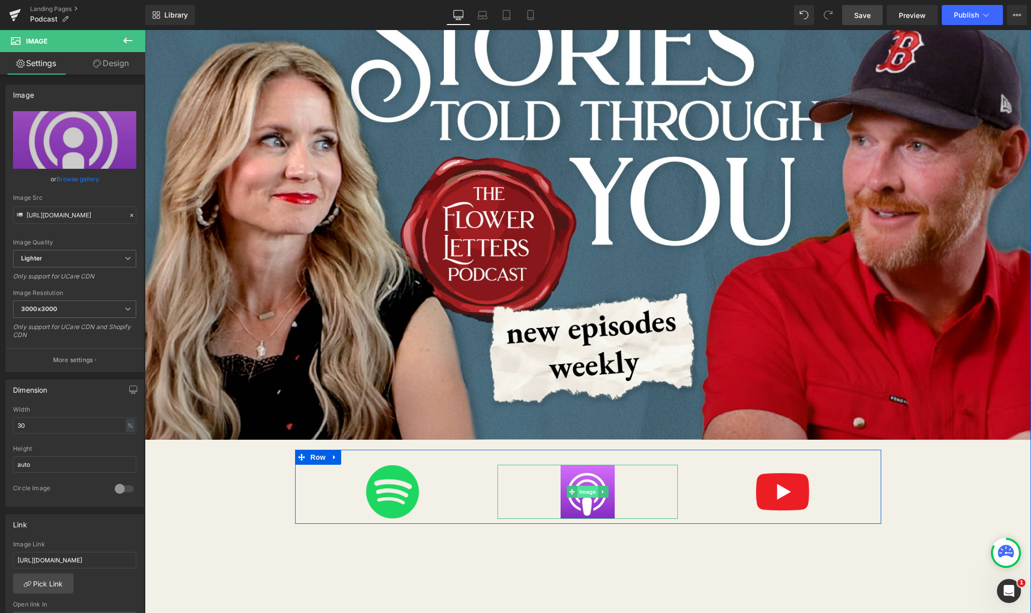
click at [590, 492] on span "Image" at bounding box center [588, 492] width 21 height 12
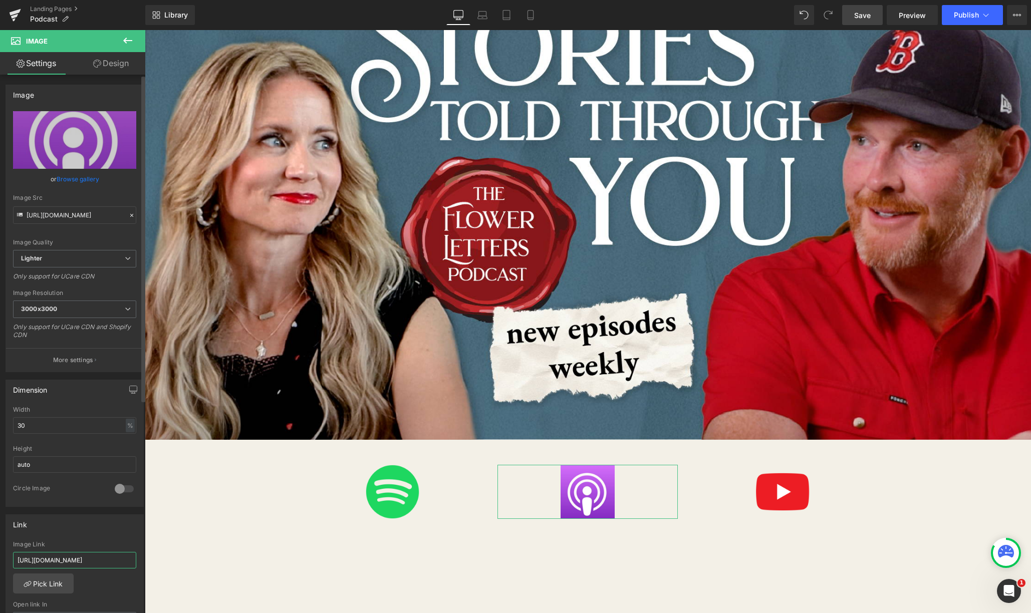
click at [93, 560] on input "[URL][DOMAIN_NAME]" at bounding box center [74, 560] width 123 height 17
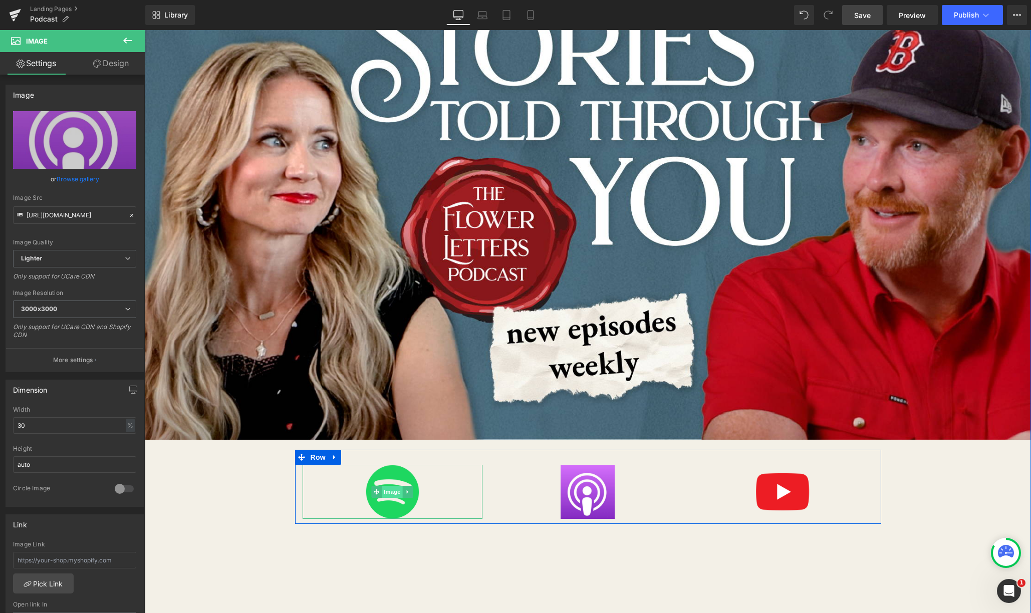
click at [397, 490] on span "Image" at bounding box center [392, 492] width 21 height 12
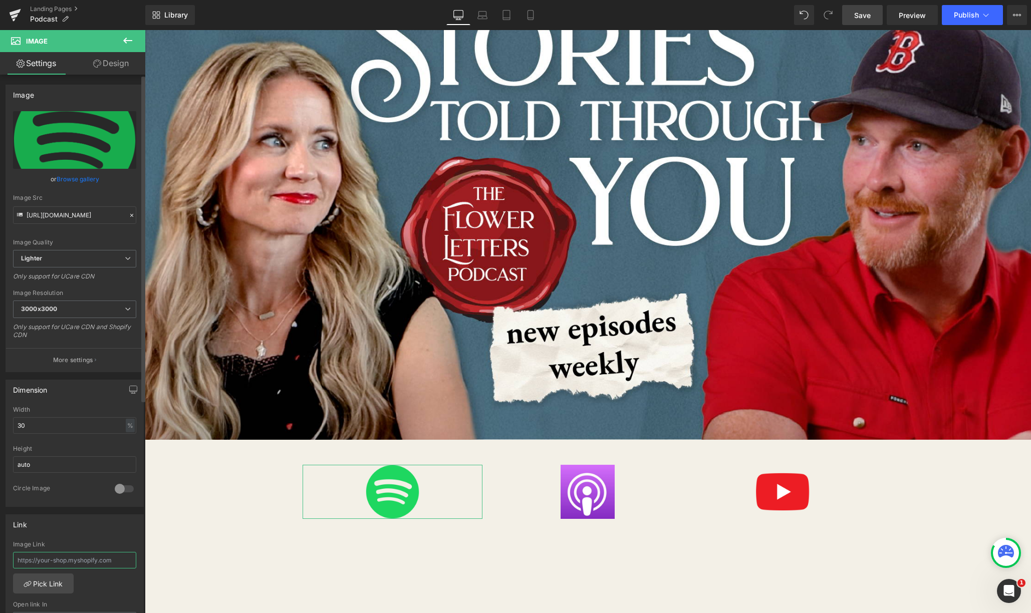
click at [51, 561] on input "text" at bounding box center [74, 560] width 123 height 17
paste input "[URL][DOMAIN_NAME]"
type input "[URL][DOMAIN_NAME]"
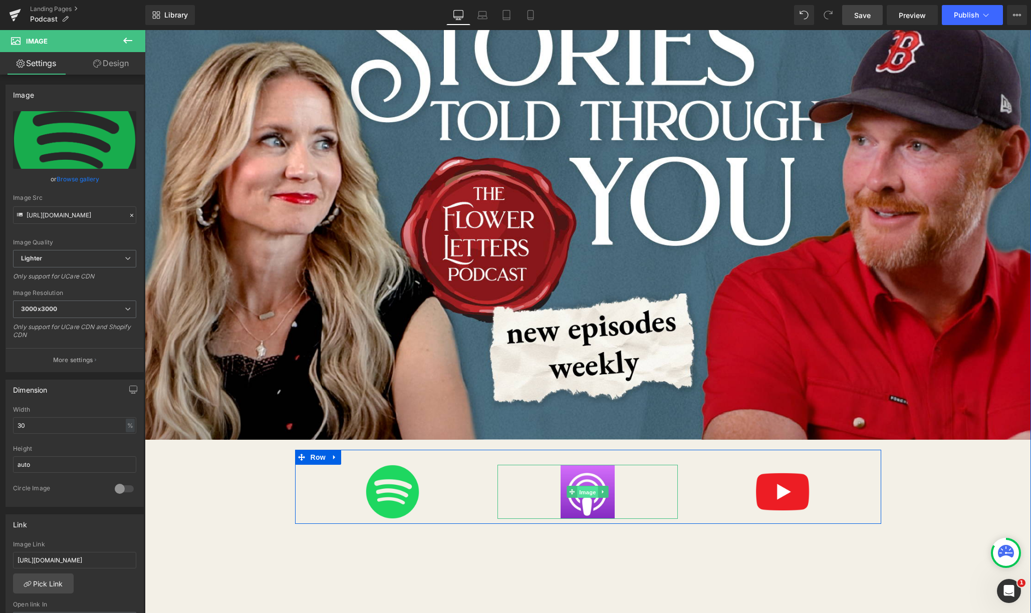
click at [588, 495] on span "Image" at bounding box center [588, 493] width 21 height 12
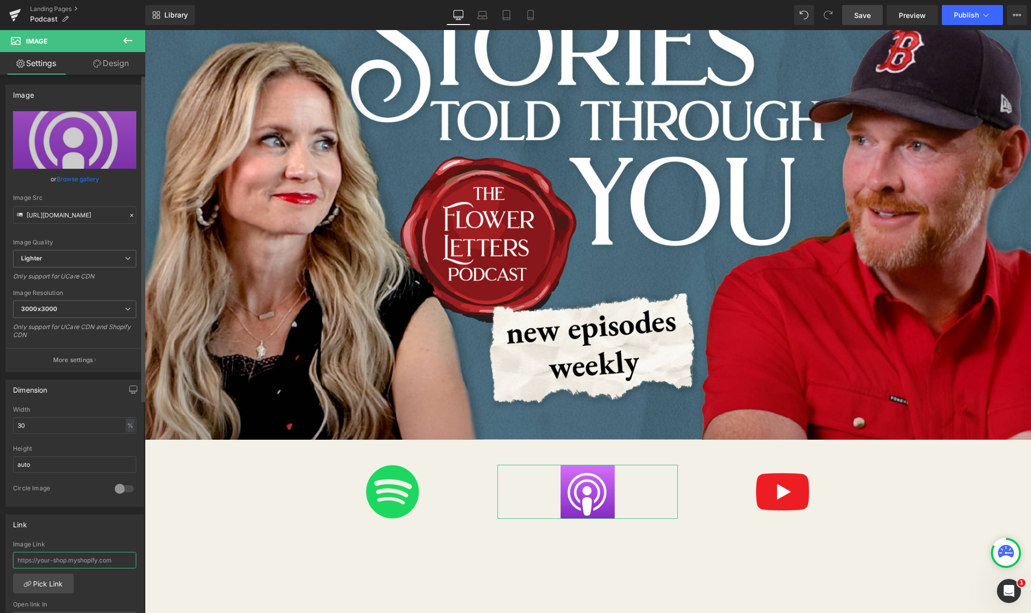
click at [113, 565] on input "text" at bounding box center [74, 560] width 123 height 17
paste input "[URL][DOMAIN_NAME]"
type input "[URL][DOMAIN_NAME]"
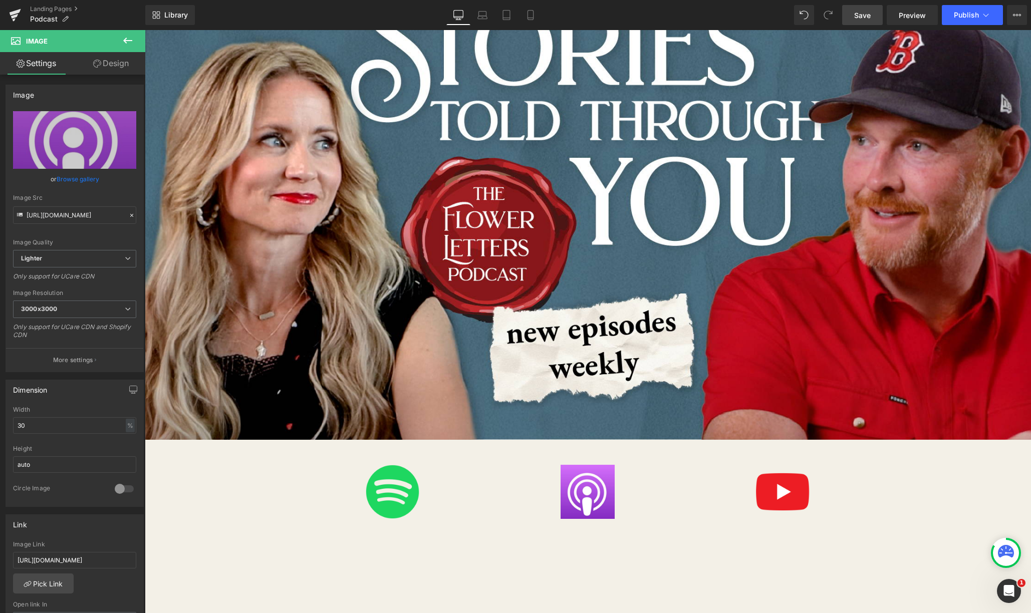
click at [722, 16] on span "Save" at bounding box center [862, 15] width 17 height 11
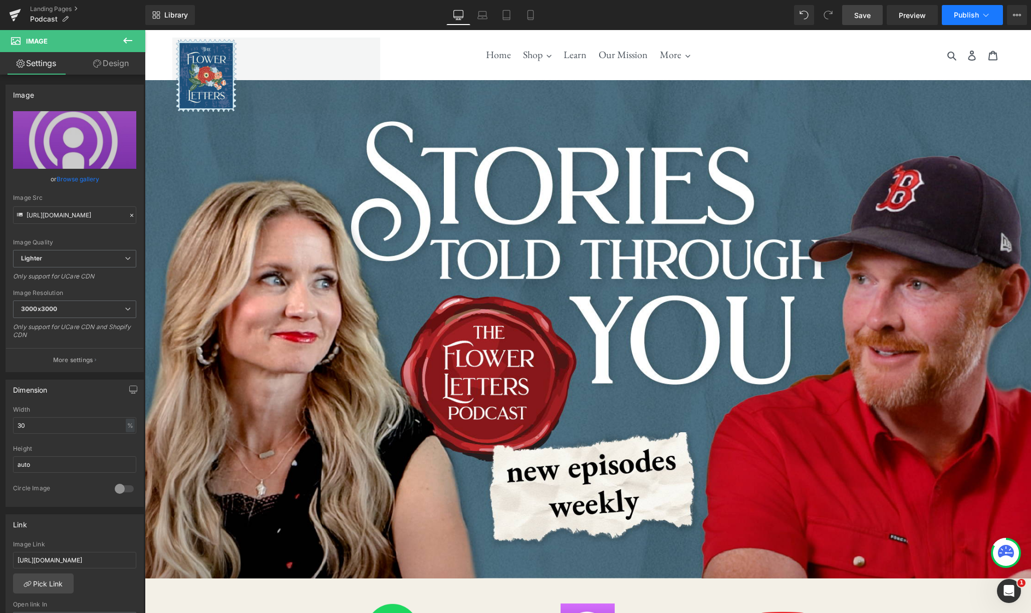
click at [722, 20] on button "Publish" at bounding box center [972, 15] width 61 height 20
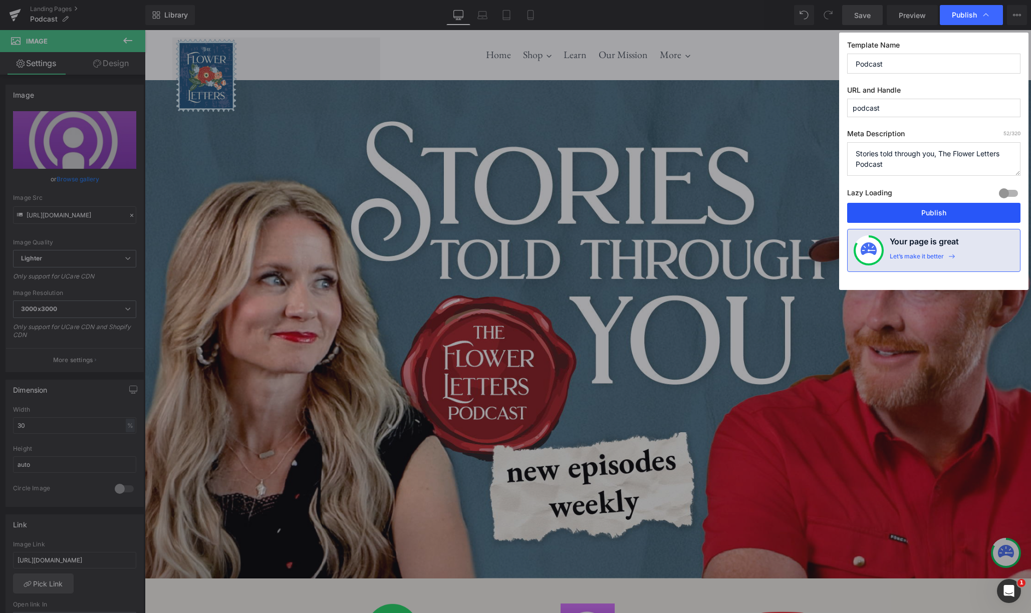
click at [722, 211] on button "Publish" at bounding box center [933, 213] width 173 height 20
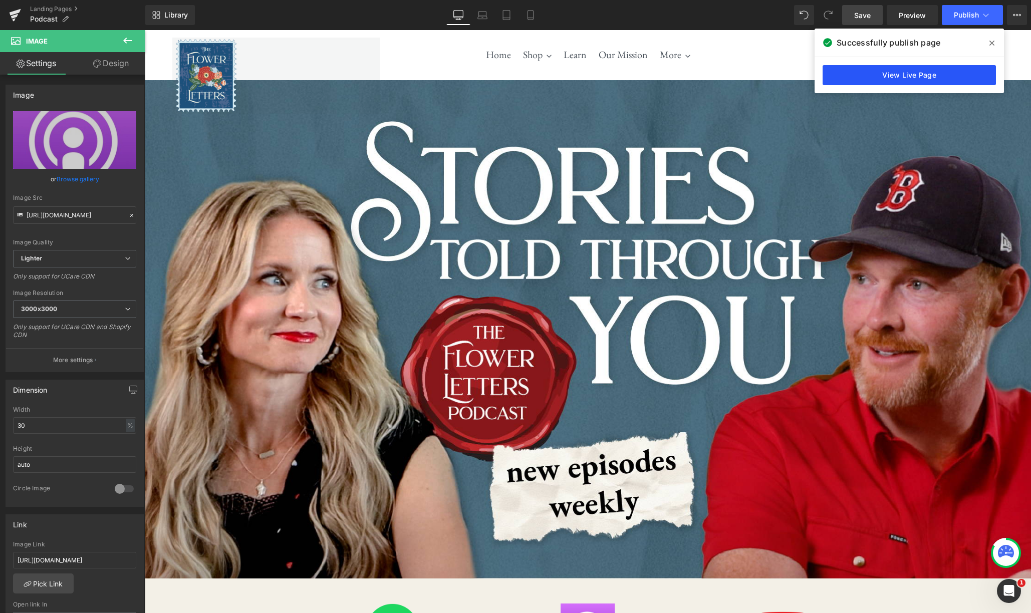
click at [722, 74] on link "View Live Page" at bounding box center [909, 75] width 173 height 20
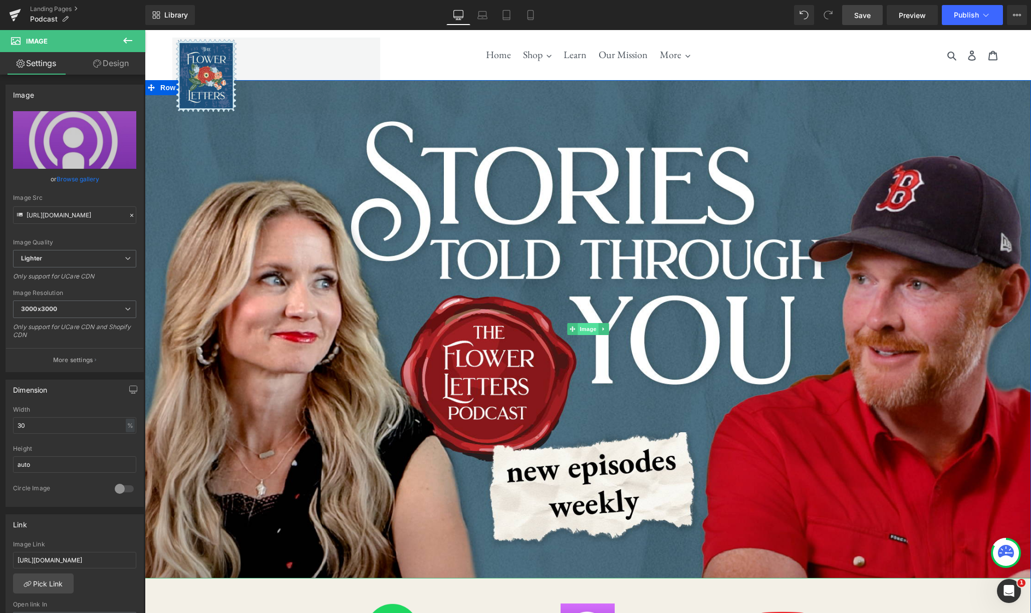
click at [588, 331] on span "Image" at bounding box center [588, 329] width 21 height 12
